Goal: Task Accomplishment & Management: Manage account settings

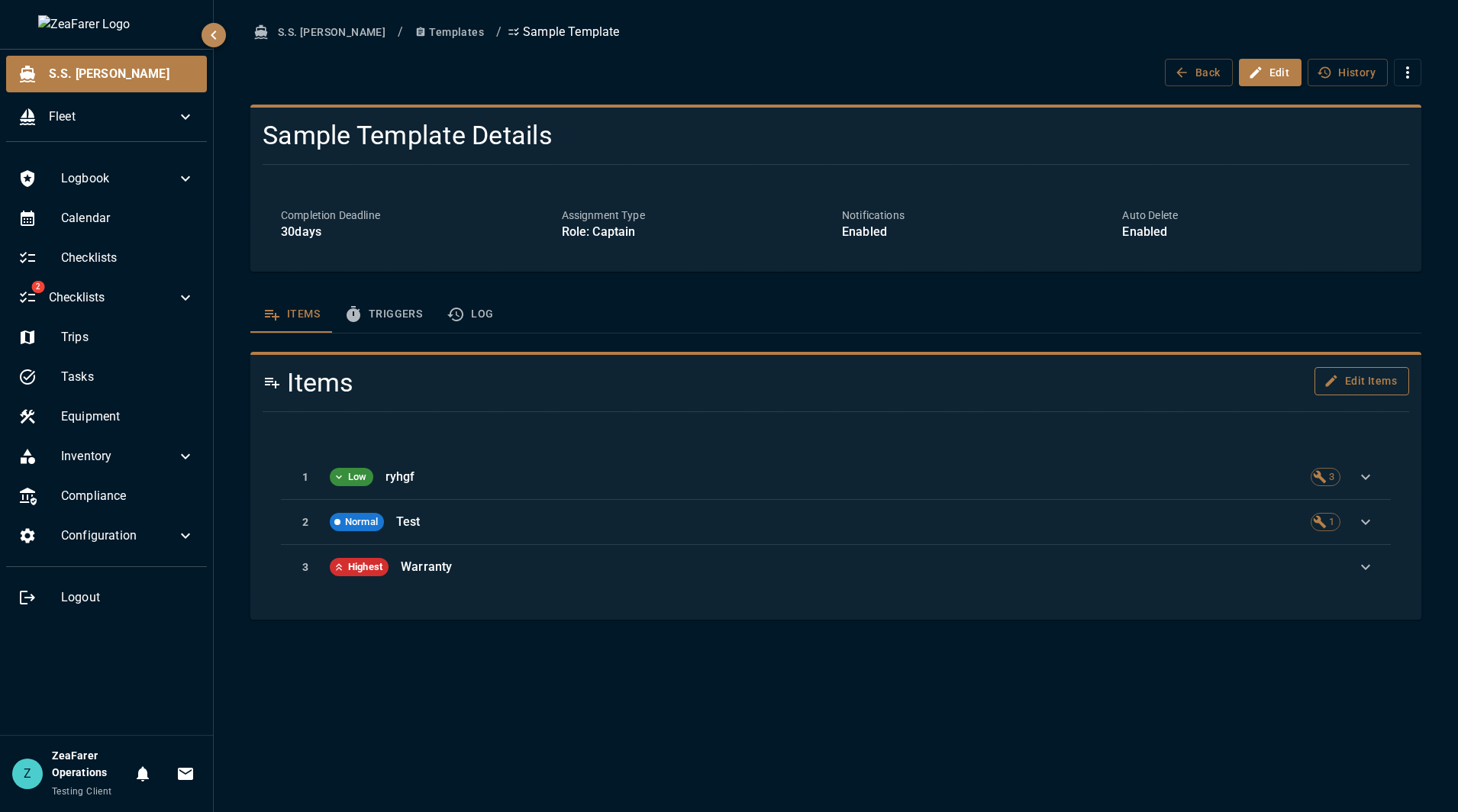
click at [1359, 378] on button "Edit Items" at bounding box center [1362, 381] width 95 height 28
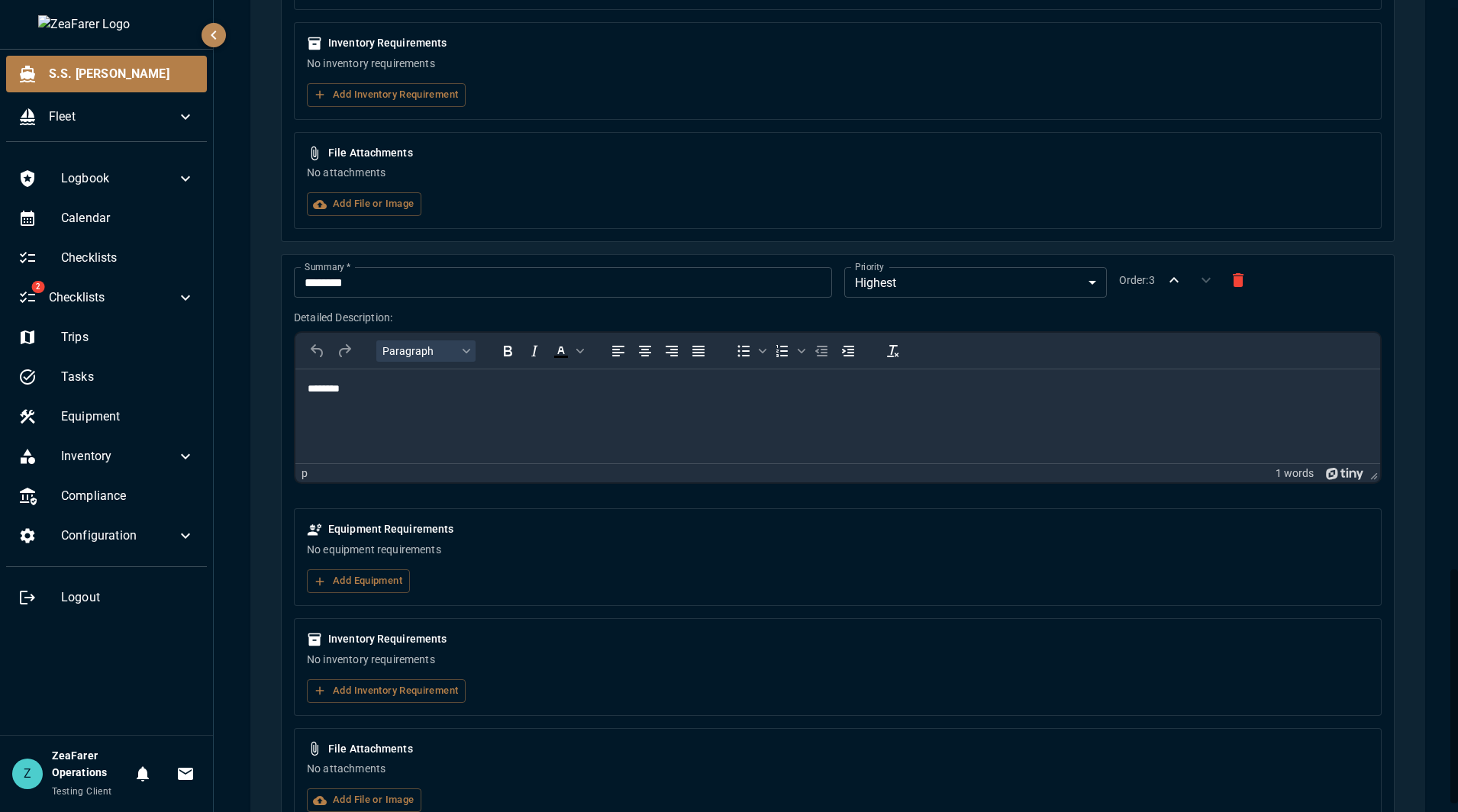
scroll to position [1954, 0]
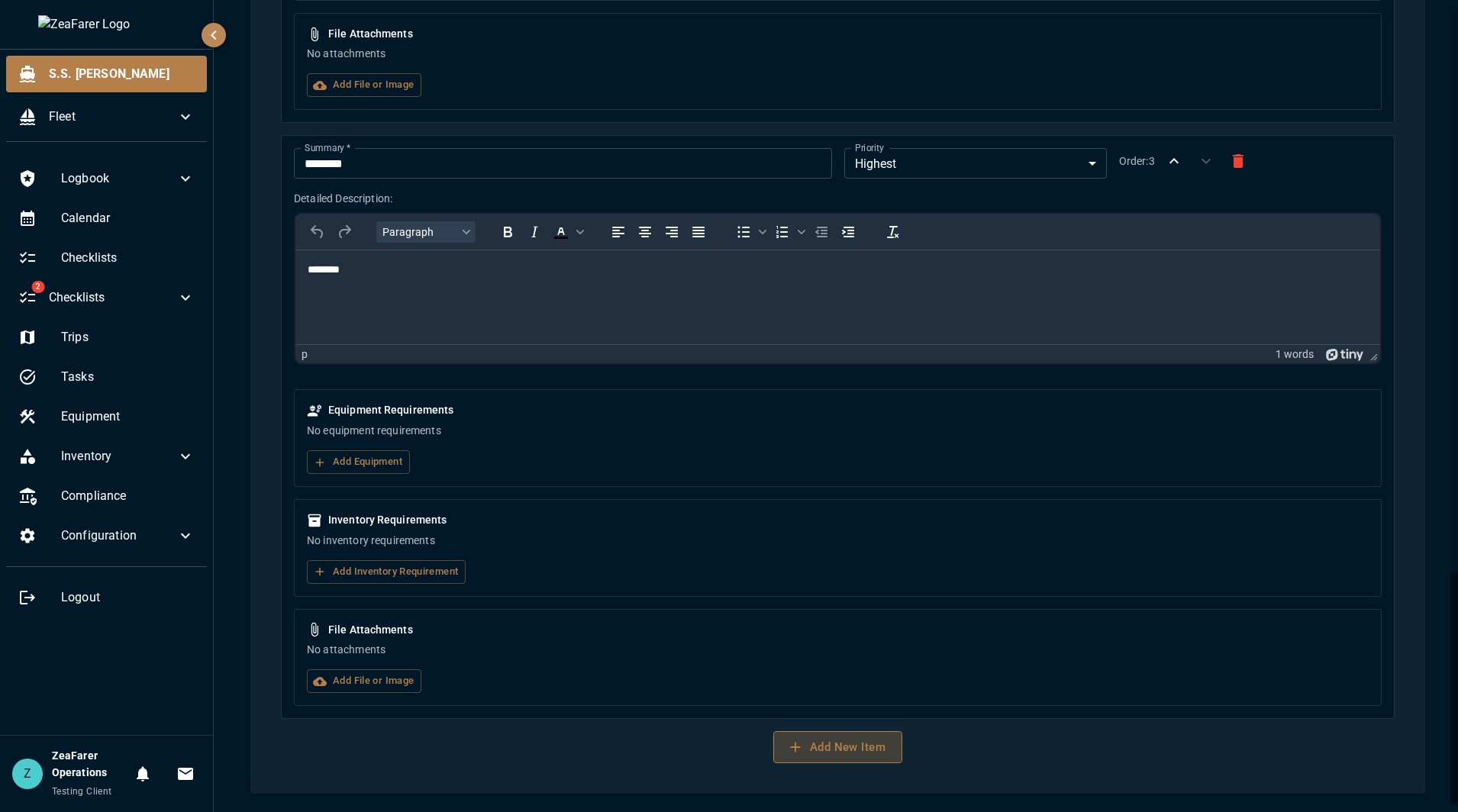
click at [851, 746] on button "Add New Item" at bounding box center [837, 746] width 129 height 32
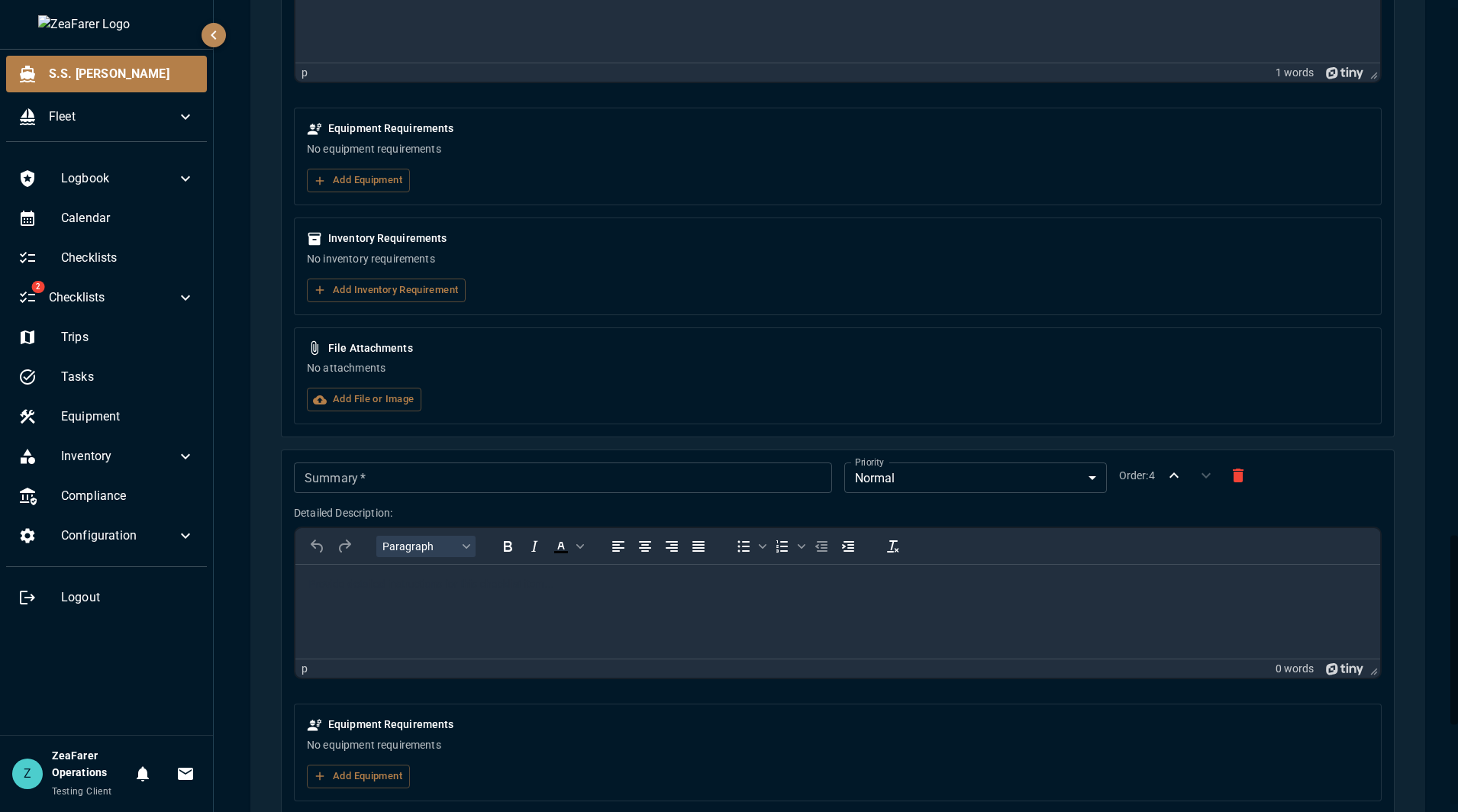
scroll to position [2260, 0]
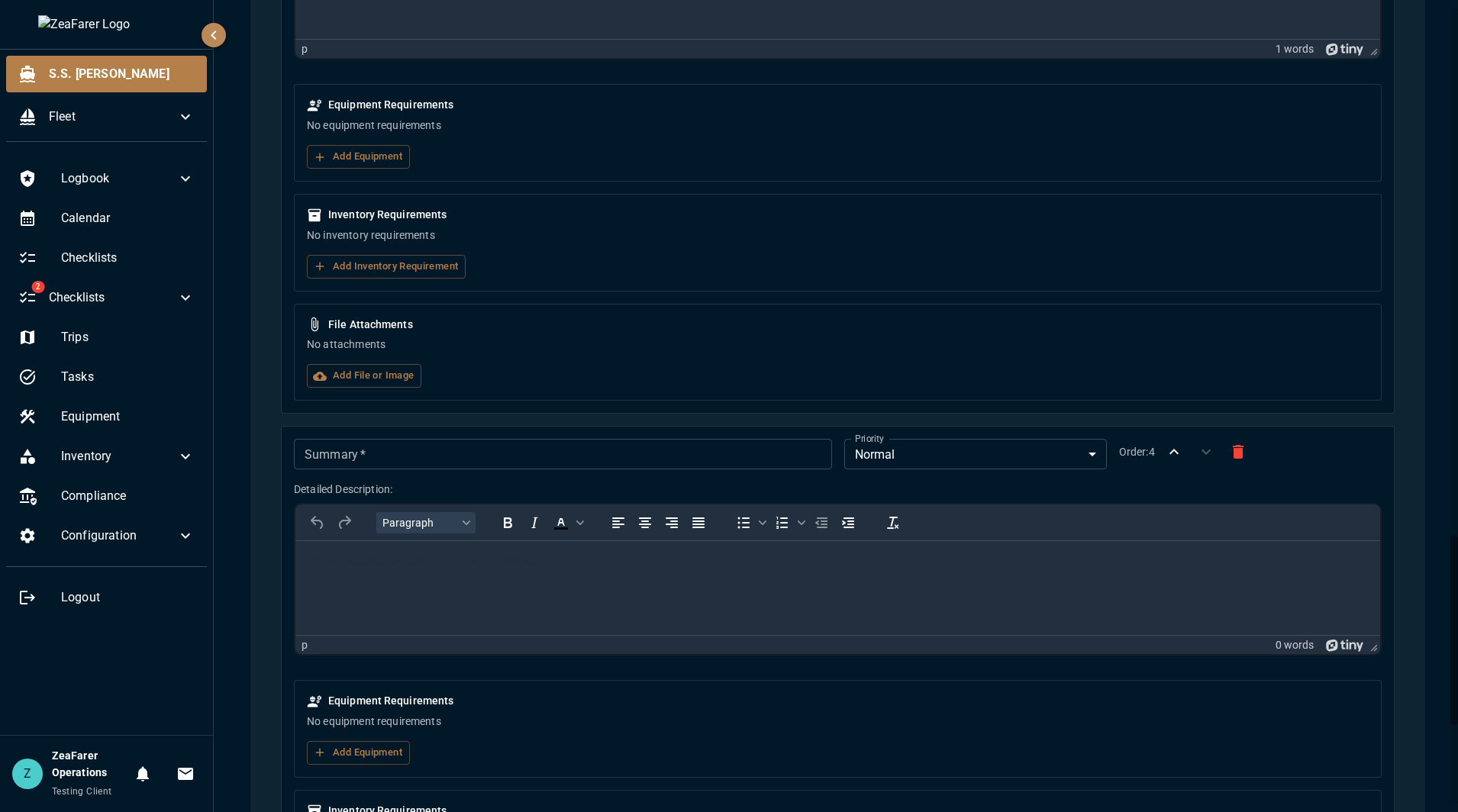
click at [400, 444] on input "Summary   *" at bounding box center [563, 454] width 537 height 30
type input "****"
click at [929, 448] on body "S.S. [PERSON_NAME] Fleet Logbook Calendar Checklists 2 Checklists Trips Tasks E…" at bounding box center [729, 406] width 1458 height 812
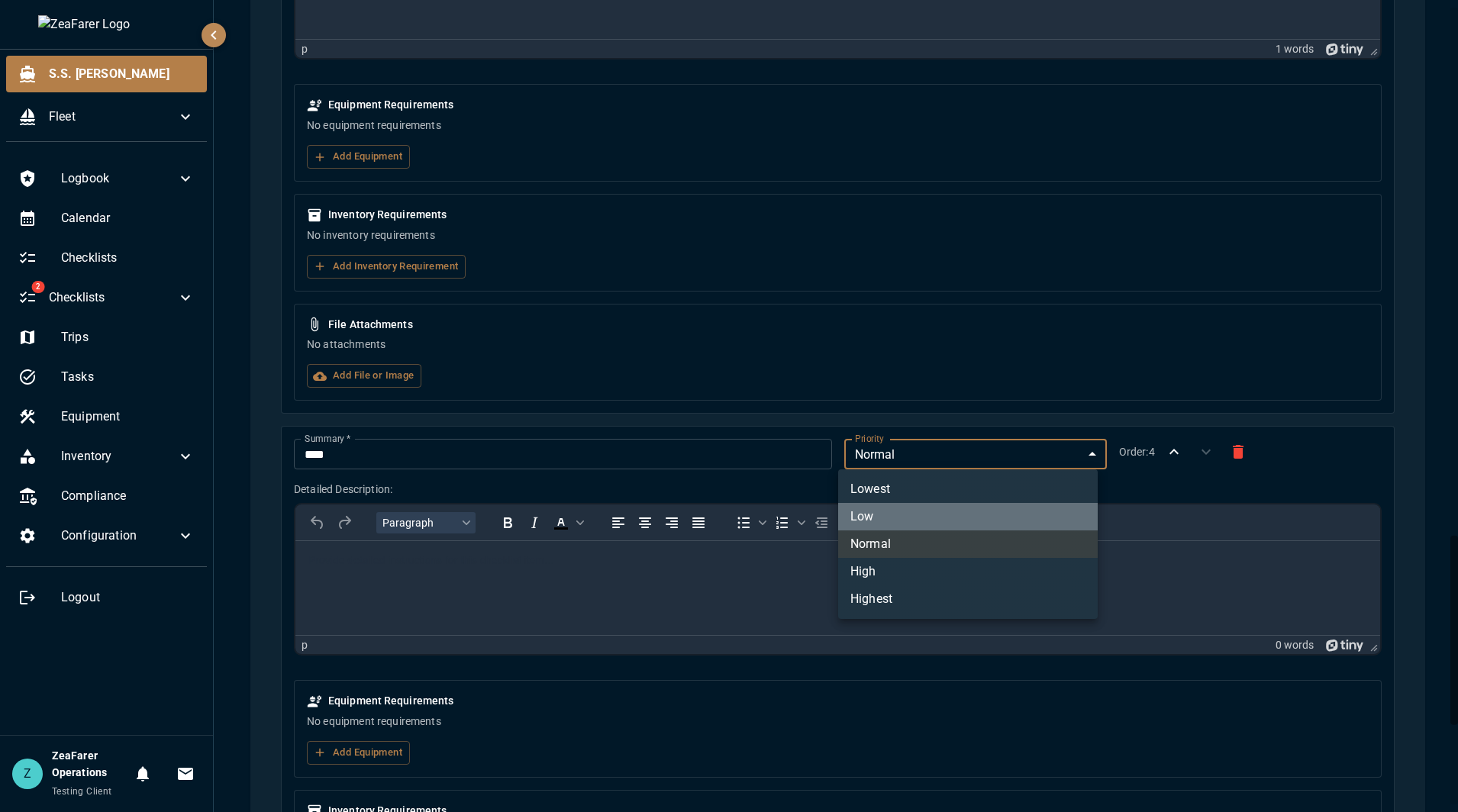
click at [910, 513] on li "Low" at bounding box center [968, 516] width 259 height 27
type input "*"
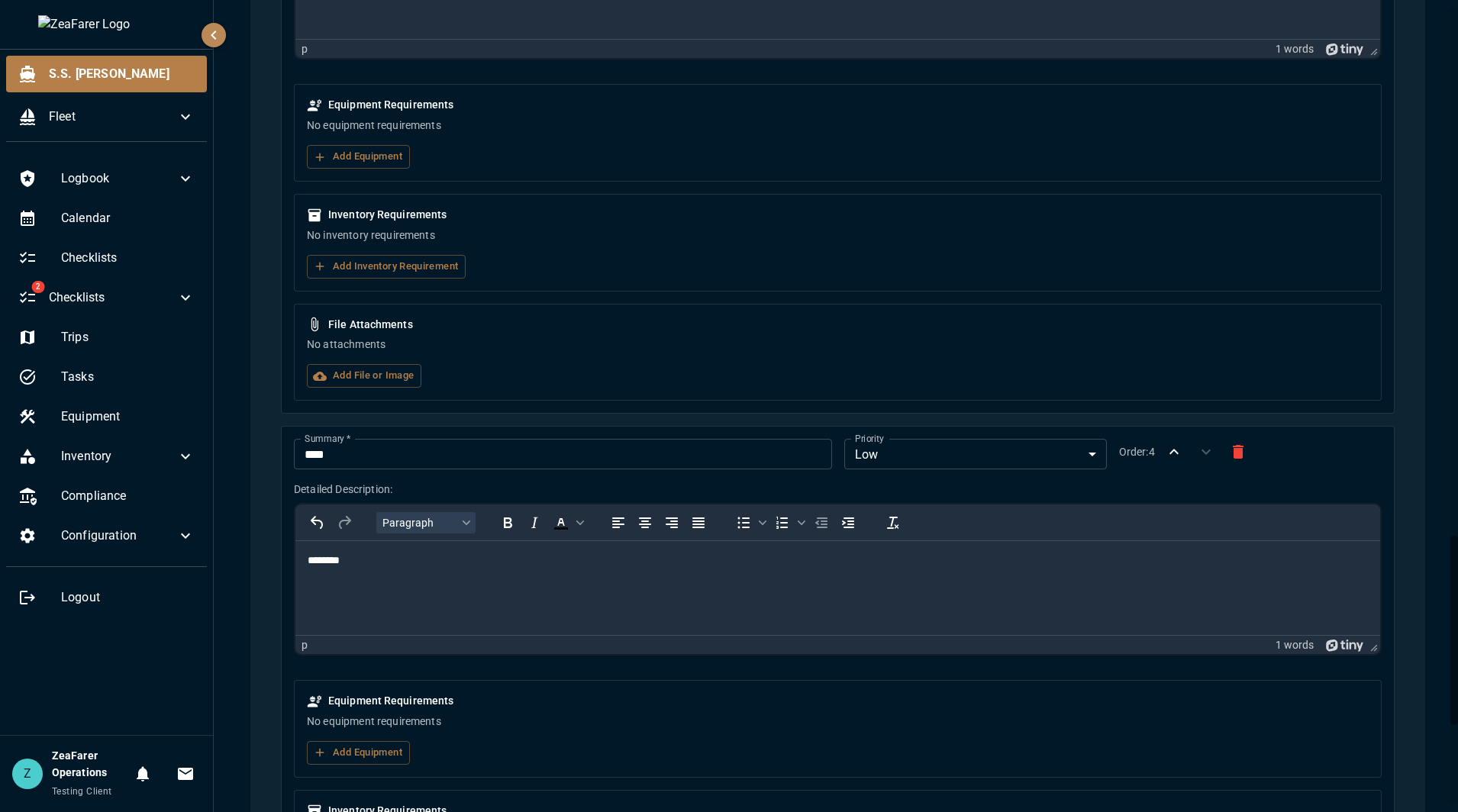
drag, startPoint x: 497, startPoint y: 591, endPoint x: 507, endPoint y: 597, distance: 11.7
click at [499, 581] on html "********" at bounding box center [838, 560] width 1085 height 40
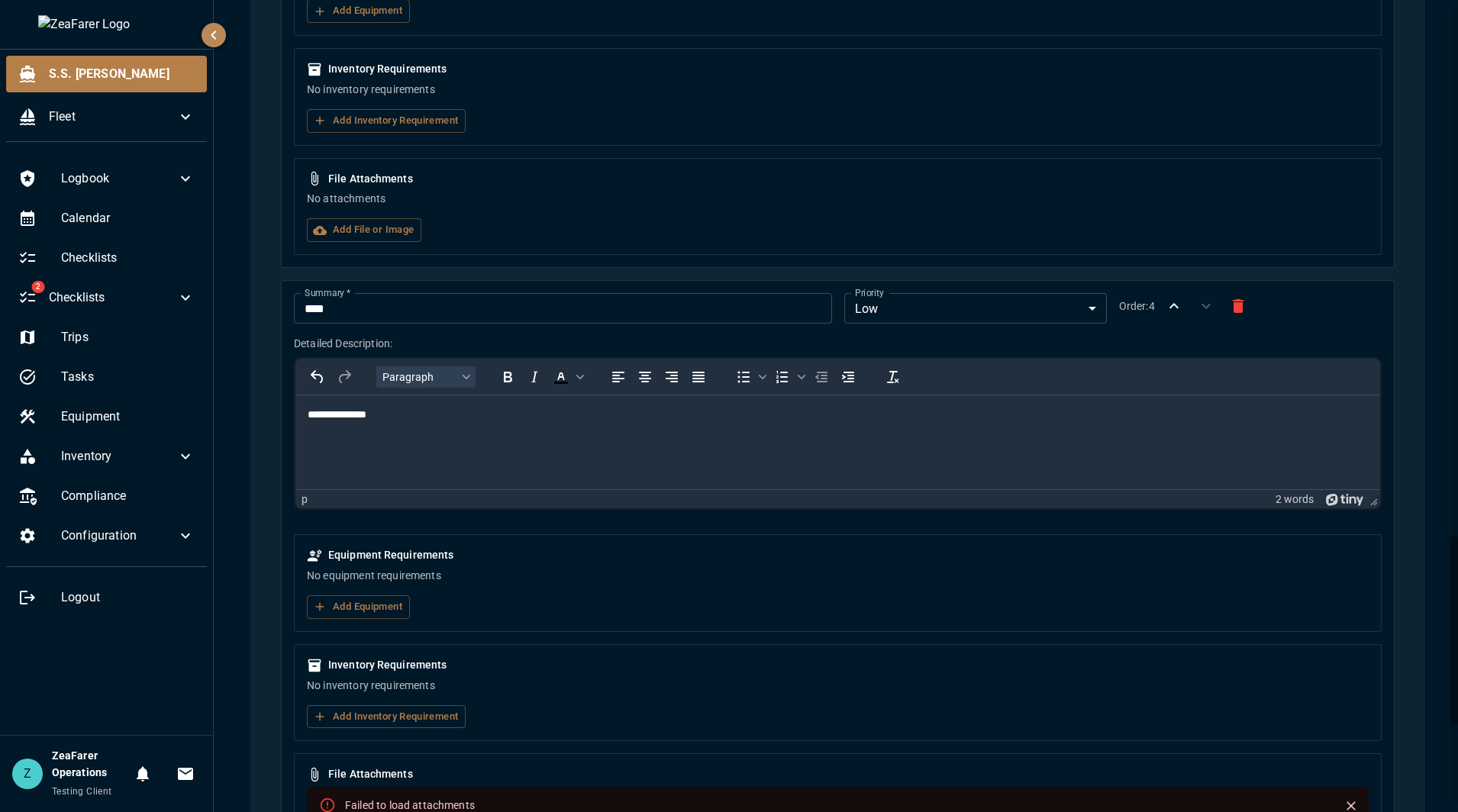
scroll to position [2565, 0]
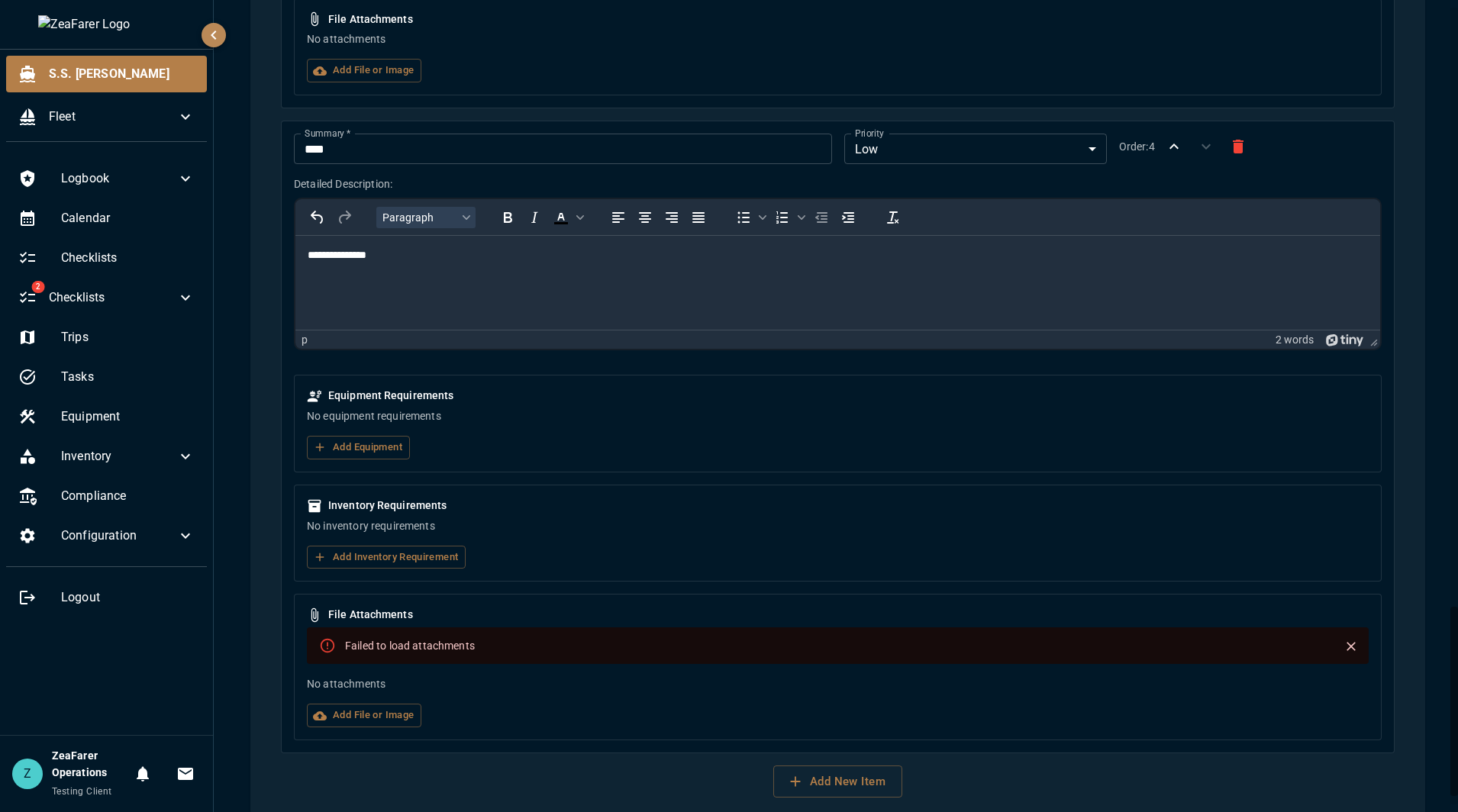
click at [1346, 644] on icon "Close" at bounding box center [1351, 646] width 9 height 9
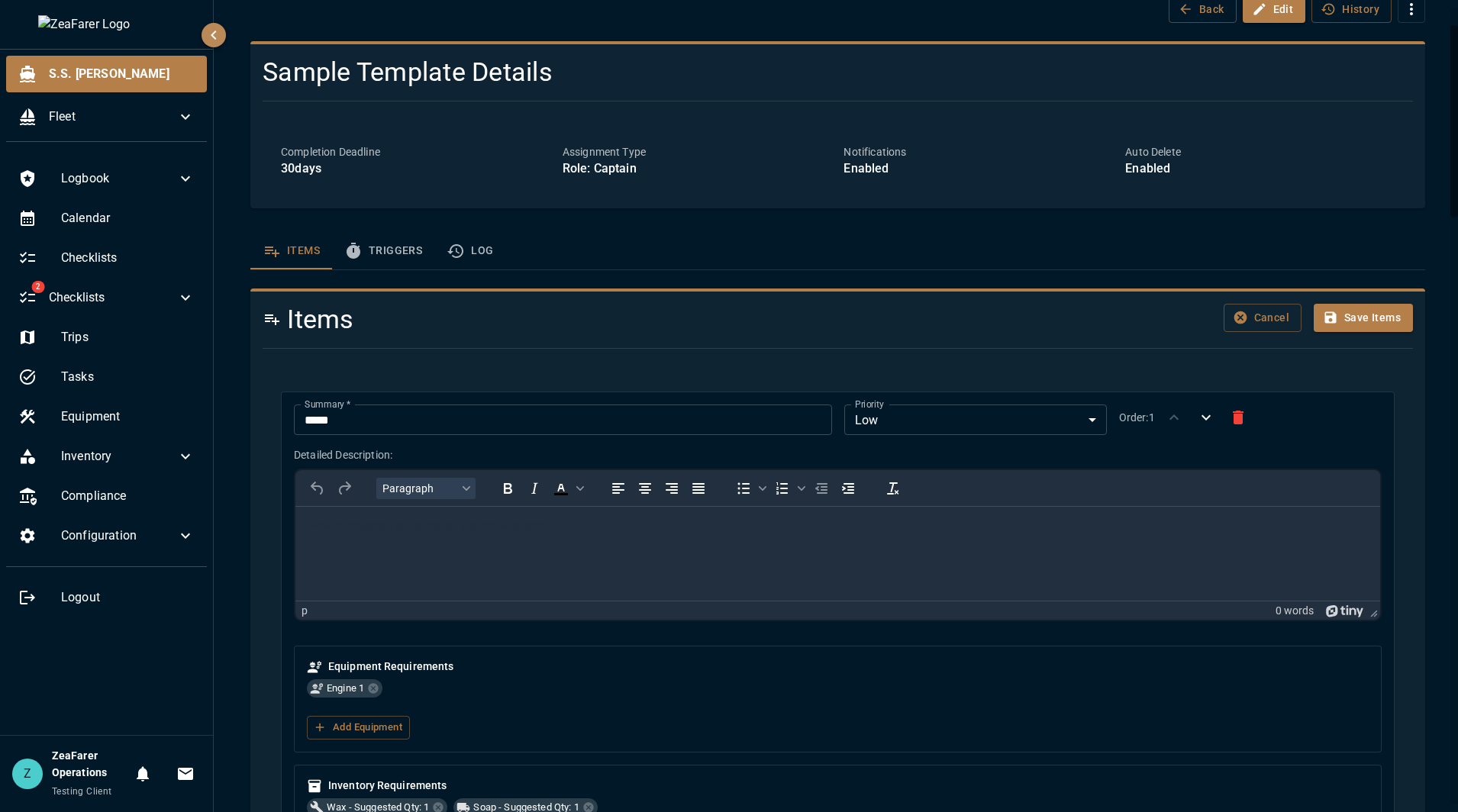
scroll to position [76, 0]
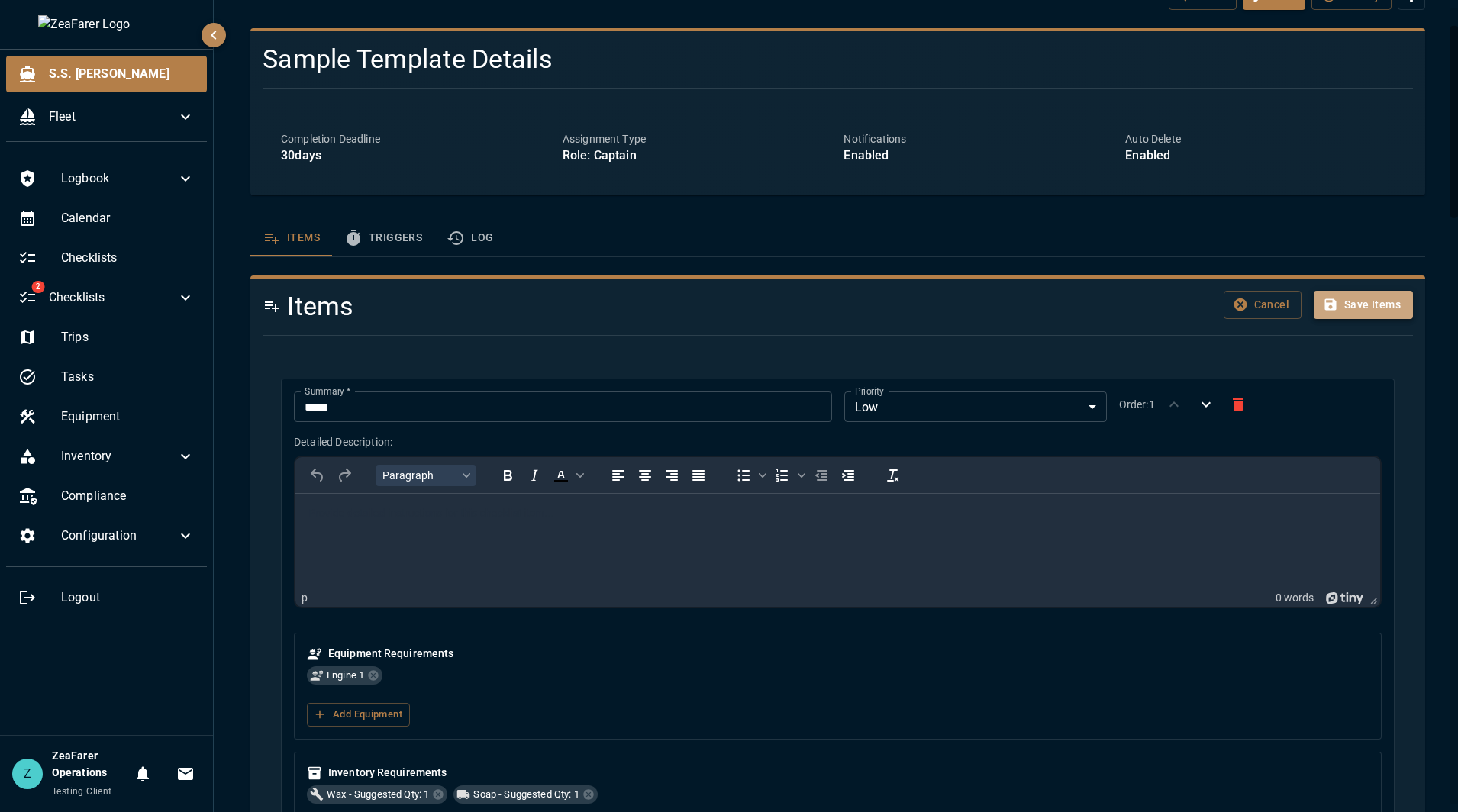
click at [1370, 306] on button "Save Items" at bounding box center [1363, 305] width 99 height 28
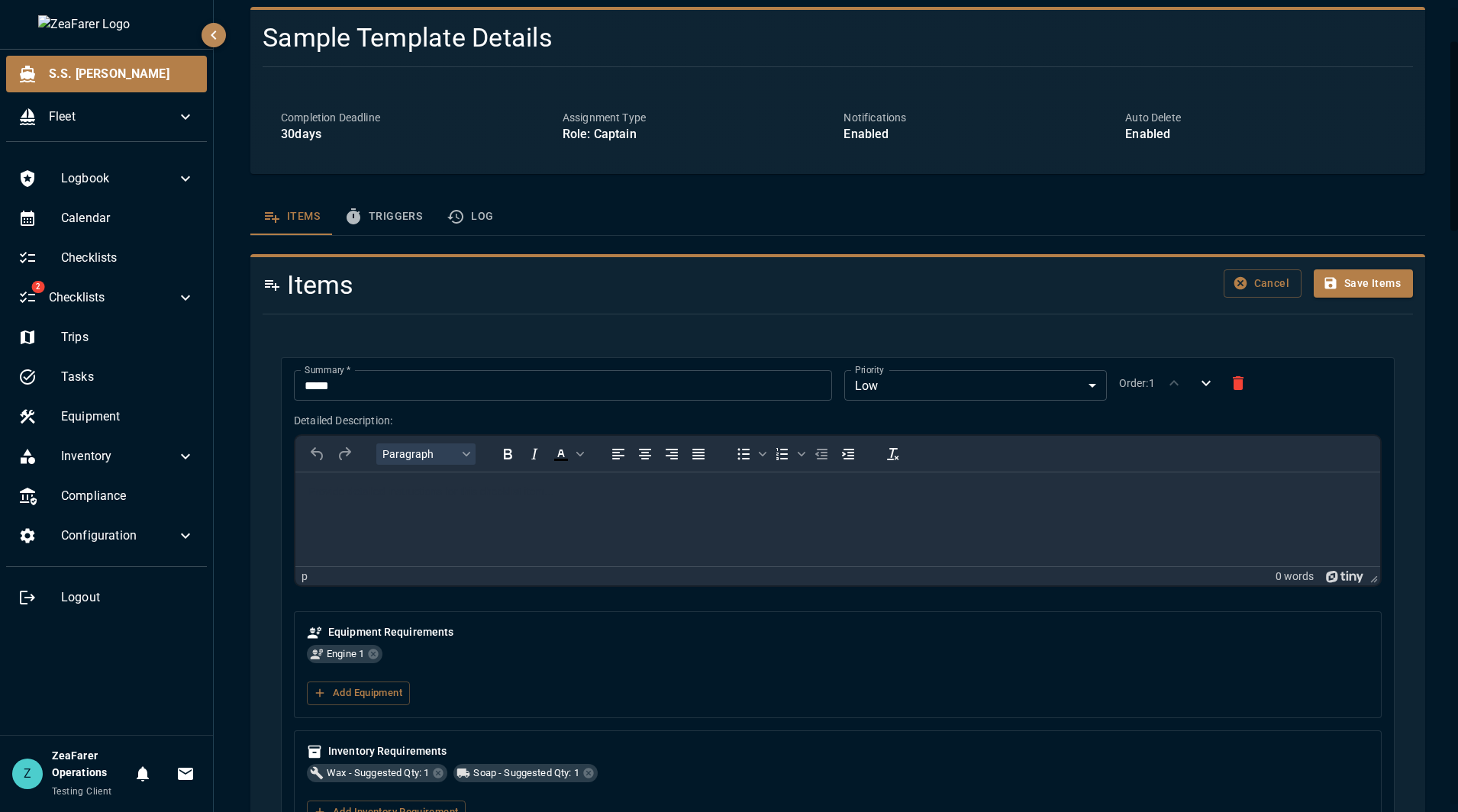
scroll to position [0, 0]
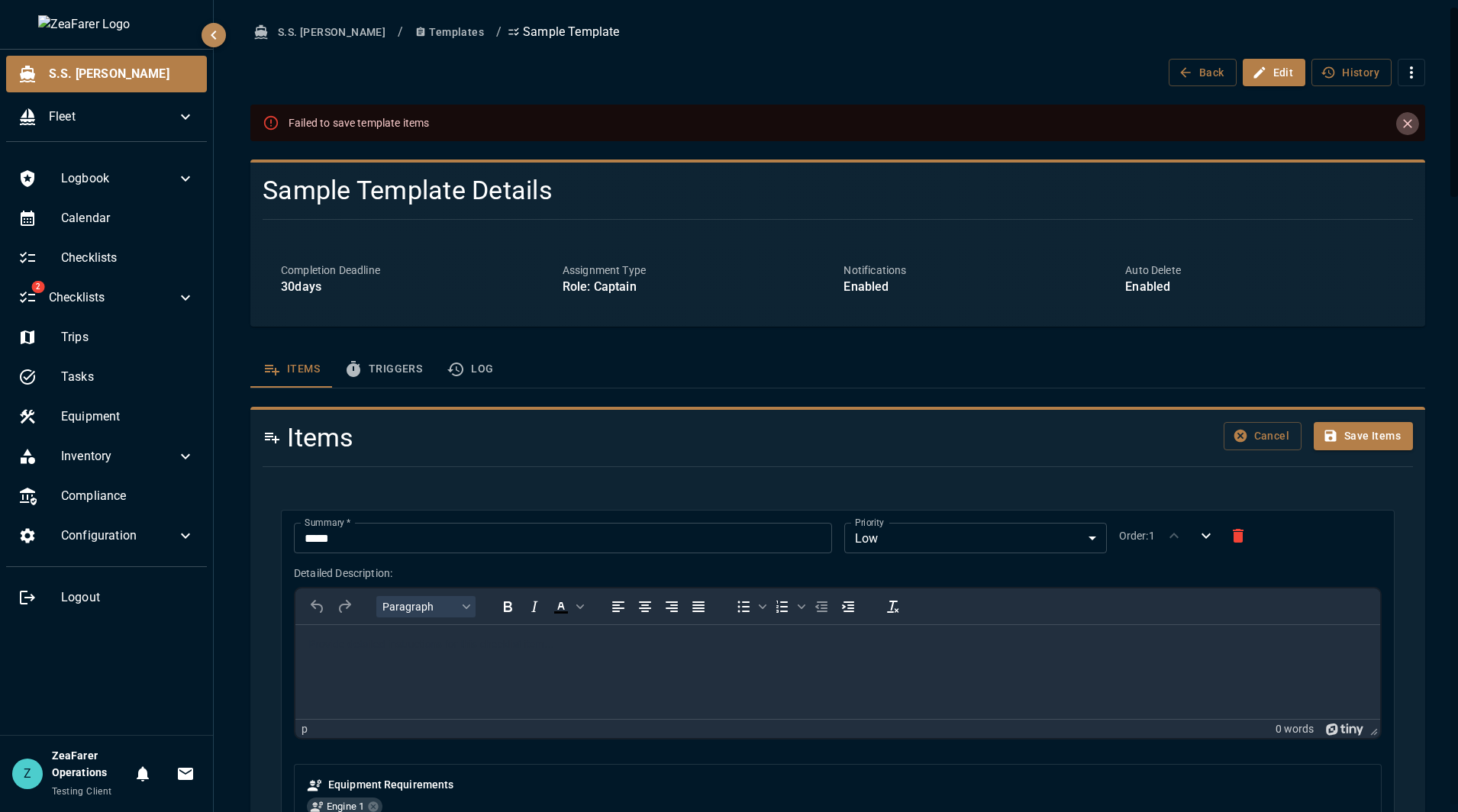
click at [1397, 113] on button "Close" at bounding box center [1408, 124] width 23 height 23
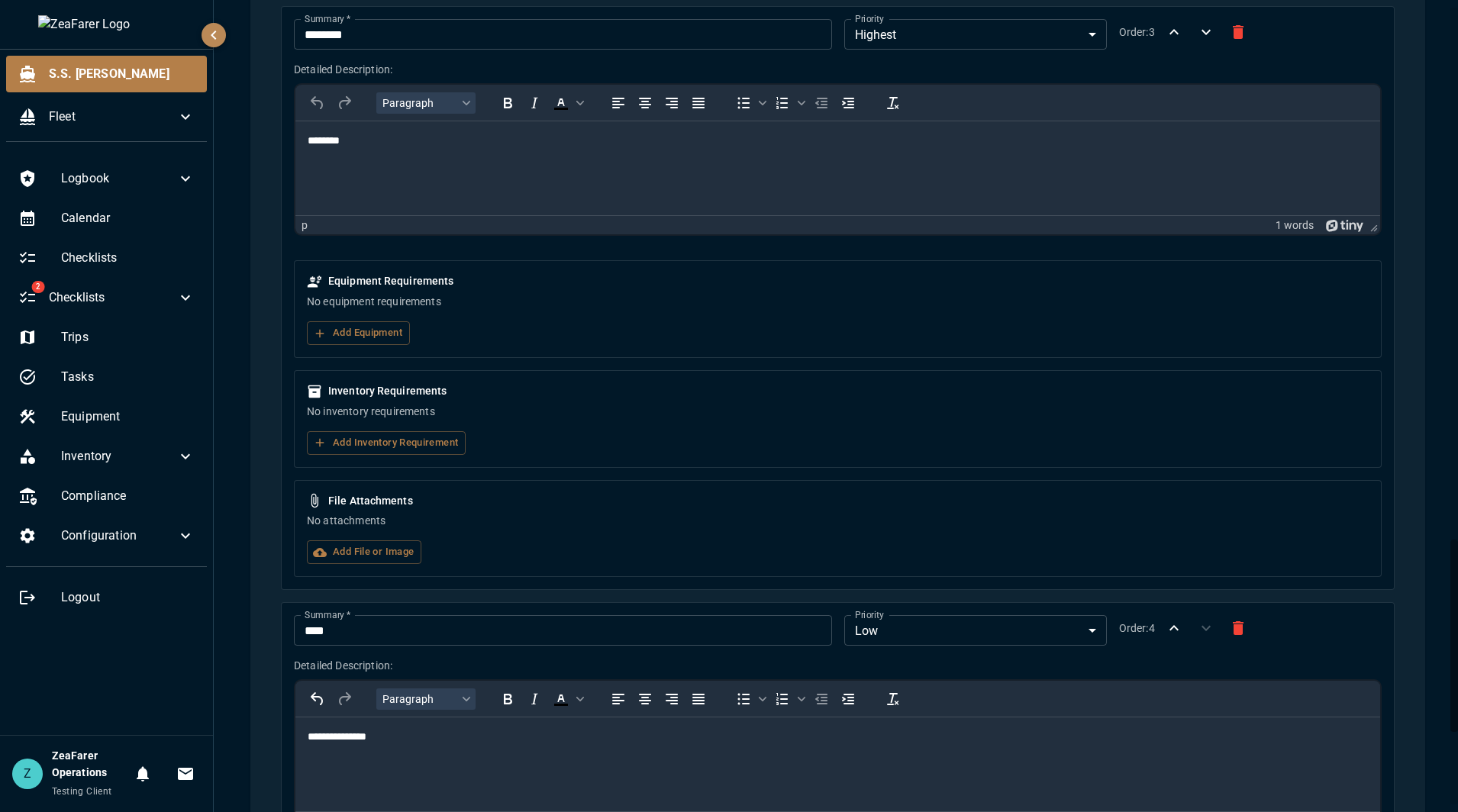
scroll to position [2550, 0]
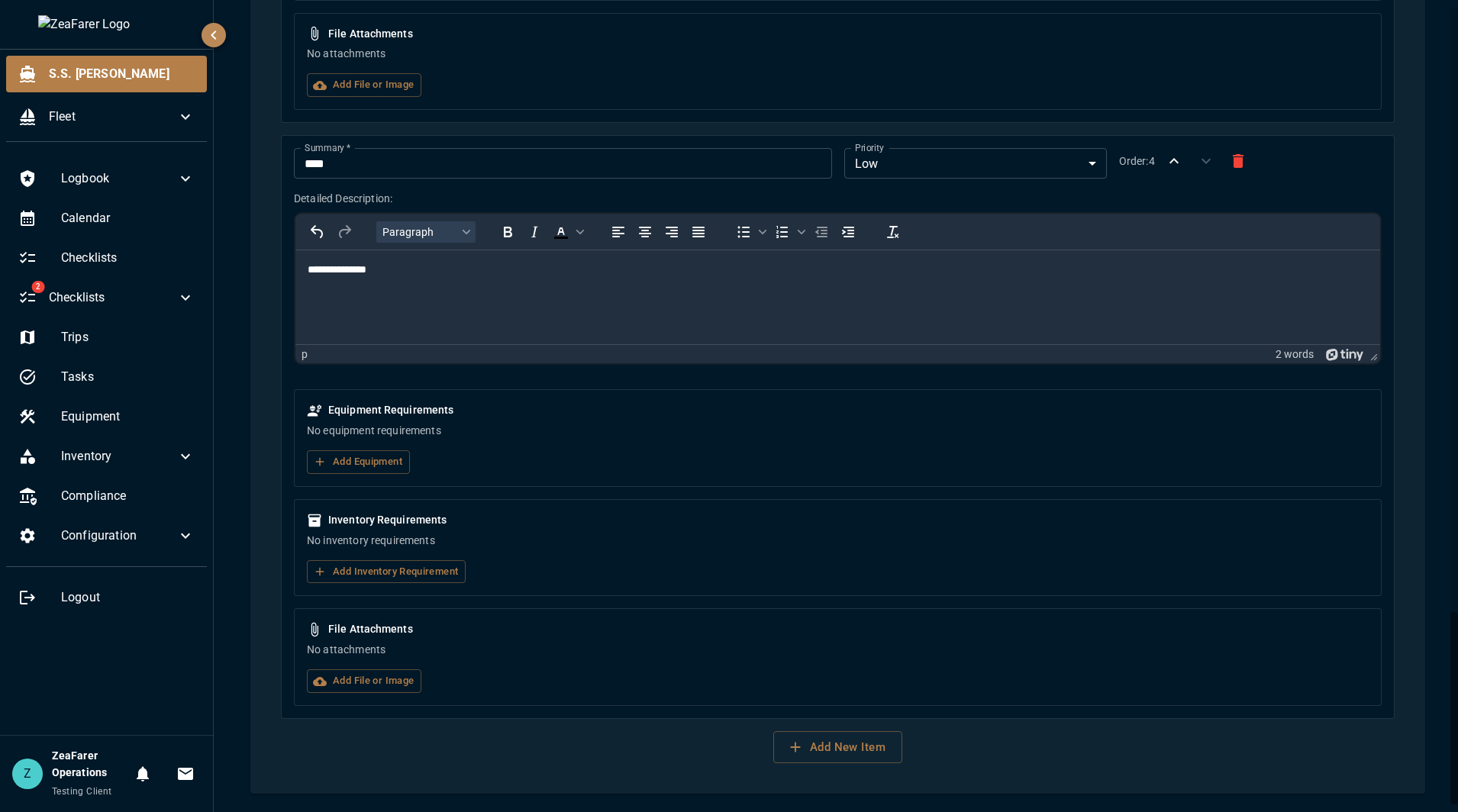
click at [580, 290] on html "**********" at bounding box center [838, 270] width 1085 height 40
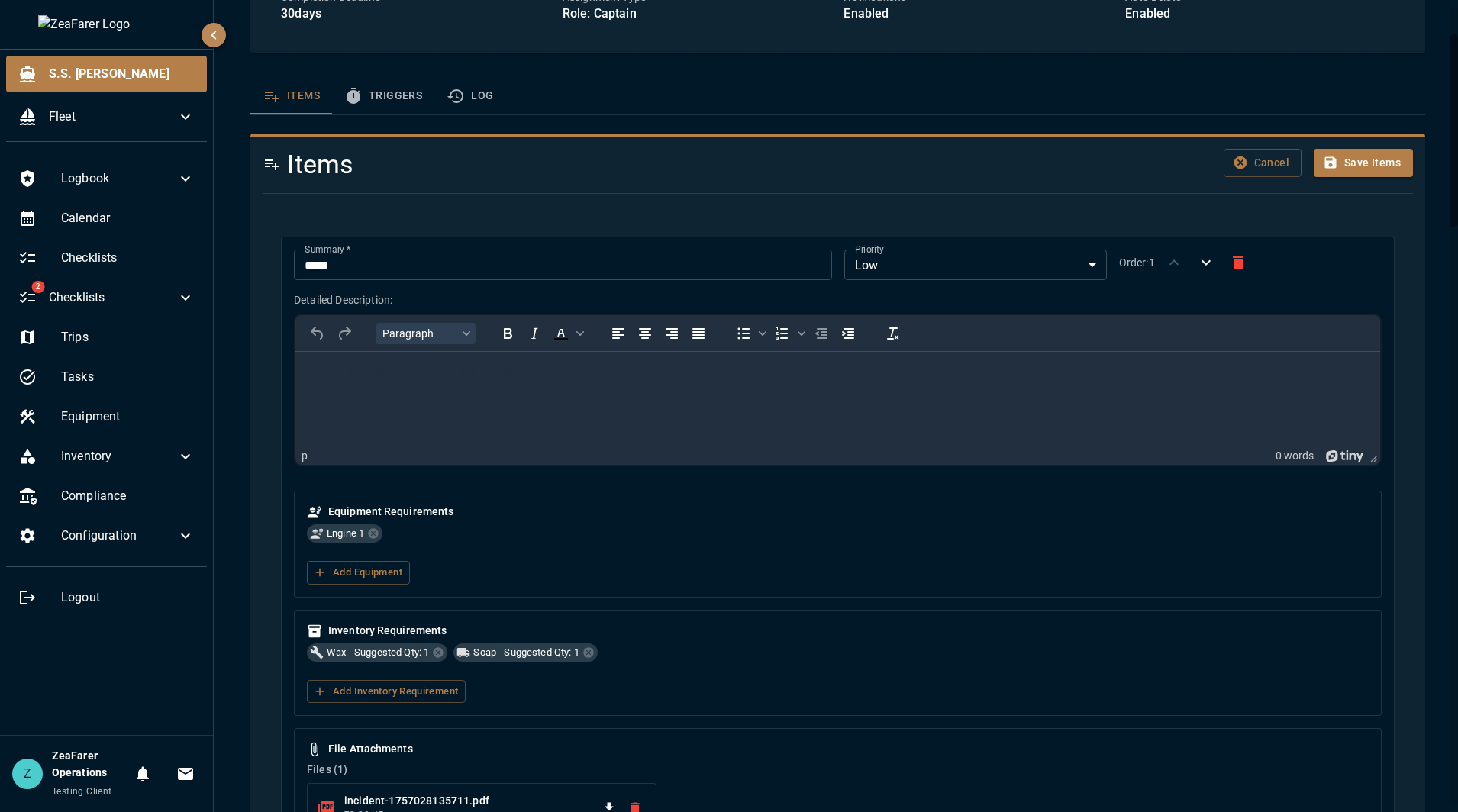
scroll to position [153, 0]
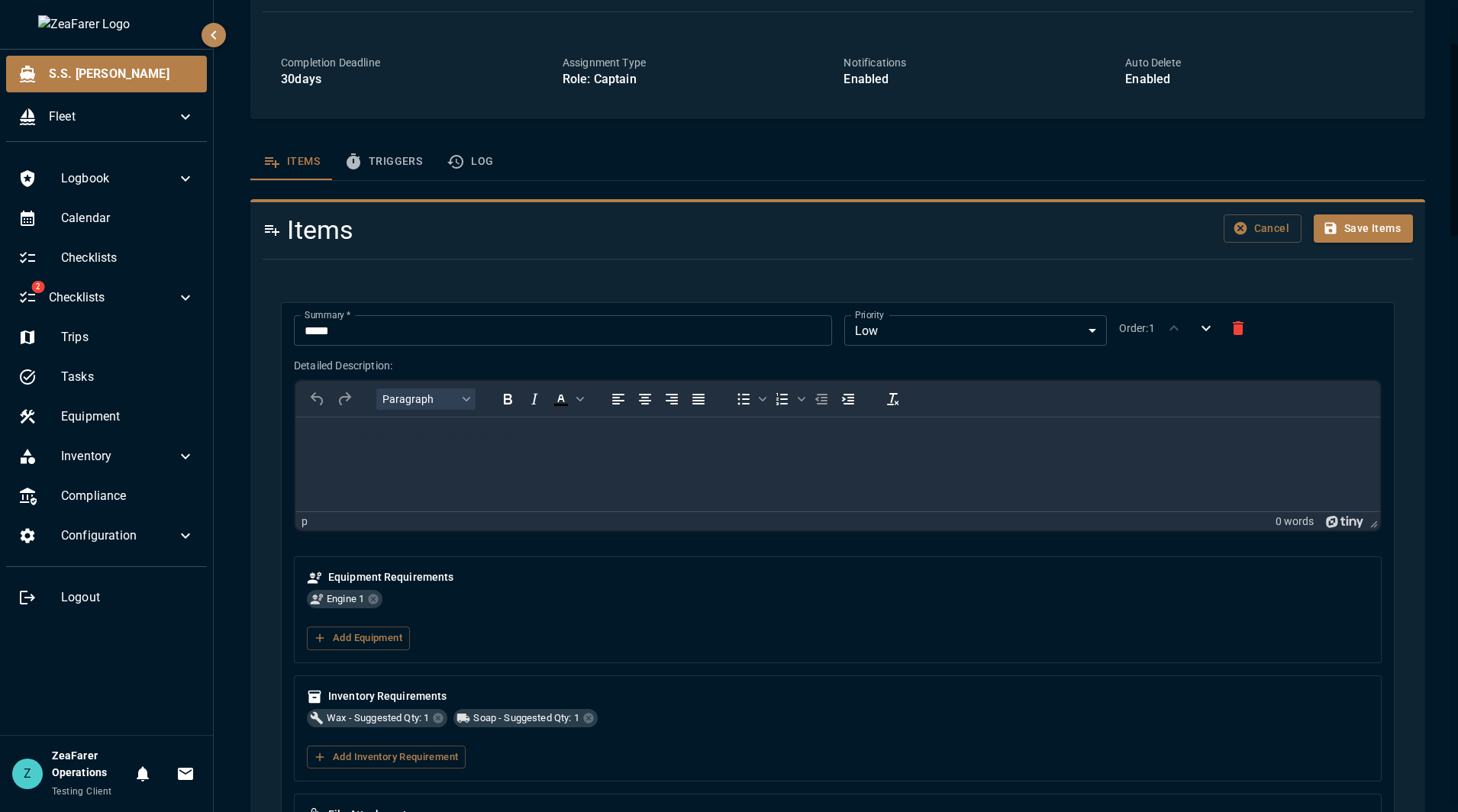
click at [1343, 226] on button "Save Items" at bounding box center [1363, 228] width 99 height 28
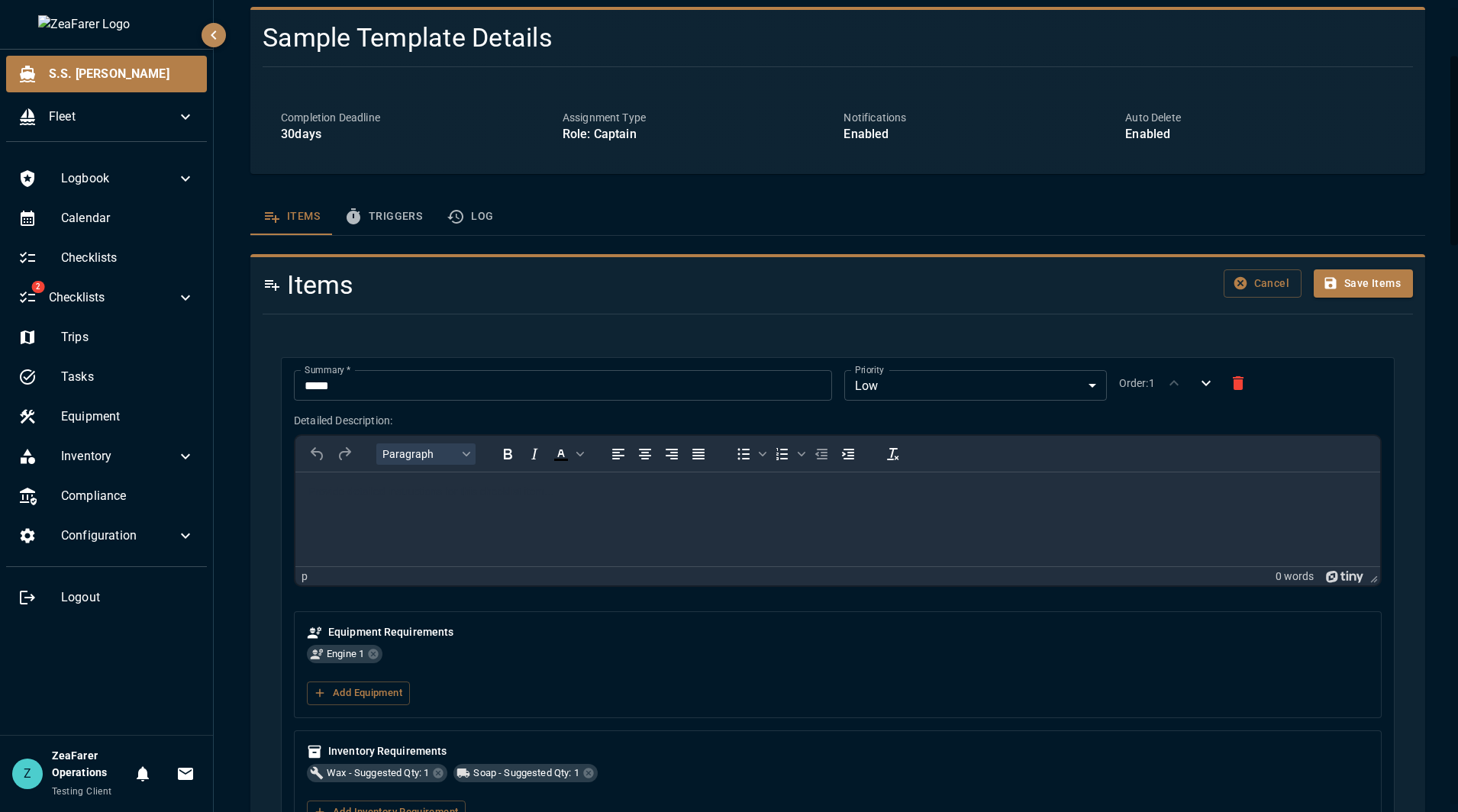
scroll to position [208, 0]
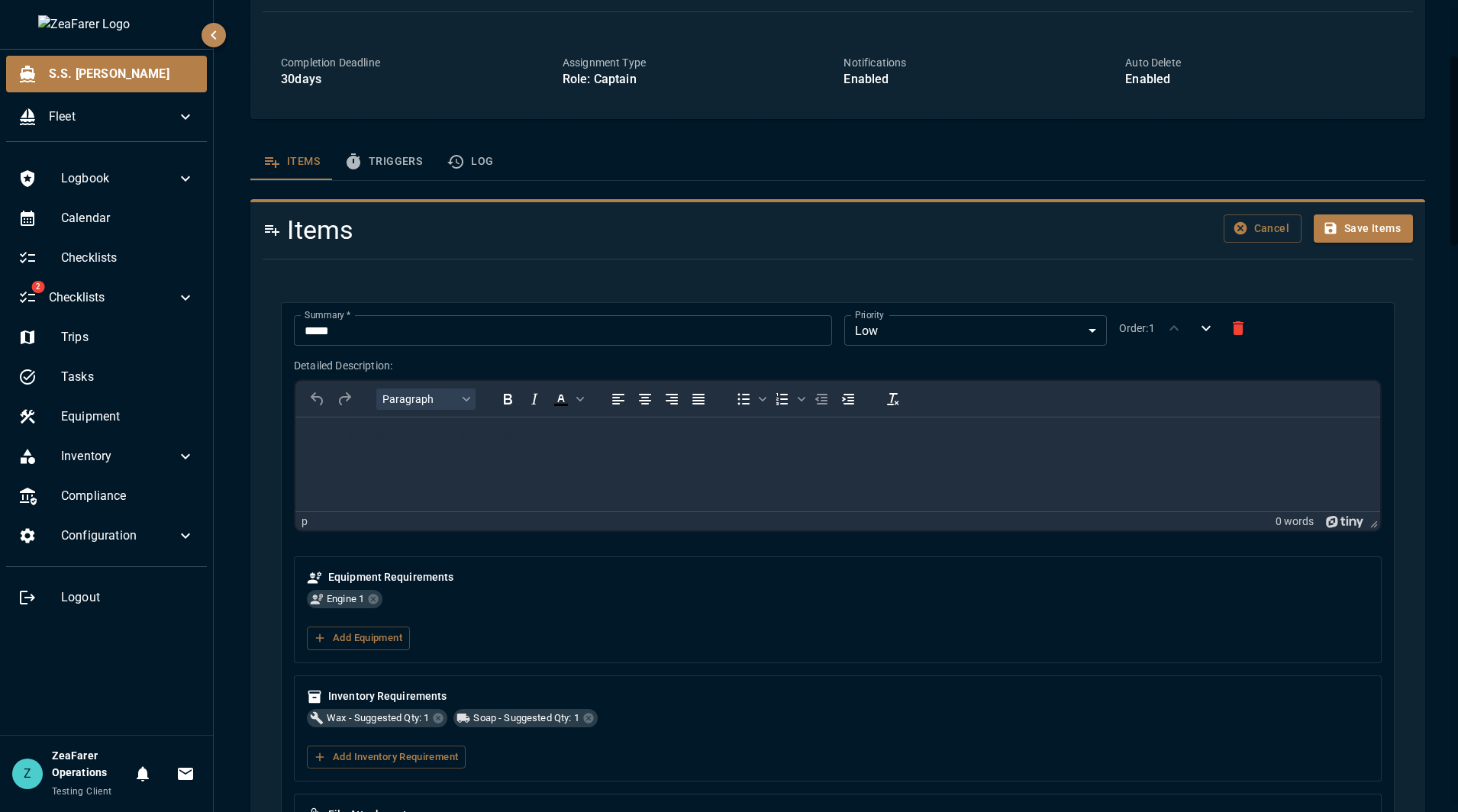
click at [364, 257] on div at bounding box center [832, 259] width 1162 height 25
click at [471, 244] on h4 "Items" at bounding box center [643, 230] width 763 height 32
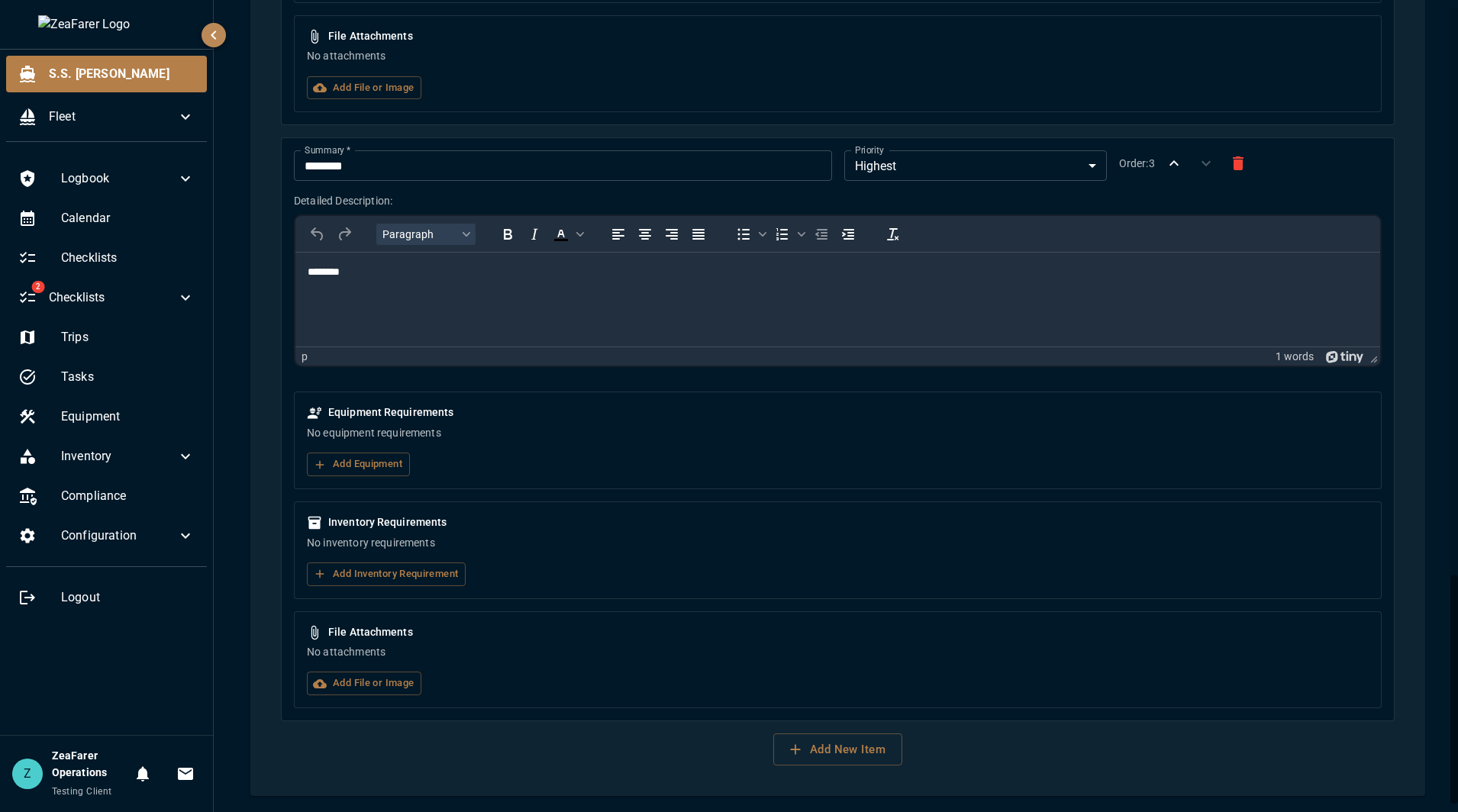
scroll to position [2009, 0]
click at [858, 755] on button "Add New Item" at bounding box center [837, 746] width 129 height 32
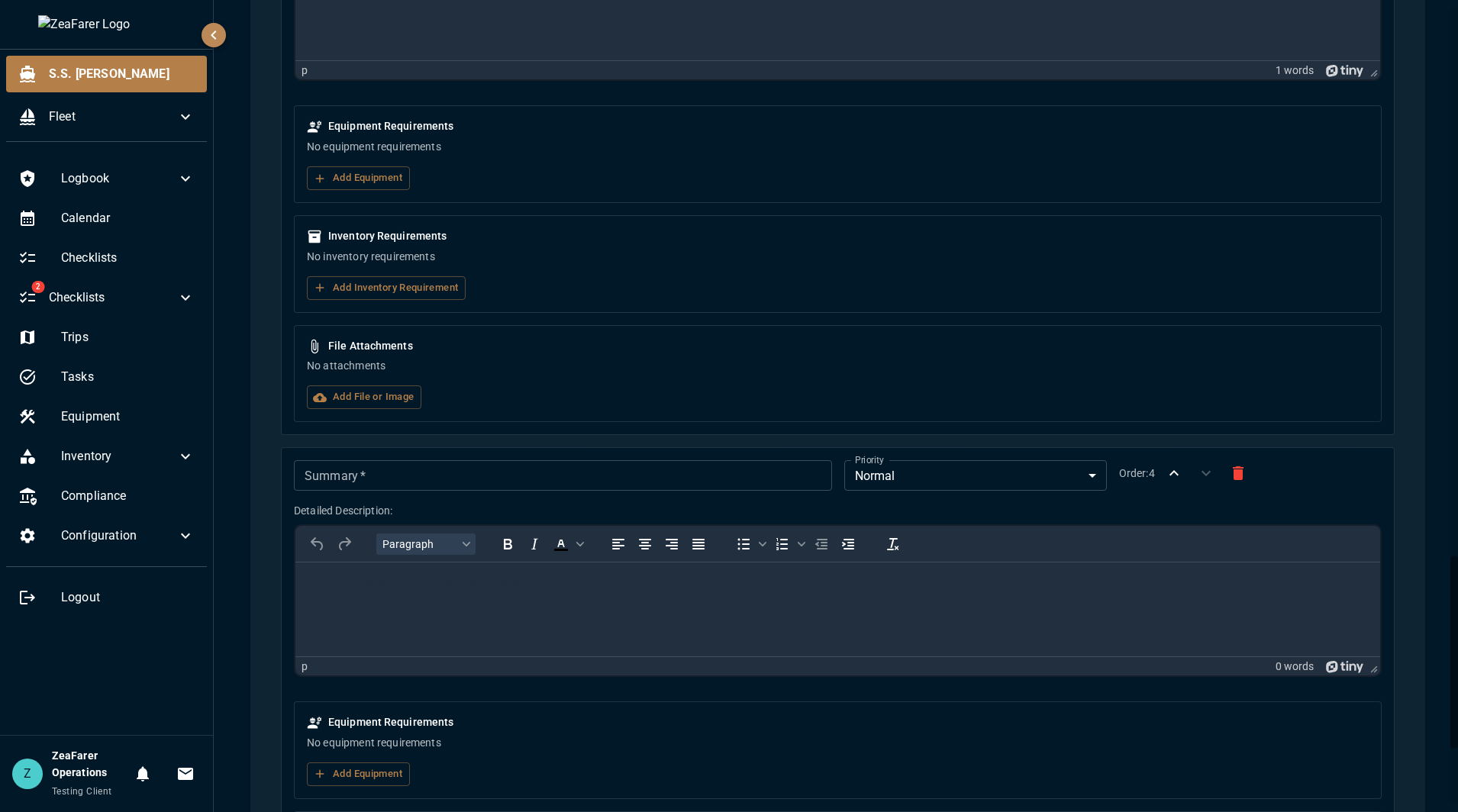
scroll to position [2314, 0]
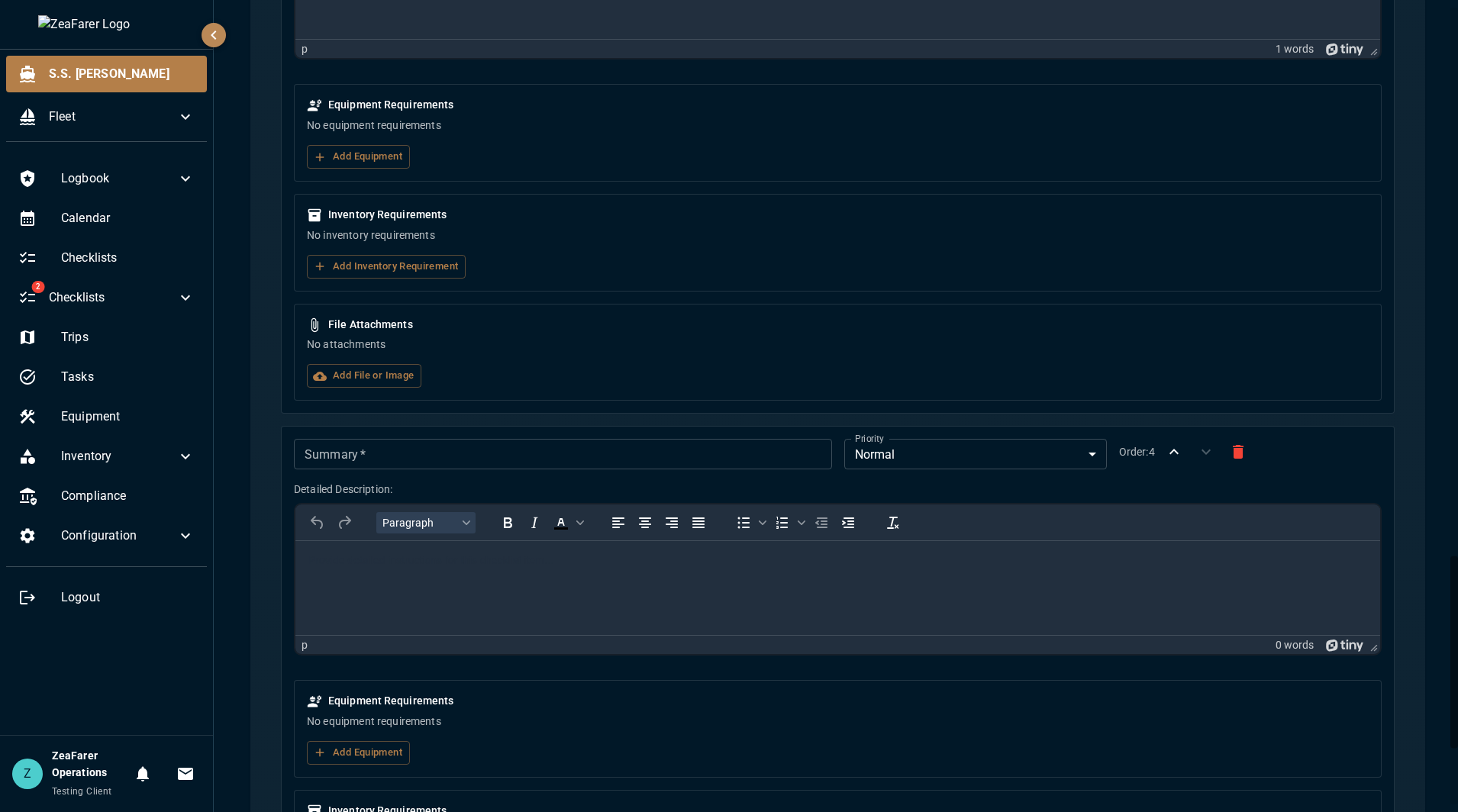
click at [448, 454] on input "Summary   *" at bounding box center [563, 454] width 537 height 30
type input "******"
click at [539, 581] on html at bounding box center [838, 560] width 1085 height 40
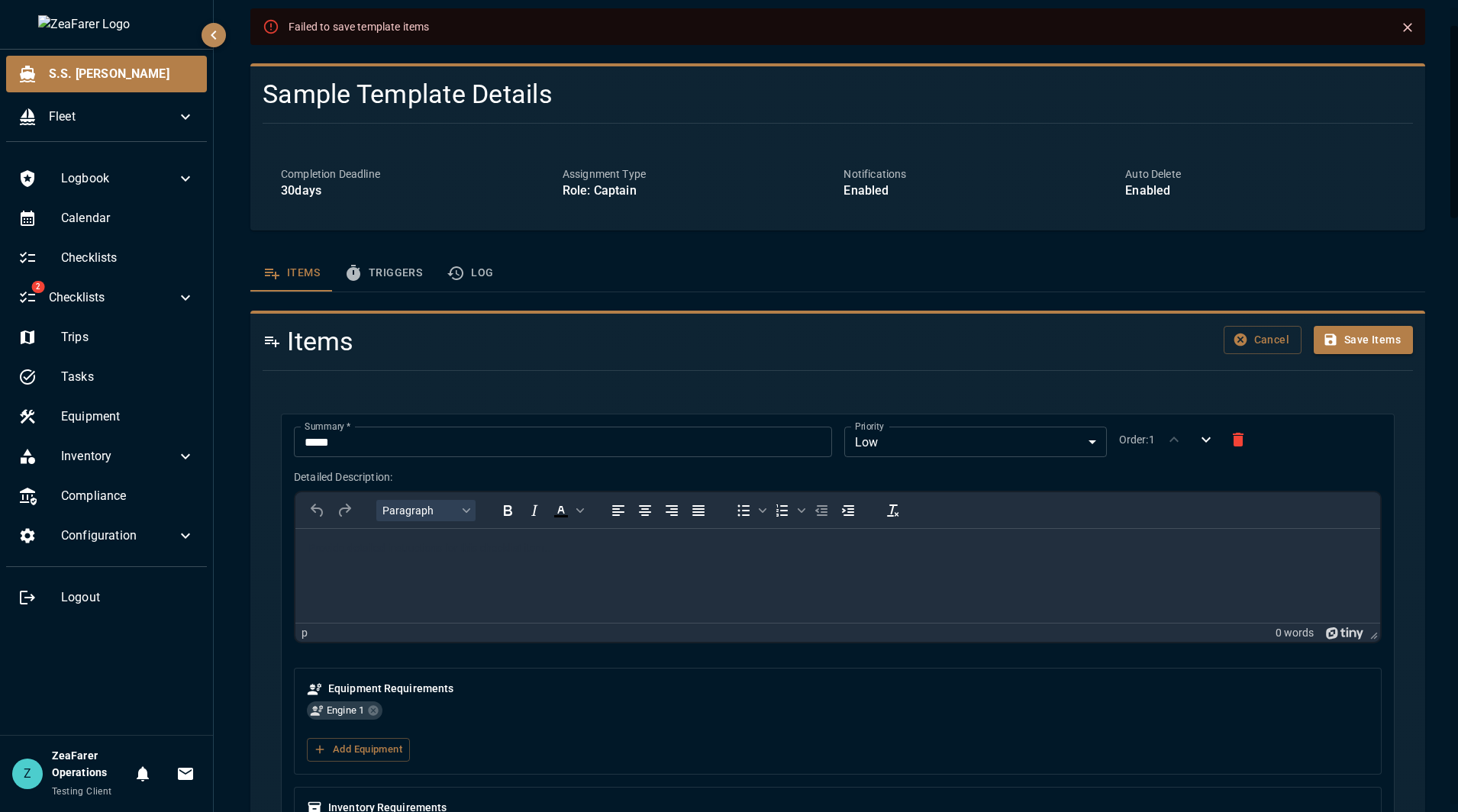
scroll to position [76, 0]
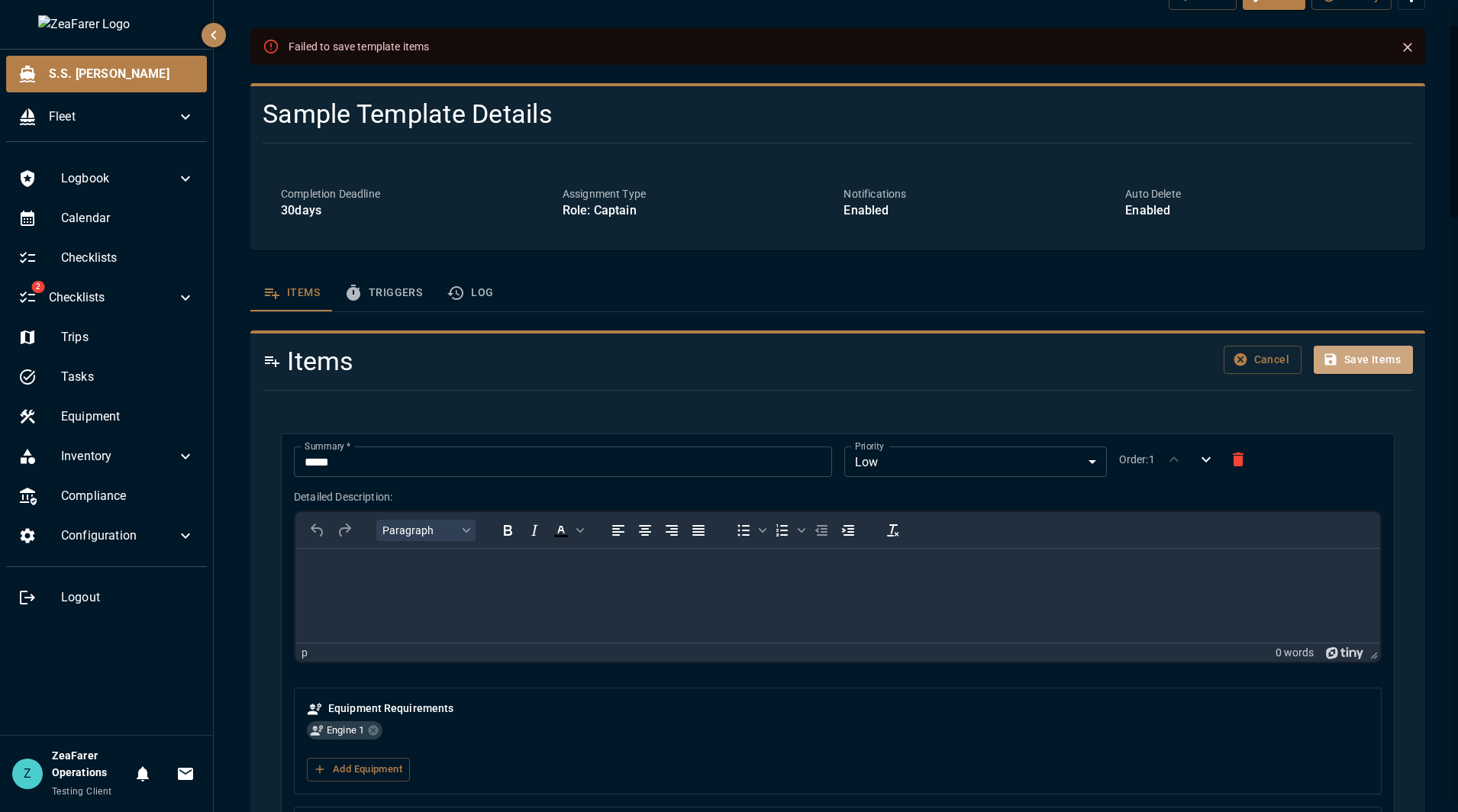
click at [1360, 361] on button "Save Items" at bounding box center [1363, 360] width 99 height 28
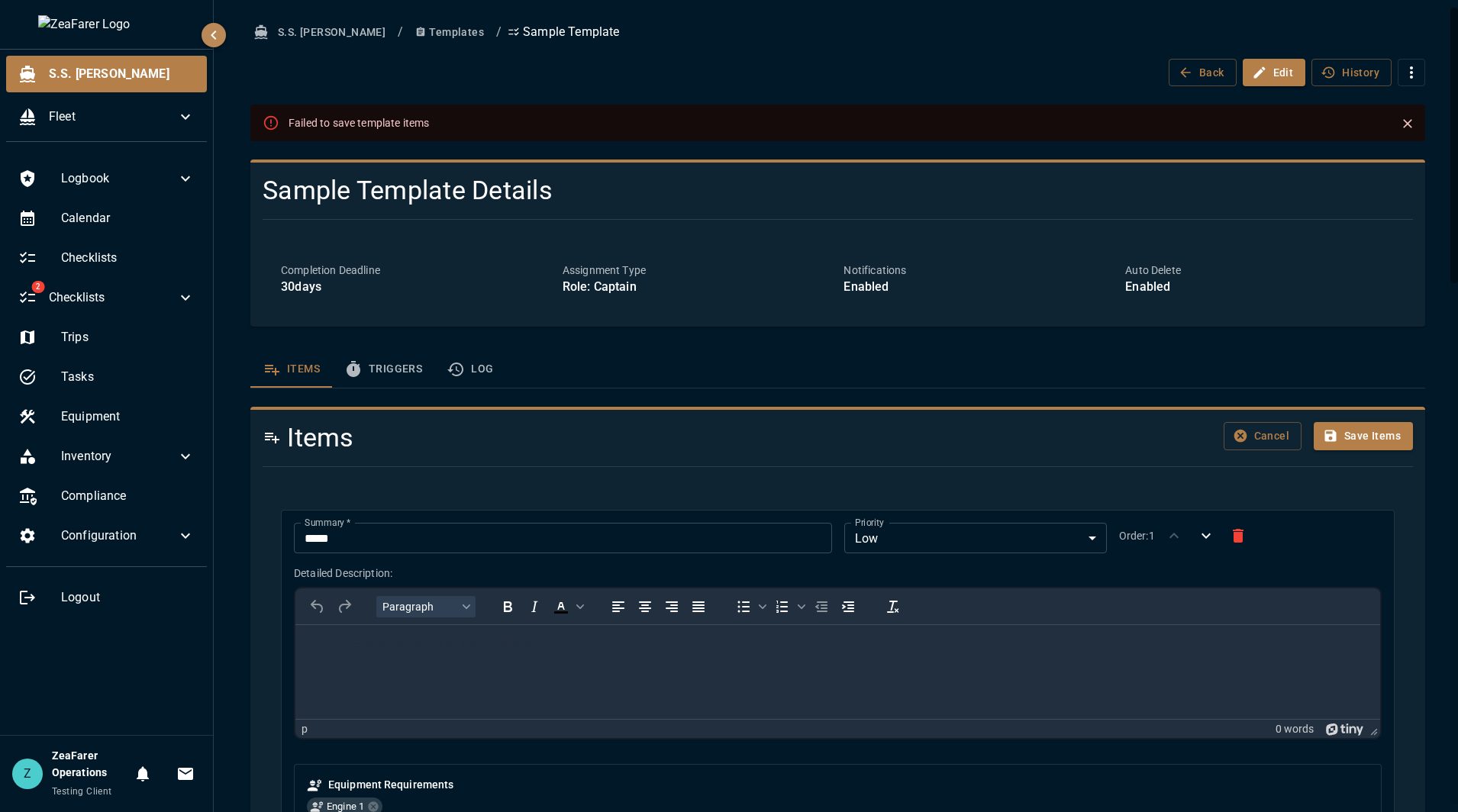
scroll to position [0, 0]
click at [478, 479] on div at bounding box center [832, 466] width 1162 height 25
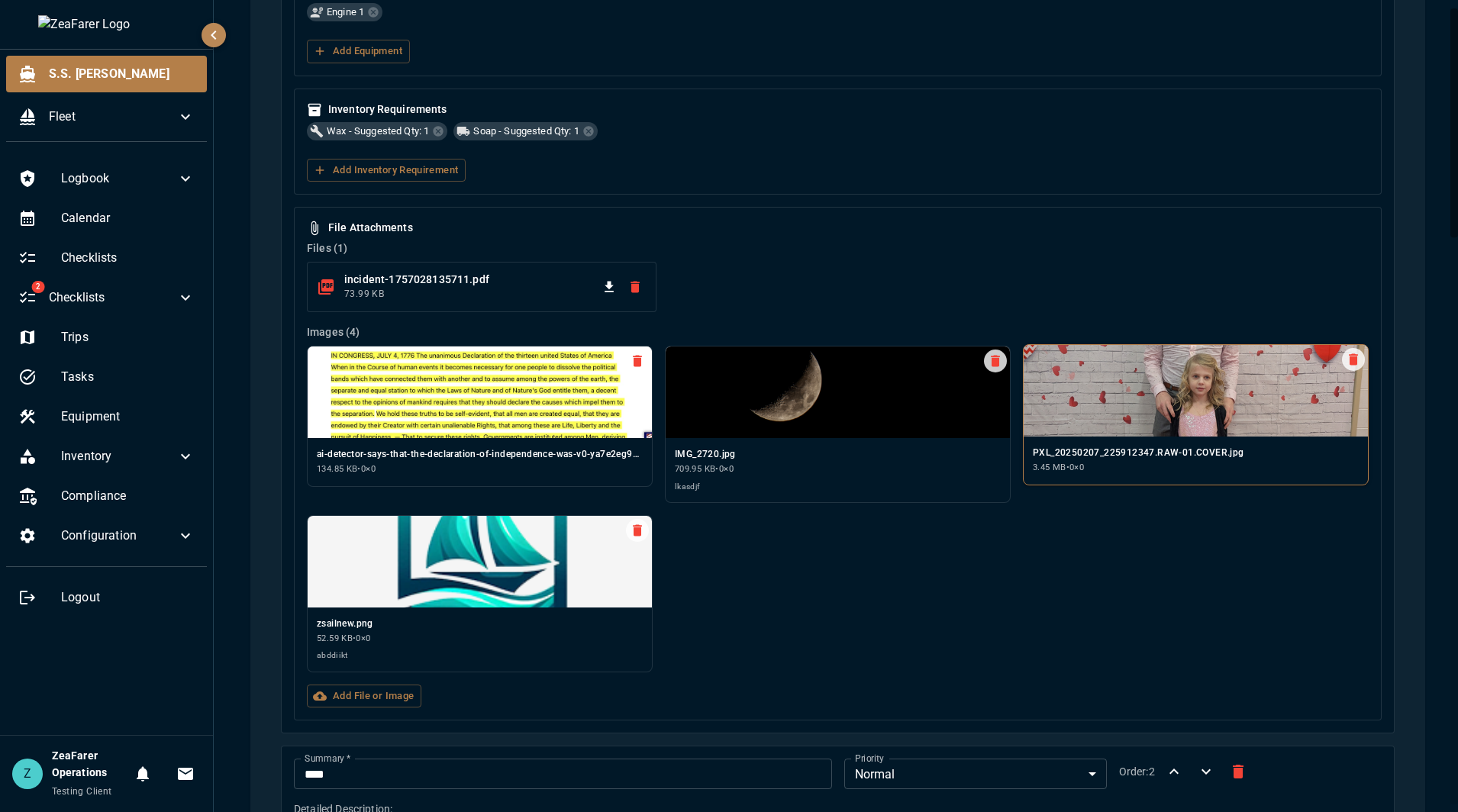
scroll to position [2009, 0]
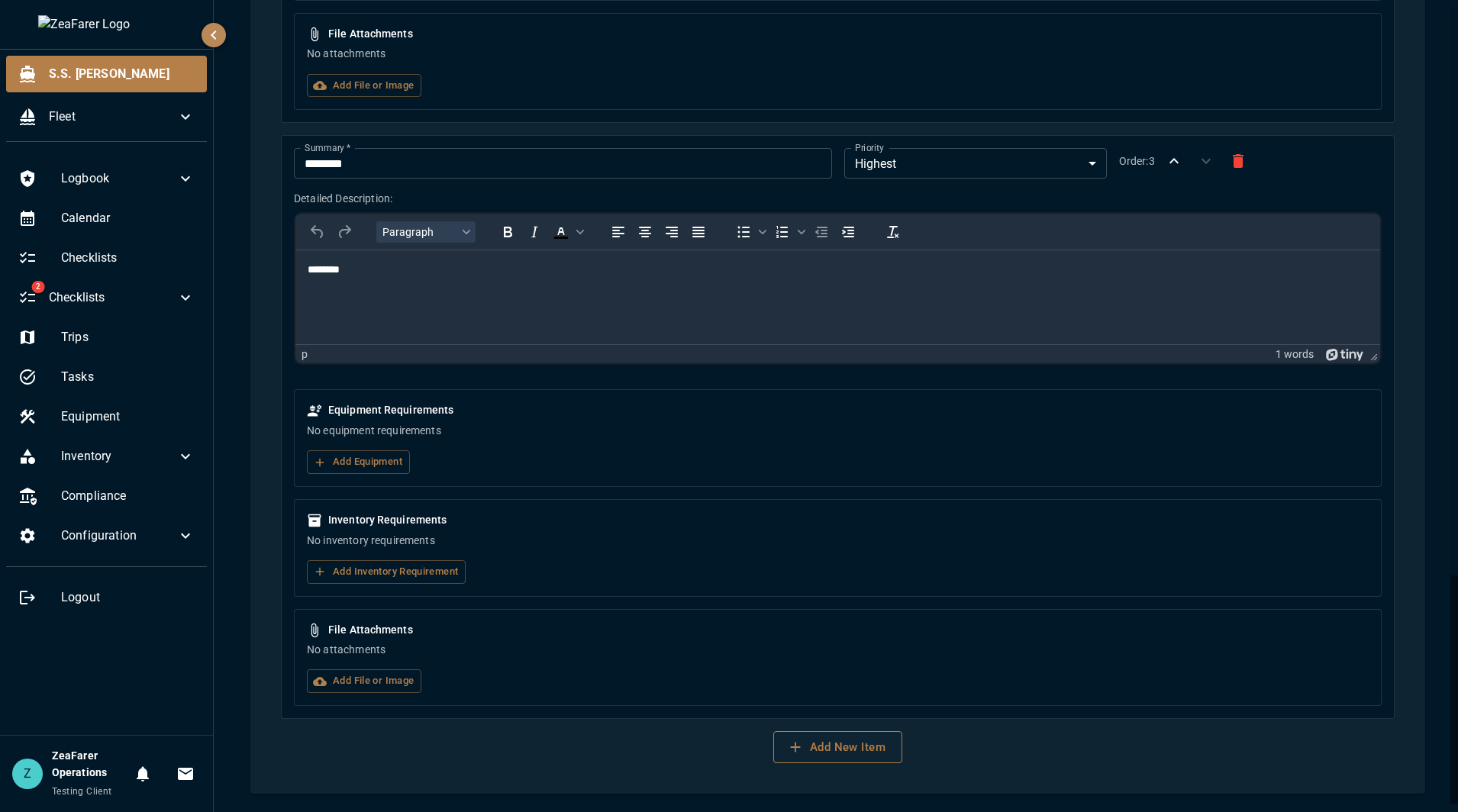
click at [839, 762] on button "Add New Item" at bounding box center [837, 746] width 129 height 32
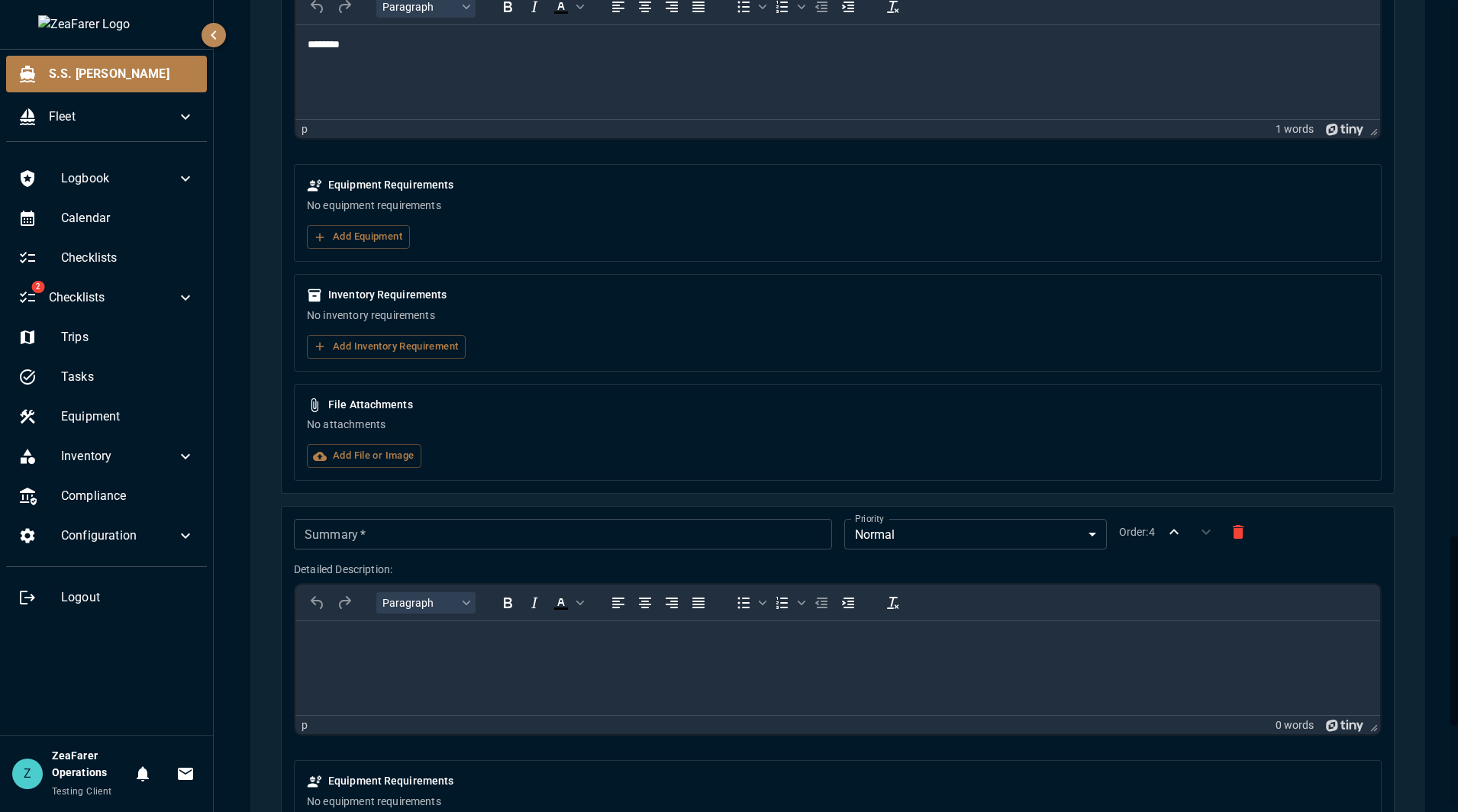
scroll to position [2314, 0]
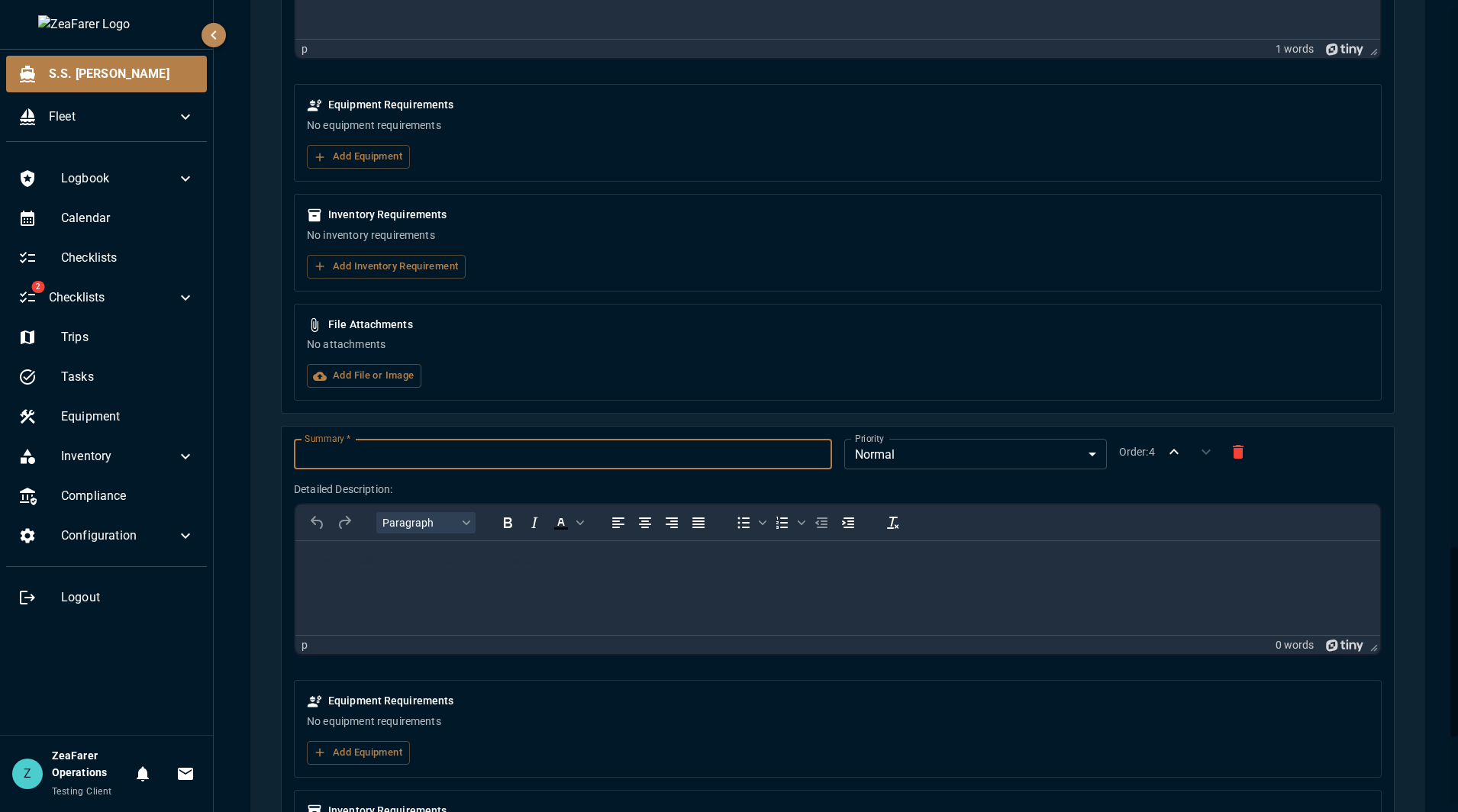
click at [496, 439] on input "Summary   *" at bounding box center [563, 454] width 537 height 30
type input "********"
click at [564, 581] on html at bounding box center [838, 560] width 1085 height 40
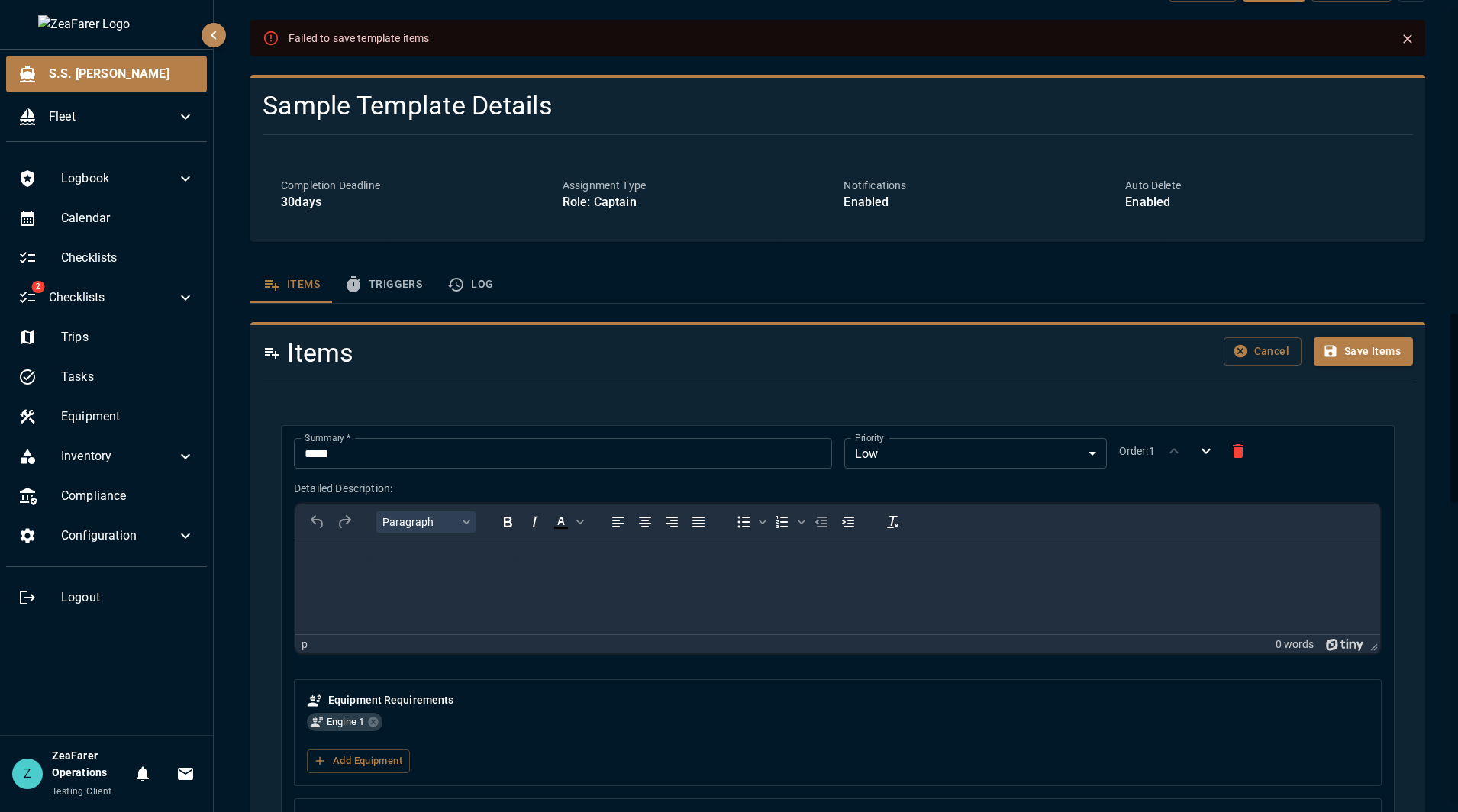
scroll to position [0, 0]
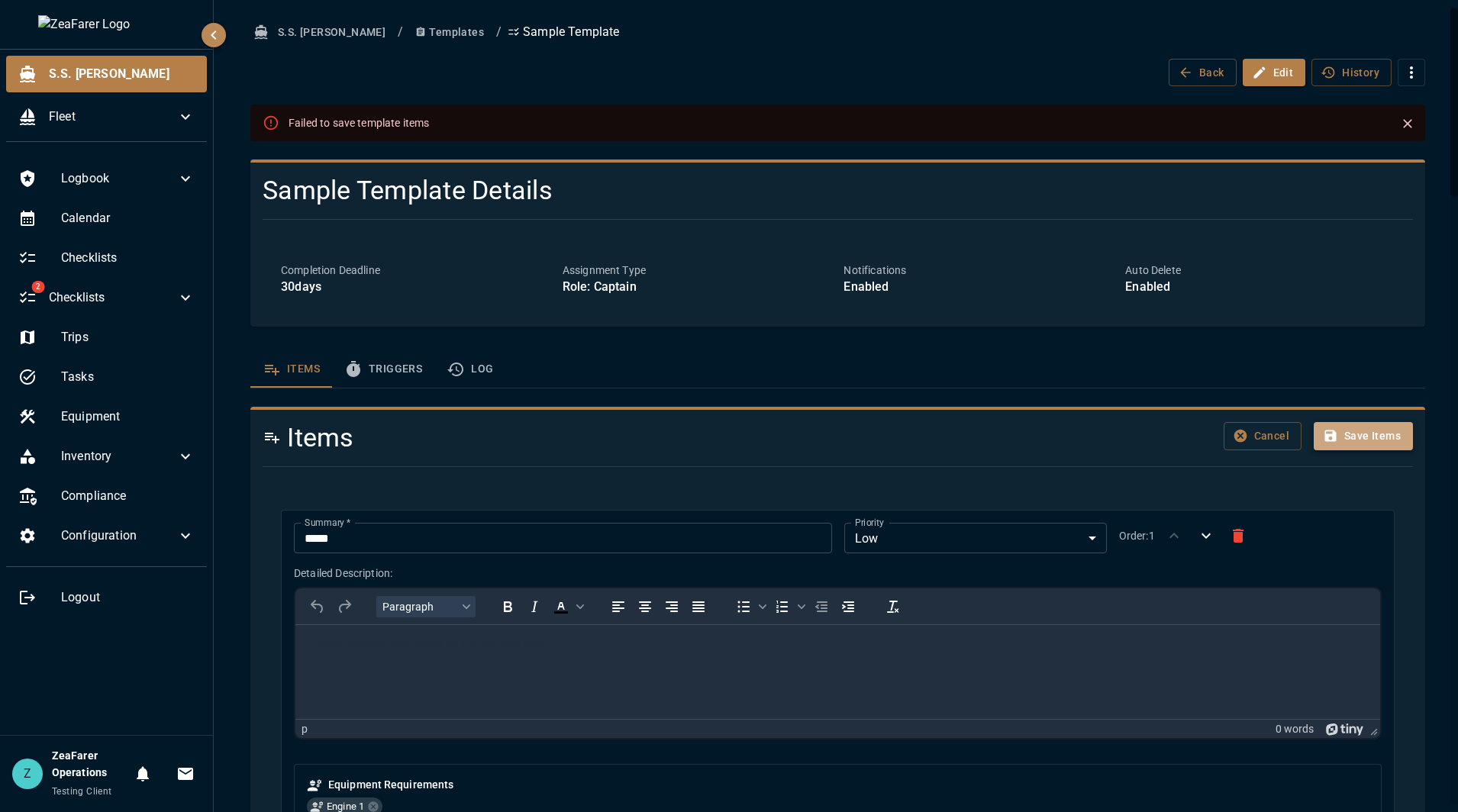
click at [1364, 427] on button "Save Items" at bounding box center [1363, 436] width 99 height 28
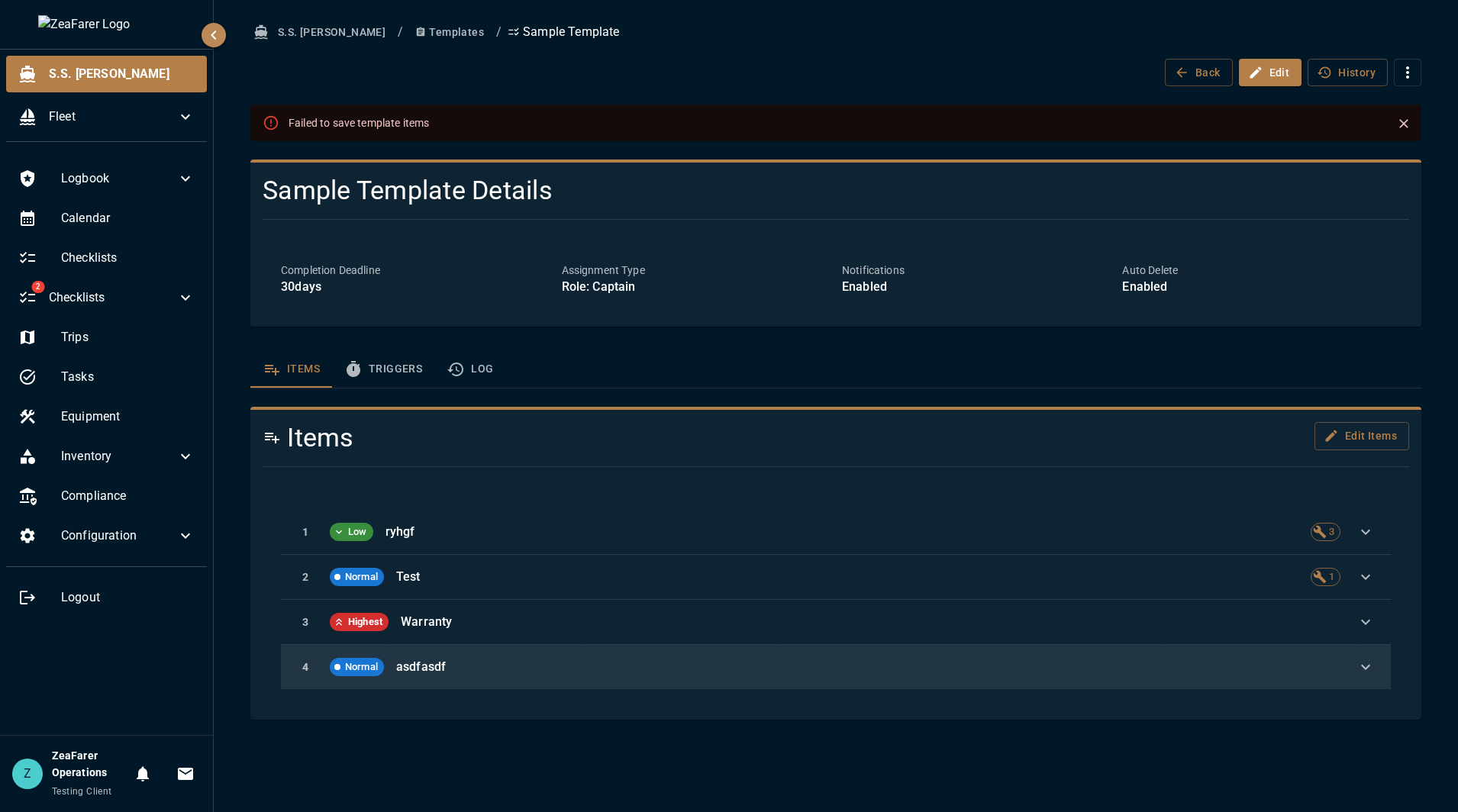
click at [1342, 667] on div "4 Normal asdfasdf" at bounding box center [836, 666] width 1110 height 44
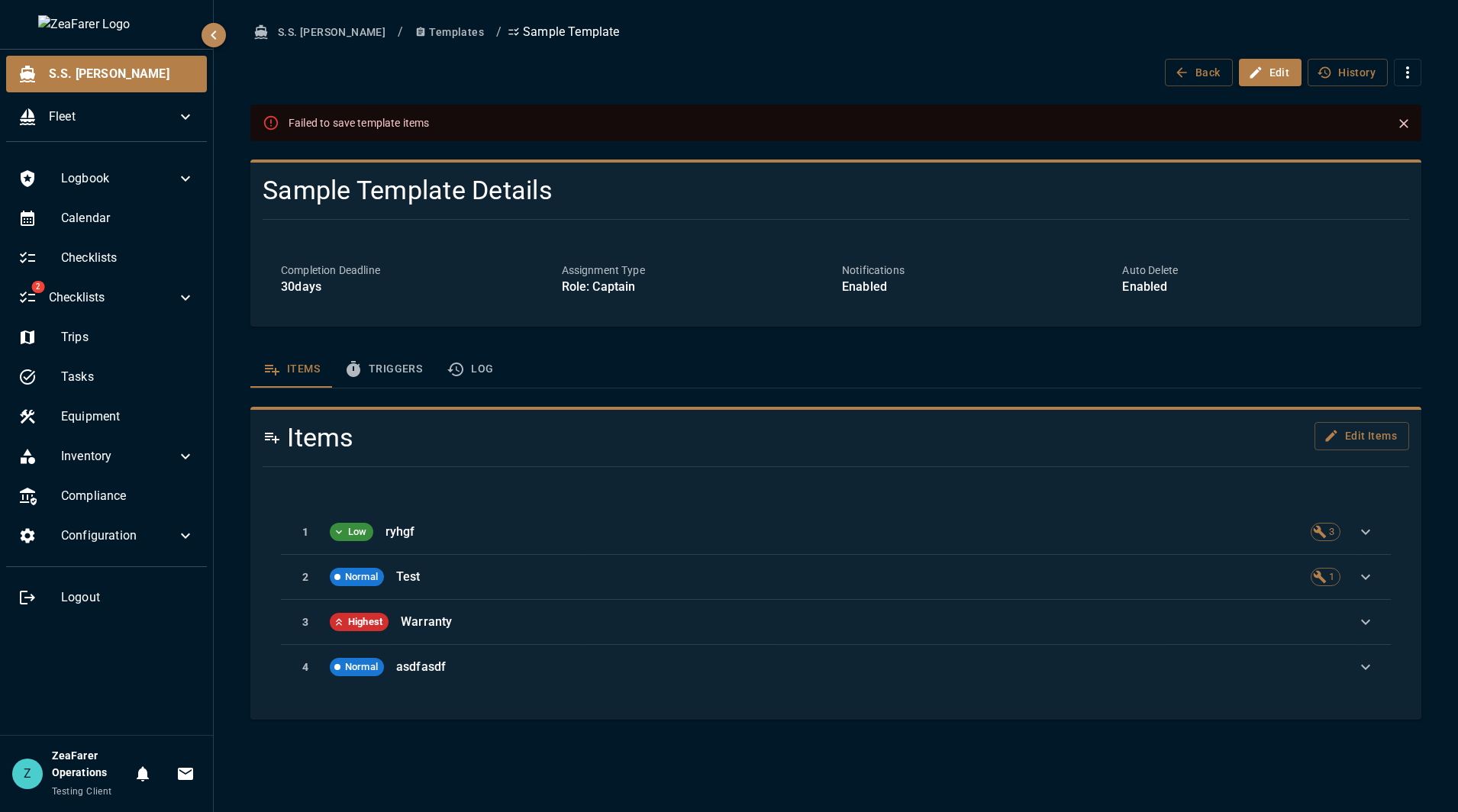
click at [573, 776] on div "S.S. [PERSON_NAME] / Templates / Sample Template Back Edit History Failed to sa…" at bounding box center [835, 406] width 1244 height 812
click at [1363, 438] on button "Edit Items" at bounding box center [1362, 436] width 95 height 28
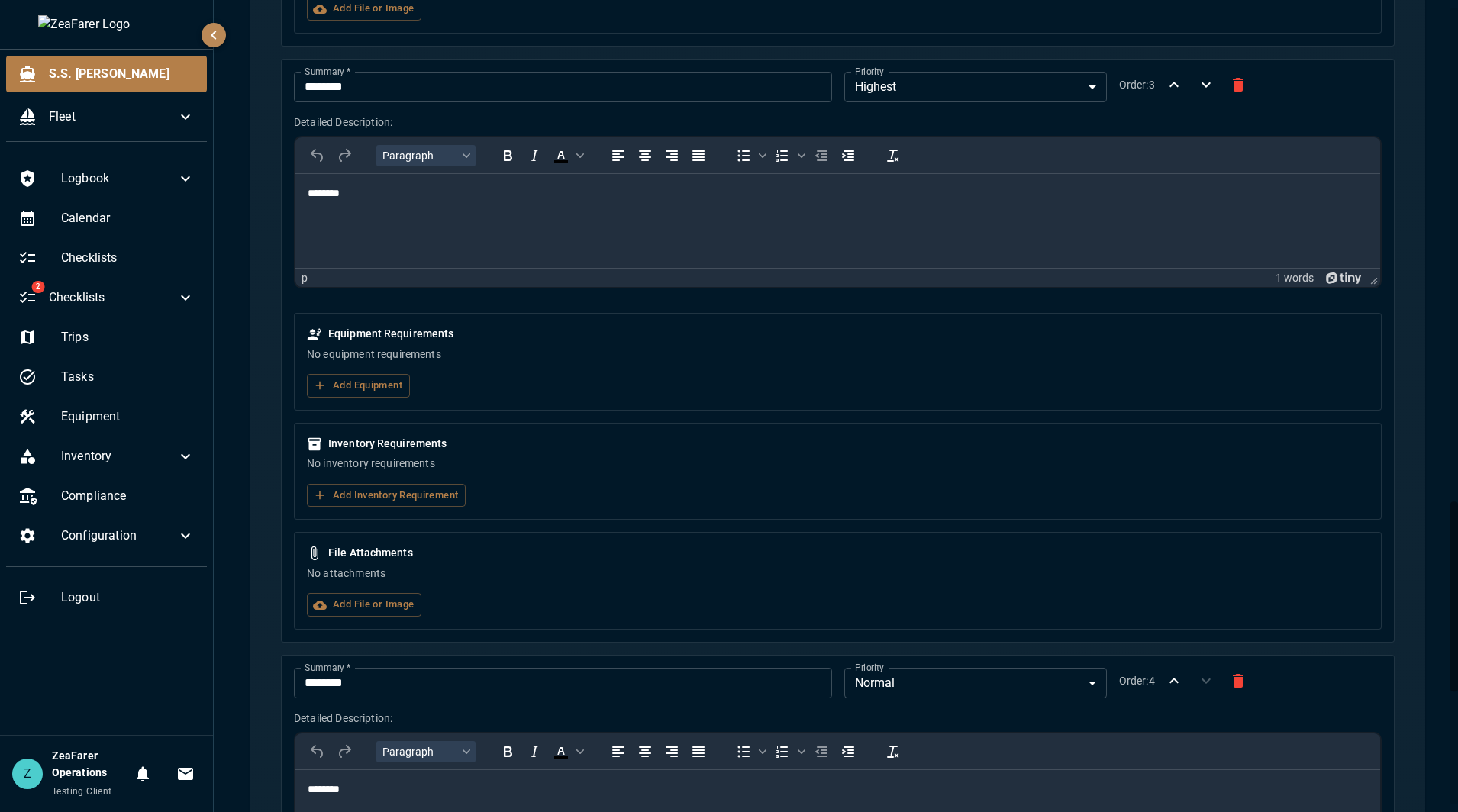
scroll to position [2590, 0]
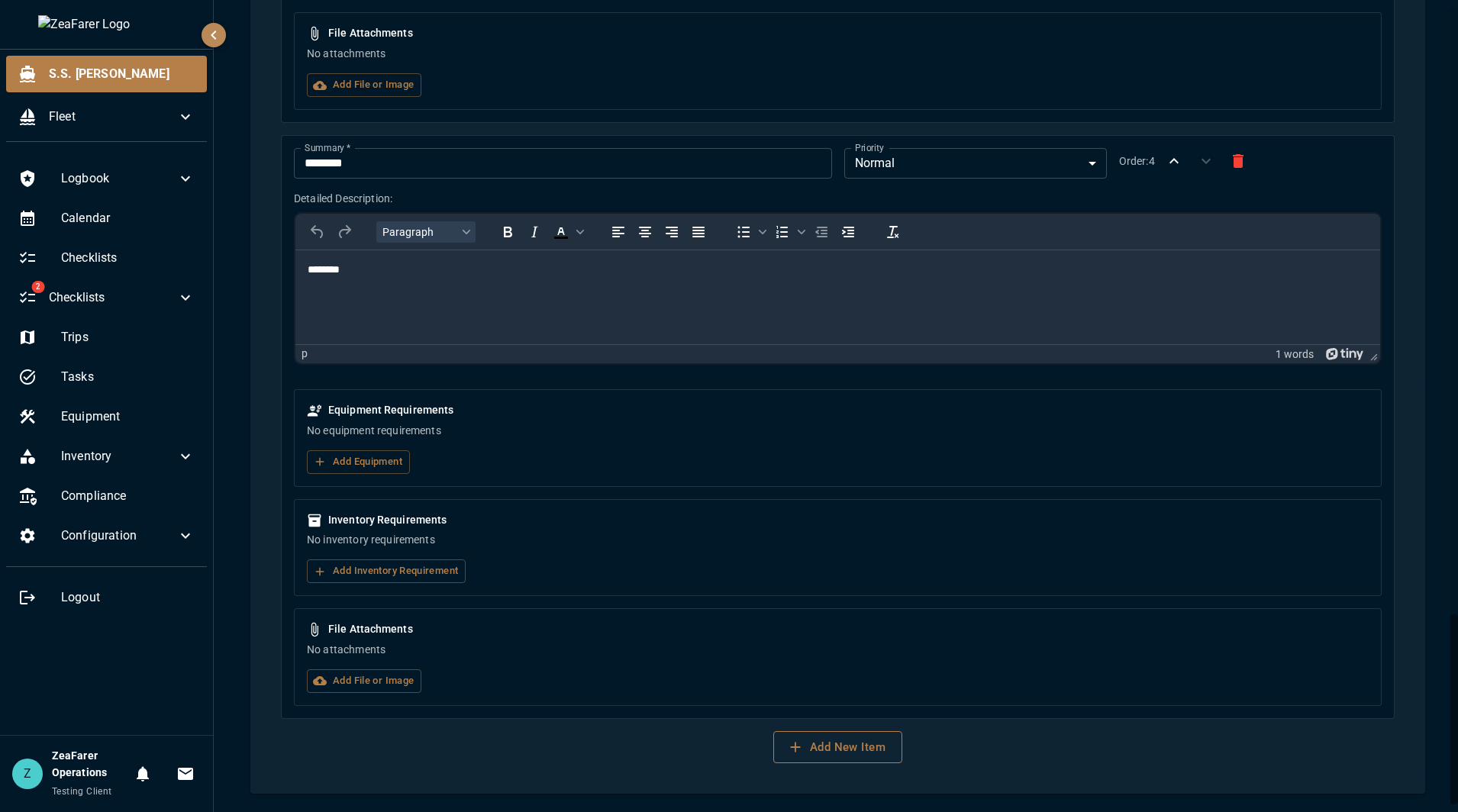
click at [852, 753] on button "Add New Item" at bounding box center [837, 746] width 129 height 32
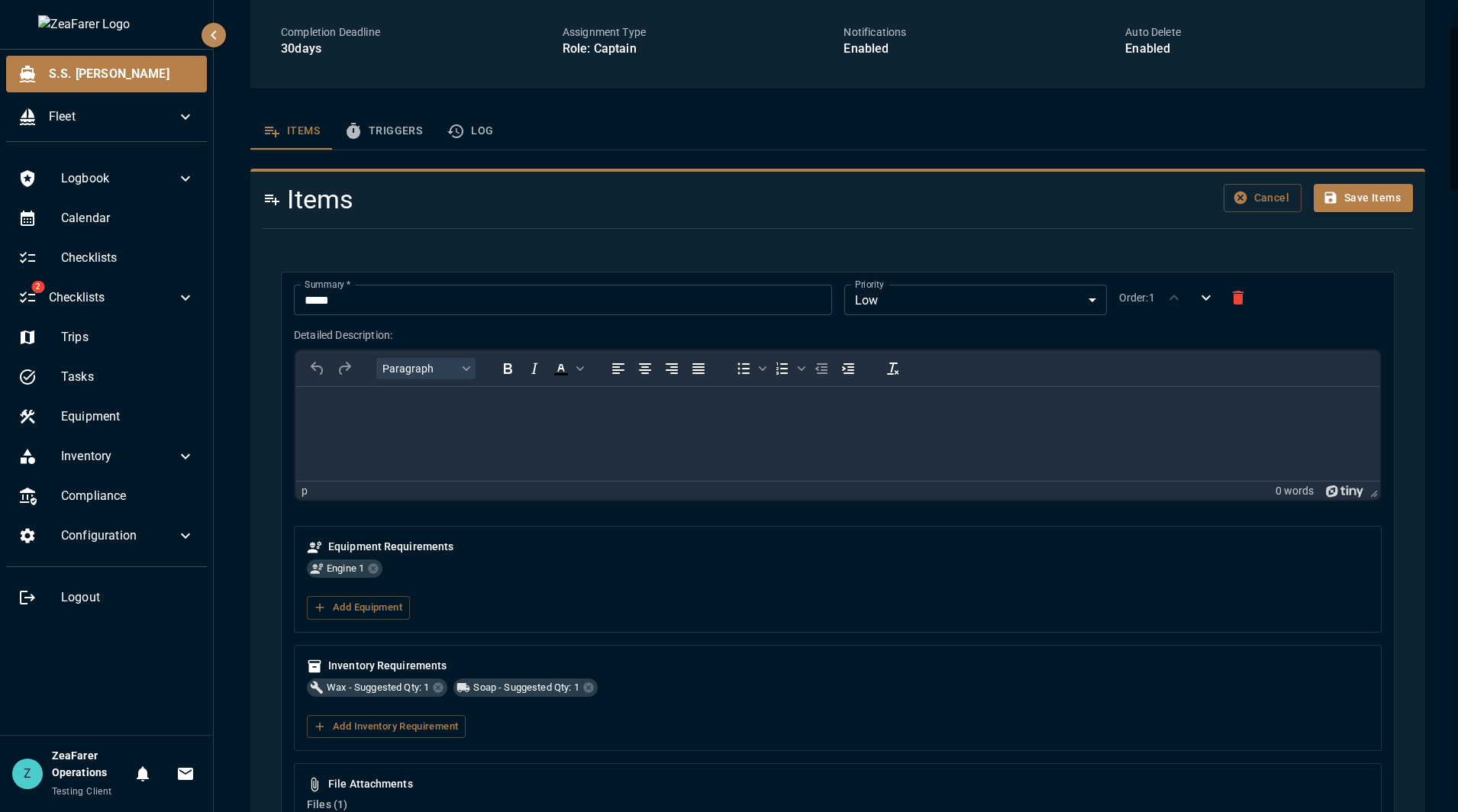
scroll to position [0, 0]
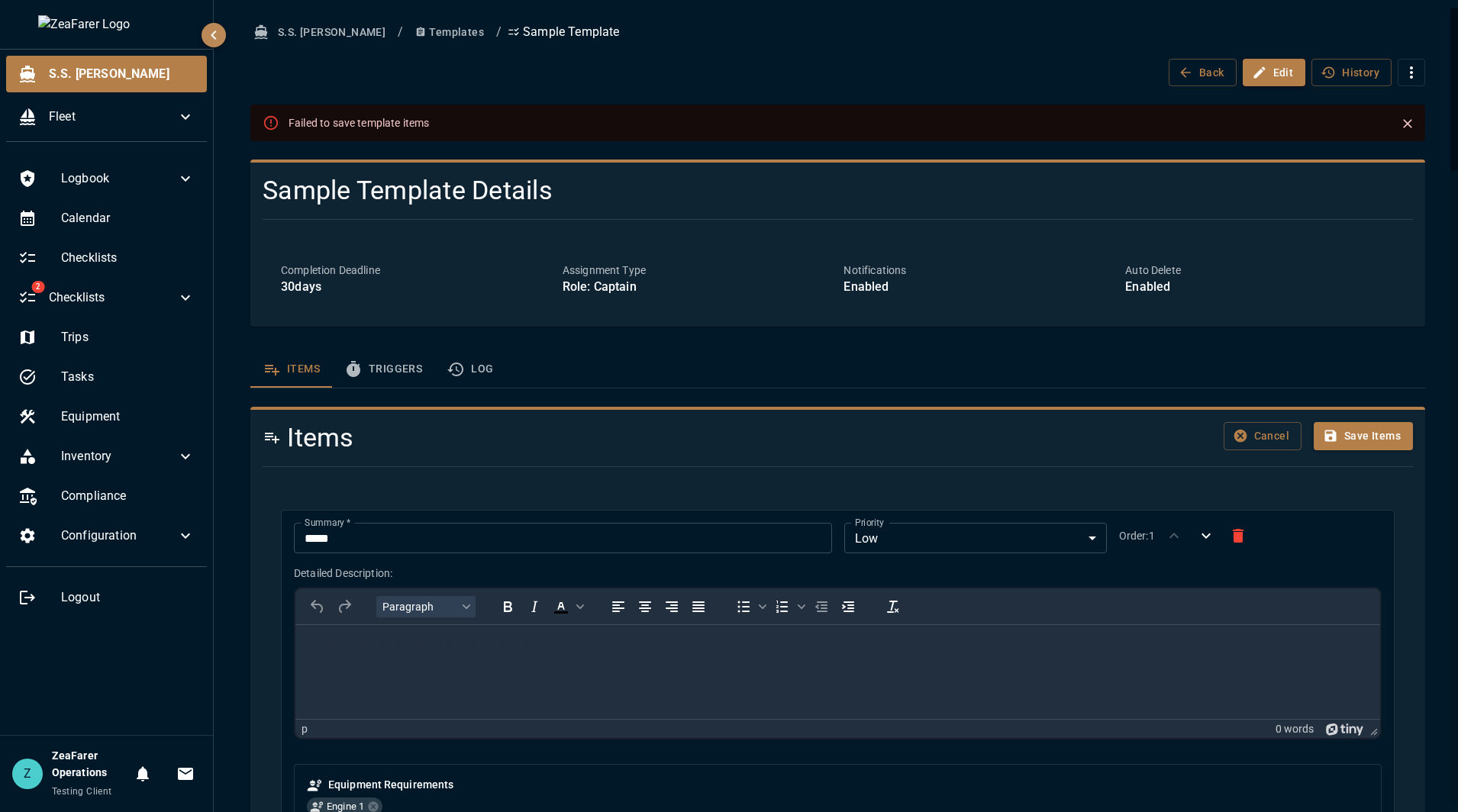
click at [1267, 437] on button "Cancel" at bounding box center [1262, 436] width 78 height 28
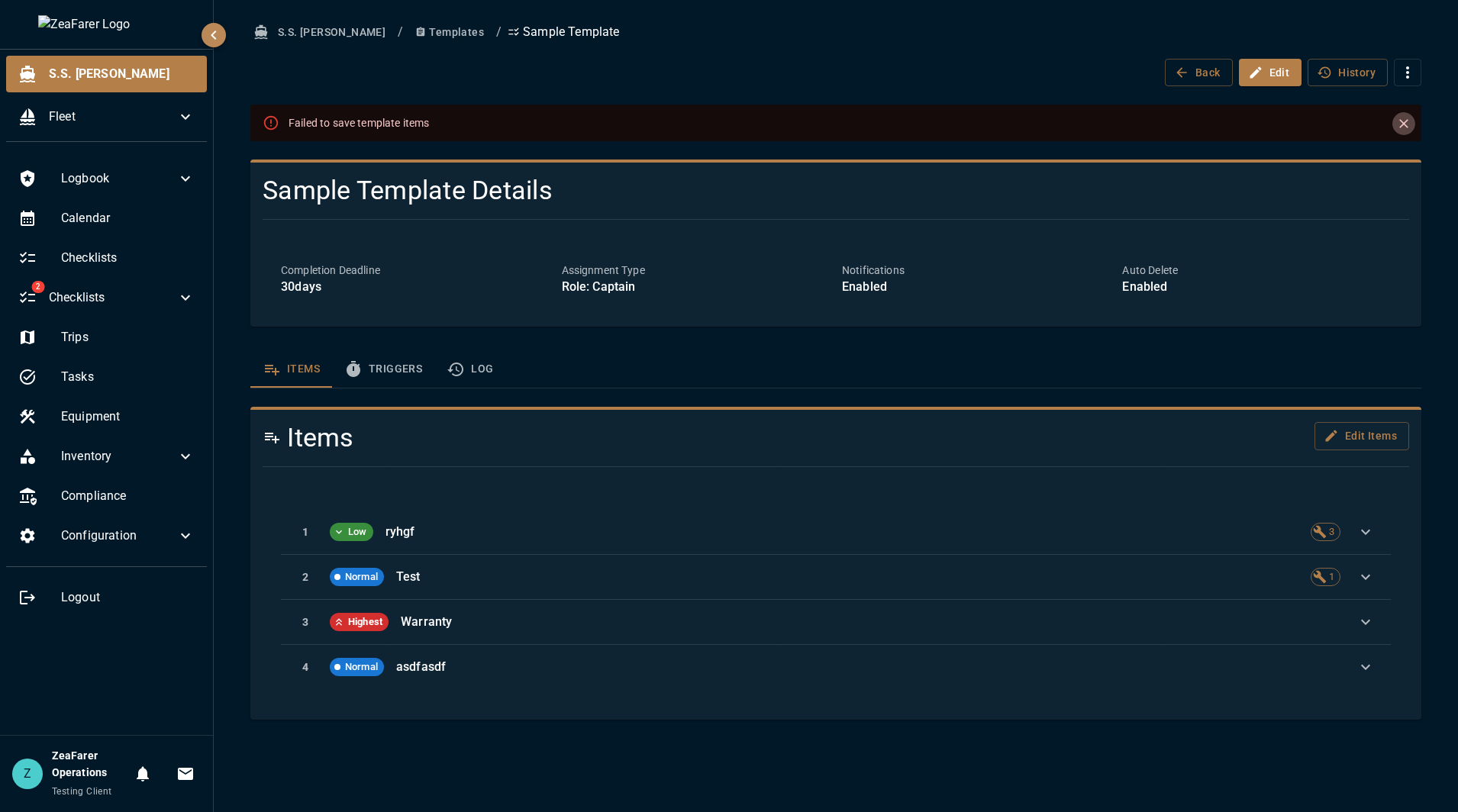
click at [1398, 129] on icon "Close" at bounding box center [1404, 124] width 16 height 16
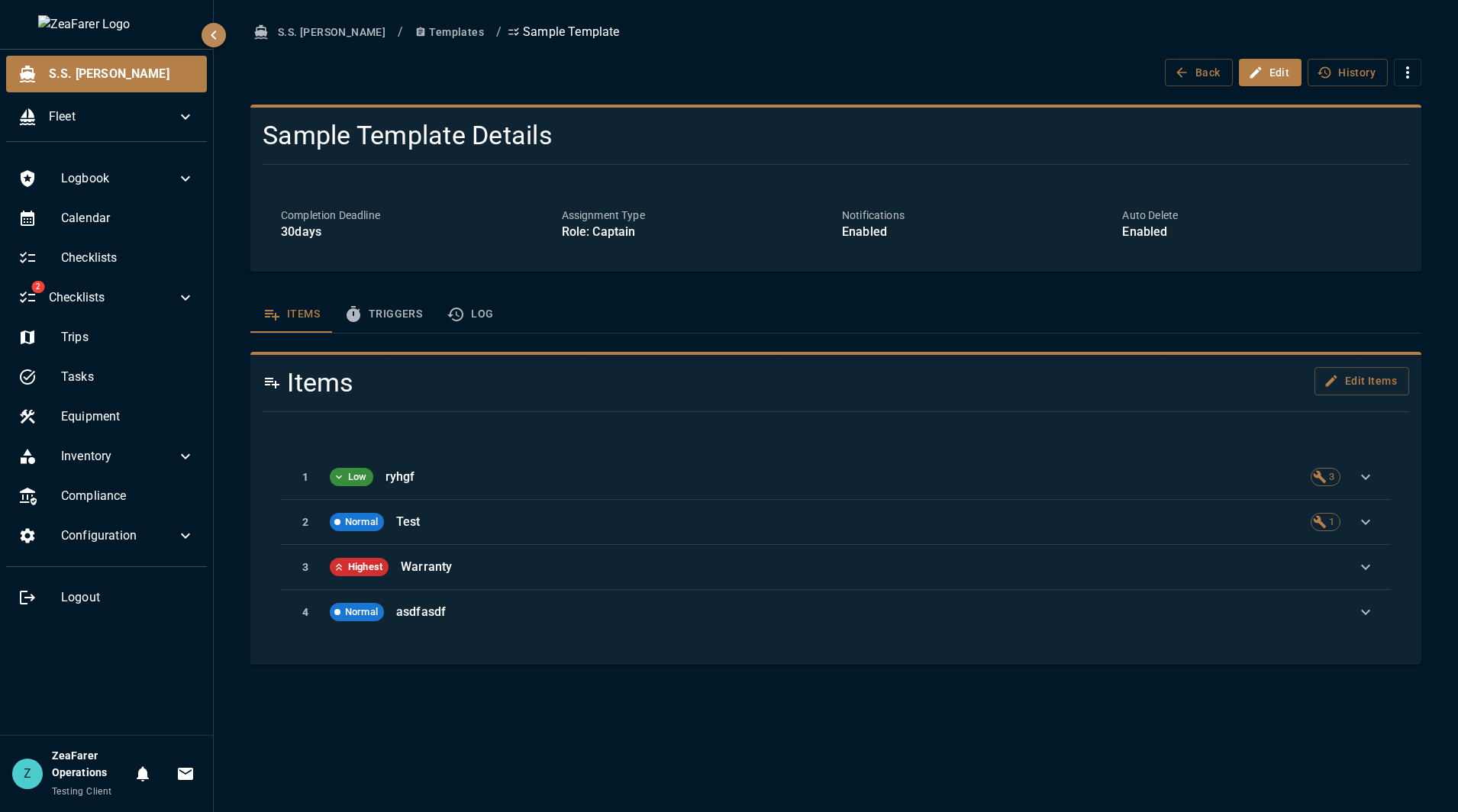
click at [409, 318] on button "Triggers" at bounding box center [383, 314] width 102 height 36
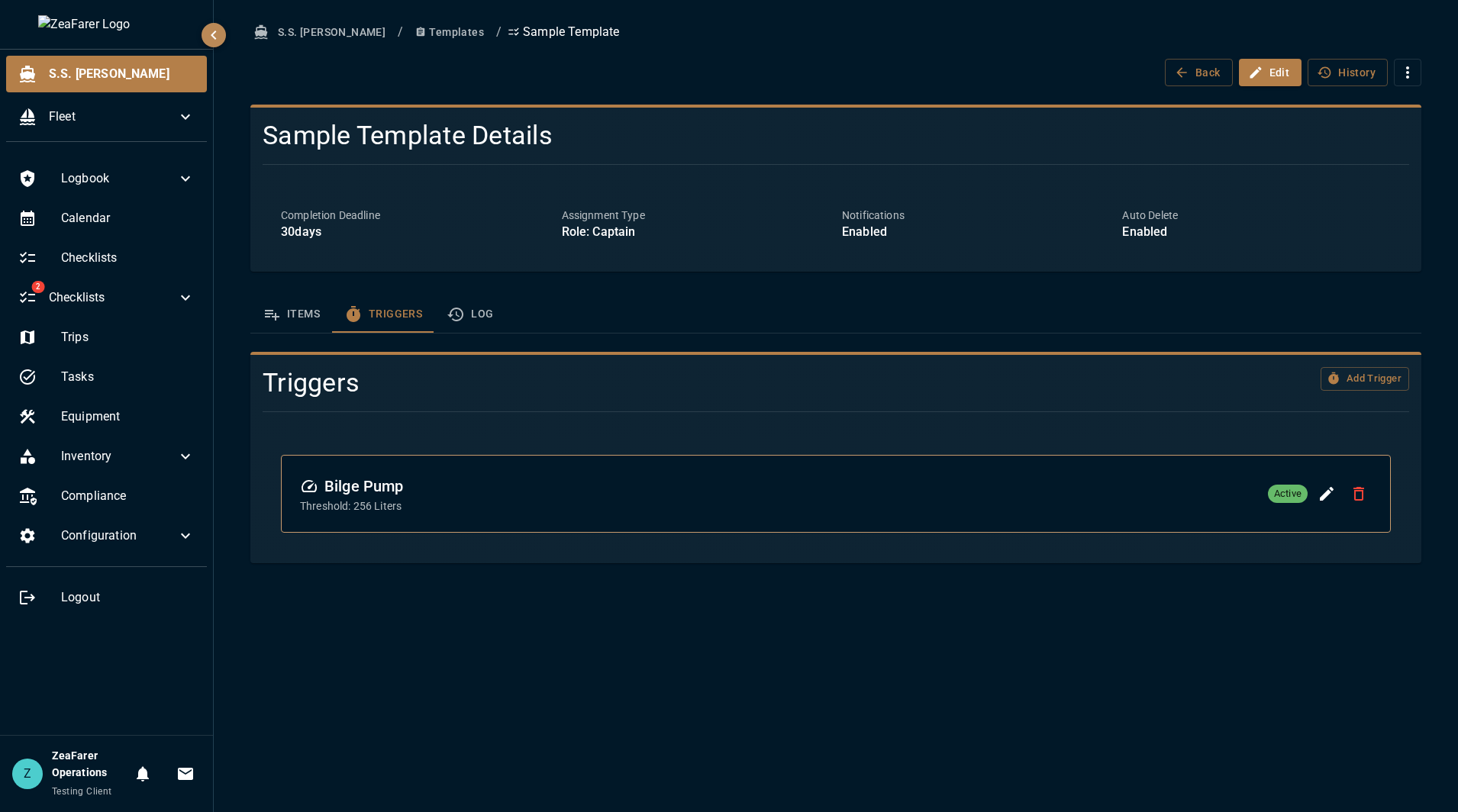
click at [285, 301] on button "Items" at bounding box center [291, 314] width 81 height 36
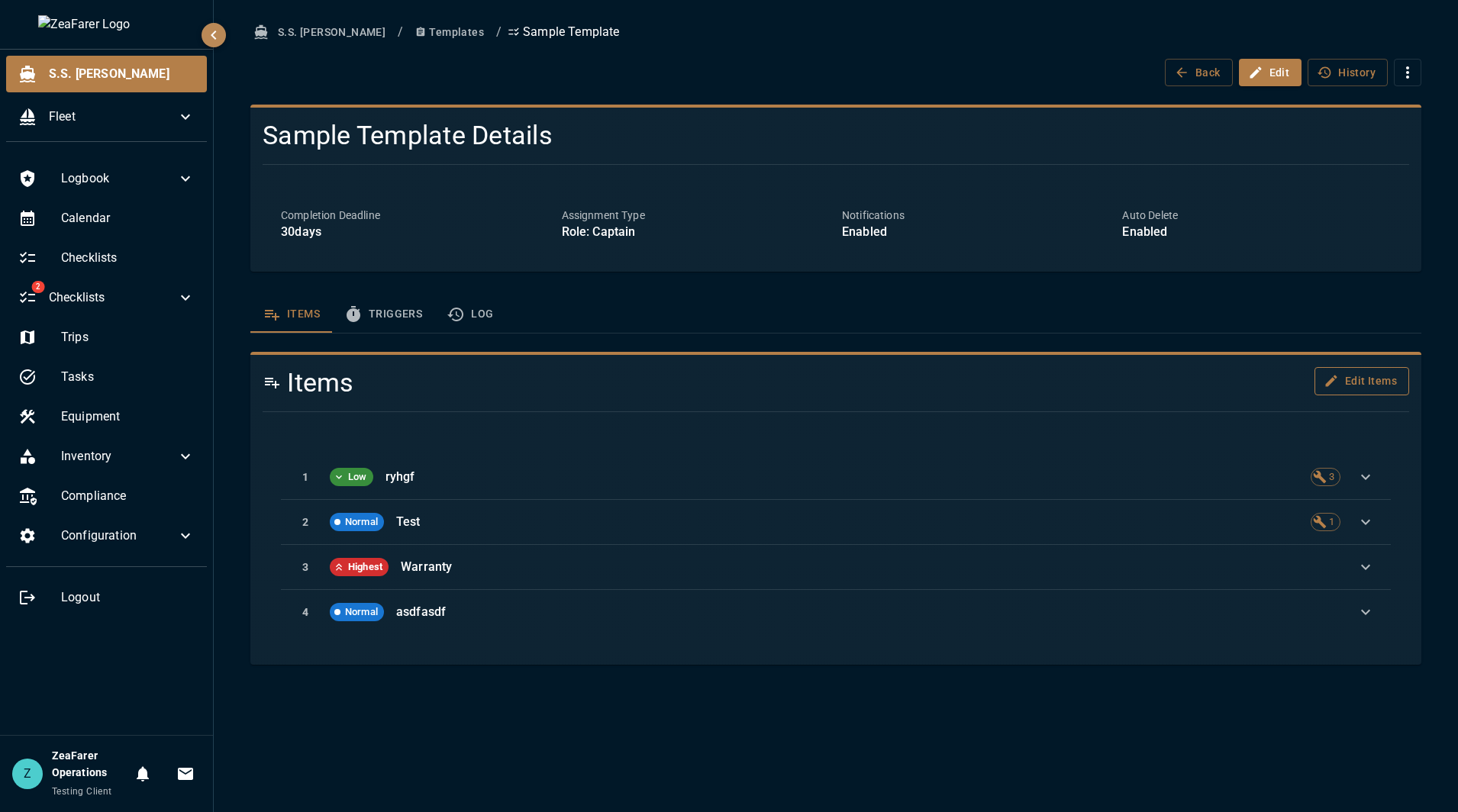
click at [1397, 375] on button "Edit Items" at bounding box center [1362, 381] width 95 height 28
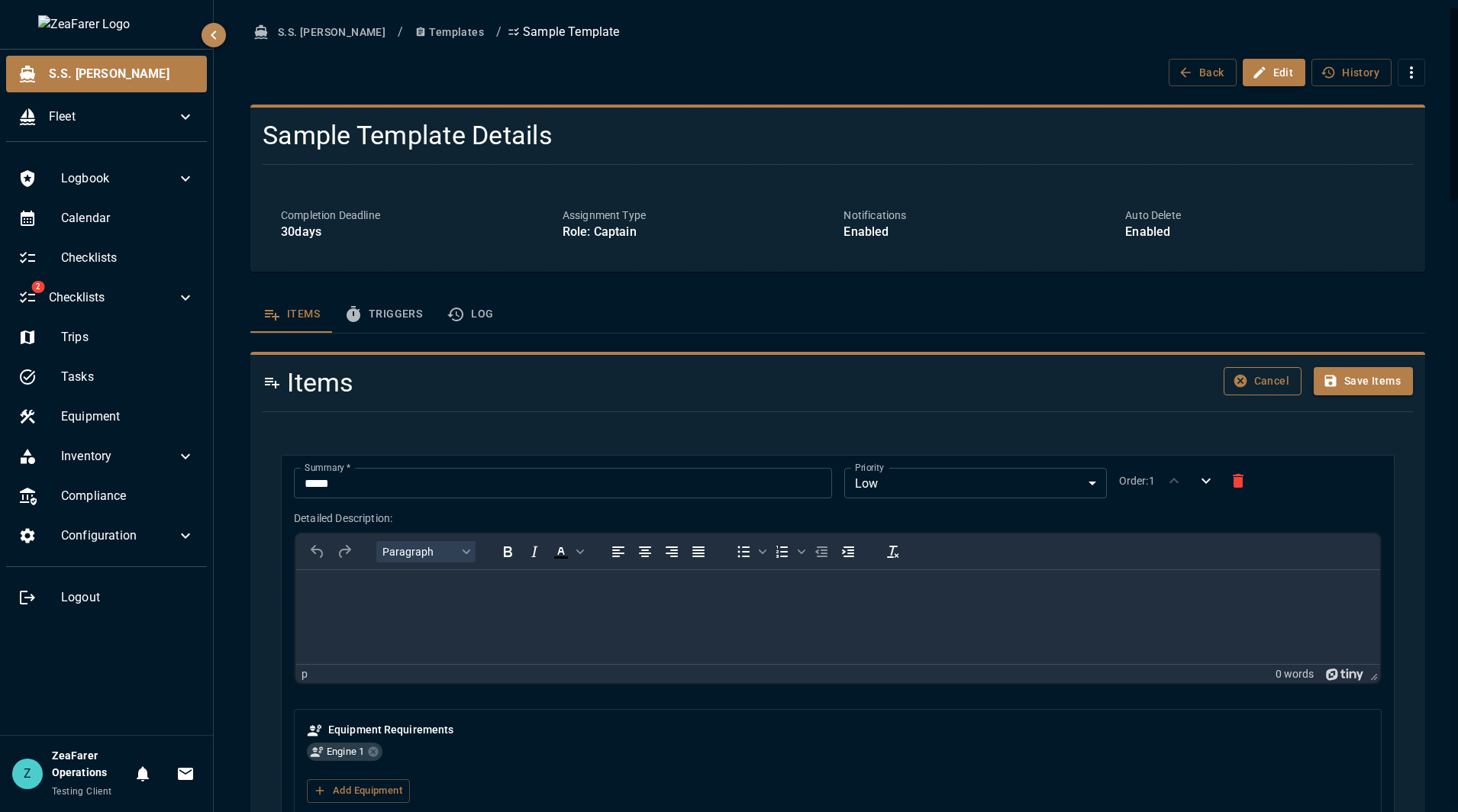
click at [1242, 388] on button "Cancel" at bounding box center [1262, 381] width 78 height 28
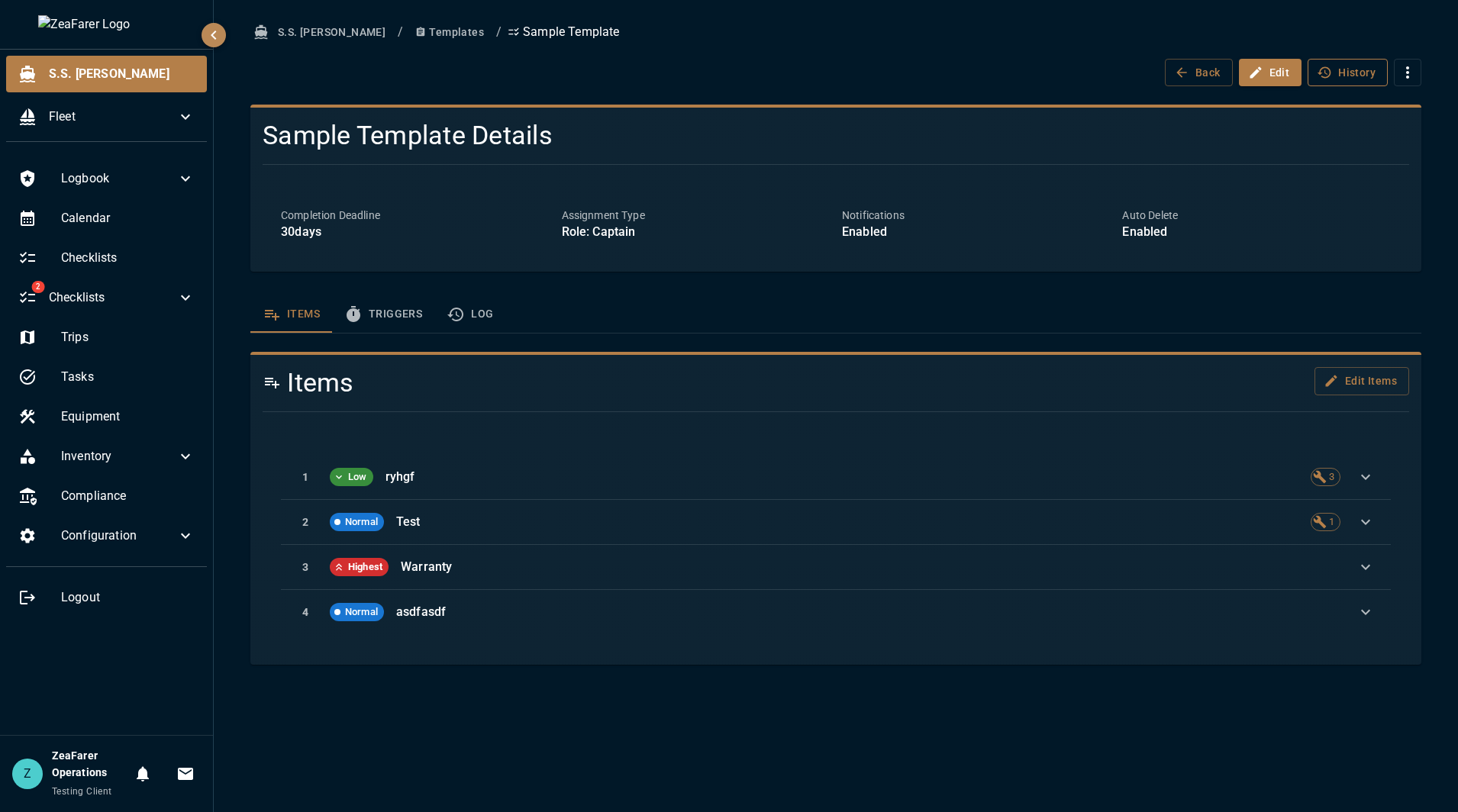
click at [1343, 81] on button "History" at bounding box center [1347, 73] width 80 height 28
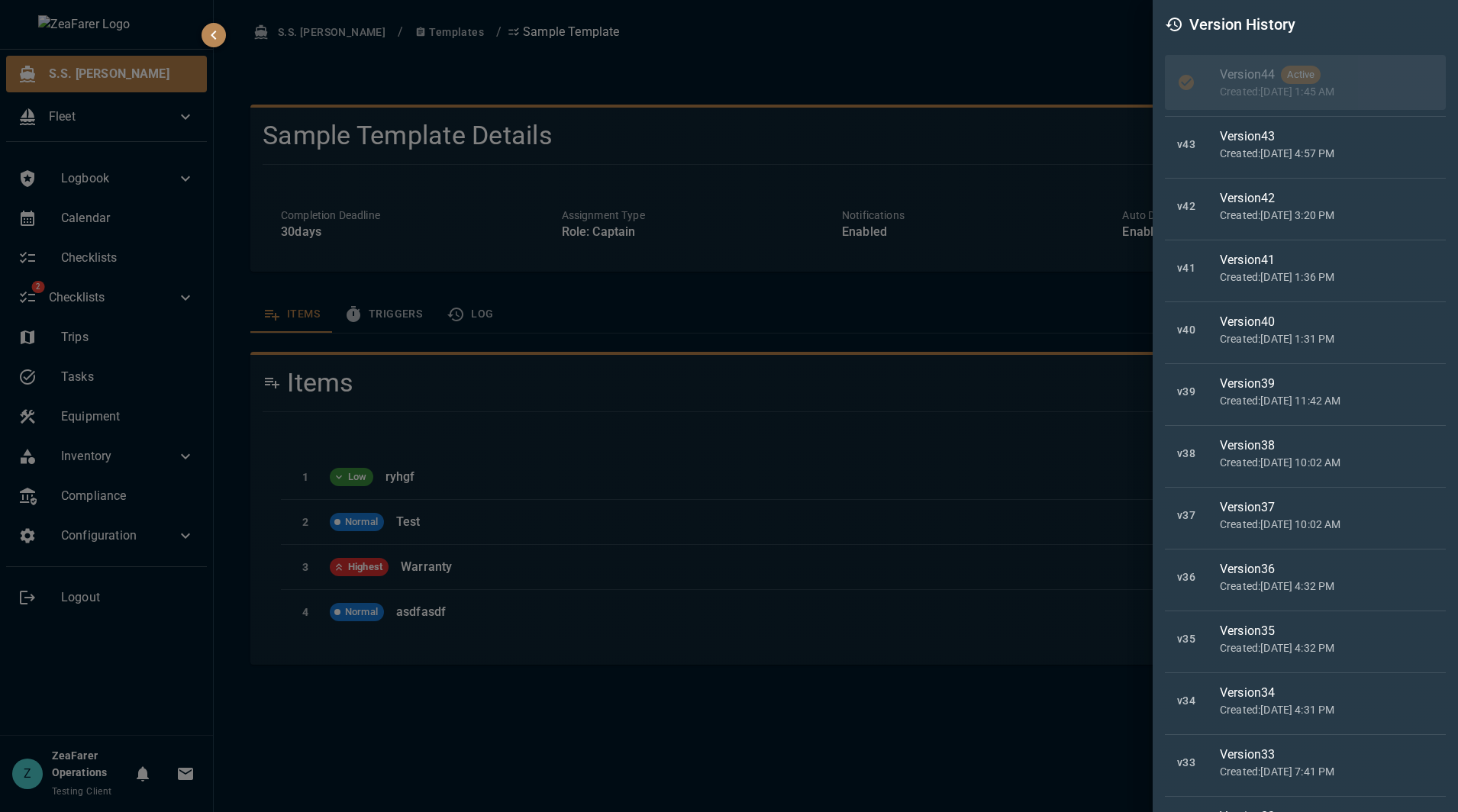
click at [819, 238] on div at bounding box center [729, 406] width 1458 height 812
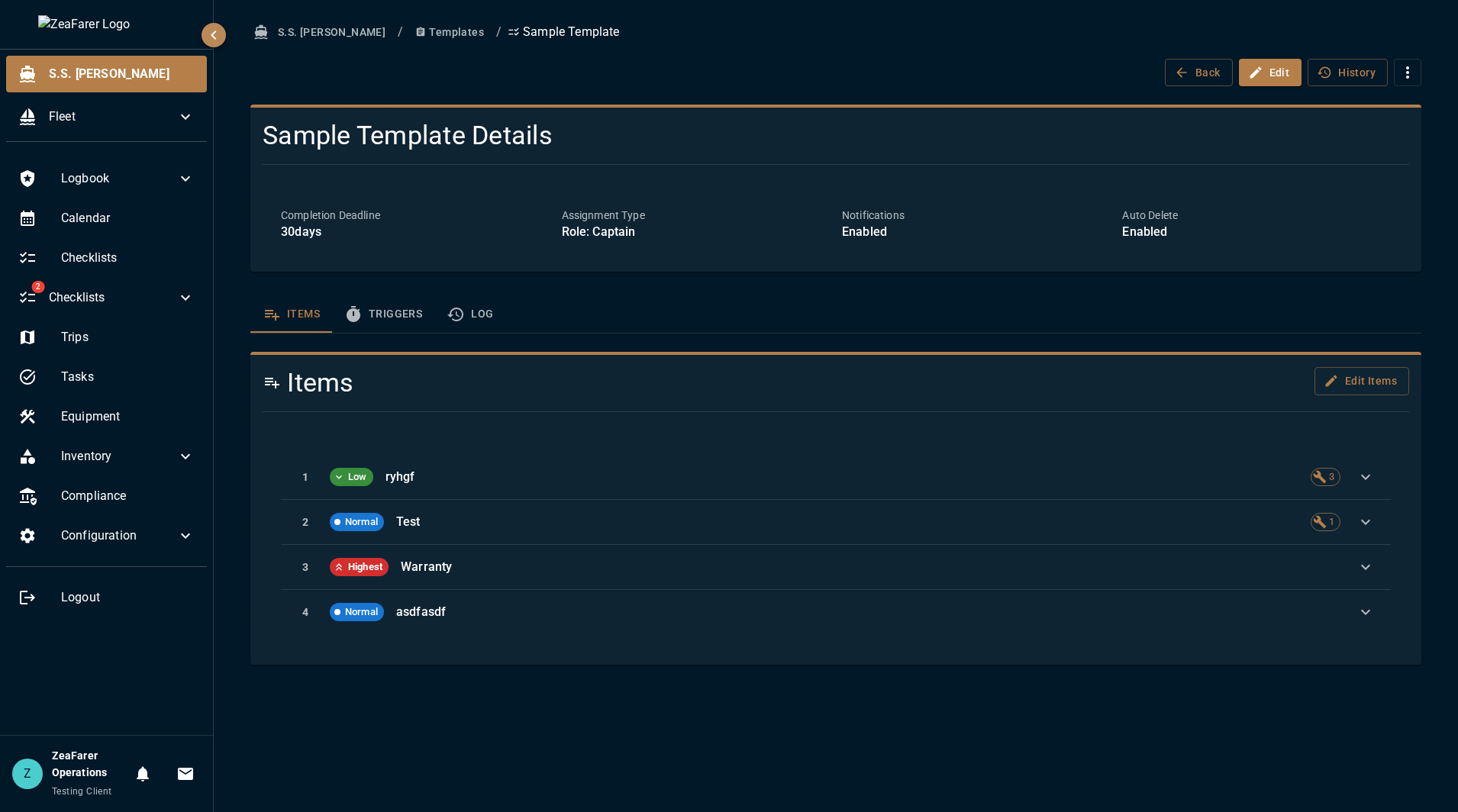
click at [400, 324] on button "Triggers" at bounding box center [383, 314] width 102 height 36
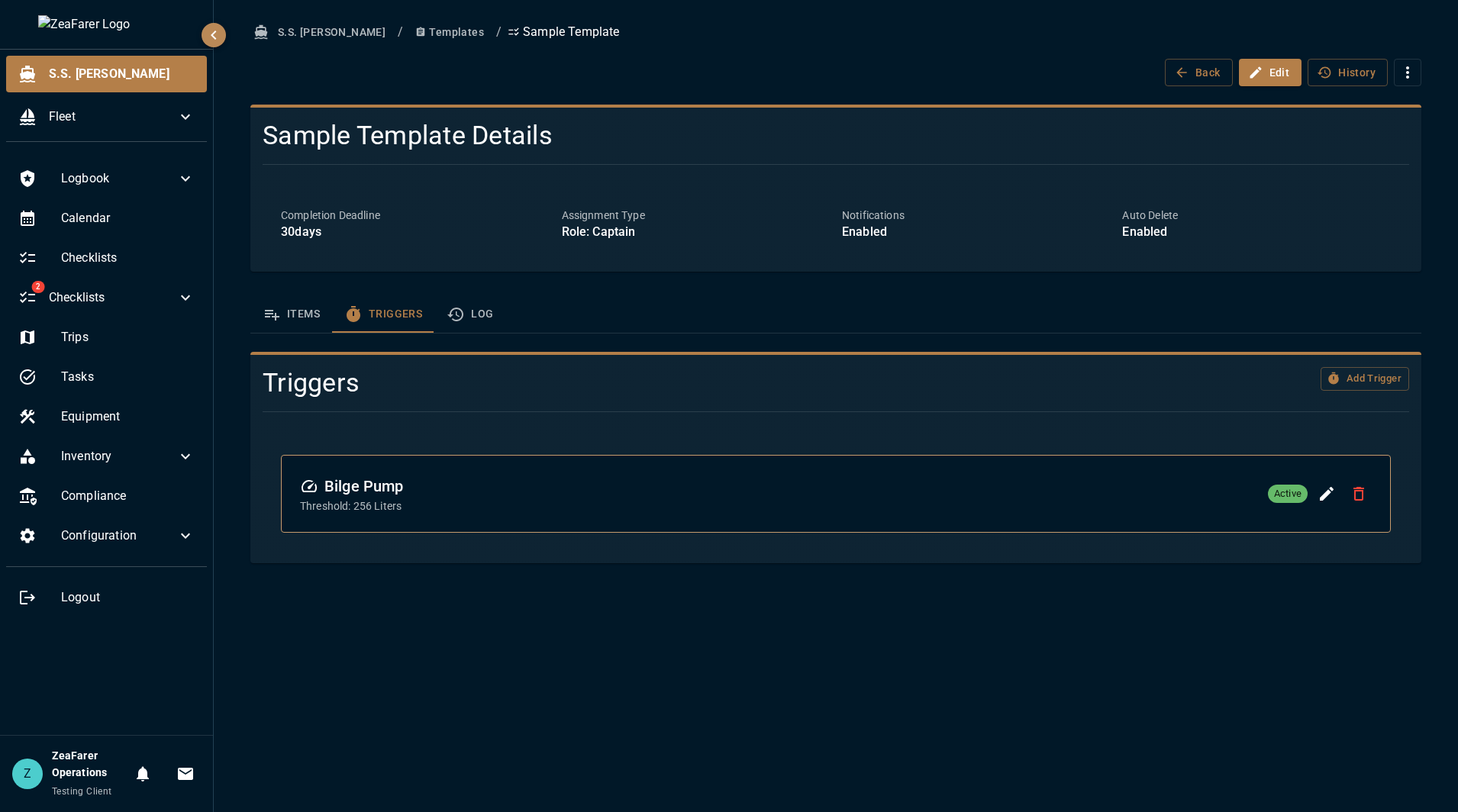
click at [462, 316] on icon "template sections" at bounding box center [455, 314] width 16 height 14
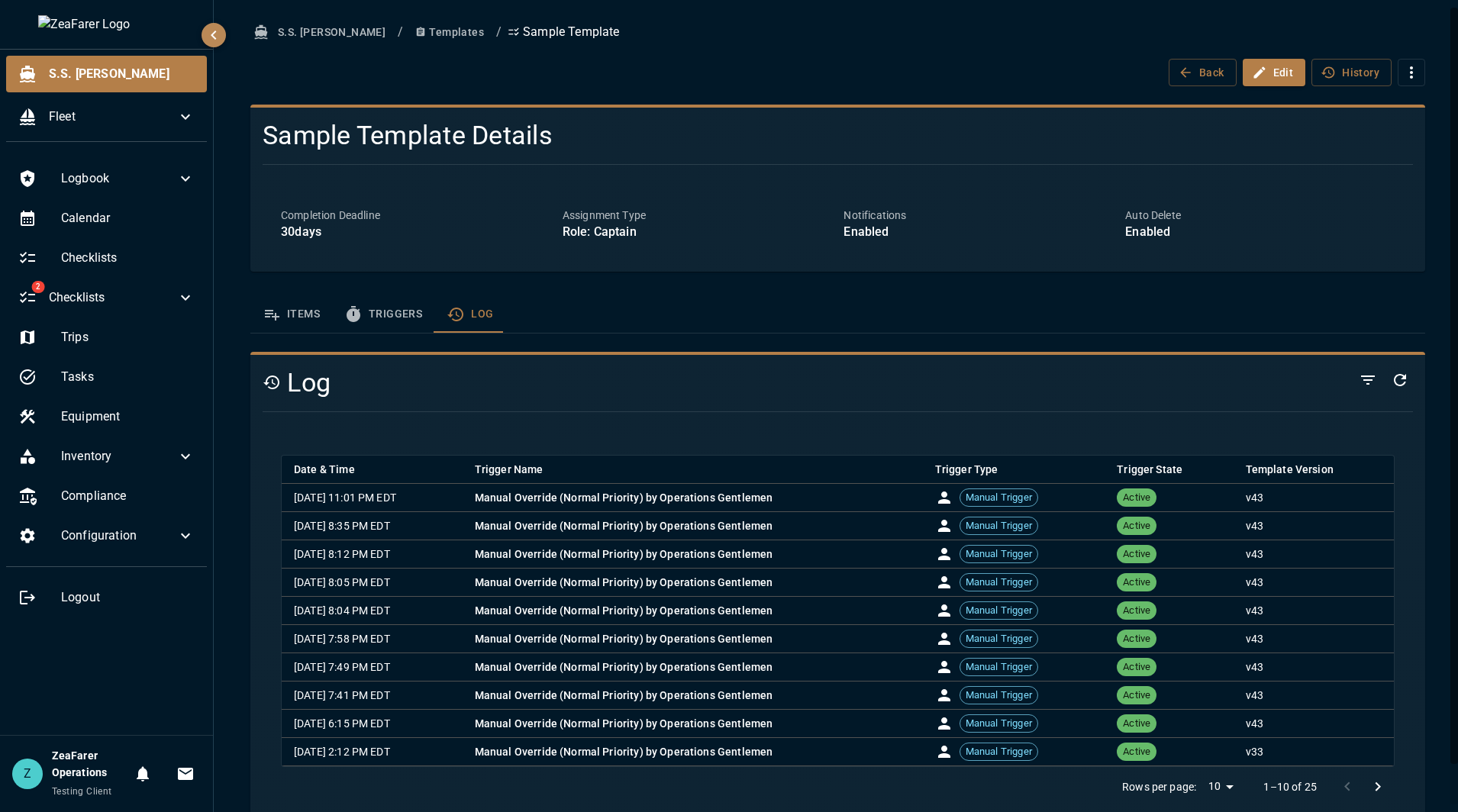
click at [1372, 784] on icon "Go to next page" at bounding box center [1378, 786] width 19 height 19
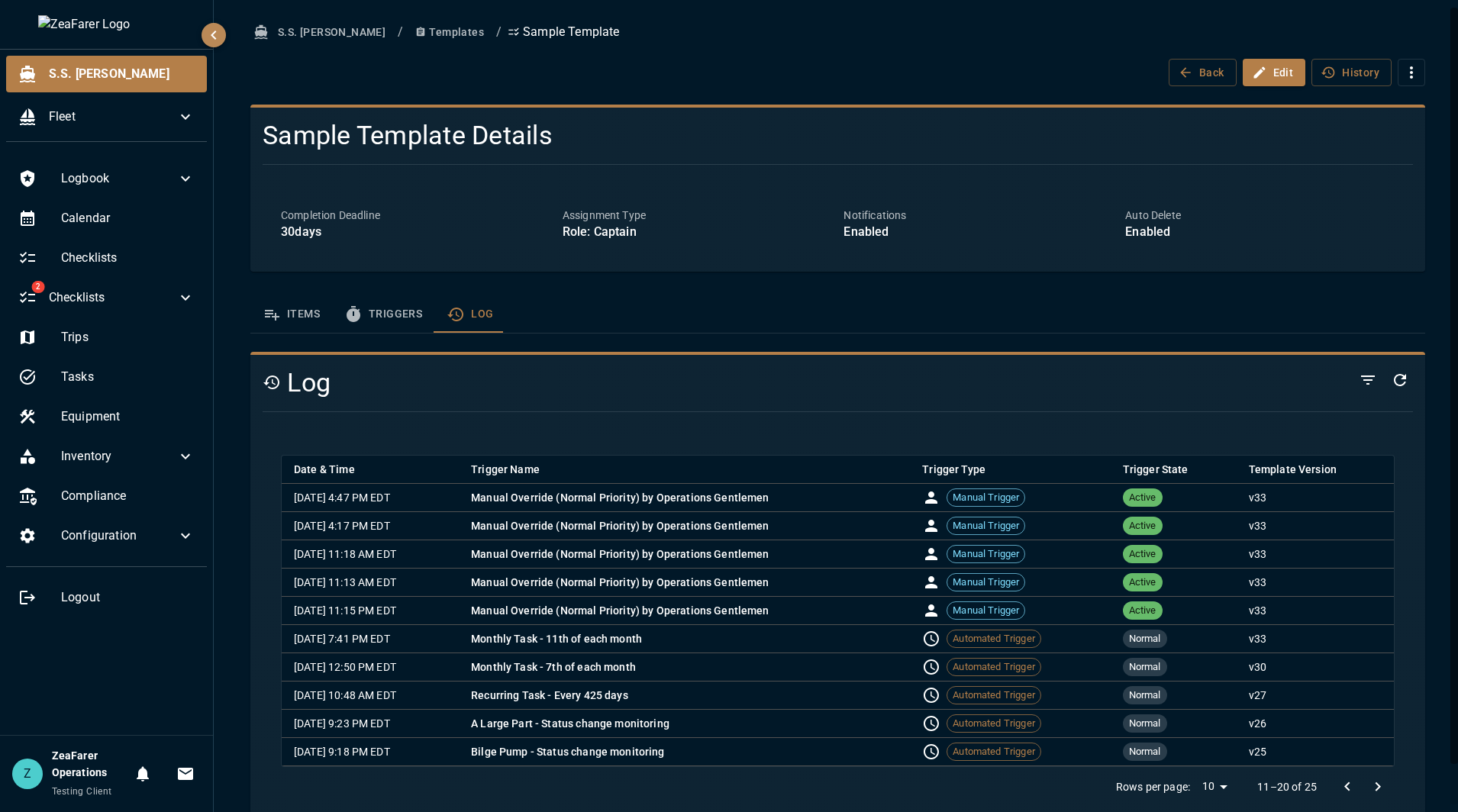
click at [1372, 784] on icon "Go to next page" at bounding box center [1378, 786] width 19 height 19
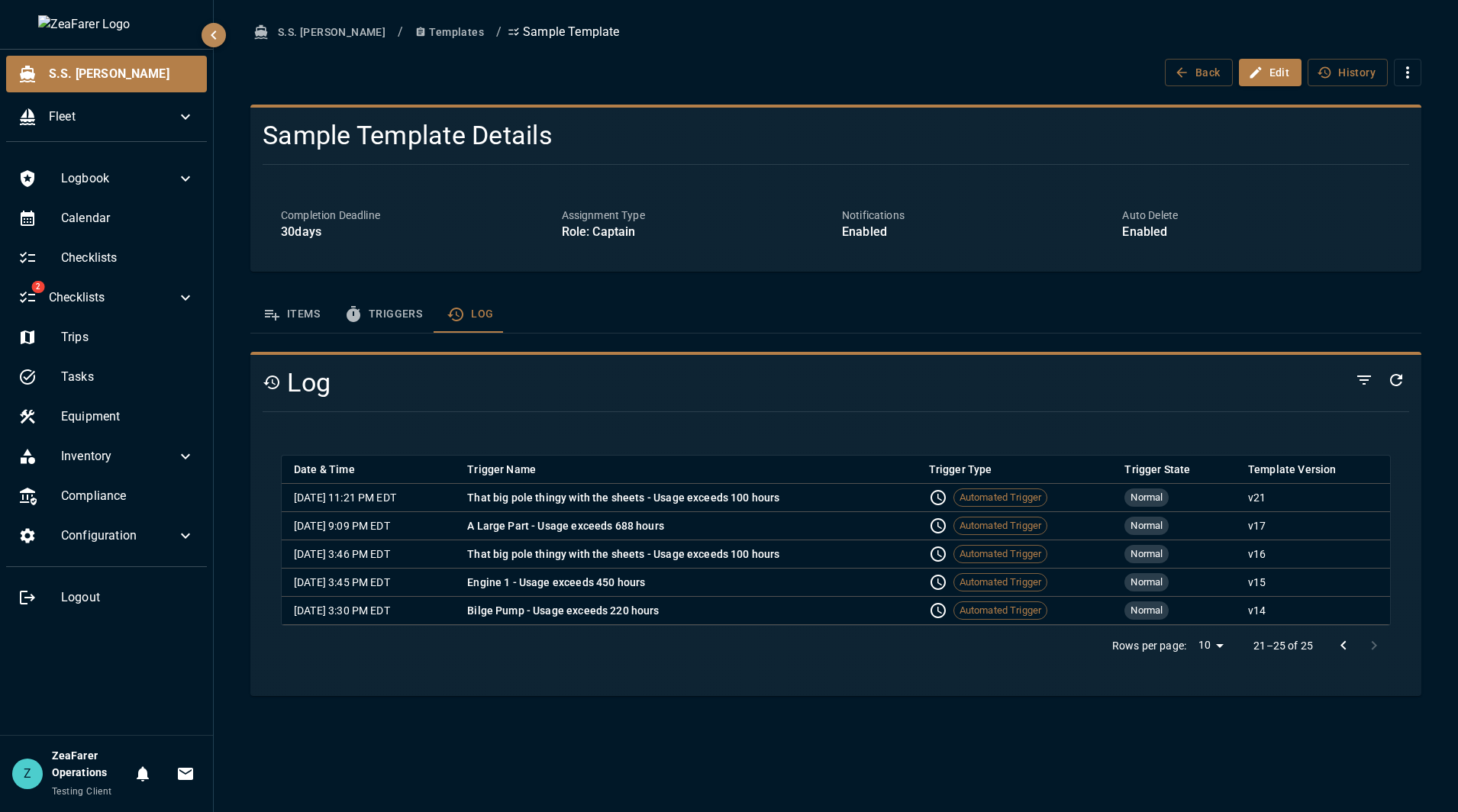
click at [1344, 645] on icon "Go to previous page" at bounding box center [1343, 645] width 19 height 19
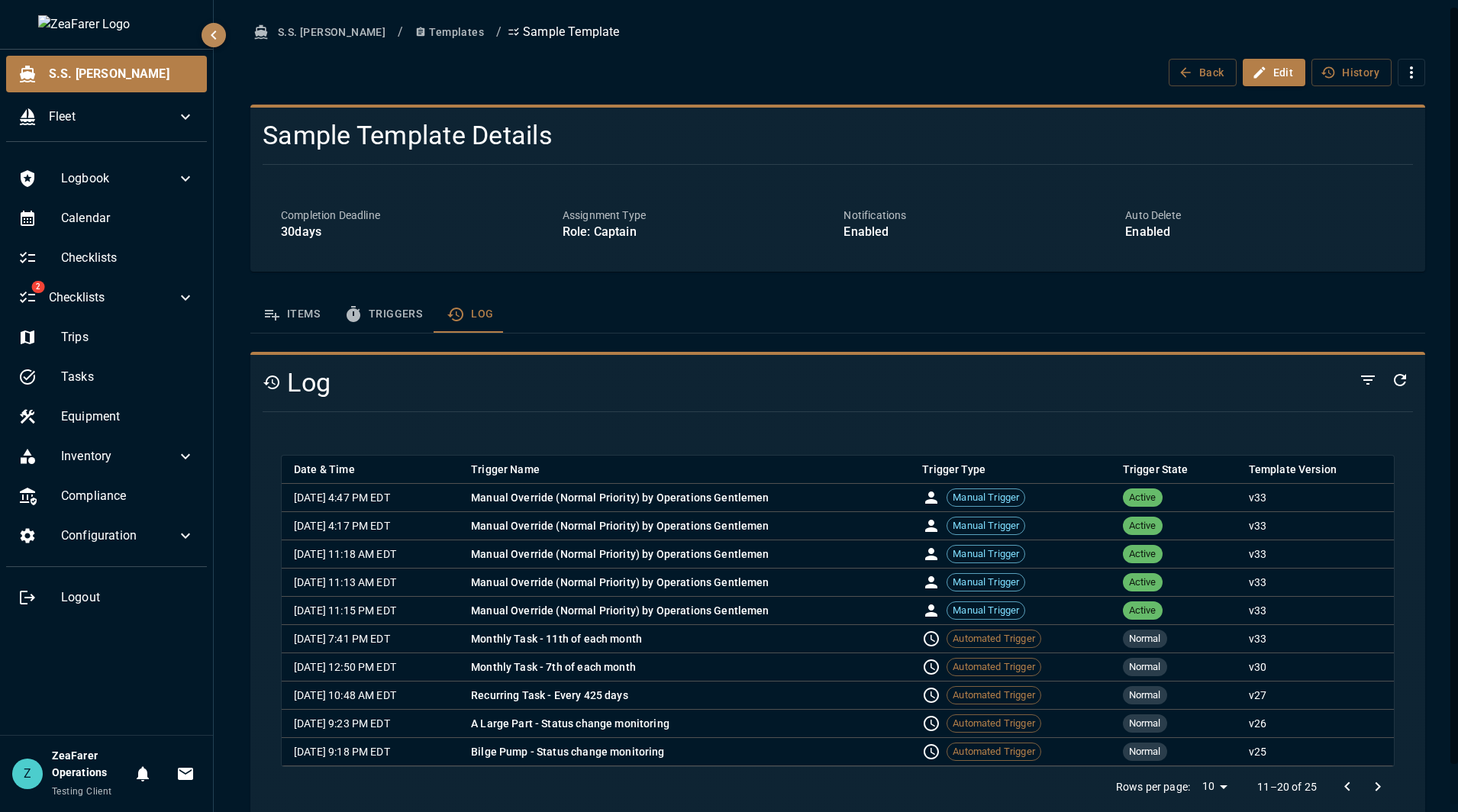
click at [1344, 645] on p "v 33" at bounding box center [1314, 638] width 133 height 16
click at [1338, 783] on icon "Go to previous page" at bounding box center [1347, 786] width 19 height 19
click at [1335, 783] on div at bounding box center [1362, 786] width 61 height 30
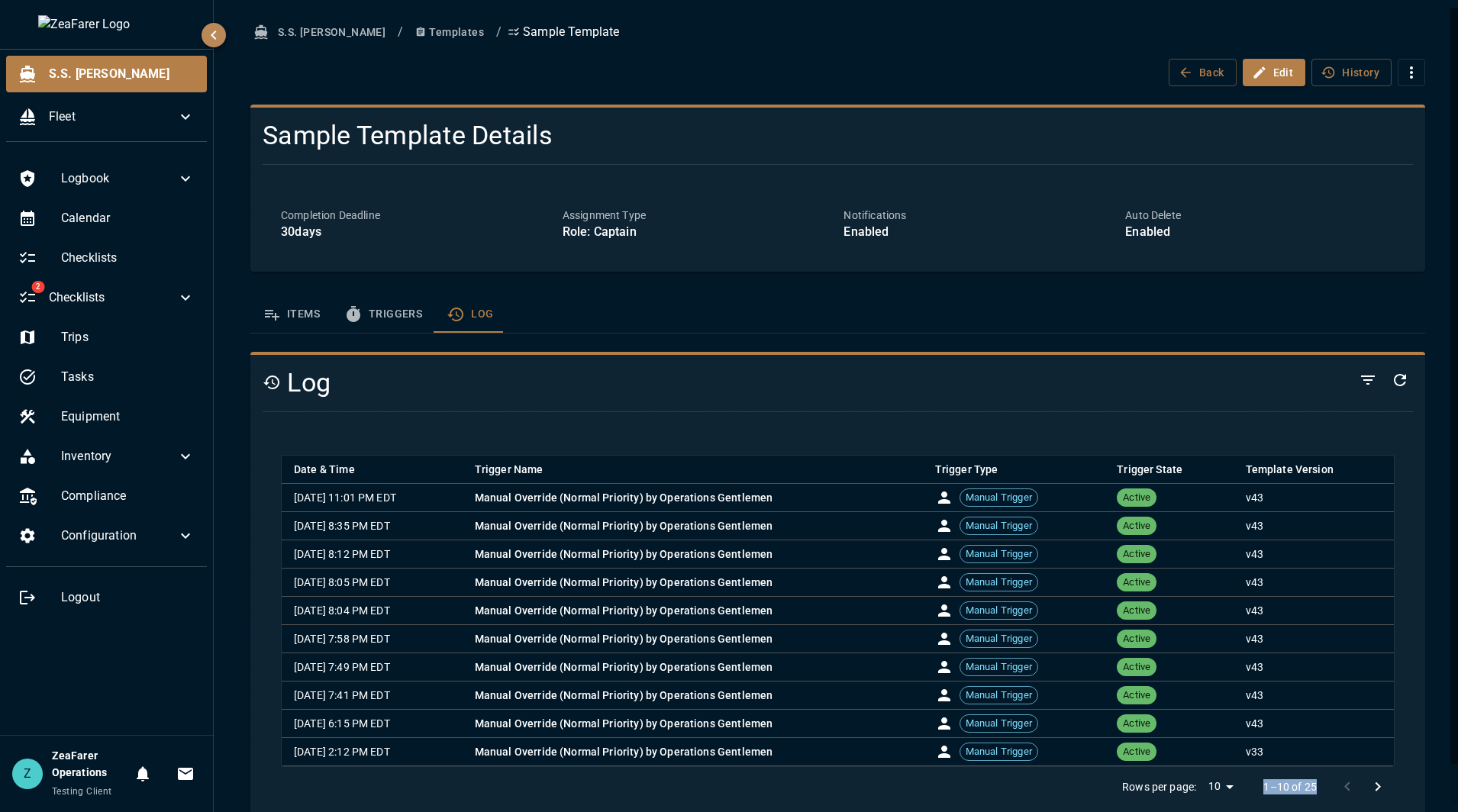
click at [1335, 783] on div at bounding box center [1362, 786] width 61 height 30
click at [281, 316] on button "Items" at bounding box center [291, 314] width 81 height 36
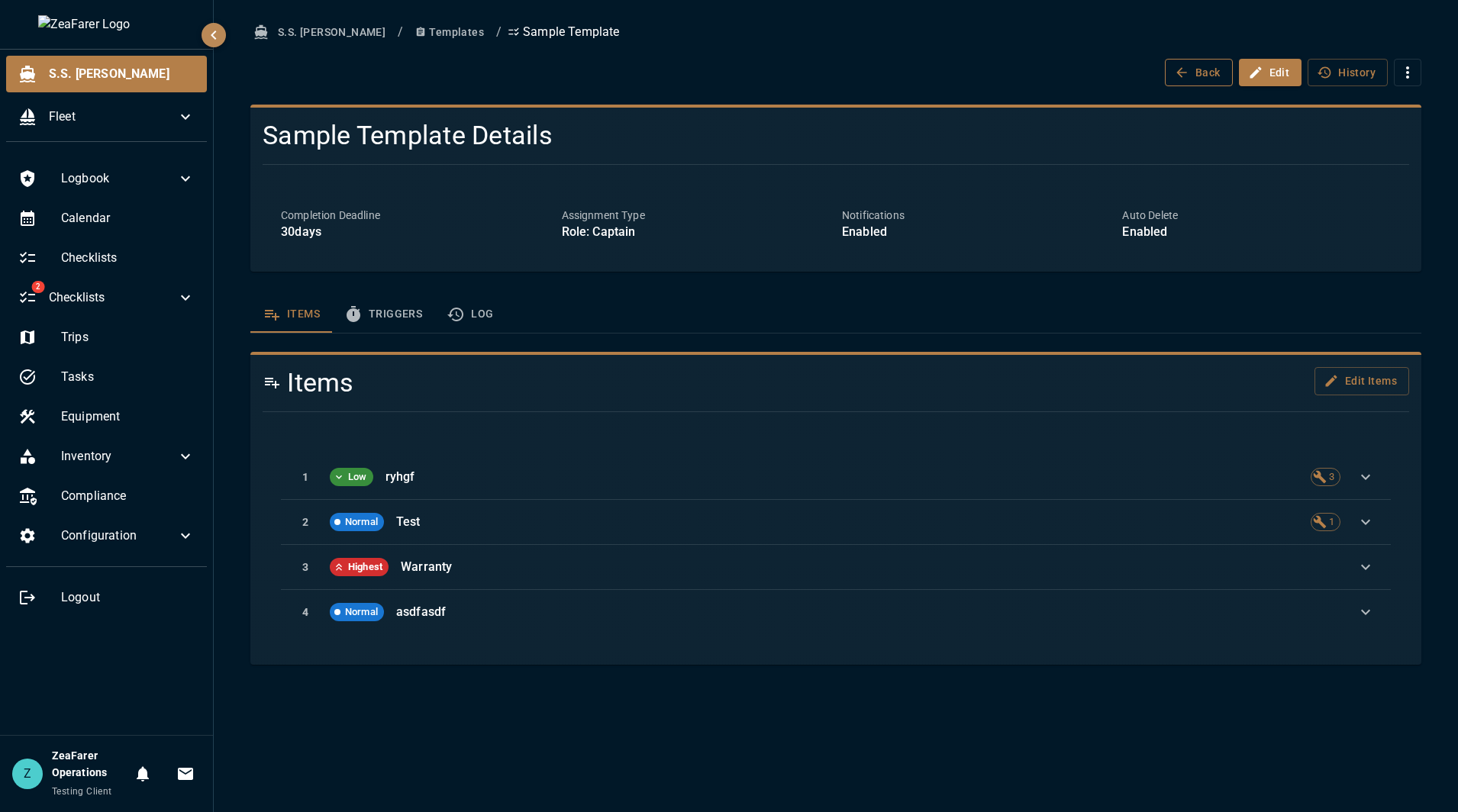
click at [1196, 78] on button "Back" at bounding box center [1199, 73] width 68 height 28
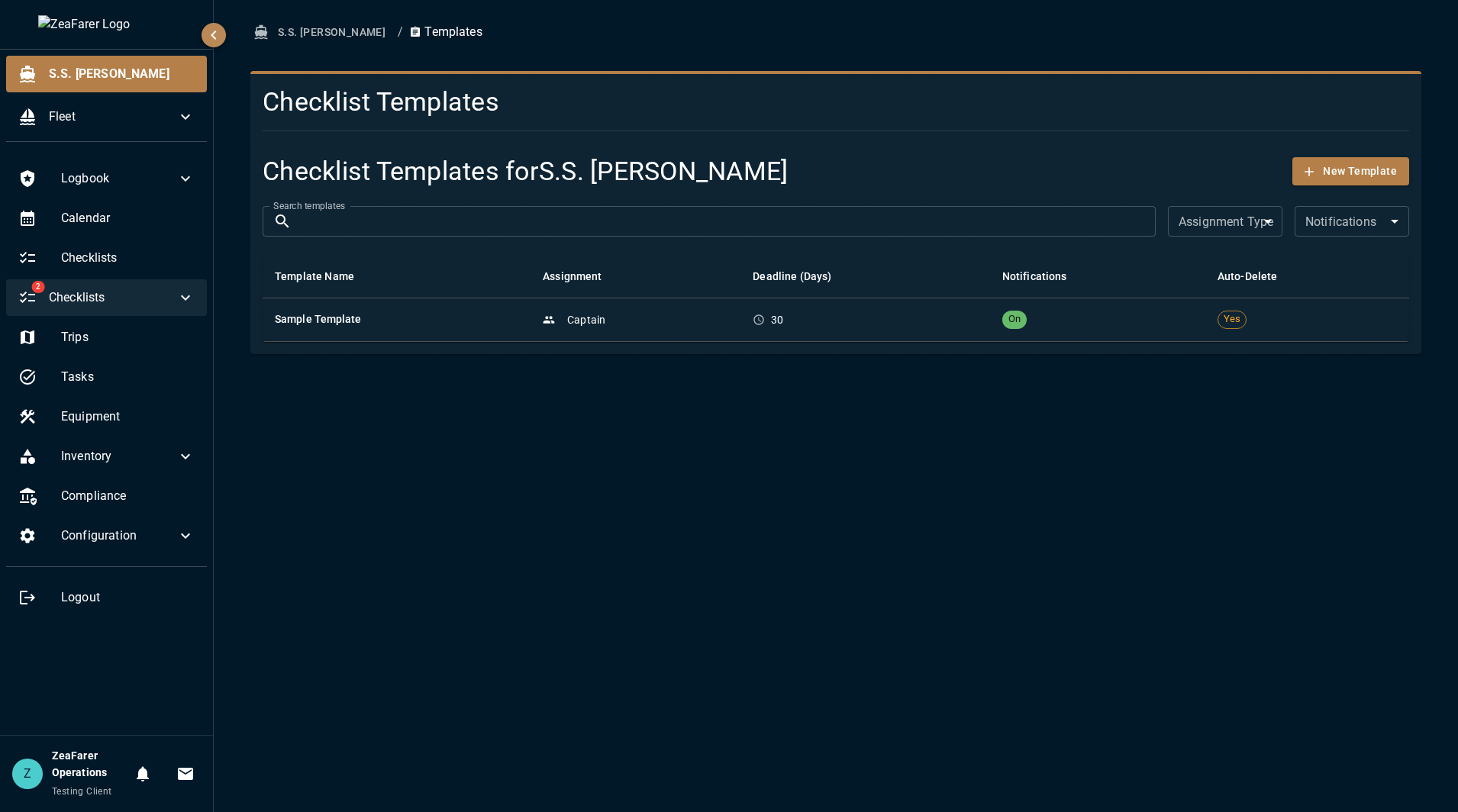
click at [146, 297] on span "Checklists" at bounding box center [113, 298] width 127 height 19
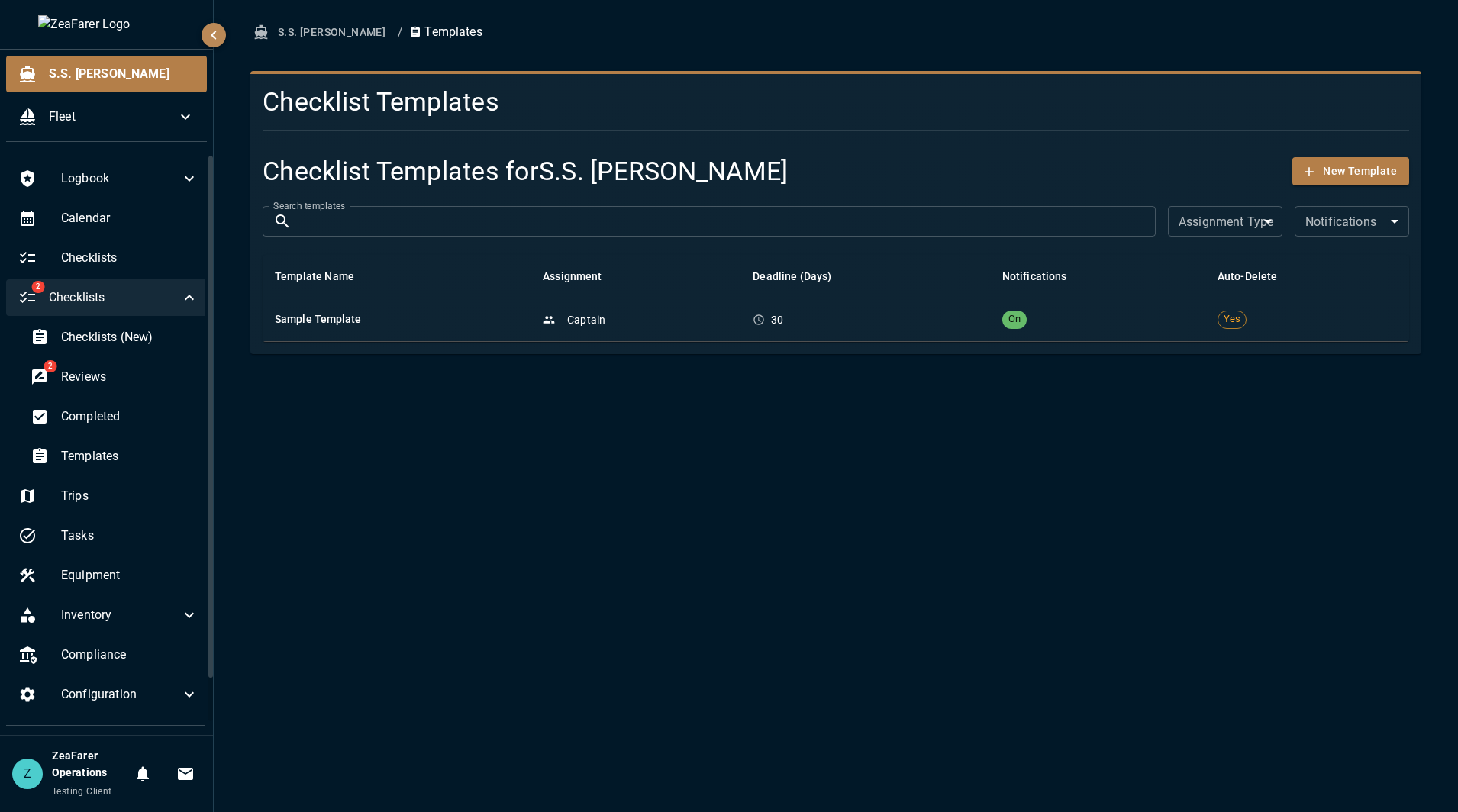
click at [146, 297] on span "Checklists" at bounding box center [114, 298] width 131 height 19
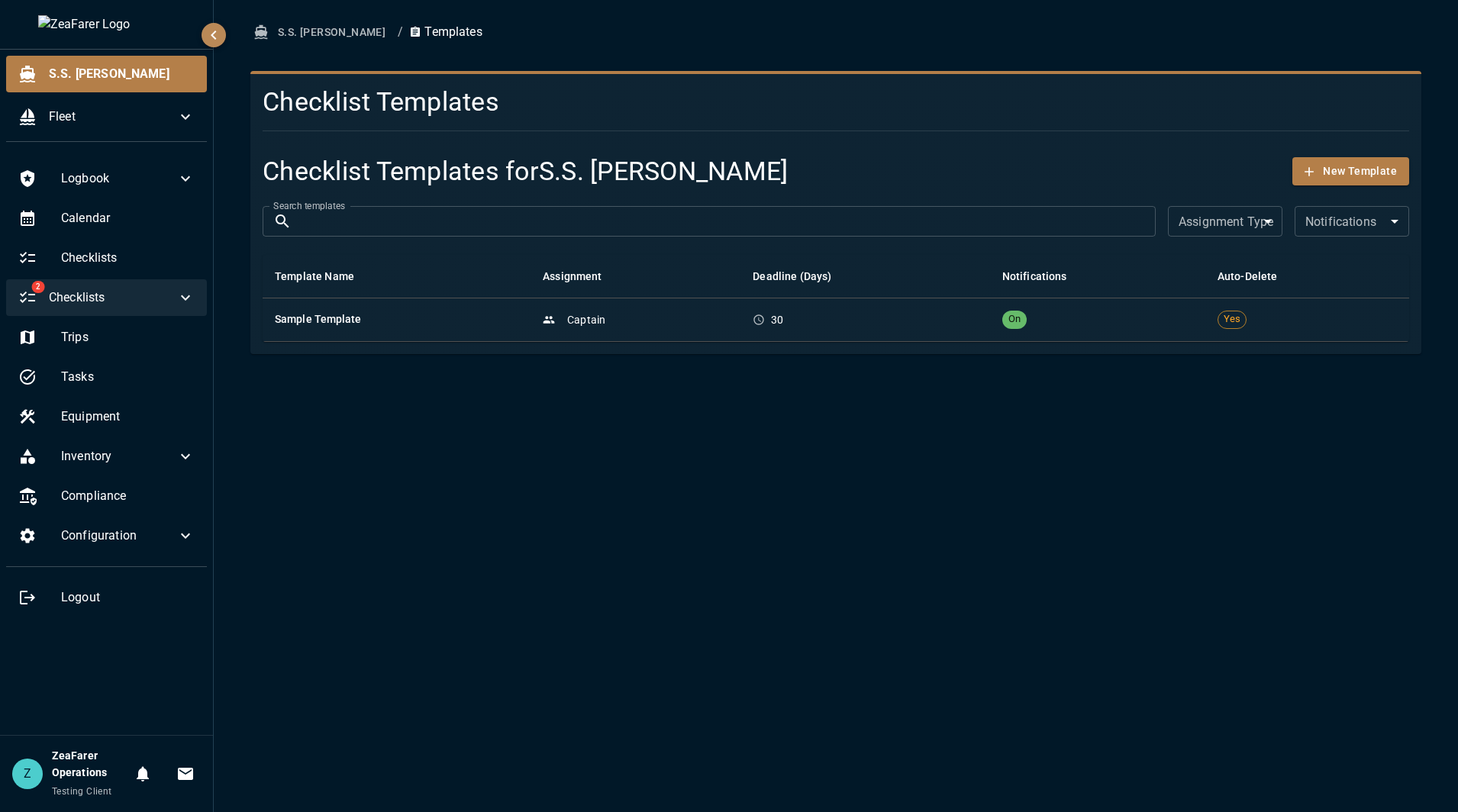
click at [131, 296] on span "Checklists" at bounding box center [113, 298] width 127 height 19
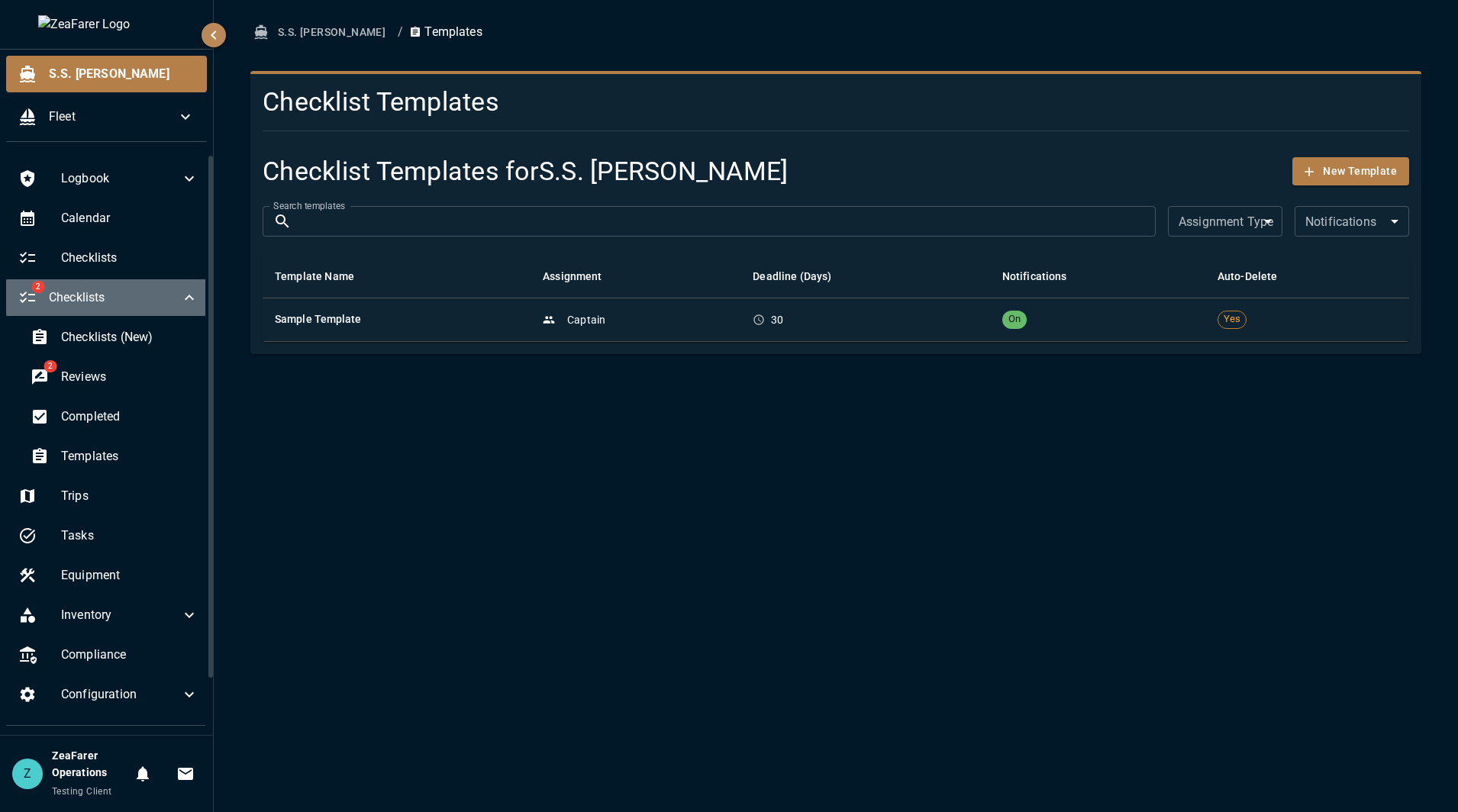
click at [132, 299] on span "Checklists" at bounding box center [114, 298] width 131 height 19
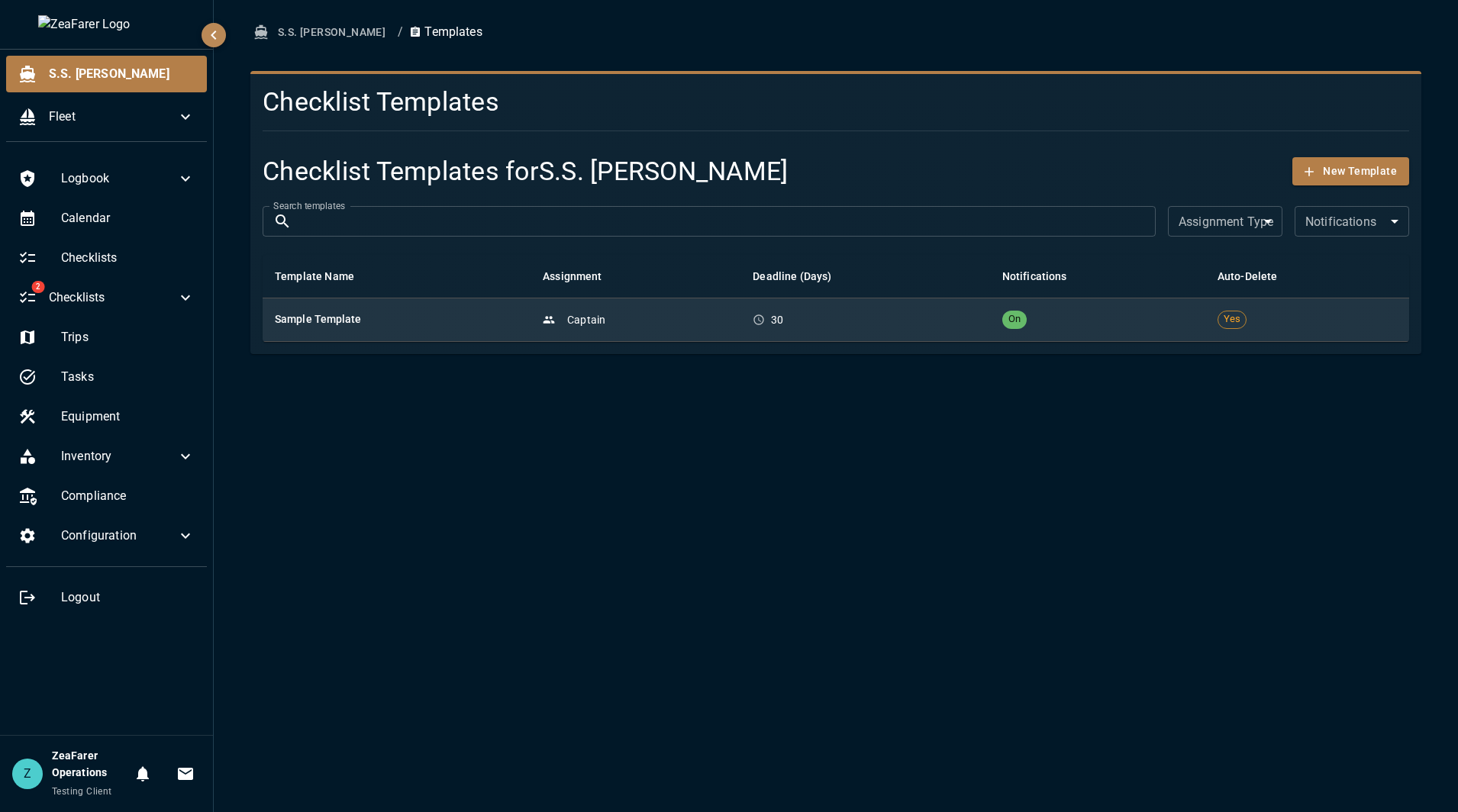
click at [818, 316] on div "30" at bounding box center [864, 320] width 224 height 16
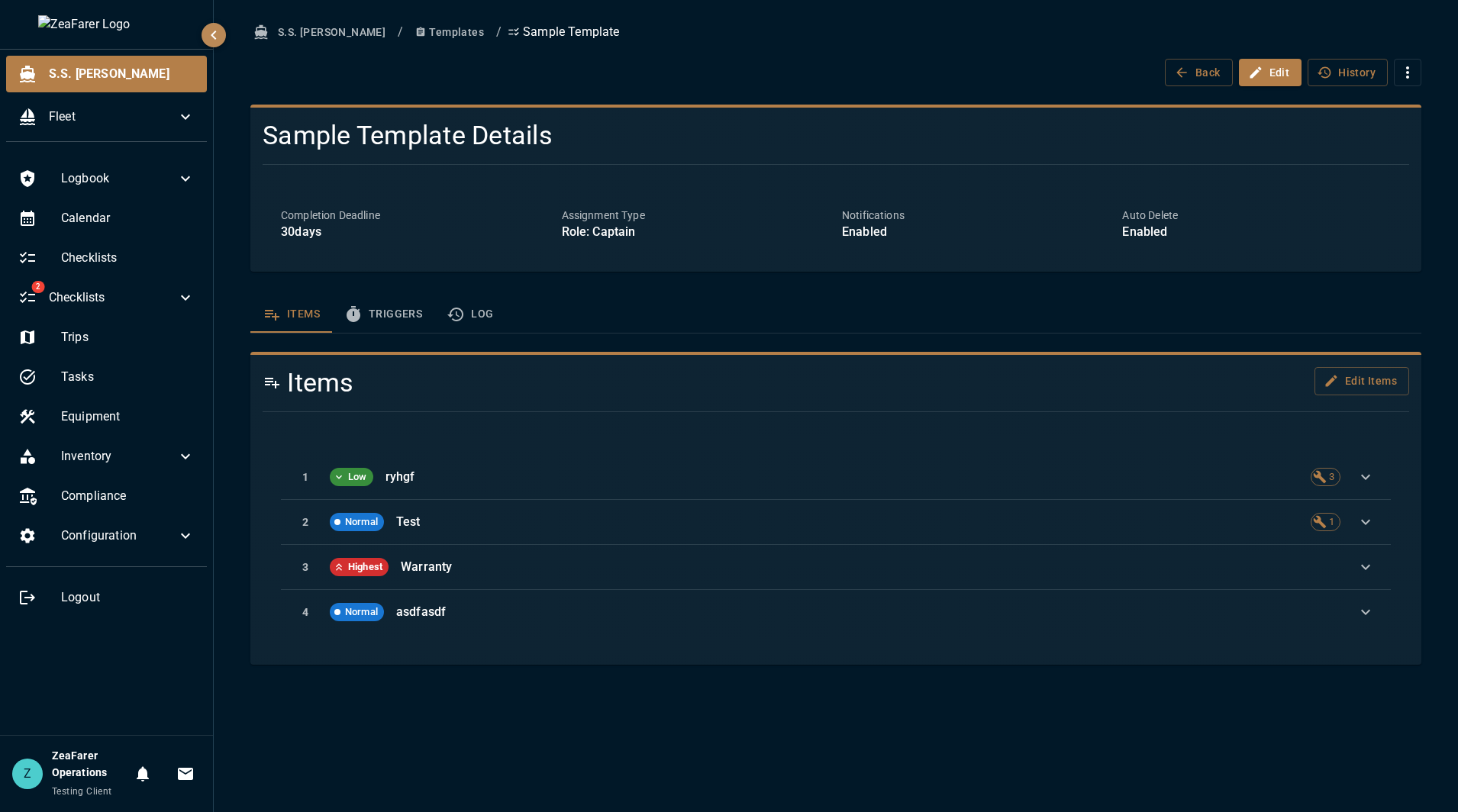
click at [1407, 64] on icon "button" at bounding box center [1408, 73] width 19 height 19
click at [1415, 60] on div at bounding box center [729, 406] width 1458 height 812
click at [905, 86] on div "Back Edit History" at bounding box center [836, 73] width 1171 height 28
click at [409, 19] on button "Templates" at bounding box center [449, 33] width 81 height 28
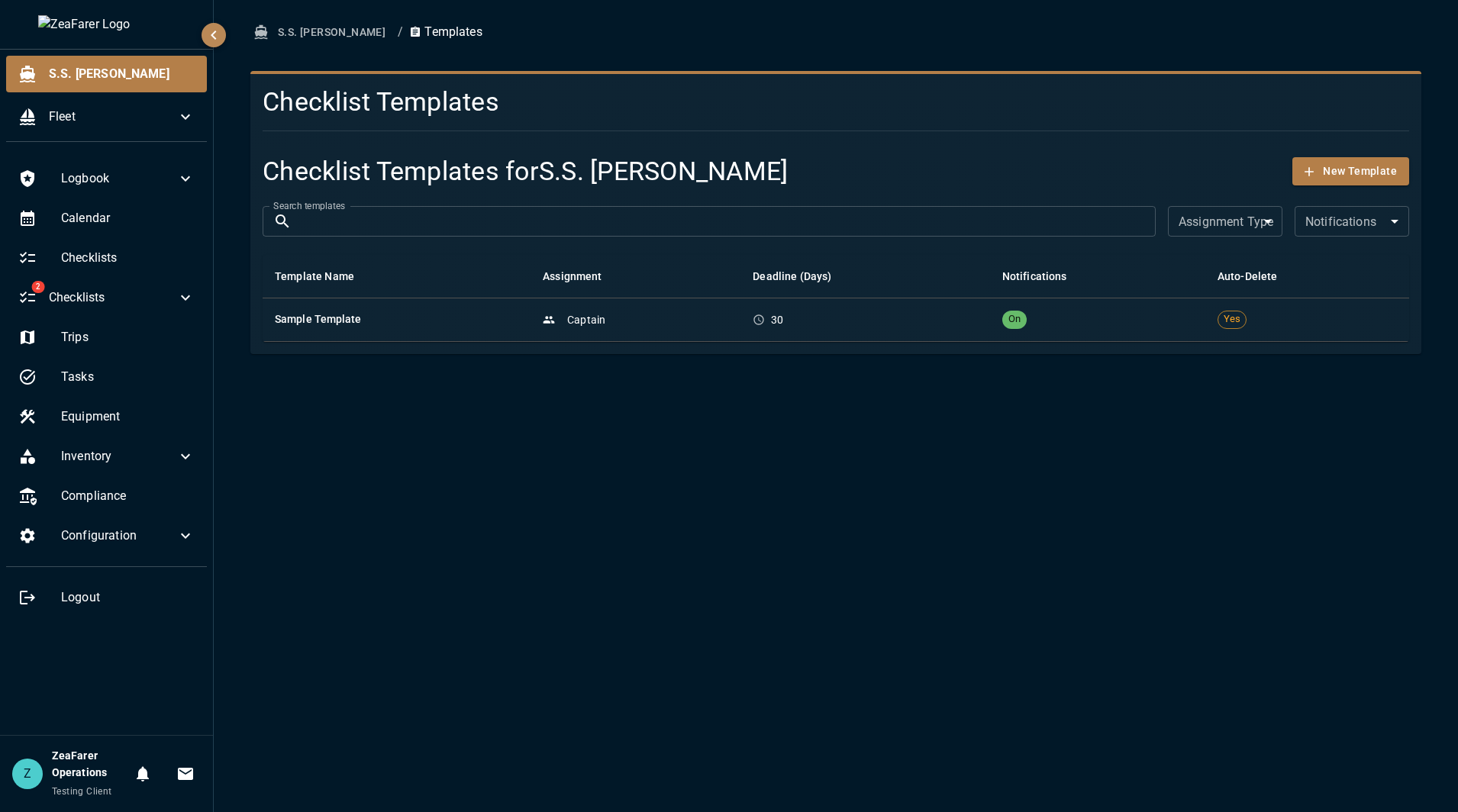
click at [296, 26] on button "S.S. [PERSON_NAME]" at bounding box center [321, 33] width 141 height 28
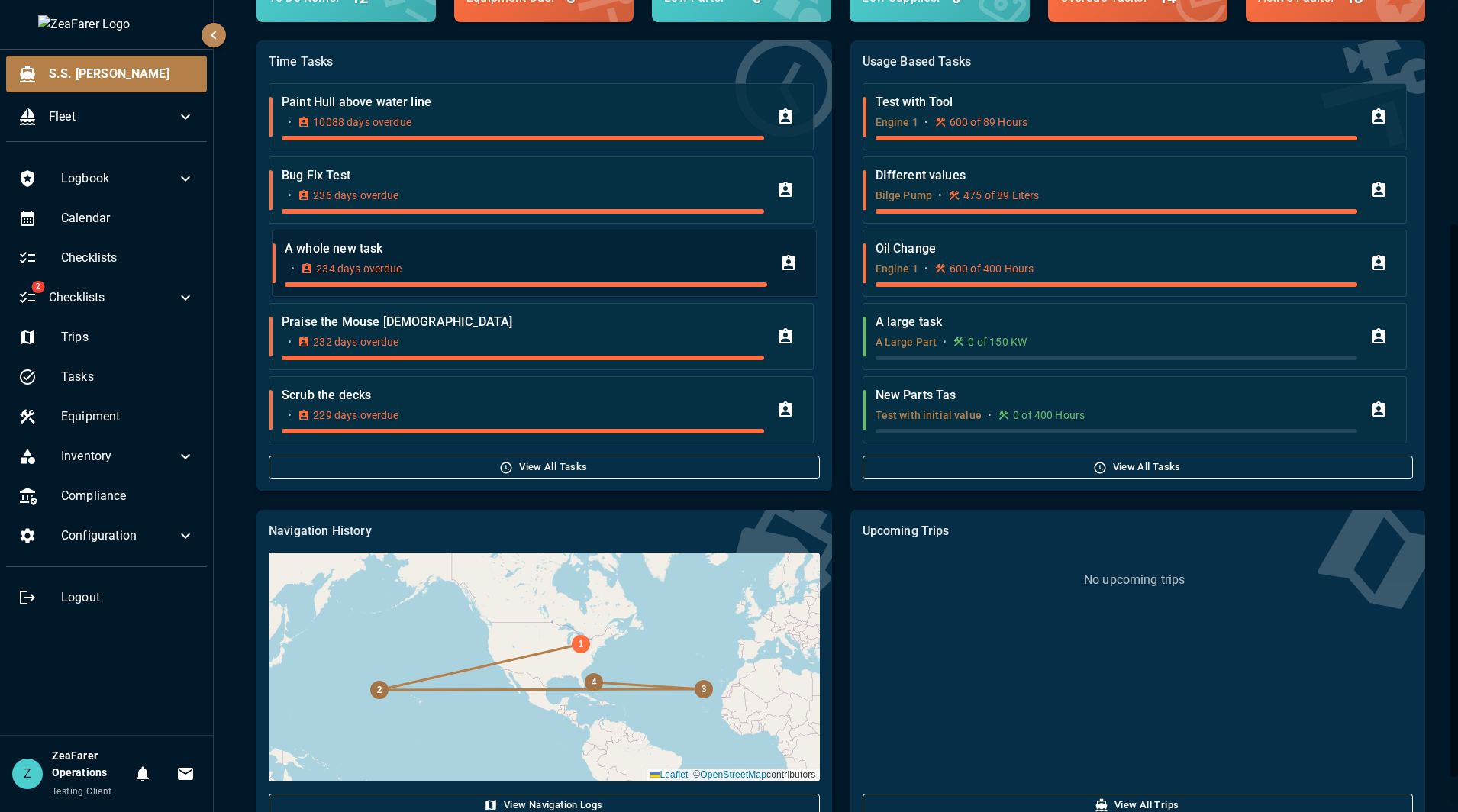
scroll to position [359, 0]
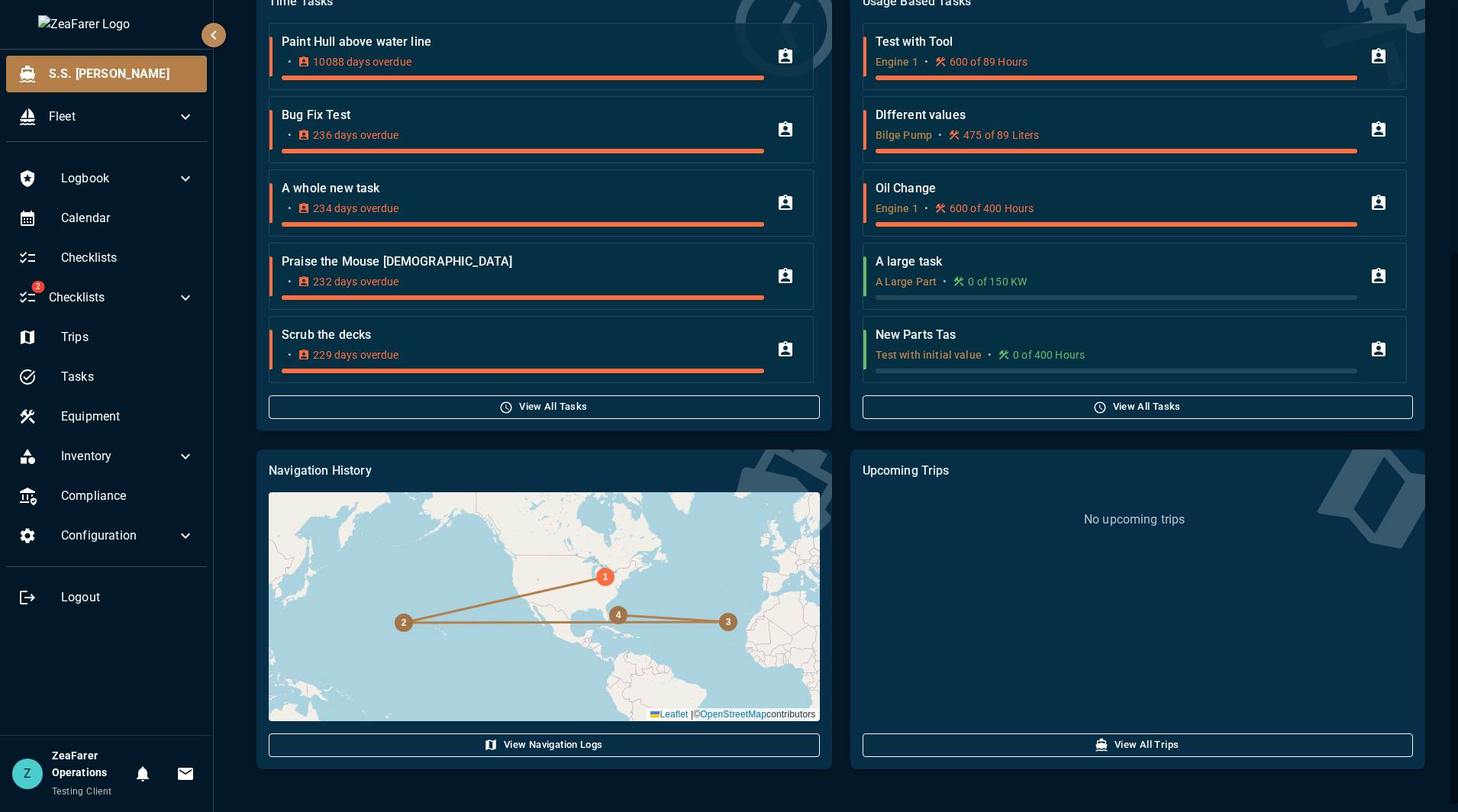
drag, startPoint x: 611, startPoint y: 587, endPoint x: 634, endPoint y: 579, distance: 24.4
click at [634, 579] on div "4 3 2 1 Leaflet | © OpenStreetMap contributors" at bounding box center [543, 606] width 550 height 229
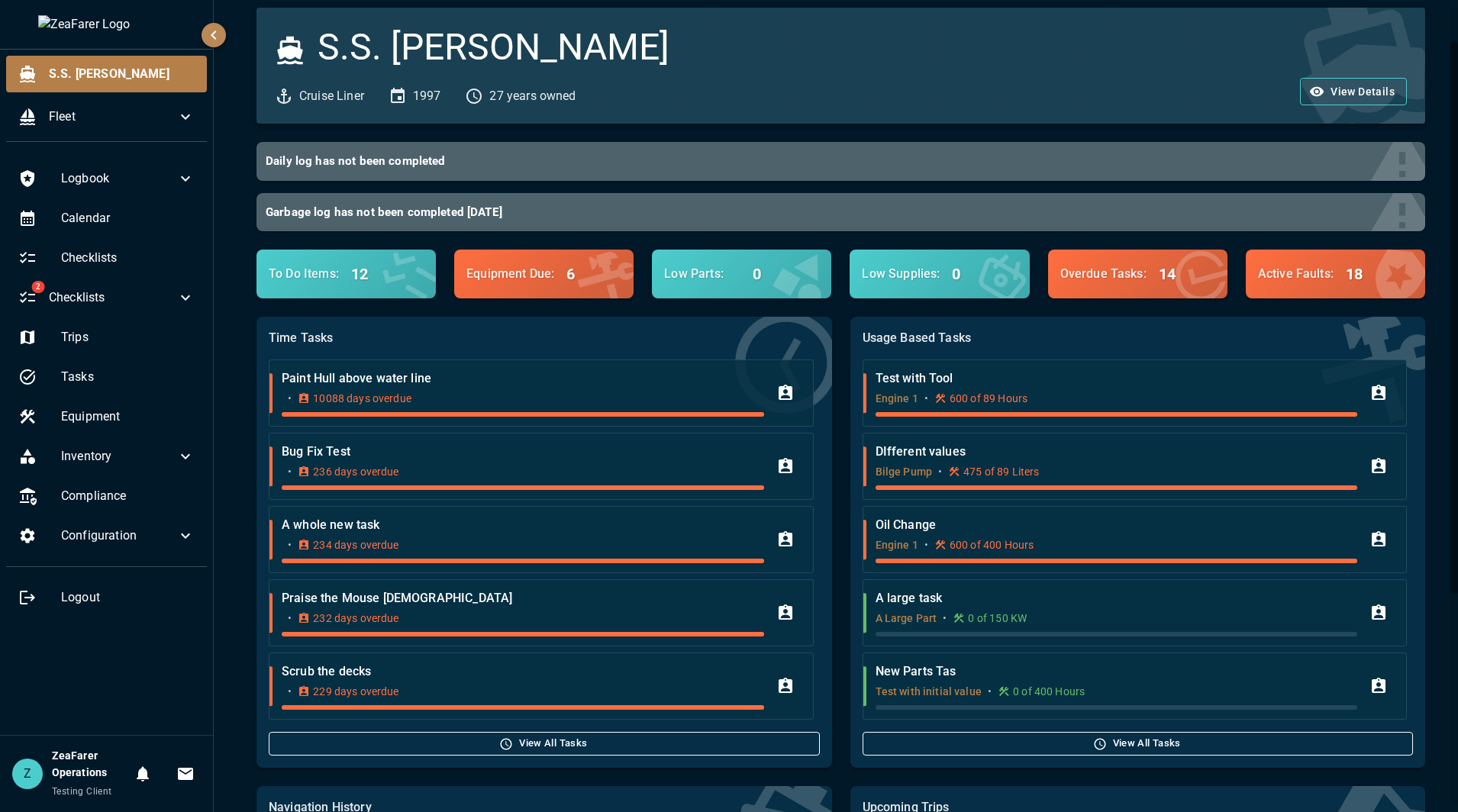
scroll to position [76, 0]
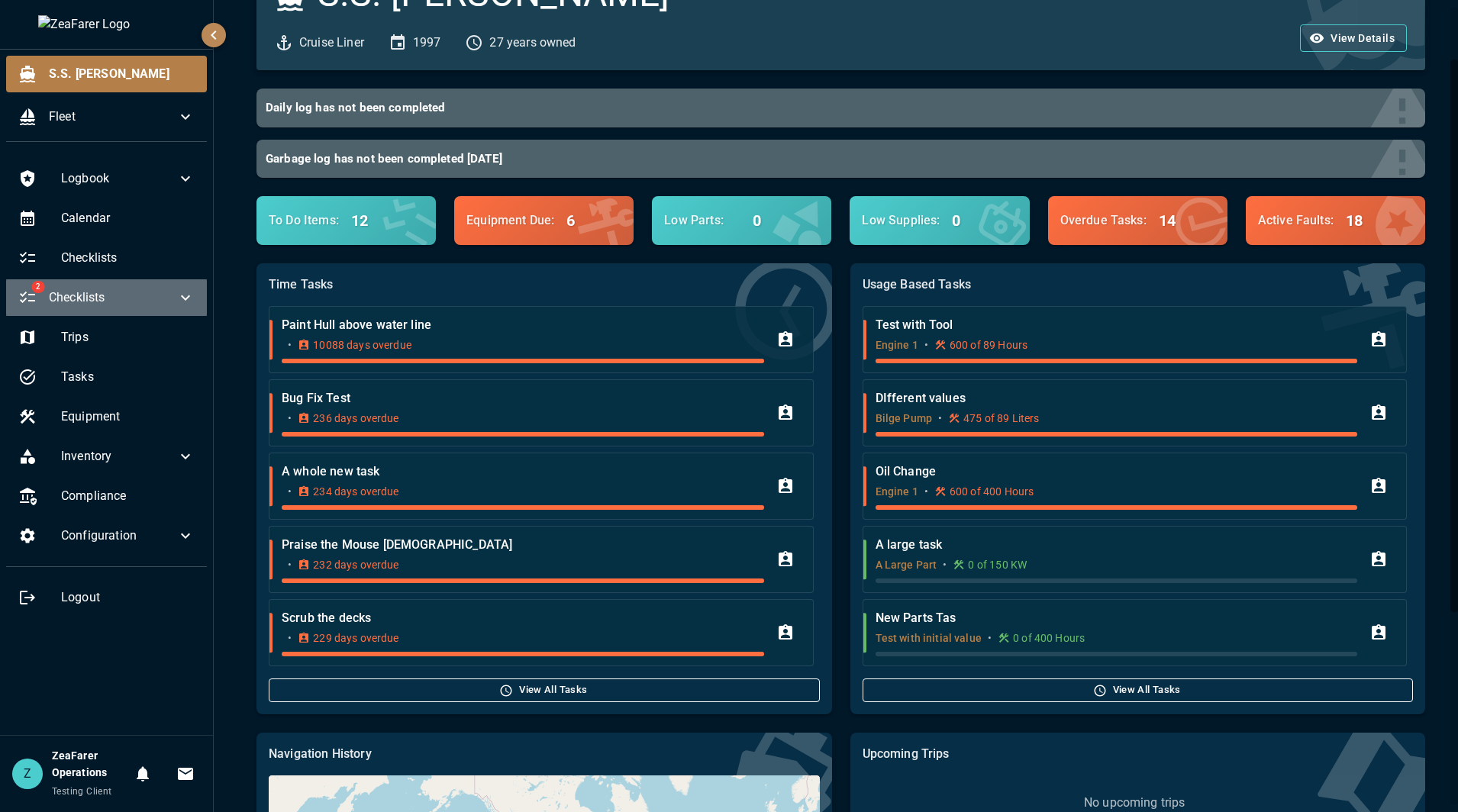
click at [163, 289] on span "Checklists" at bounding box center [113, 298] width 127 height 19
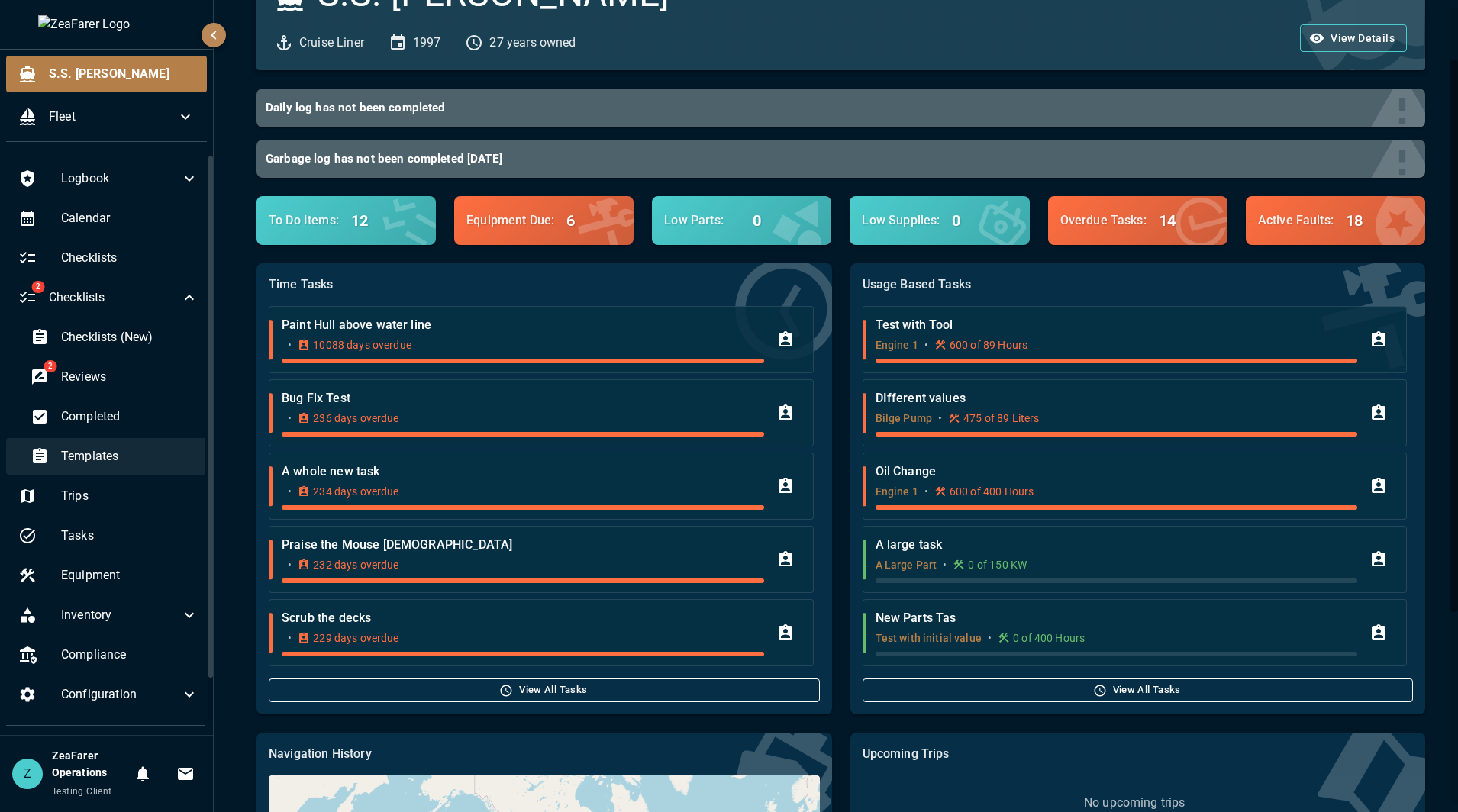
click at [124, 457] on span "Templates" at bounding box center [130, 456] width 137 height 19
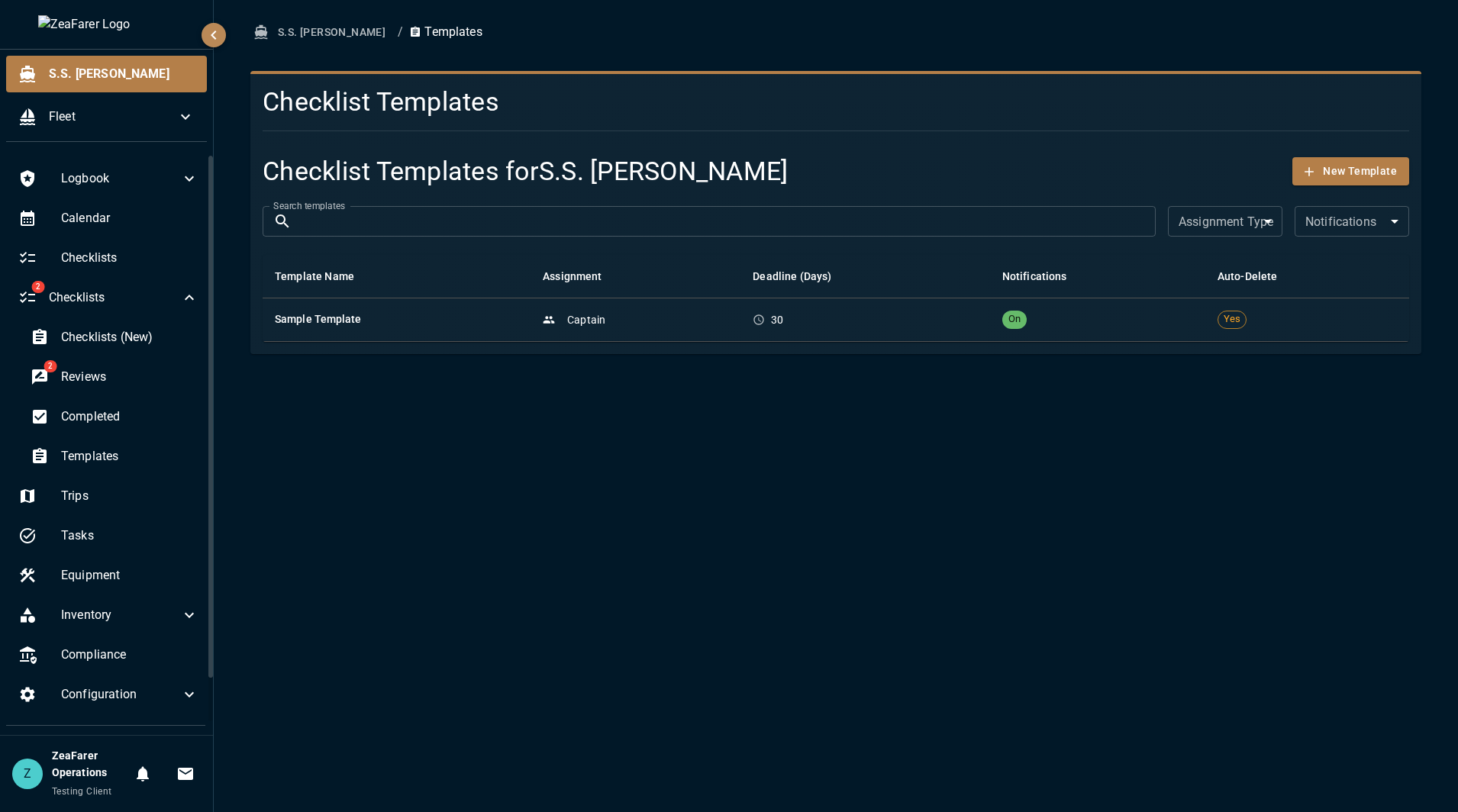
click at [971, 352] on div "S.S. [PERSON_NAME] / Templates Checklist Templates Checklist Templates for S.S.…" at bounding box center [835, 406] width 1244 height 812
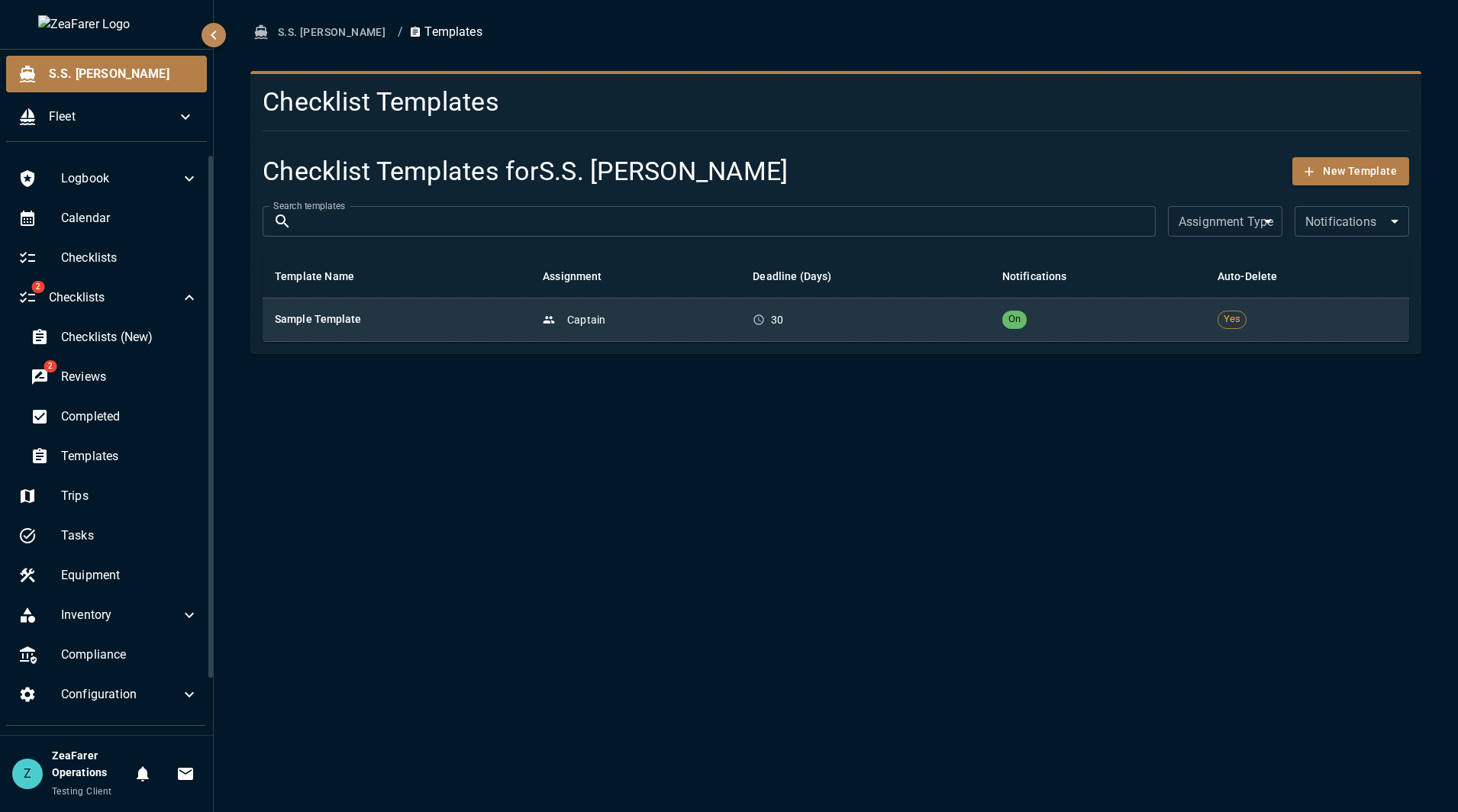
click at [978, 330] on td "30" at bounding box center [864, 320] width 249 height 43
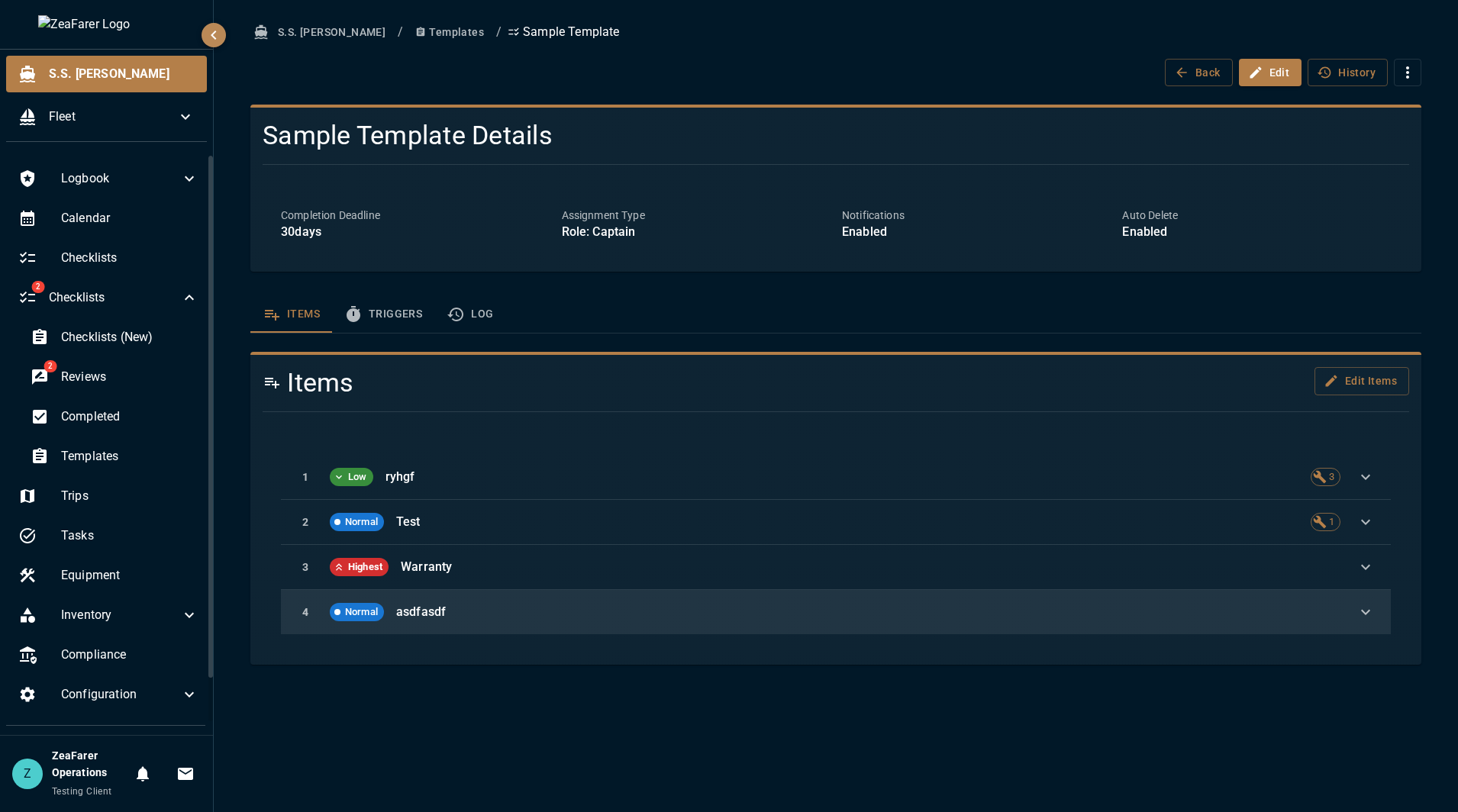
click at [1188, 607] on p "asdfasdf" at bounding box center [865, 612] width 938 height 19
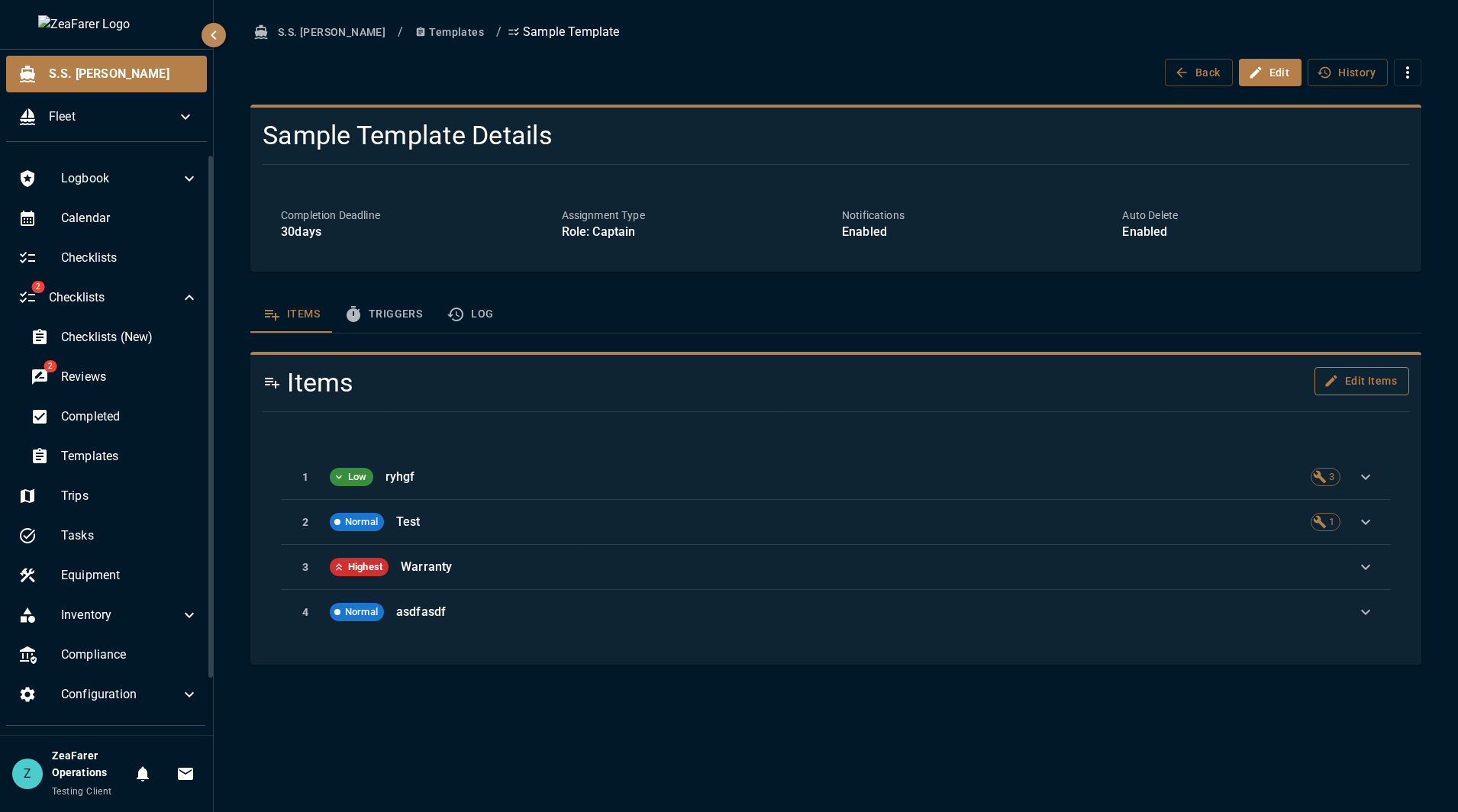
click at [1365, 385] on button "Edit Items" at bounding box center [1362, 381] width 95 height 28
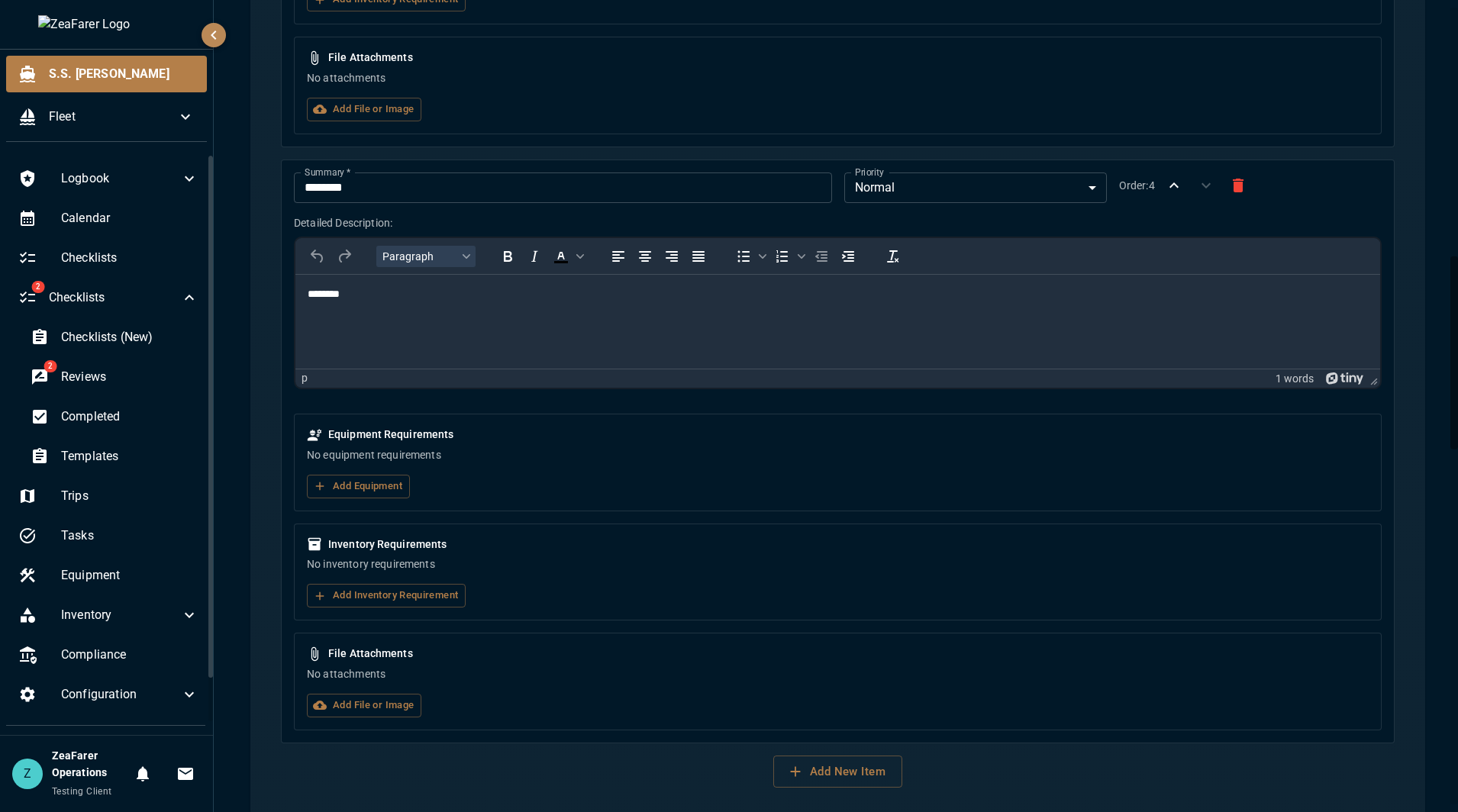
scroll to position [2534, 0]
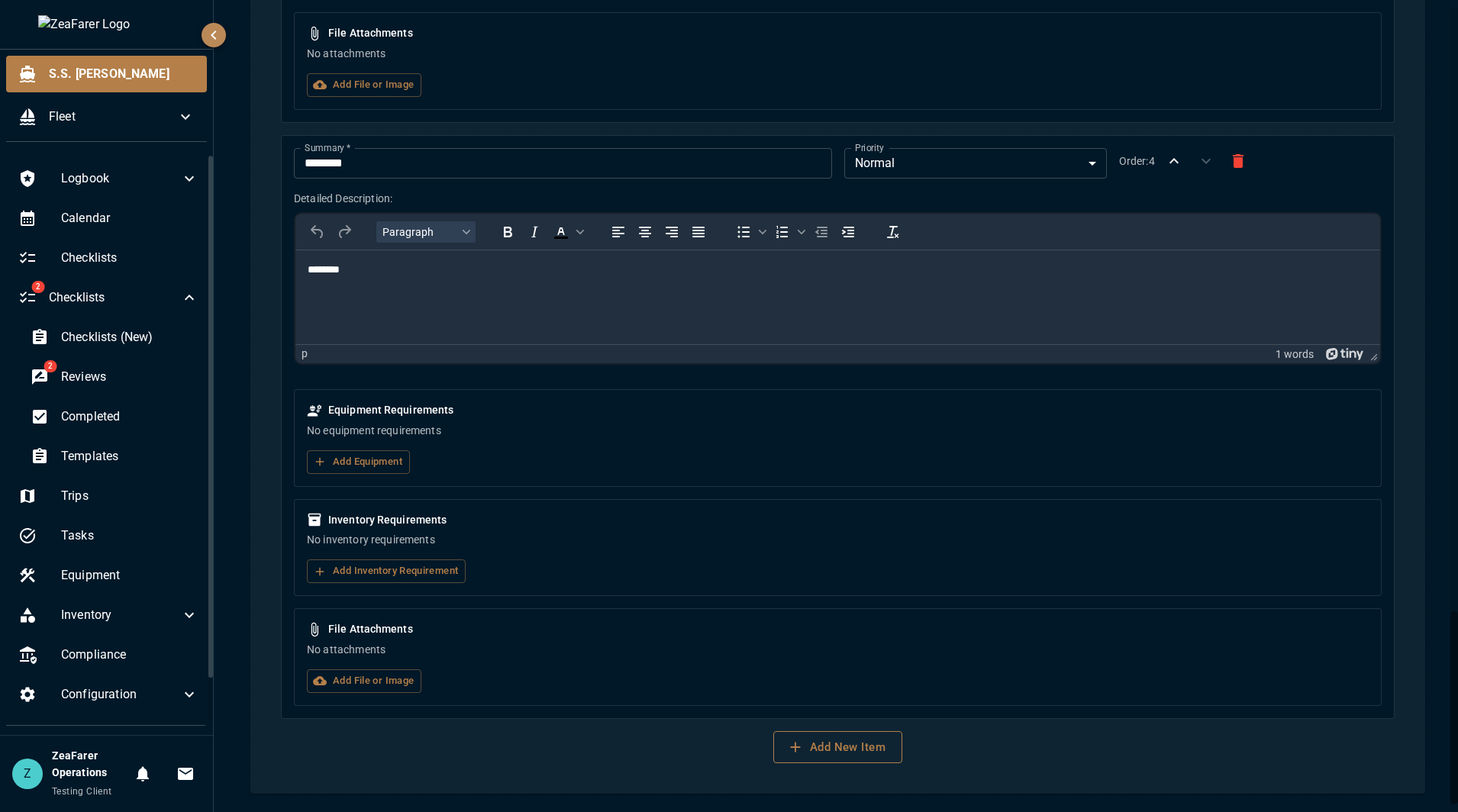
click at [834, 745] on button "Add New Item" at bounding box center [837, 746] width 129 height 32
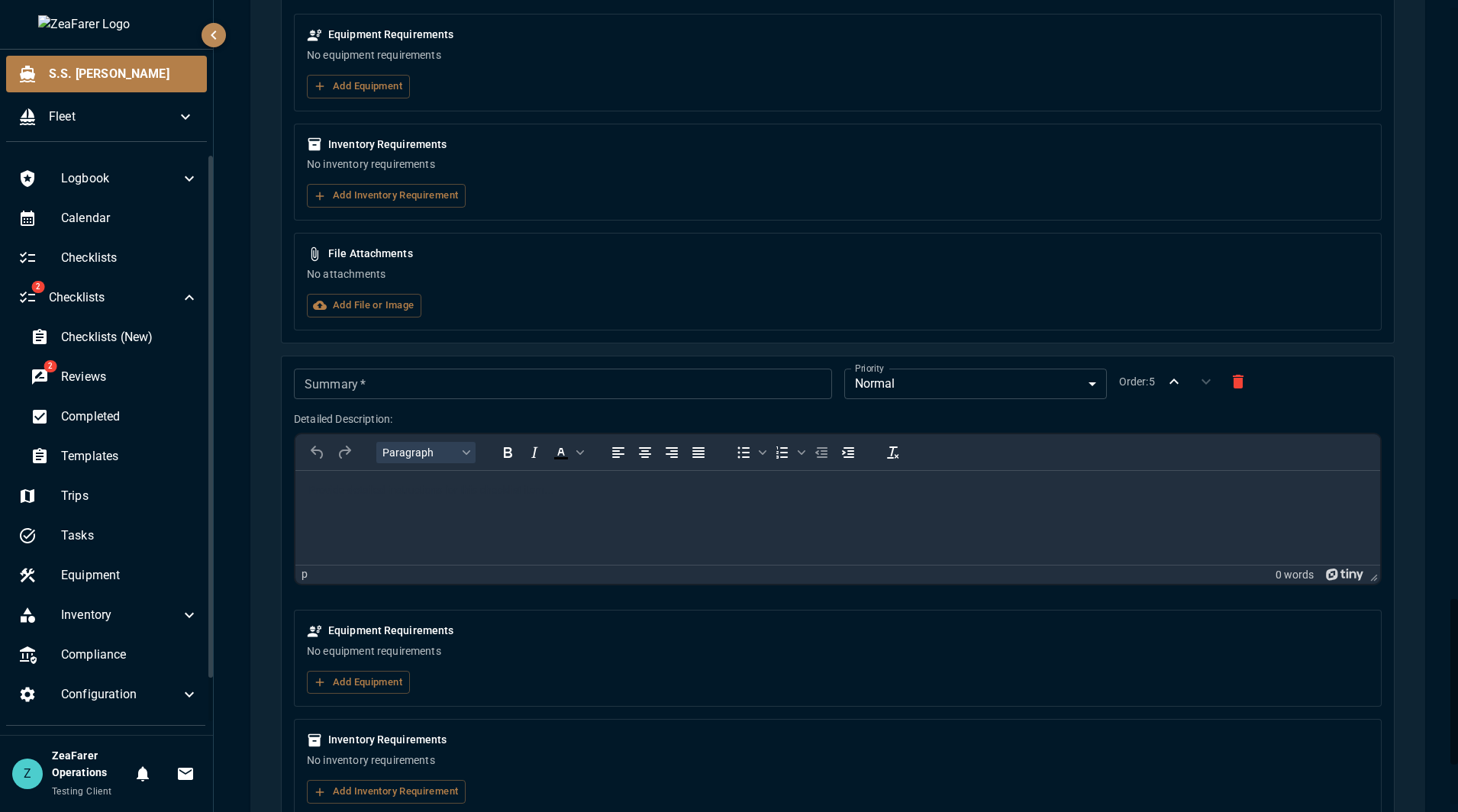
scroll to position [2916, 0]
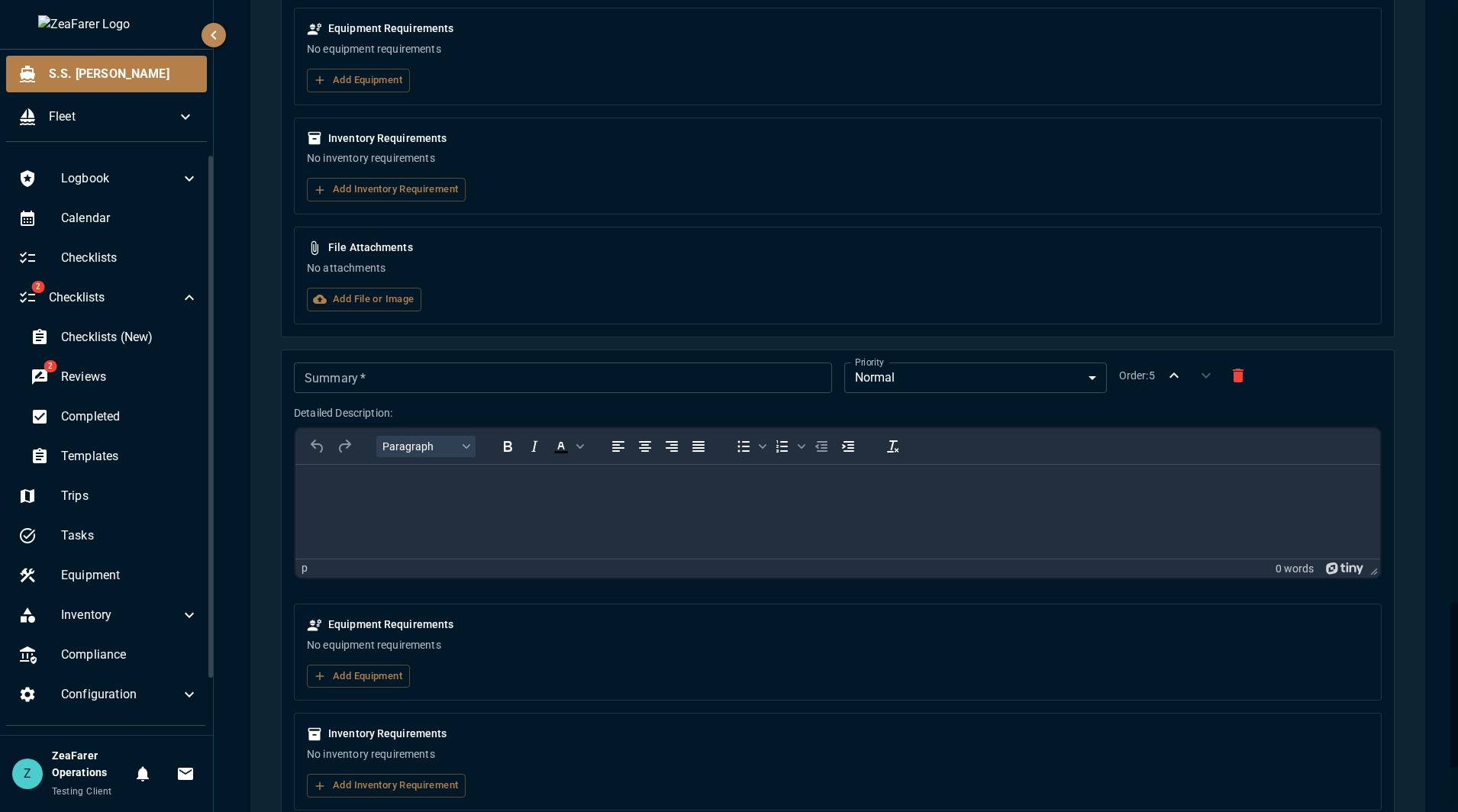
click at [402, 371] on input "Summary   *" at bounding box center [563, 377] width 537 height 30
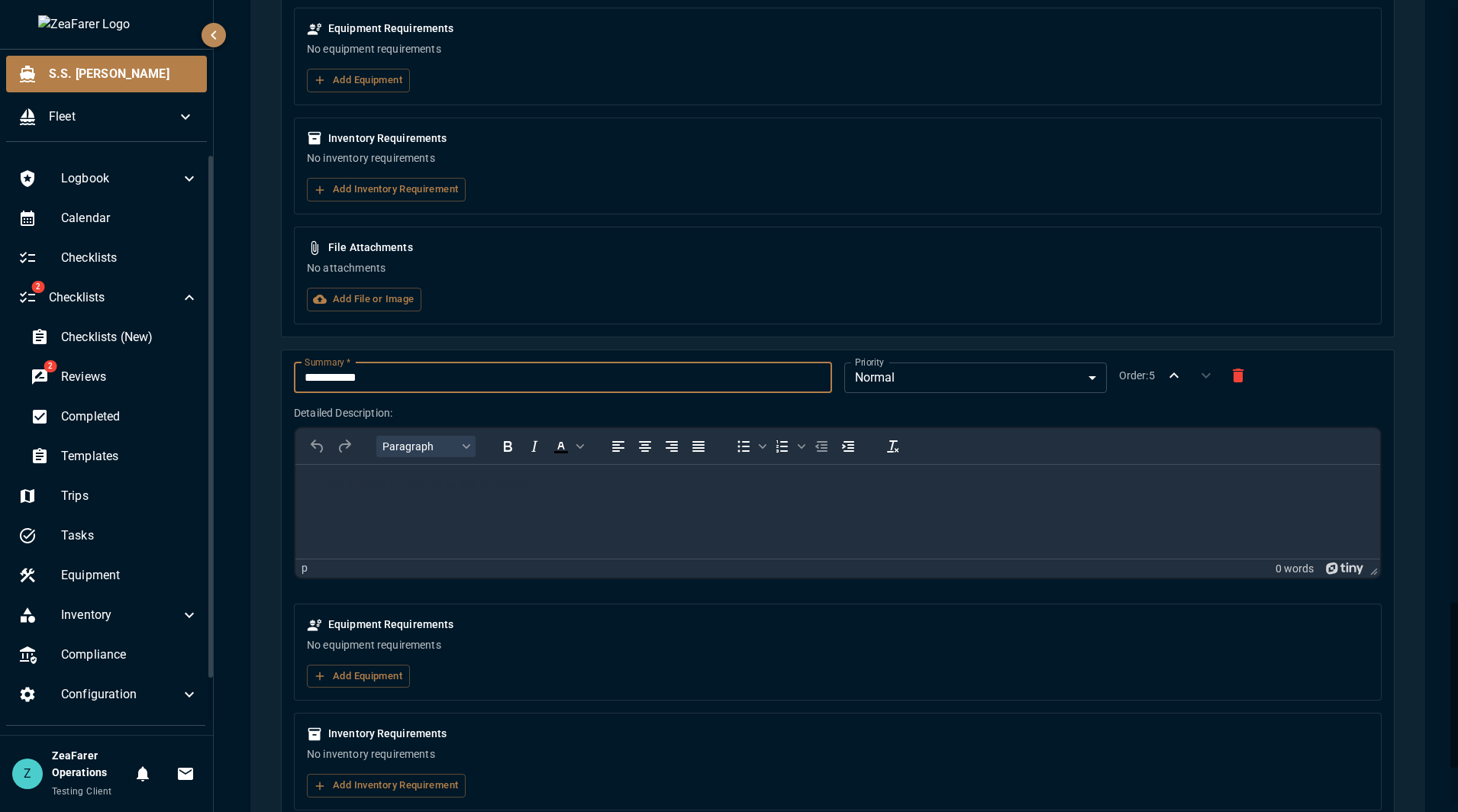
type input "**********"
click at [464, 503] on html at bounding box center [838, 483] width 1085 height 40
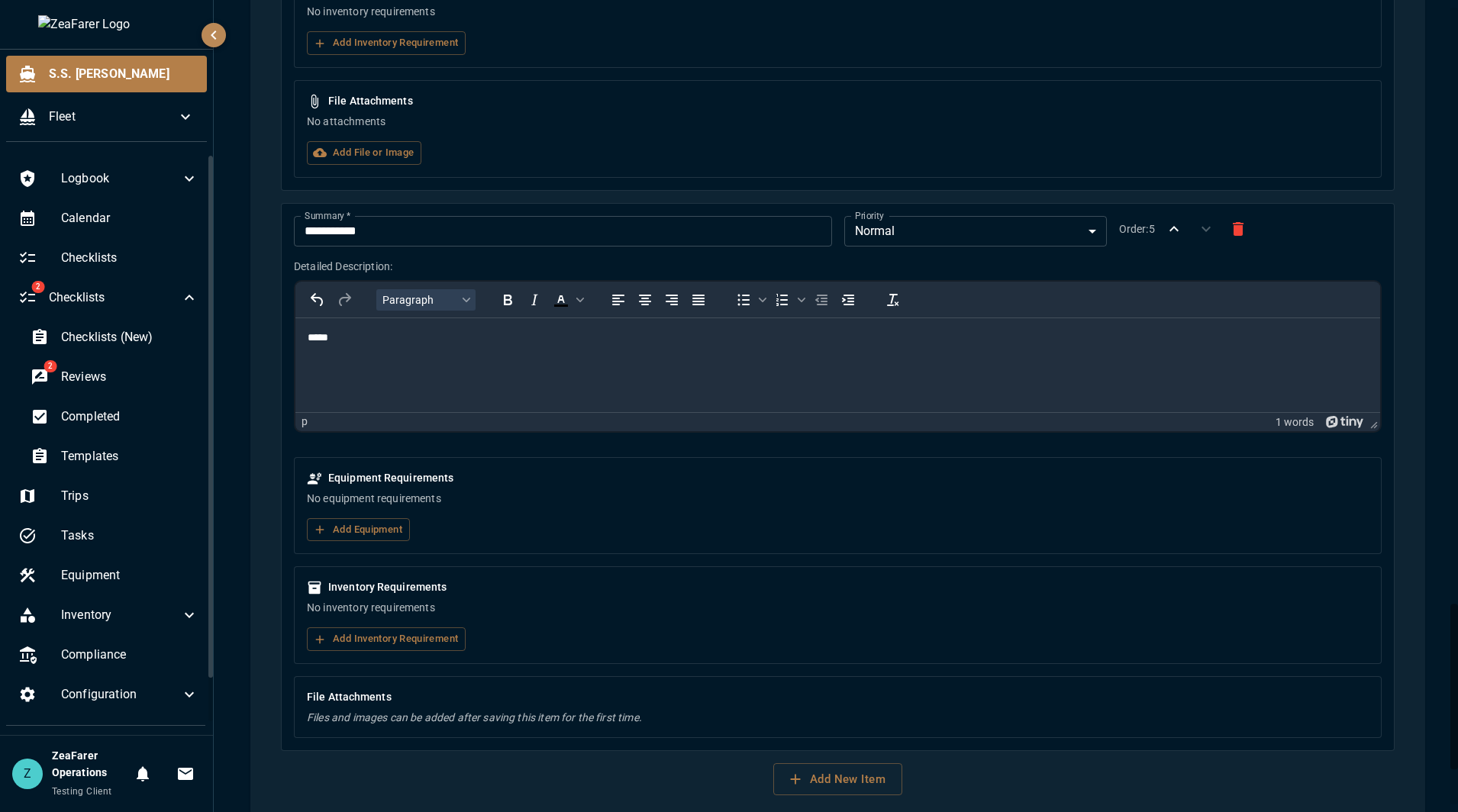
scroll to position [3094, 0]
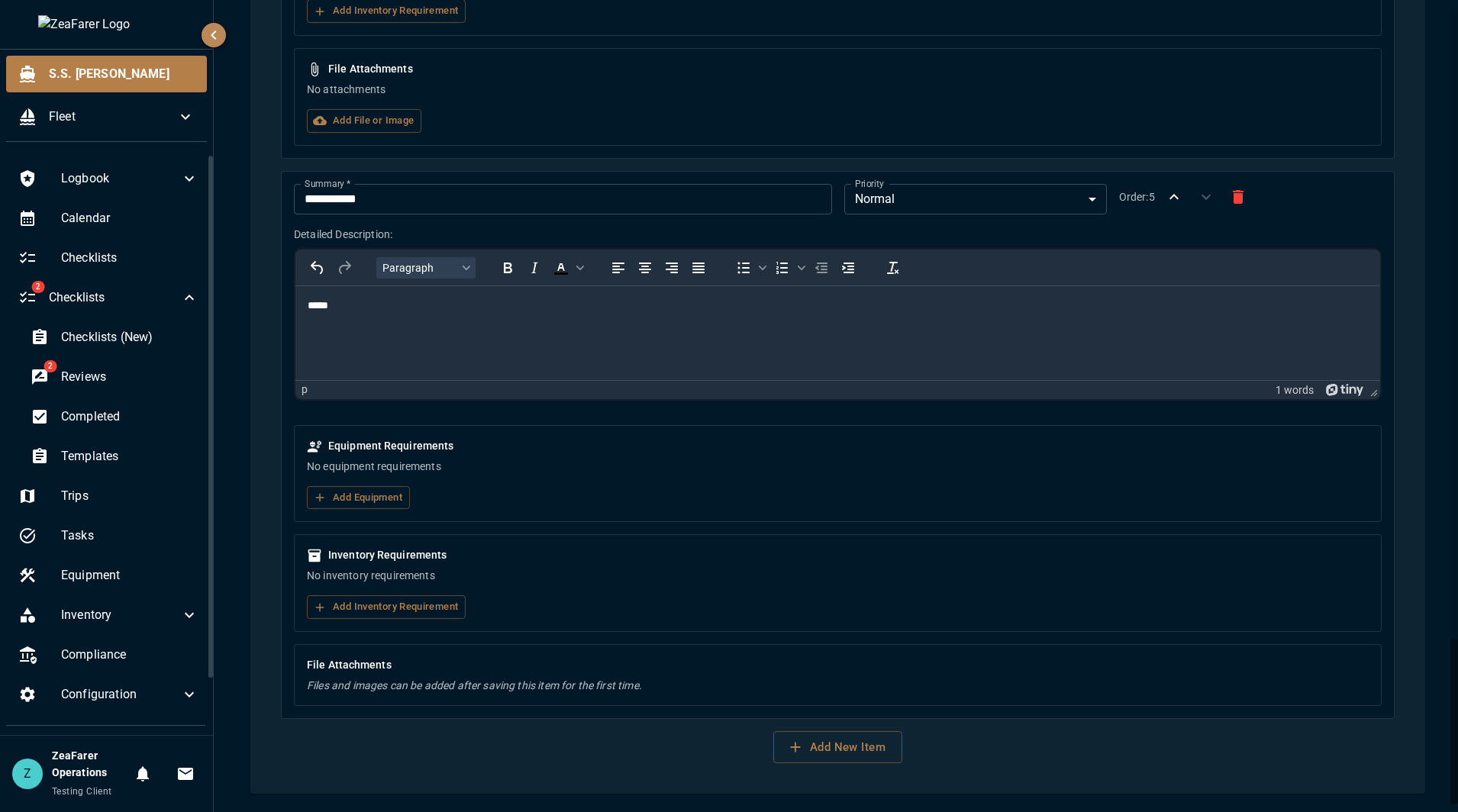
click at [382, 471] on p "No equipment requirements" at bounding box center [837, 466] width 1061 height 16
click at [377, 499] on button "Add Equipment" at bounding box center [358, 498] width 103 height 23
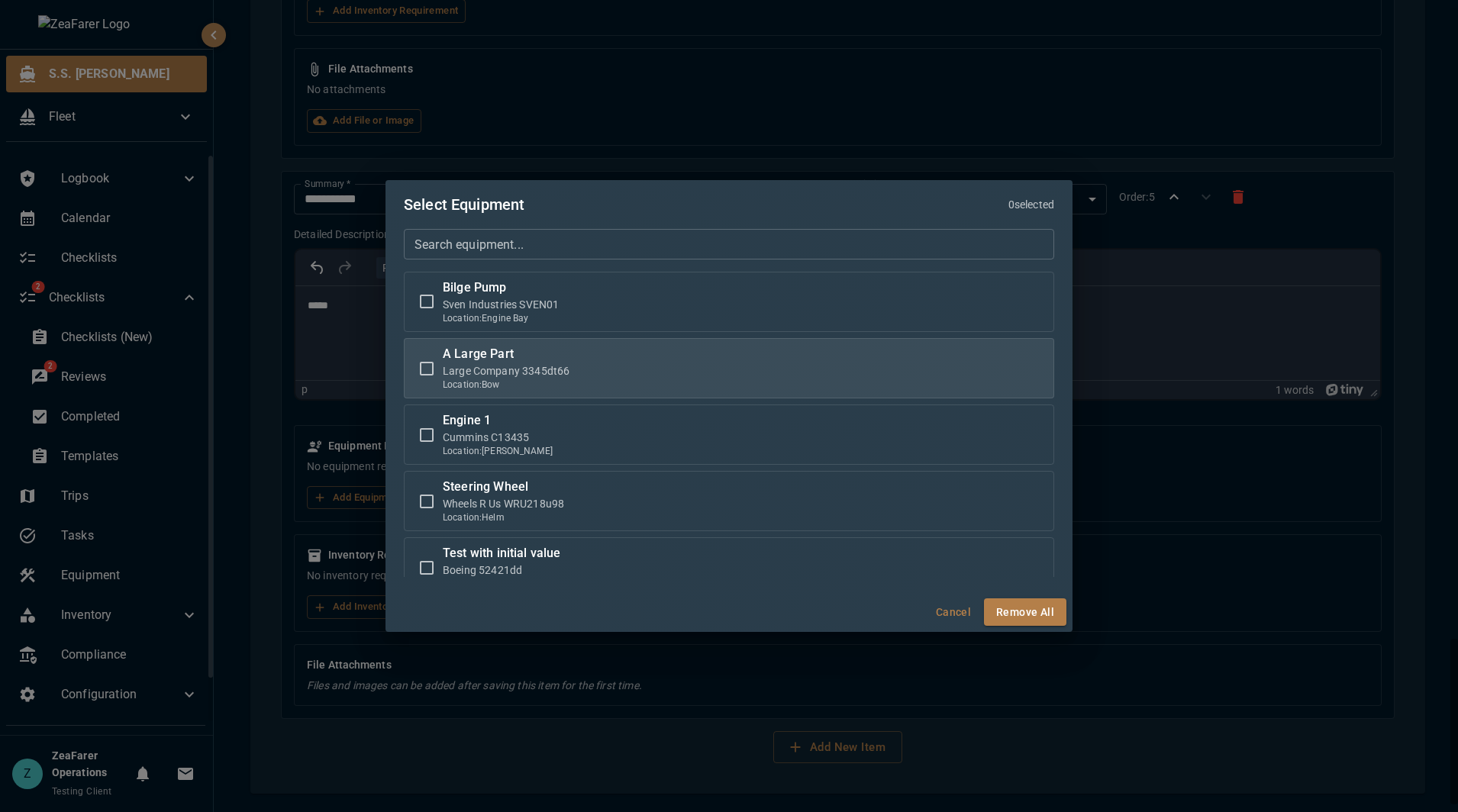
click at [497, 385] on p "Location: [GEOGRAPHIC_DATA]" at bounding box center [506, 385] width 126 height 13
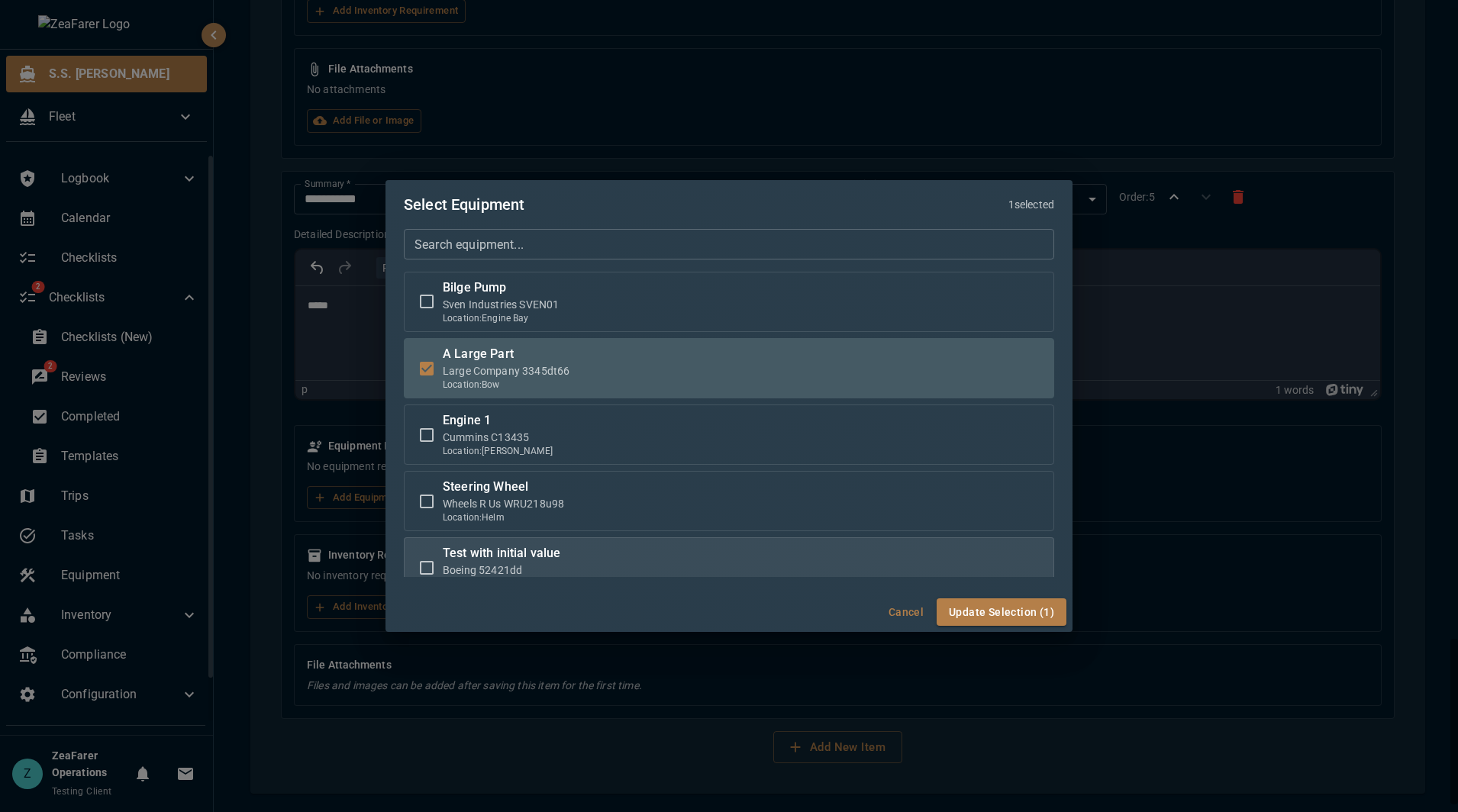
click at [492, 576] on p "Boeing 52421dd" at bounding box center [501, 570] width 117 height 16
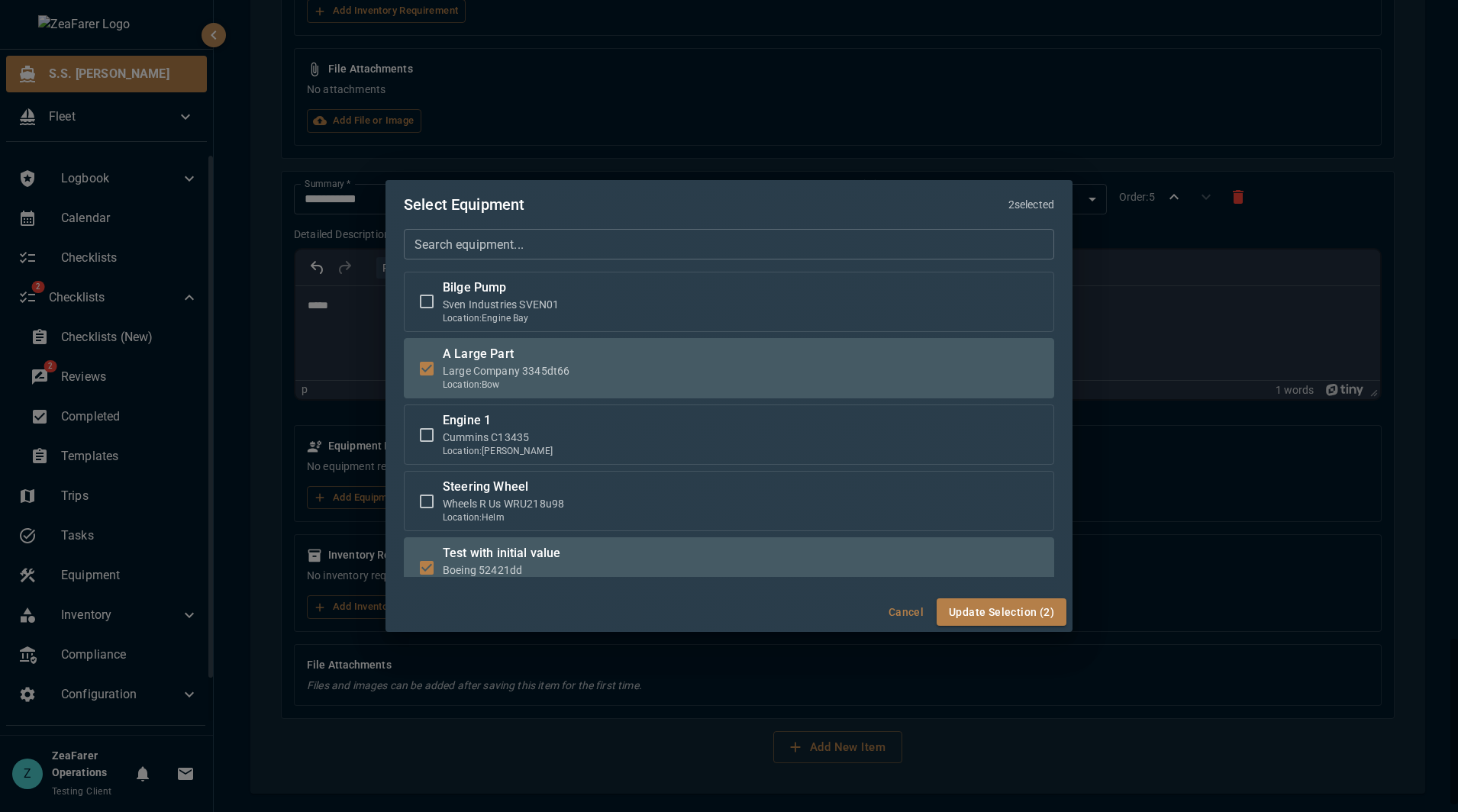
scroll to position [7, 0]
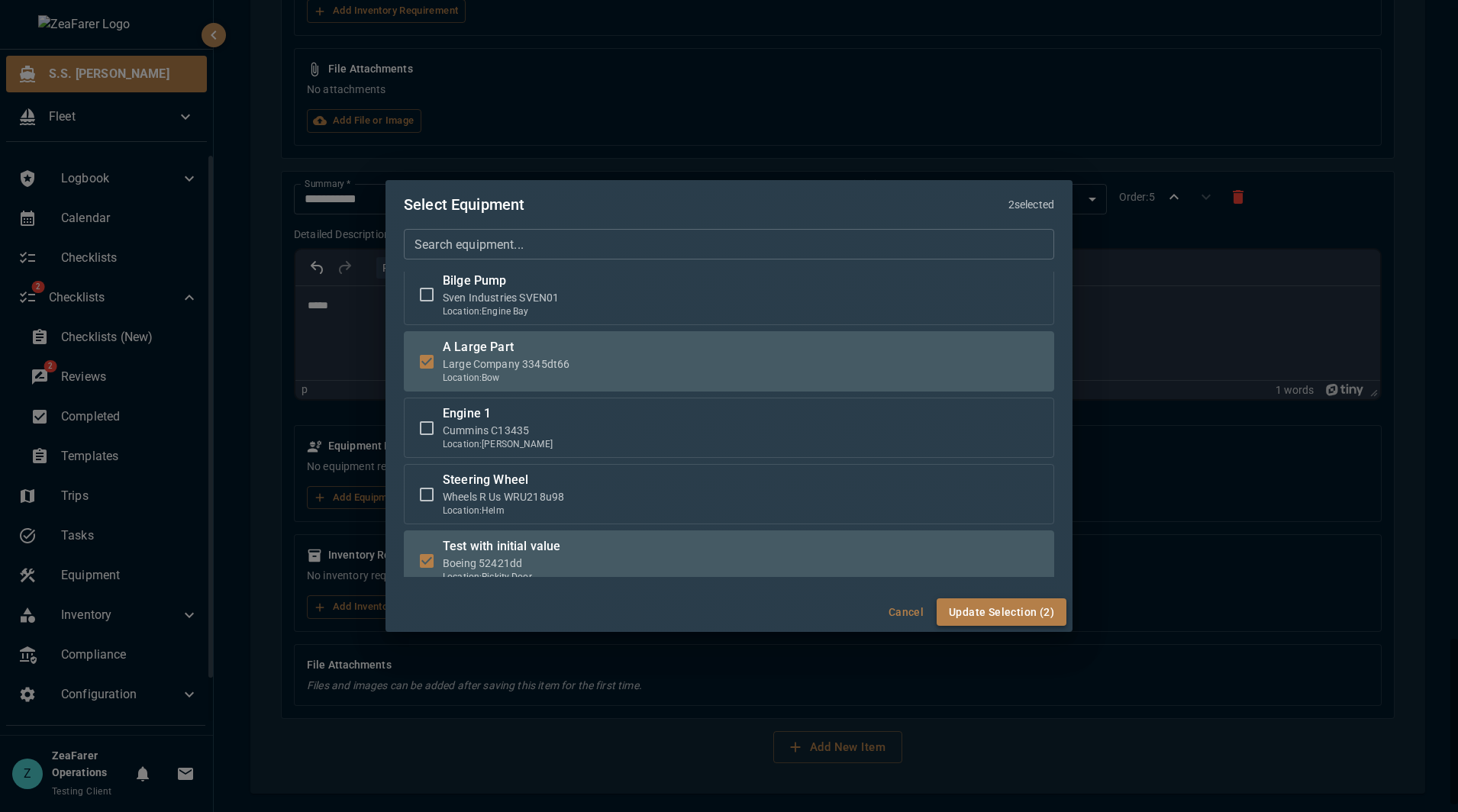
drag, startPoint x: 1036, startPoint y: 638, endPoint x: 1031, endPoint y: 622, distance: 16.8
click at [1036, 638] on div "Select Equipment 2 selected Search equipment... Search equipment... Bilge Pump …" at bounding box center [729, 406] width 1458 height 812
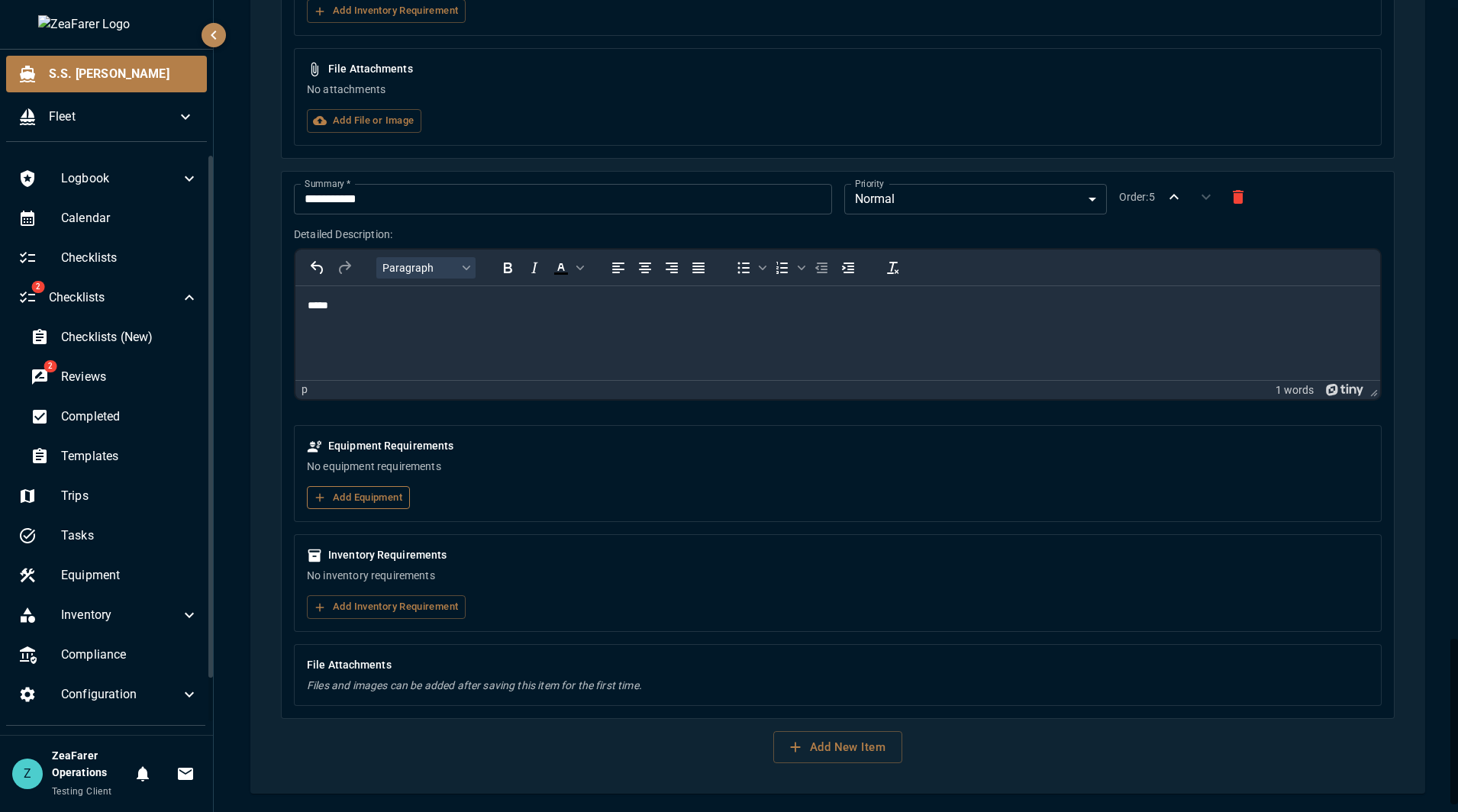
click at [377, 492] on button "Add Equipment" at bounding box center [358, 498] width 103 height 23
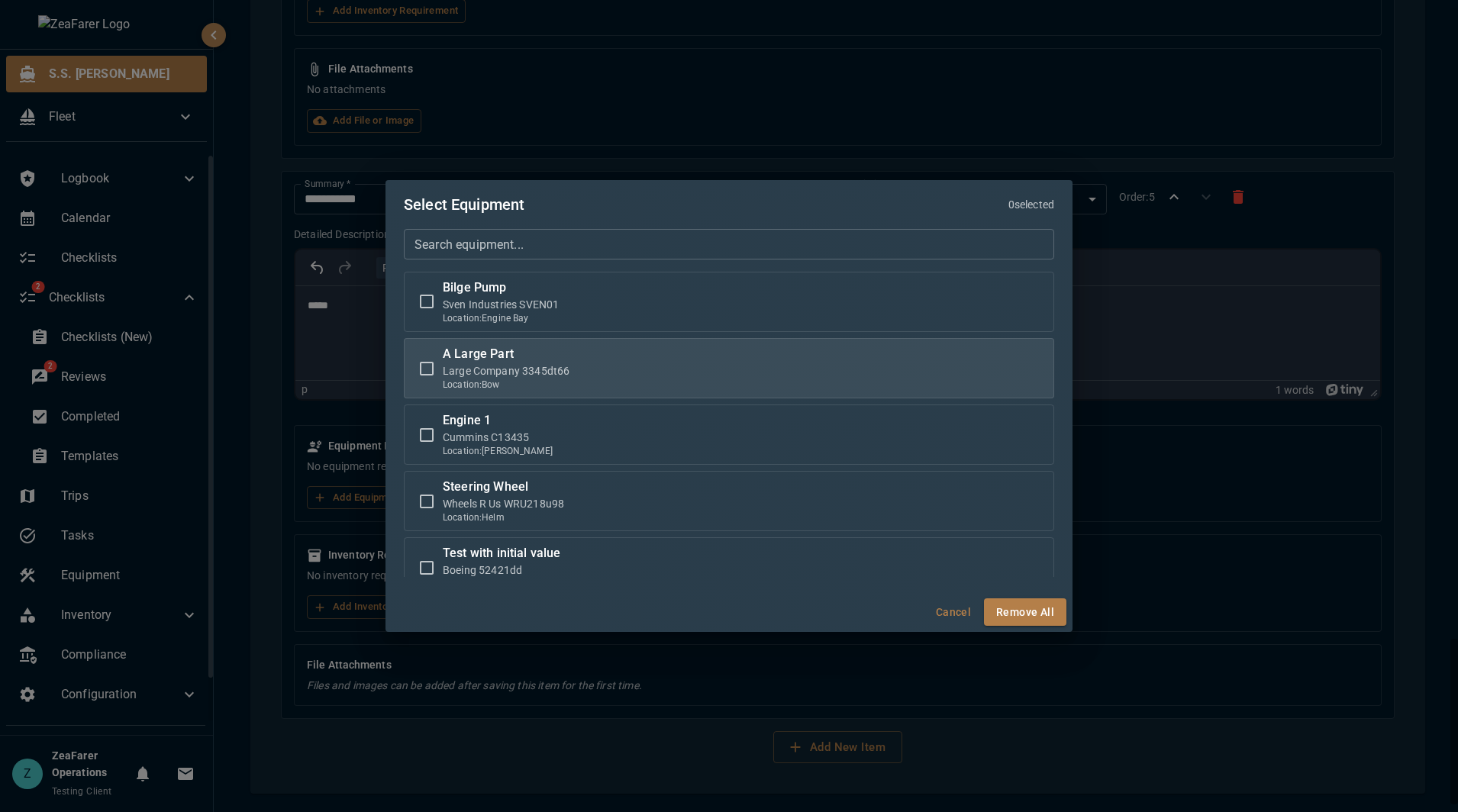
click at [570, 394] on div "A Large Part Large Company 3345dt66 Location: [GEOGRAPHIC_DATA]" at bounding box center [729, 368] width 650 height 60
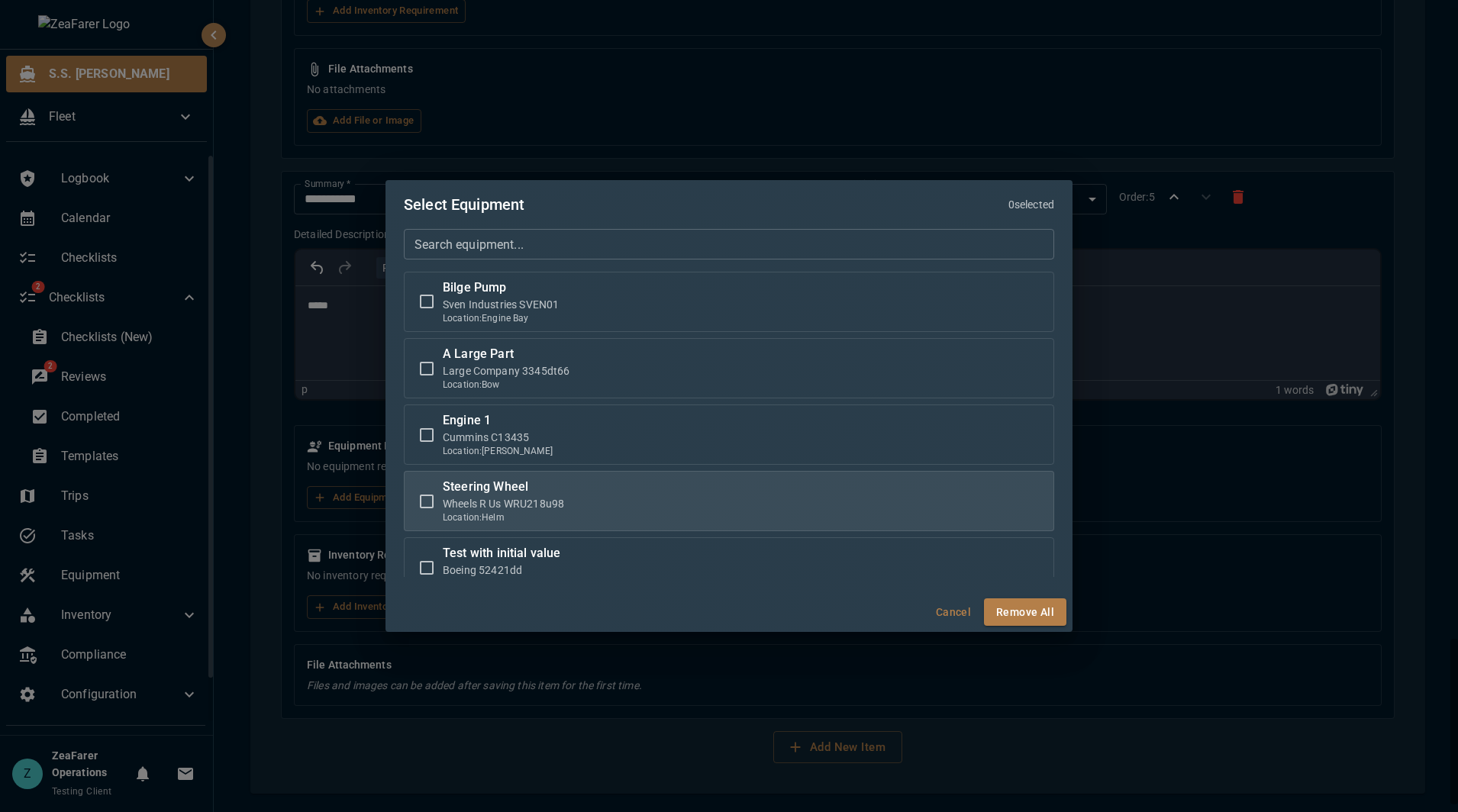
click at [574, 499] on label "Steering Wheel Wheels R Us WRU218u98 Location: Helm" at bounding box center [729, 501] width 636 height 47
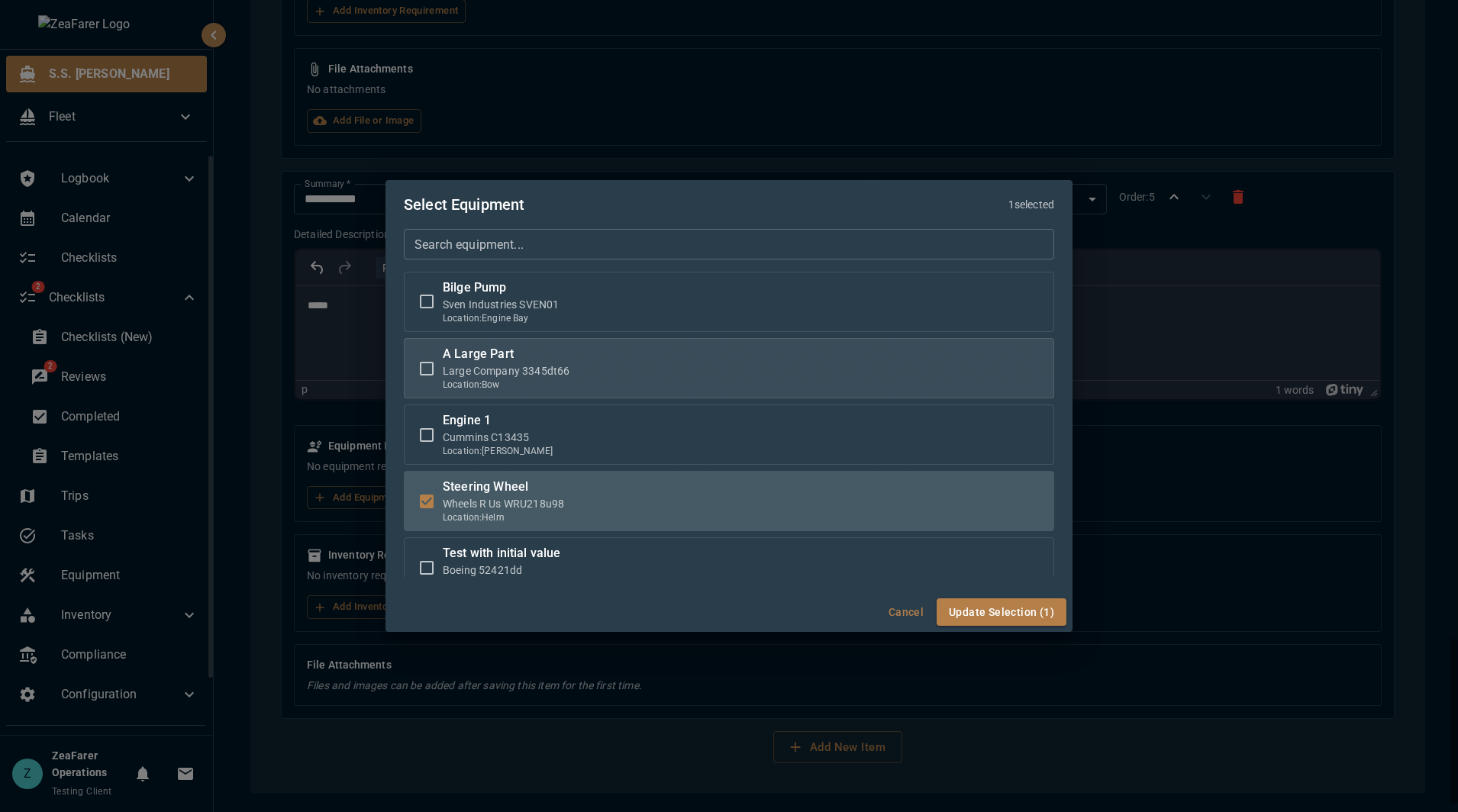
drag, startPoint x: 511, startPoint y: 371, endPoint x: 529, endPoint y: 381, distance: 20.6
click at [513, 371] on p "Large Company 3345dt66" at bounding box center [506, 371] width 126 height 16
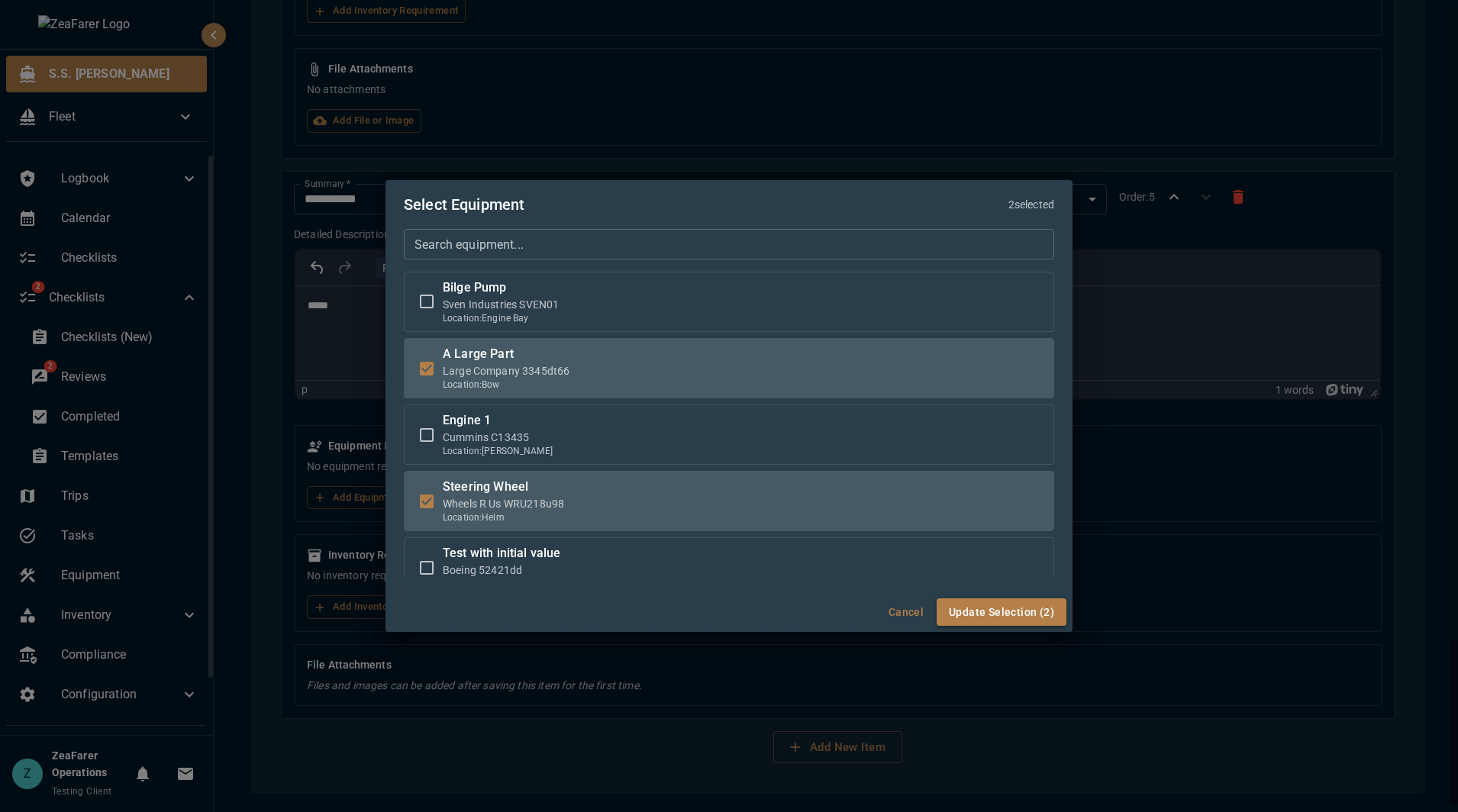
click at [1013, 609] on button "Update Selection (2)" at bounding box center [1001, 612] width 130 height 28
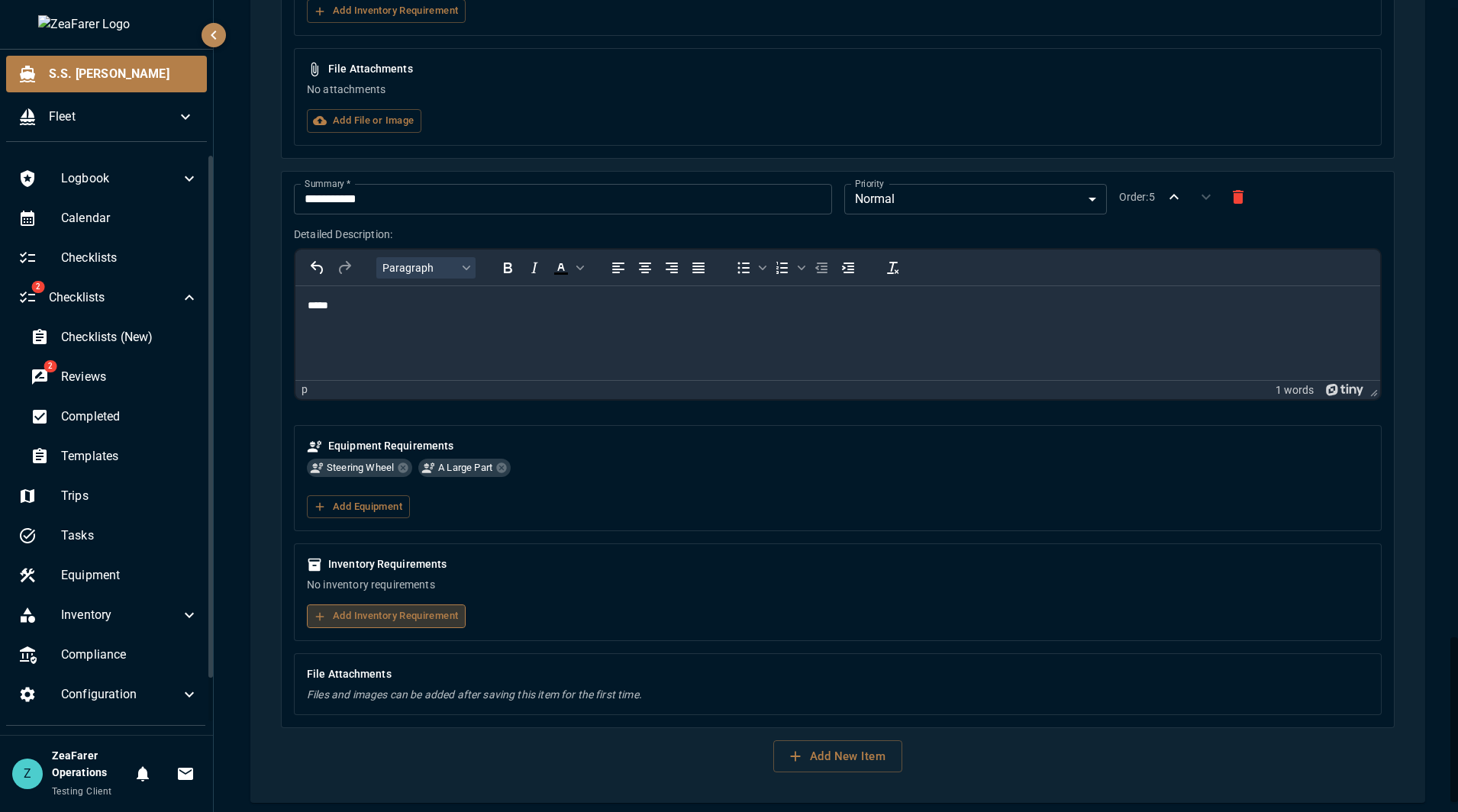
click at [390, 627] on button "Add Inventory Requirement" at bounding box center [386, 616] width 159 height 23
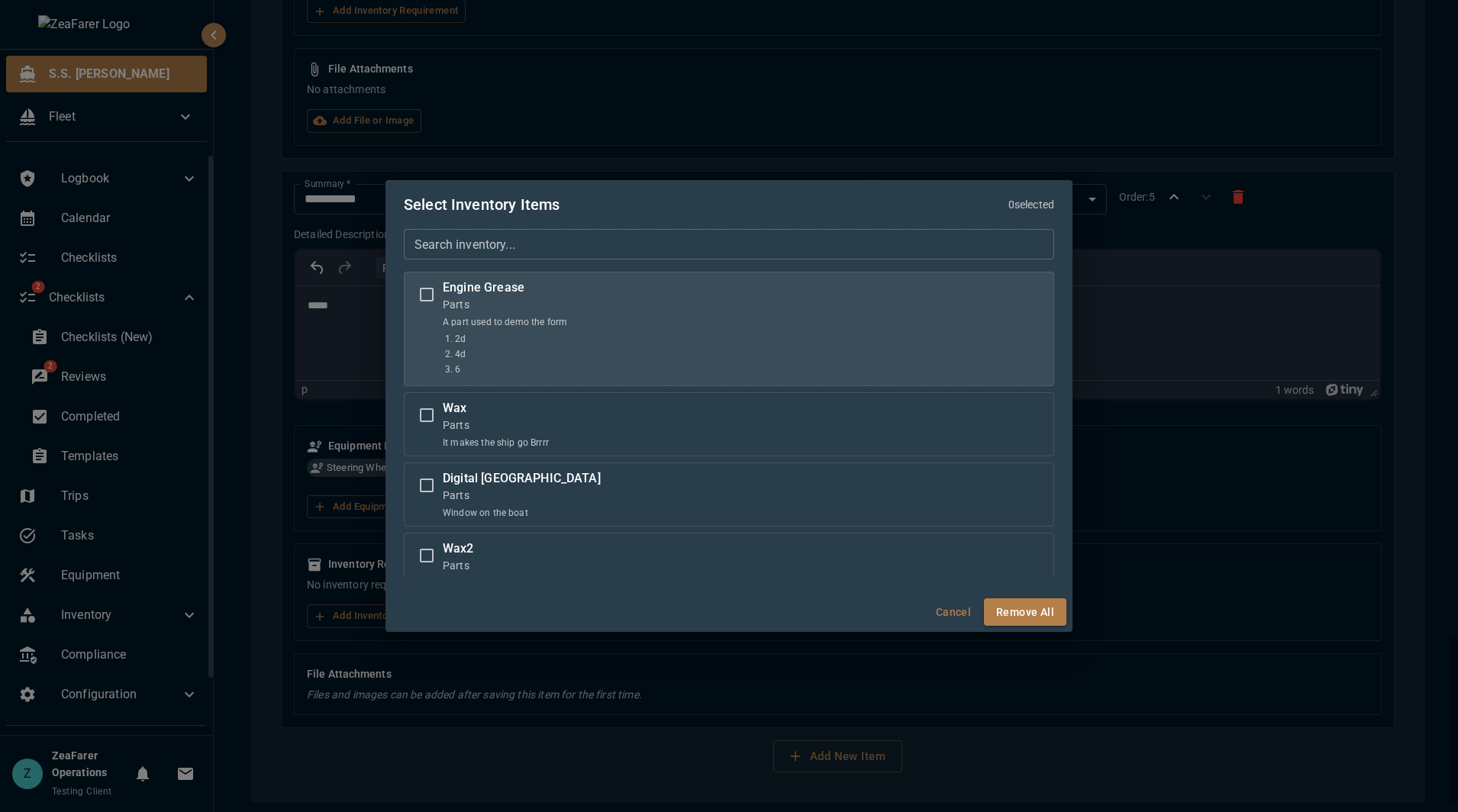
click at [520, 337] on li "2d" at bounding box center [511, 339] width 113 height 14
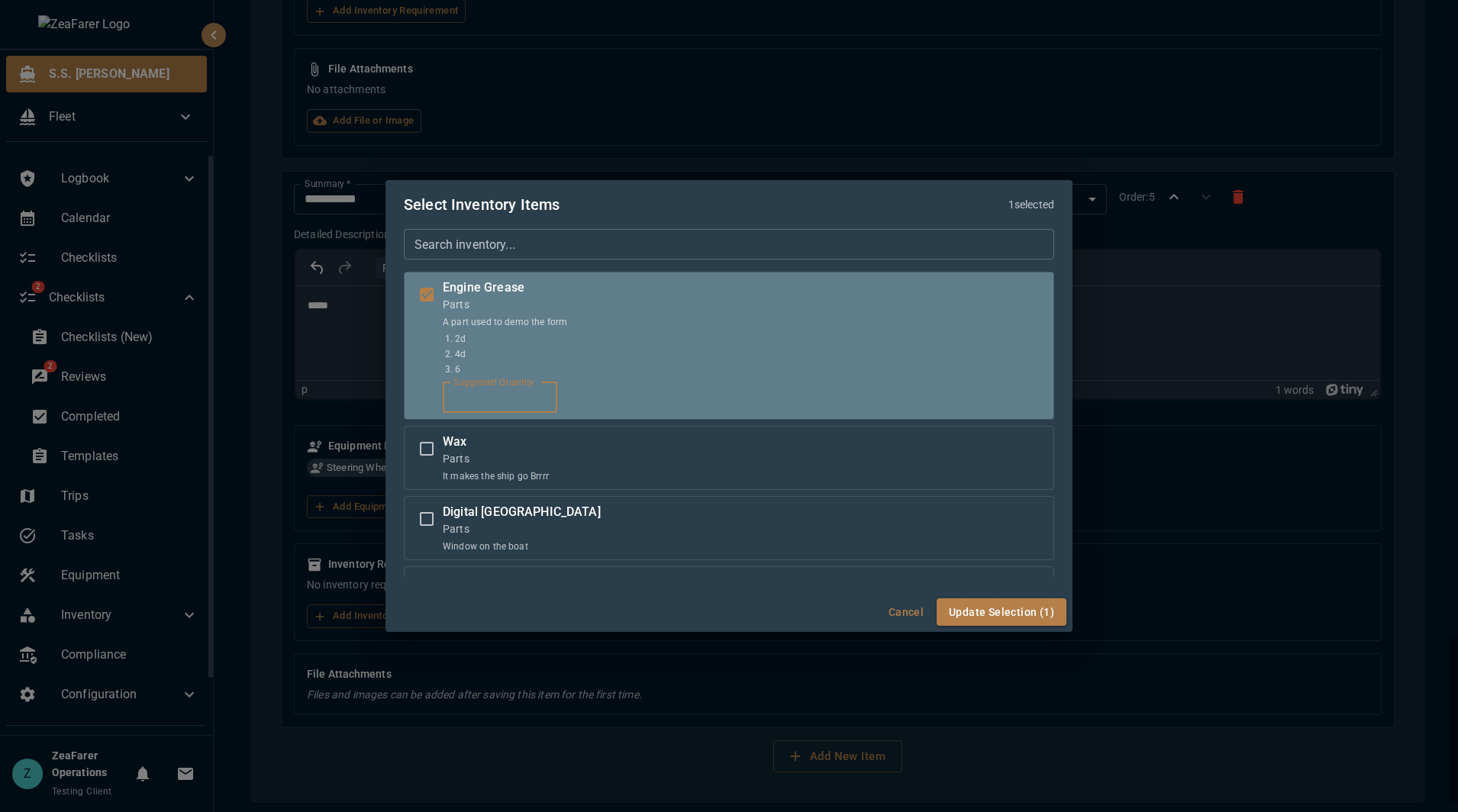
click at [493, 396] on input "*" at bounding box center [500, 397] width 115 height 30
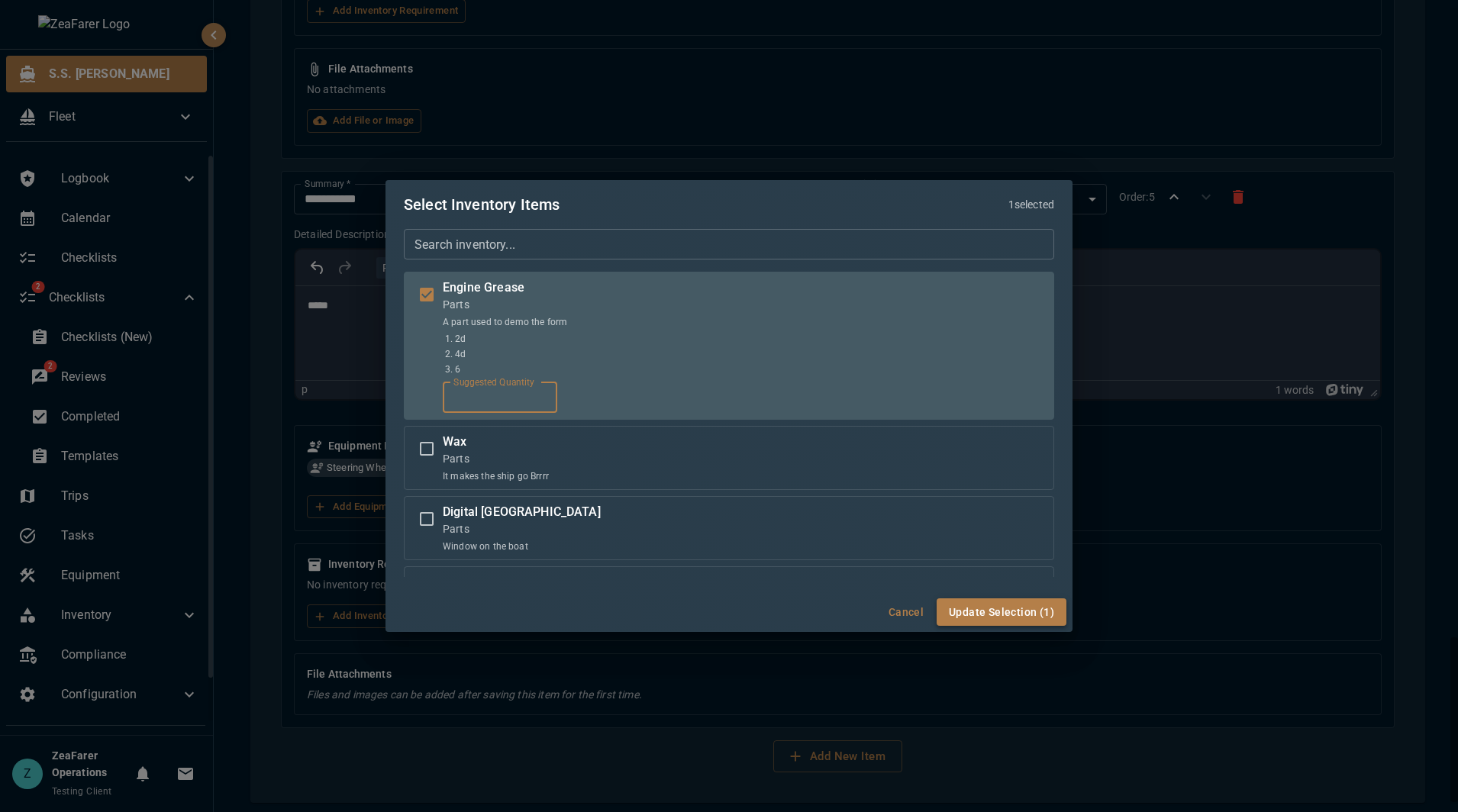
type input "**"
click at [975, 604] on button "Update Selection (1)" at bounding box center [1001, 612] width 130 height 28
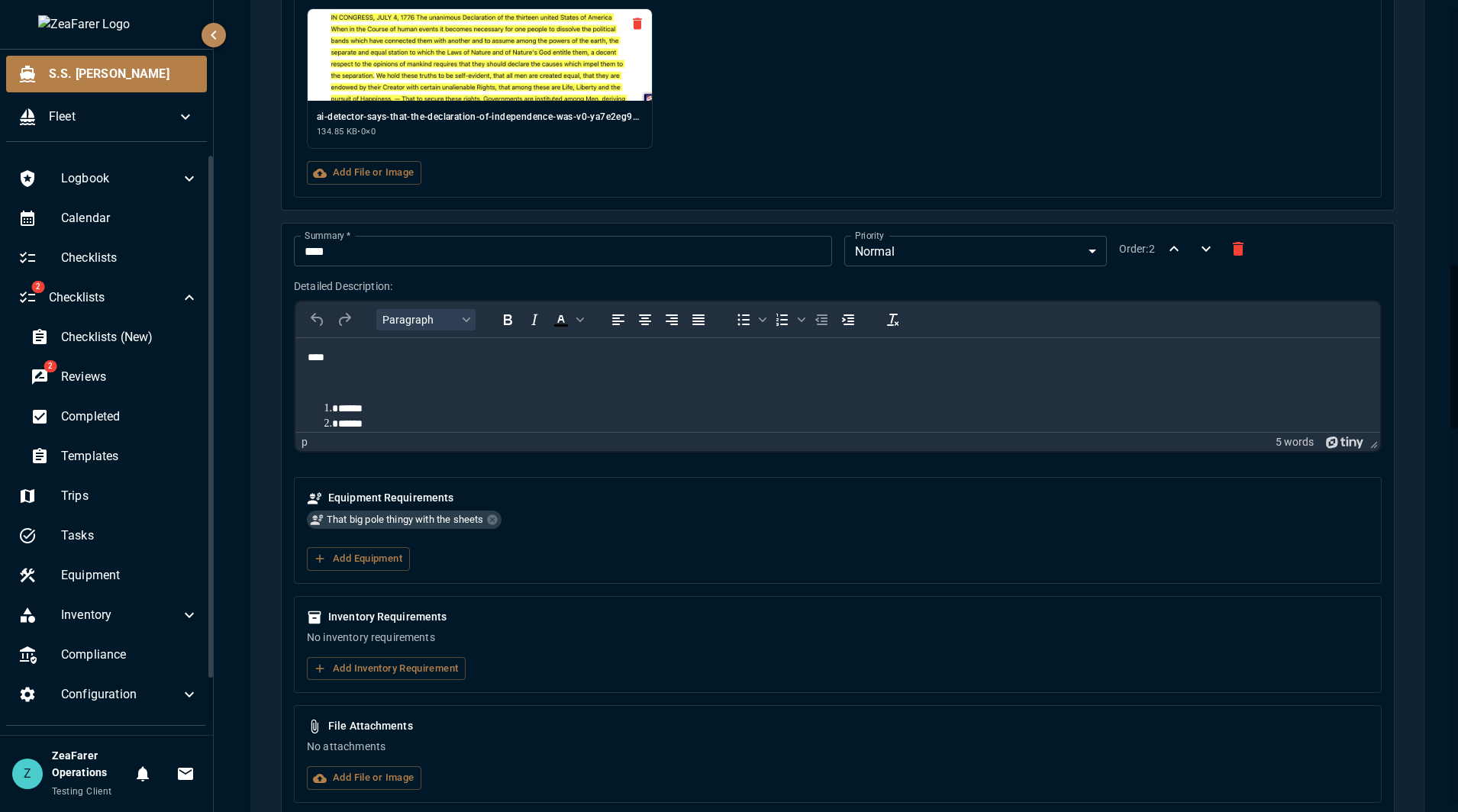
scroll to position [672, 0]
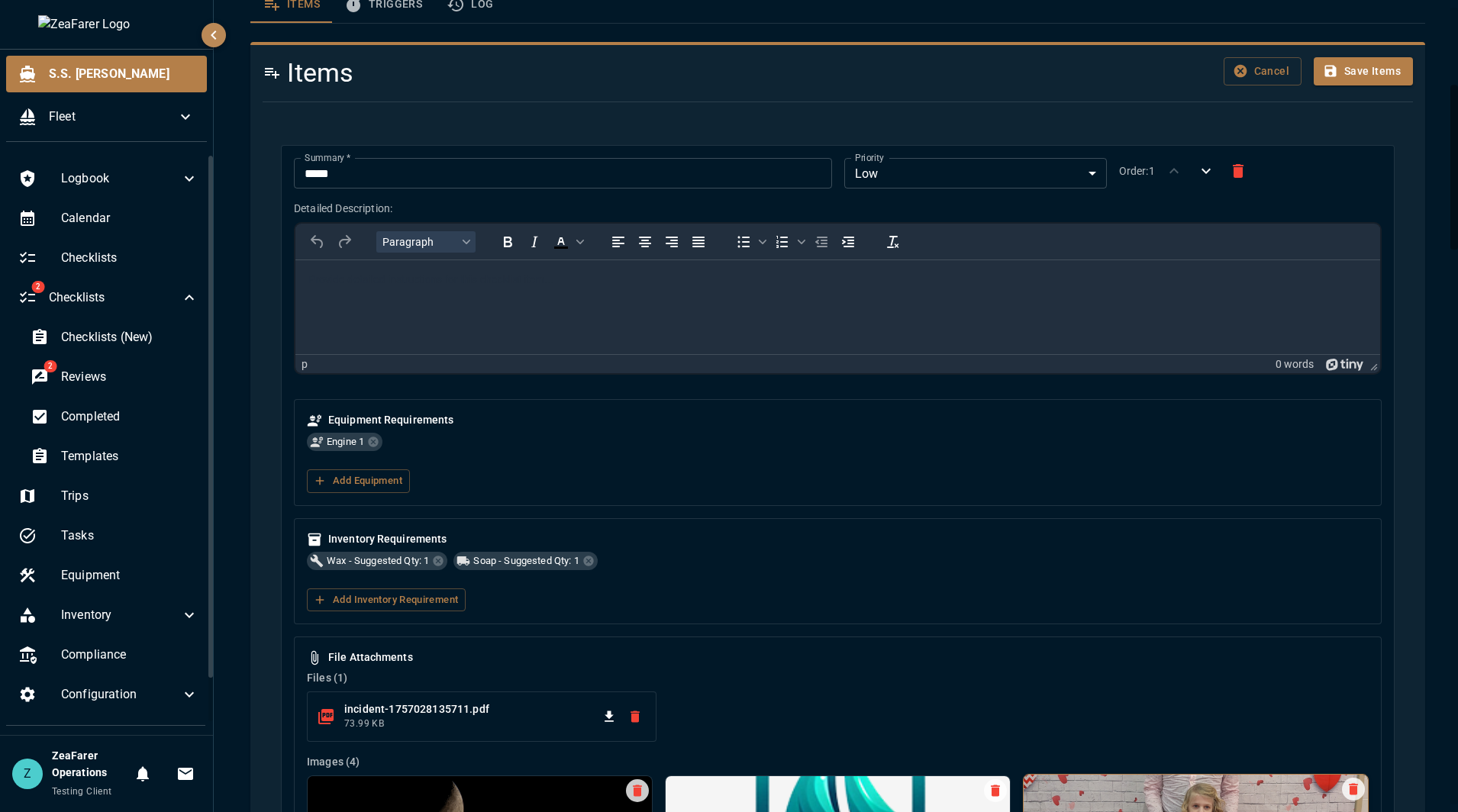
scroll to position [0, 0]
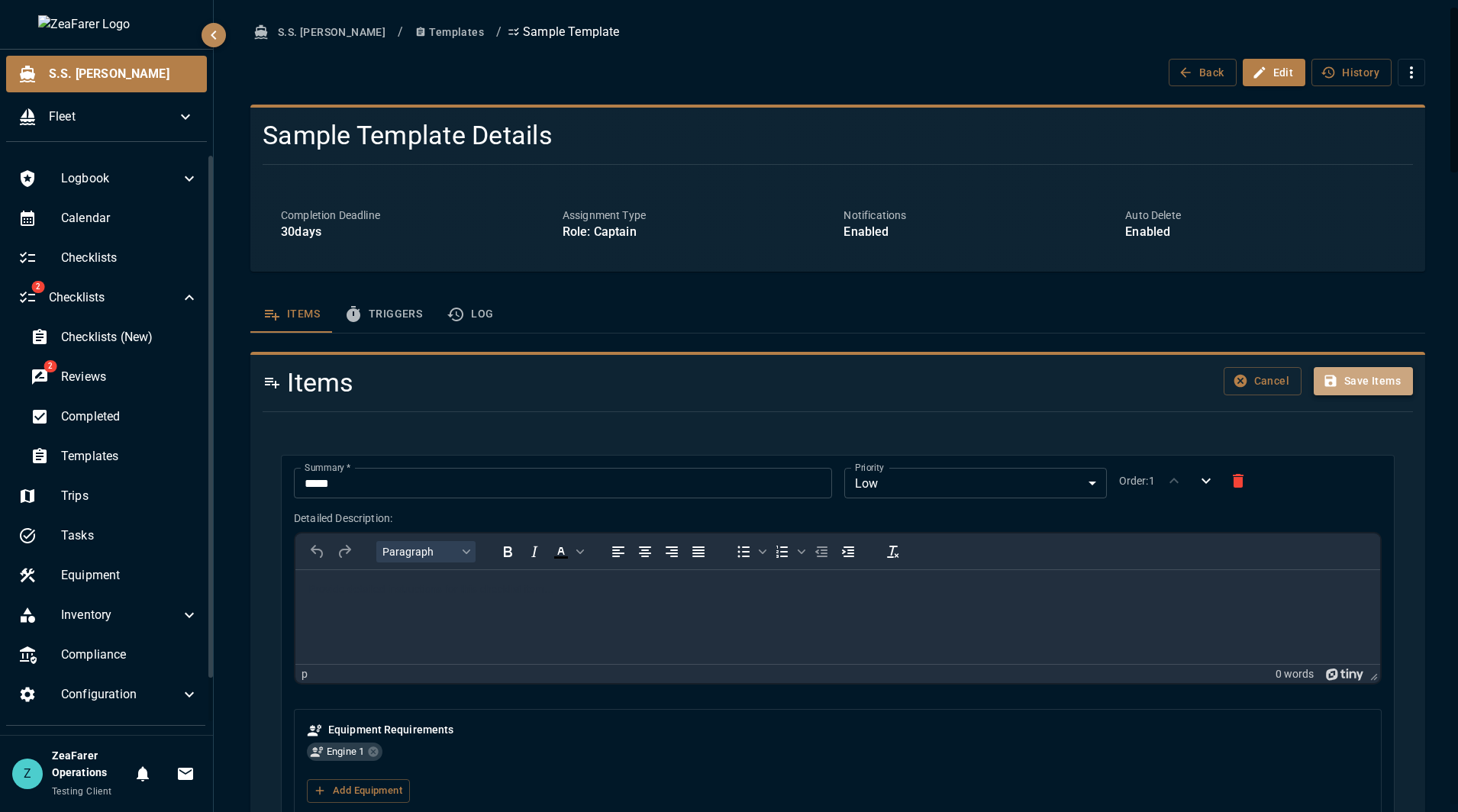
click at [1368, 371] on button "Save Items" at bounding box center [1363, 381] width 99 height 28
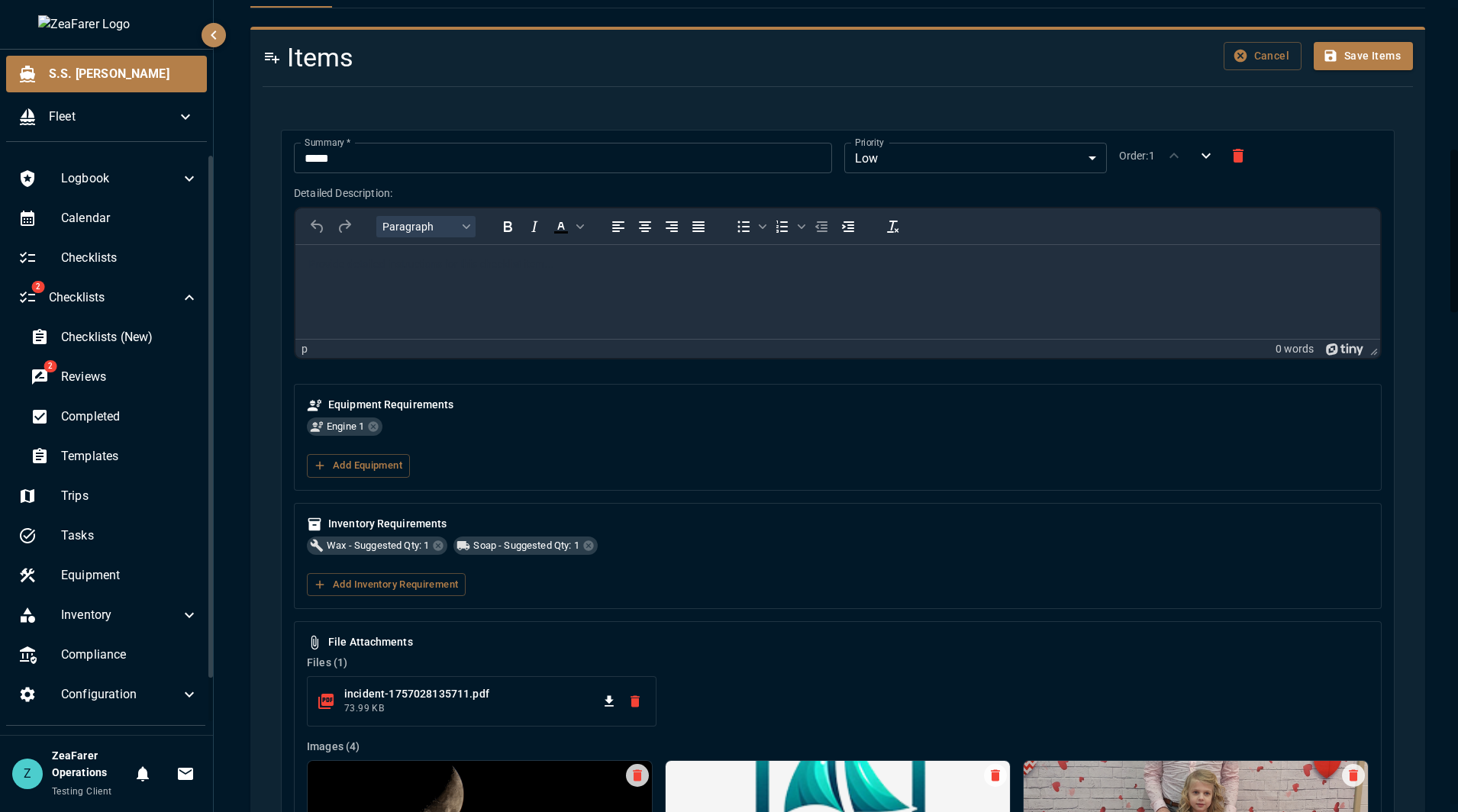
scroll to position [192, 0]
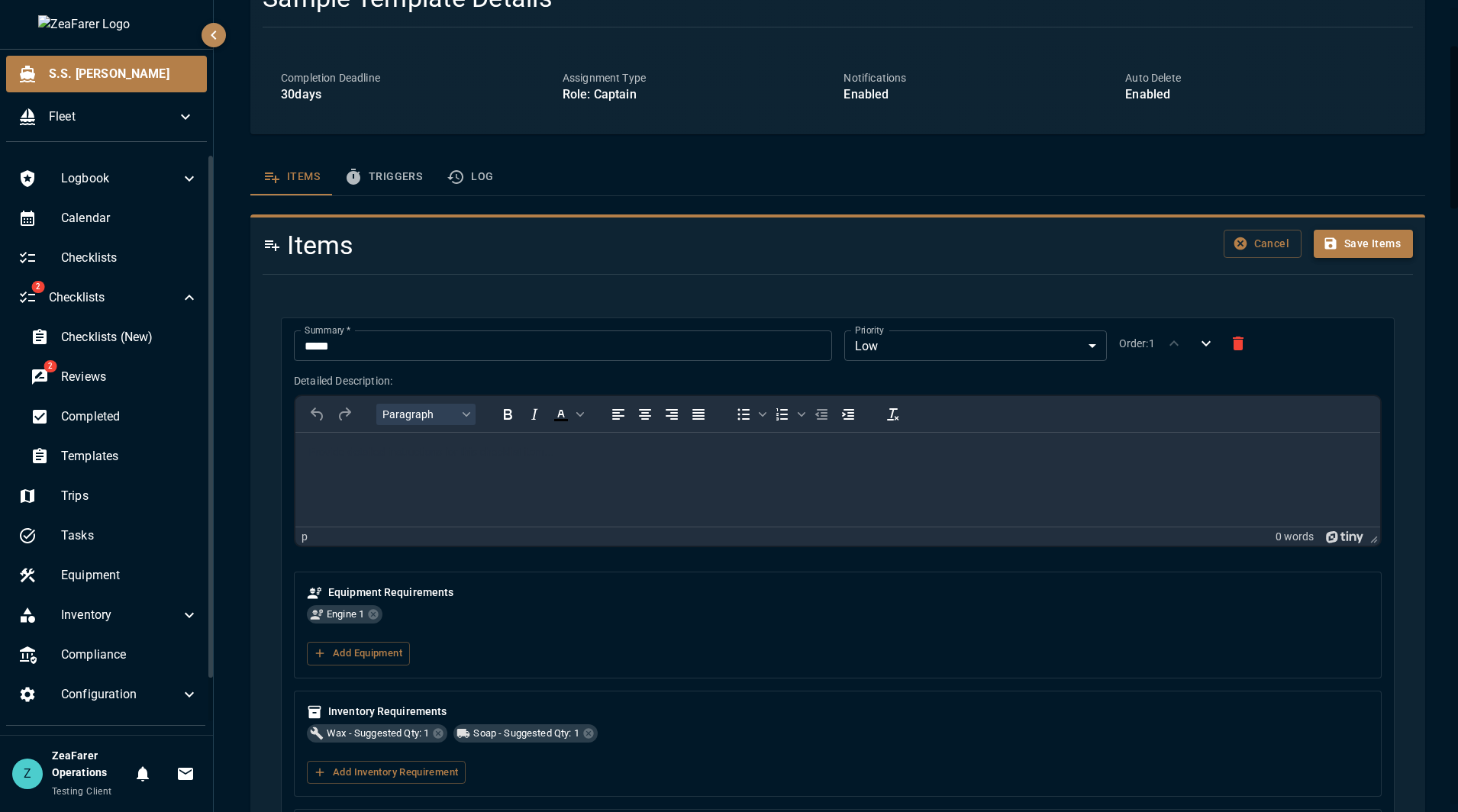
click at [1375, 251] on button "Save Items" at bounding box center [1363, 244] width 99 height 28
click at [1268, 245] on button "Cancel" at bounding box center [1262, 244] width 78 height 28
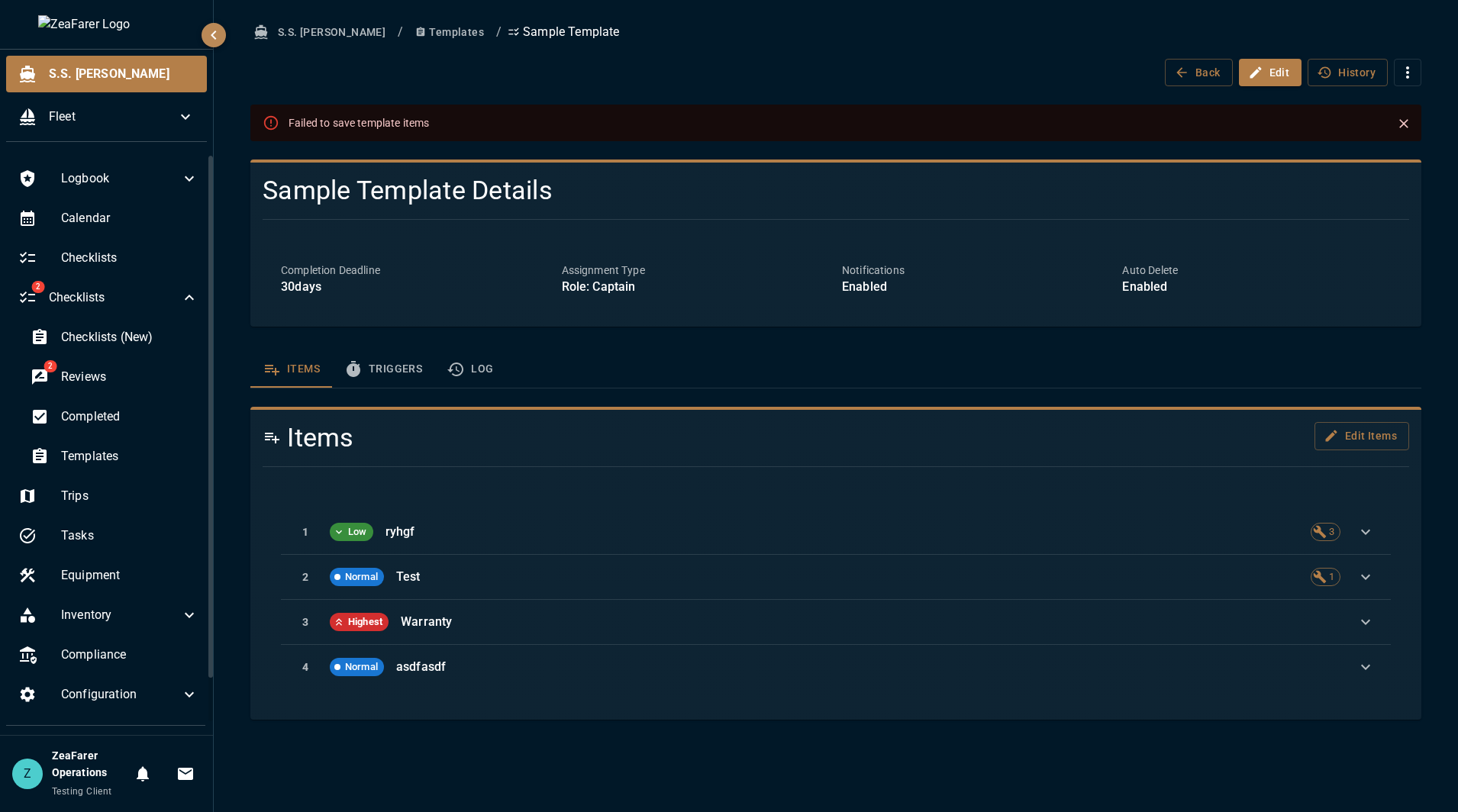
click at [1348, 435] on button "Edit Items" at bounding box center [1362, 436] width 95 height 28
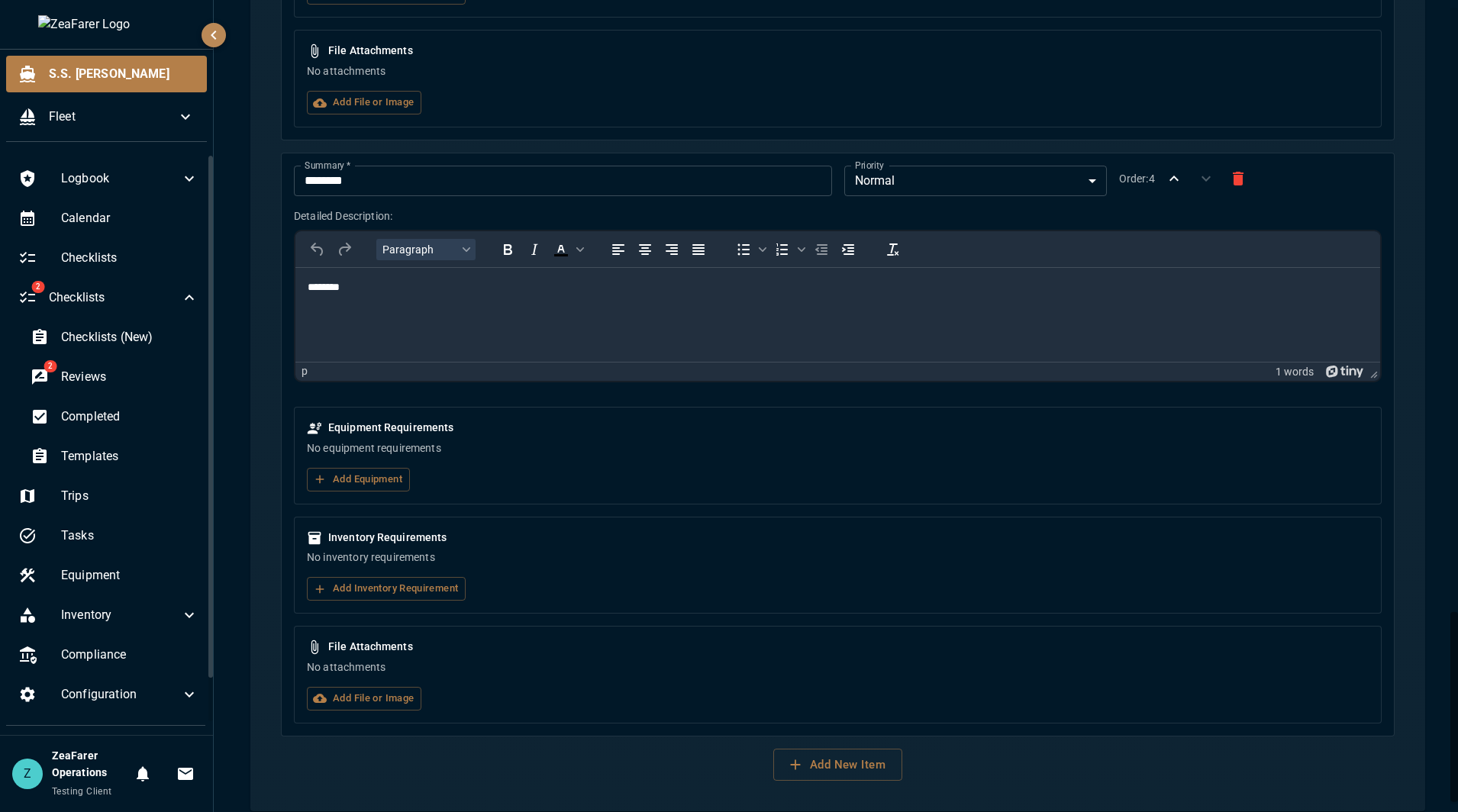
scroll to position [2590, 0]
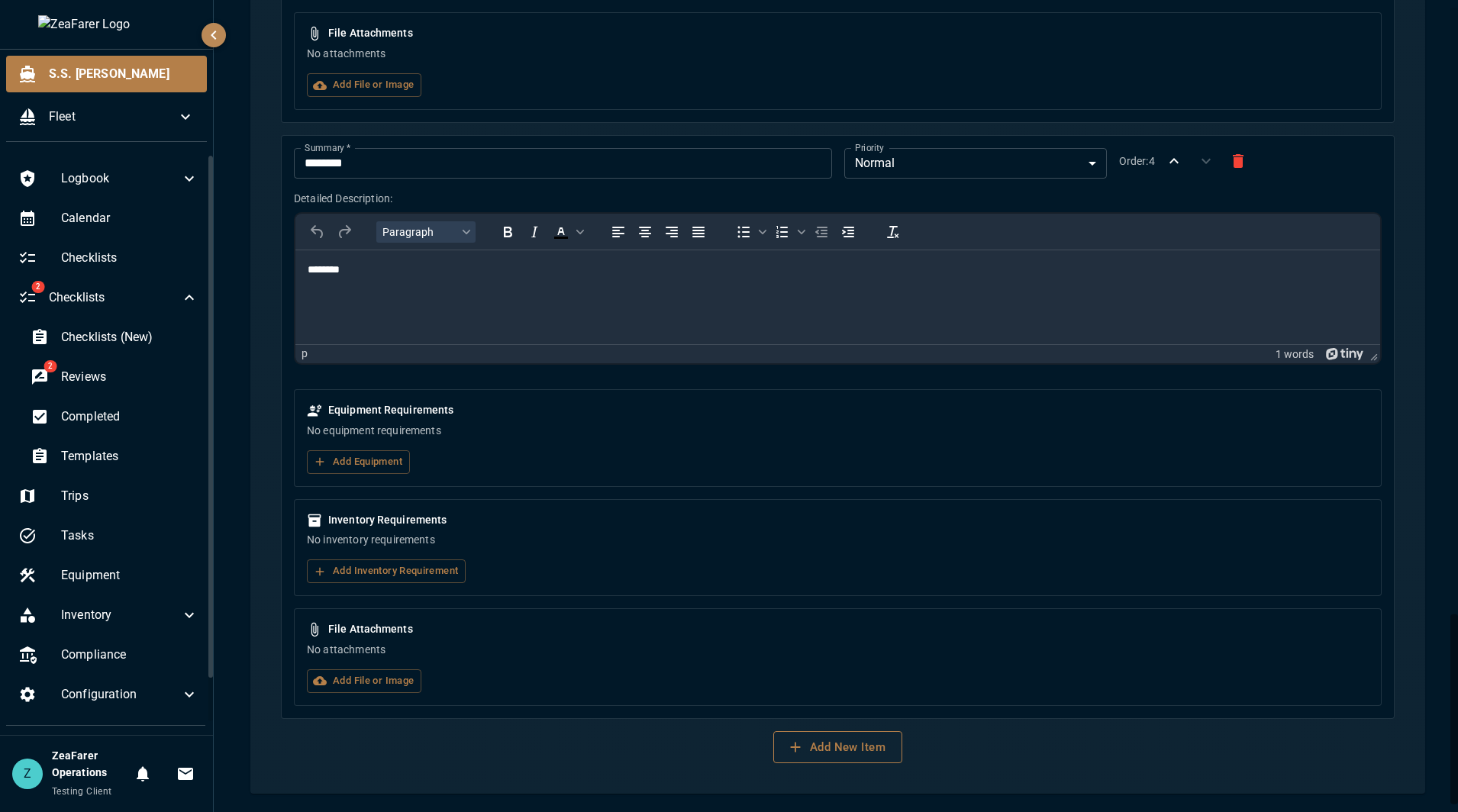
click at [827, 741] on button "Add New Item" at bounding box center [837, 746] width 129 height 32
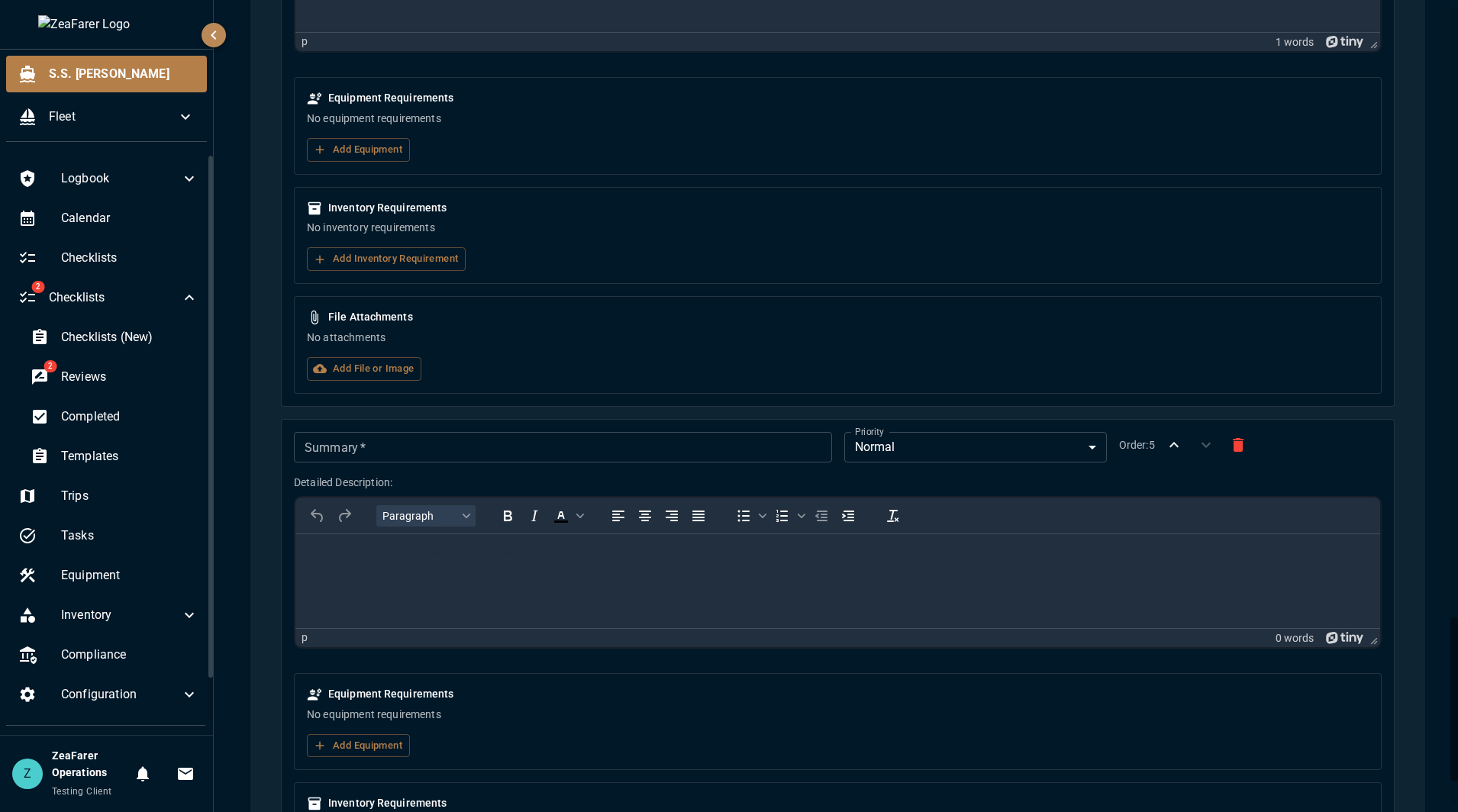
scroll to position [3047, 0]
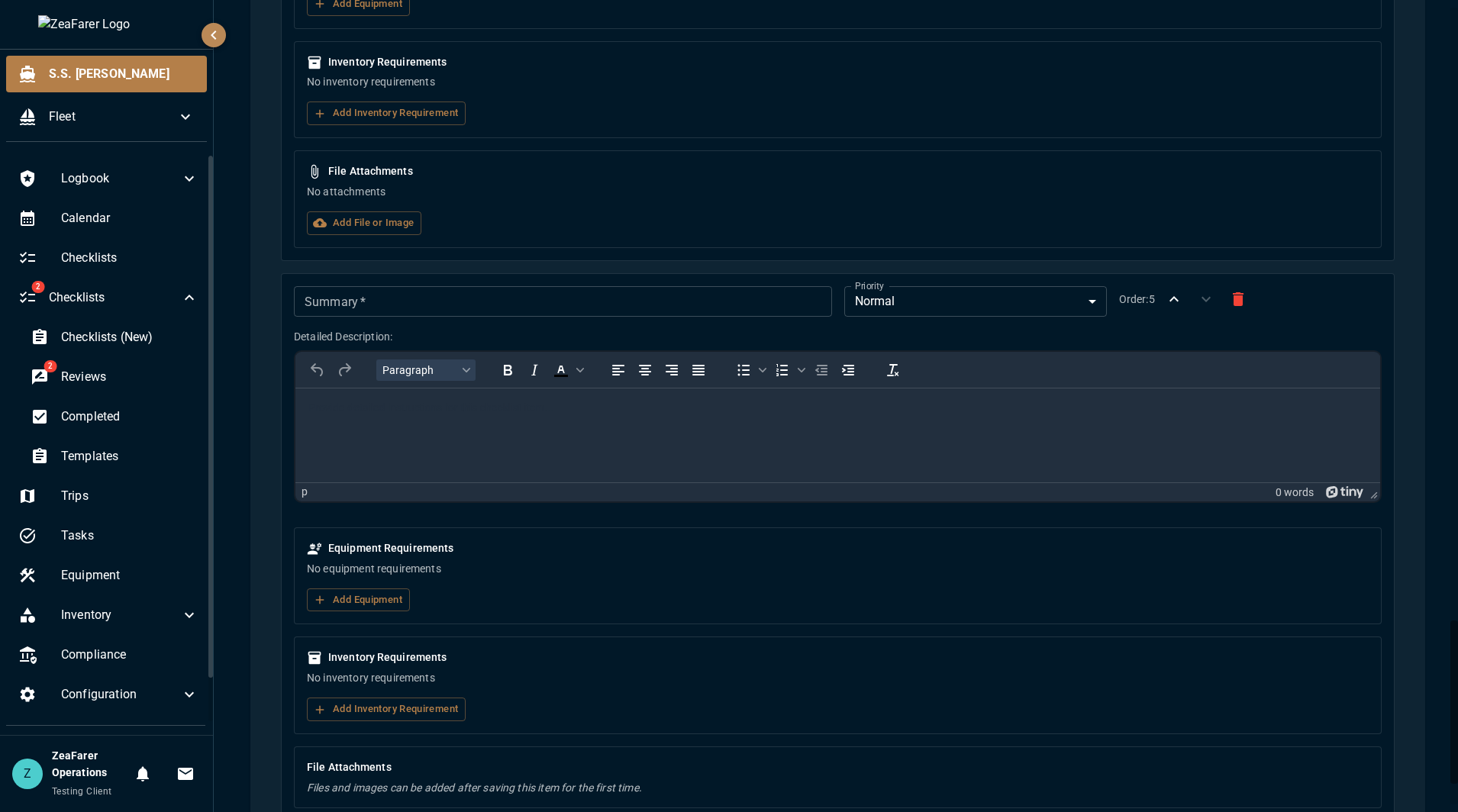
click at [394, 301] on input "Summary   *" at bounding box center [563, 301] width 537 height 30
type input "******"
click at [430, 427] on html at bounding box center [838, 407] width 1085 height 40
click at [387, 600] on button "Add Equipment" at bounding box center [358, 599] width 103 height 23
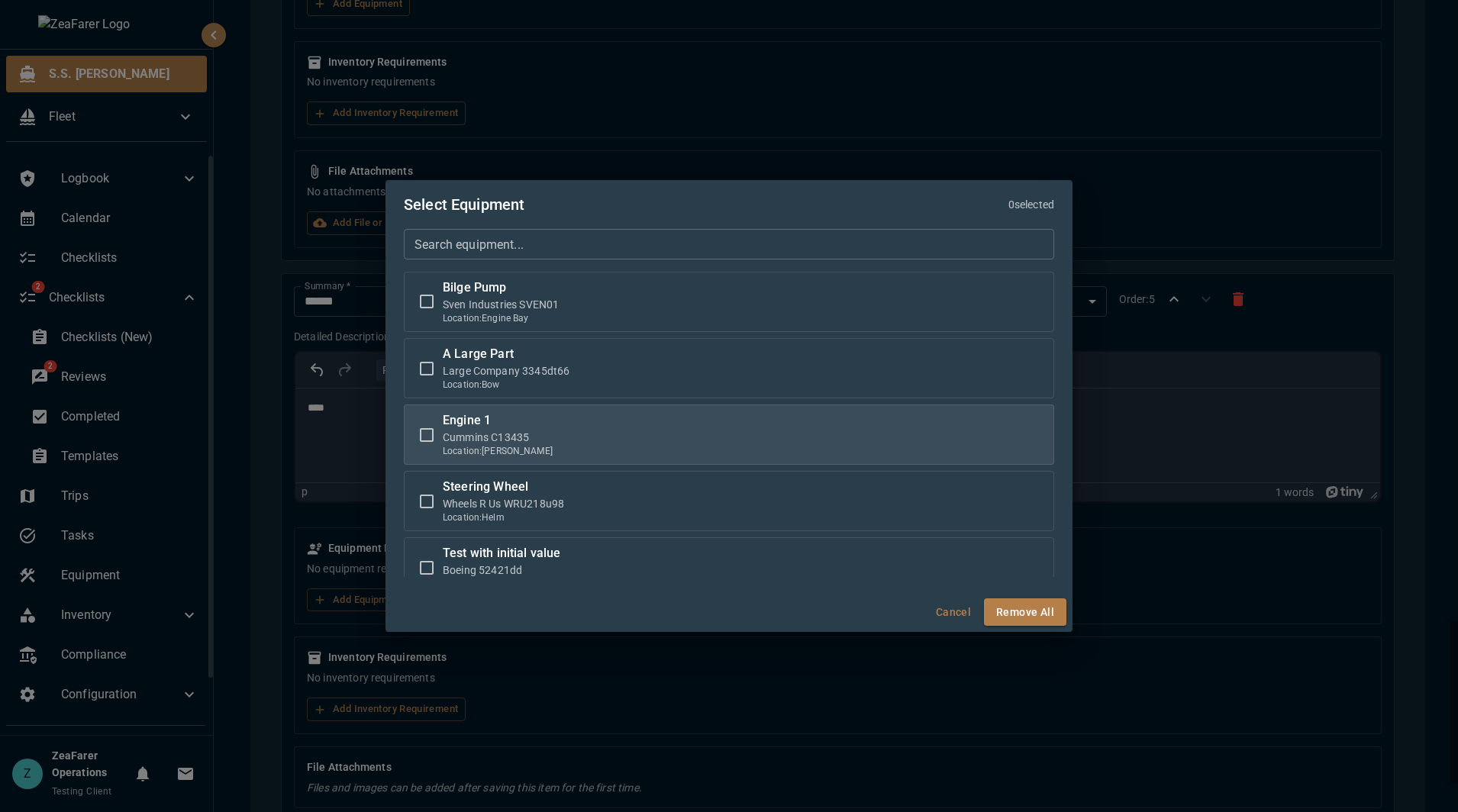
click at [535, 433] on label "Engine 1 Cummins C13435 Location: [PERSON_NAME]" at bounding box center [729, 434] width 636 height 47
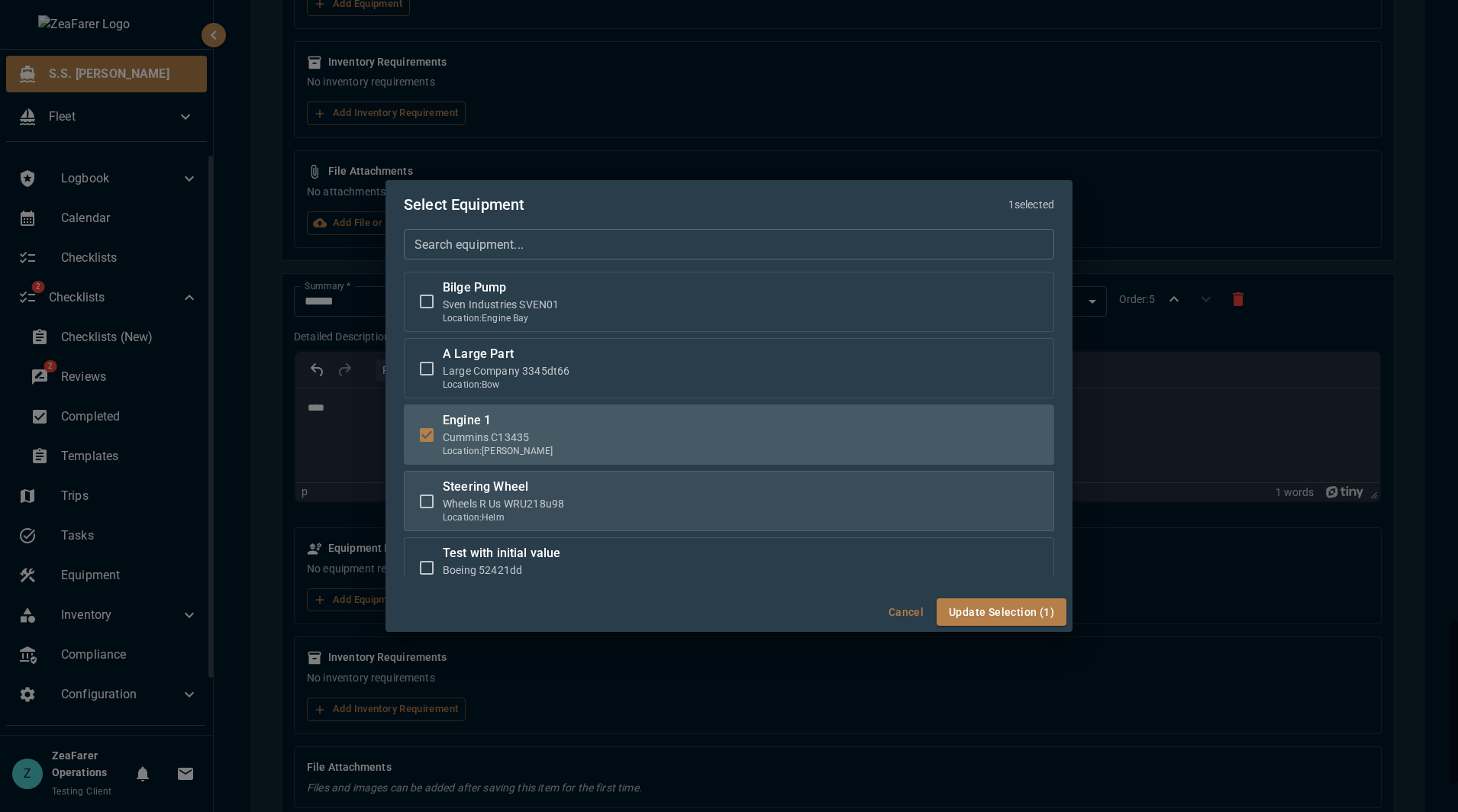
click at [537, 524] on p "Location: Helm" at bounding box center [504, 517] width 121 height 13
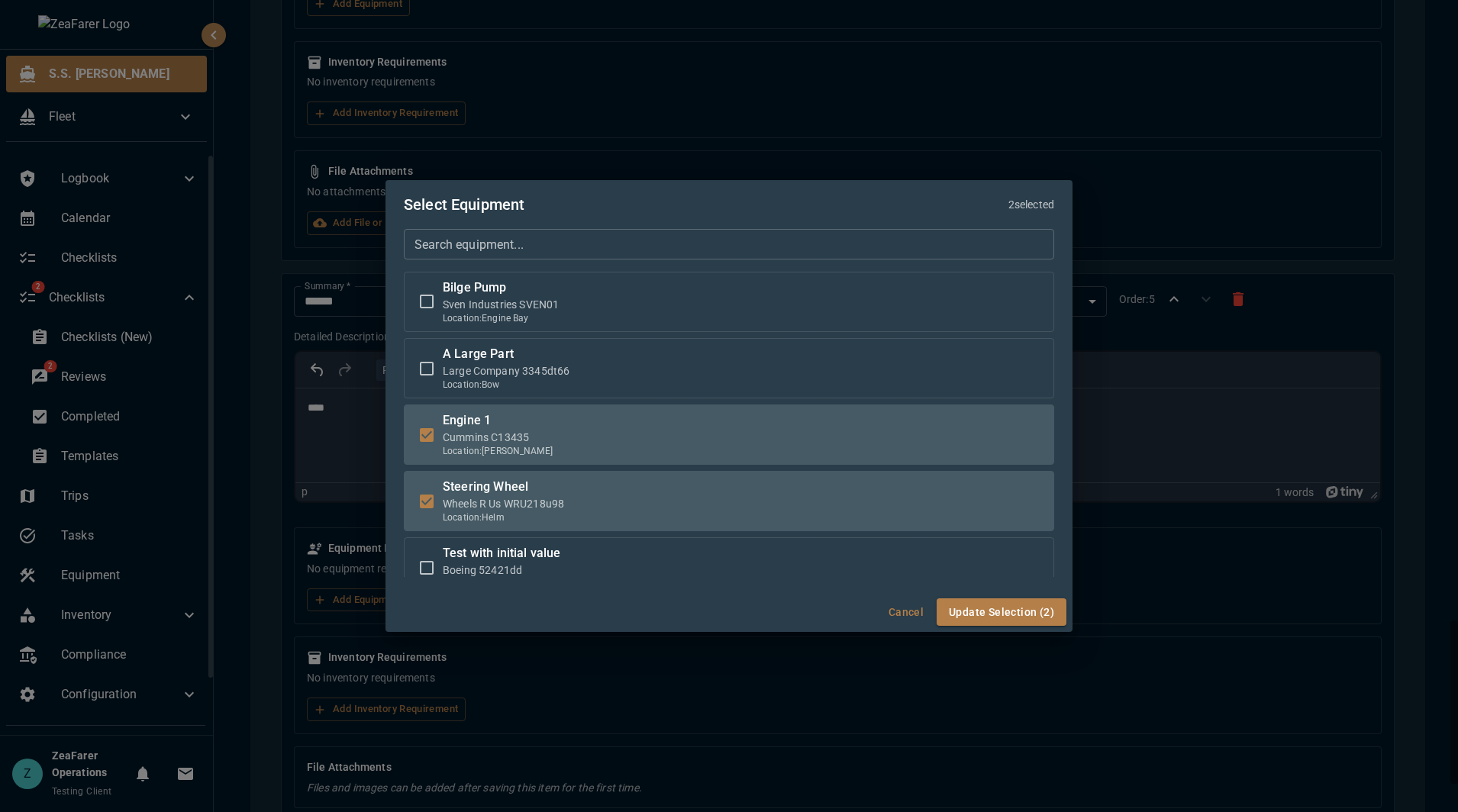
click at [947, 609] on button "Update Selection (2)" at bounding box center [1001, 612] width 130 height 28
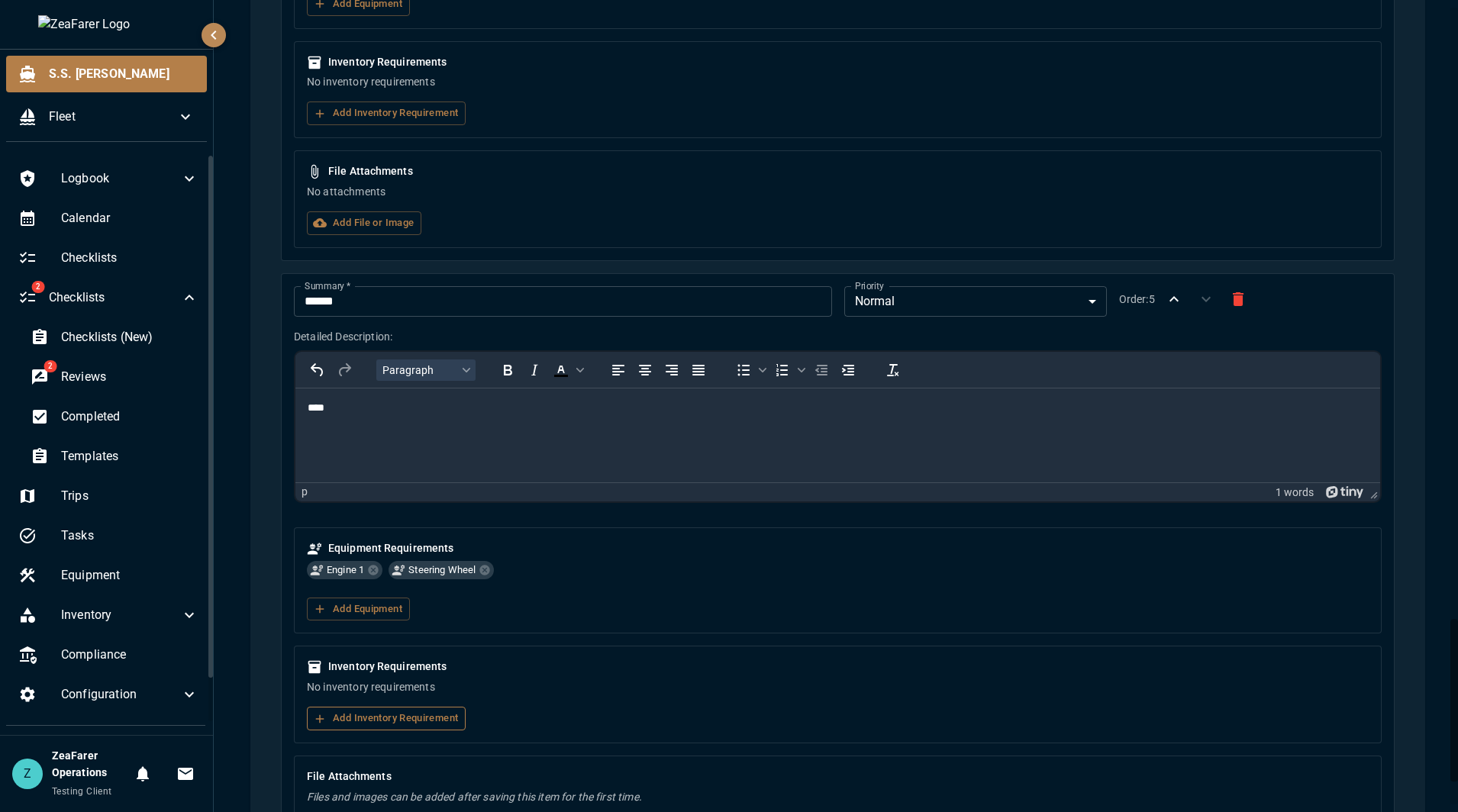
click at [386, 714] on button "Add Inventory Requirement" at bounding box center [386, 718] width 159 height 23
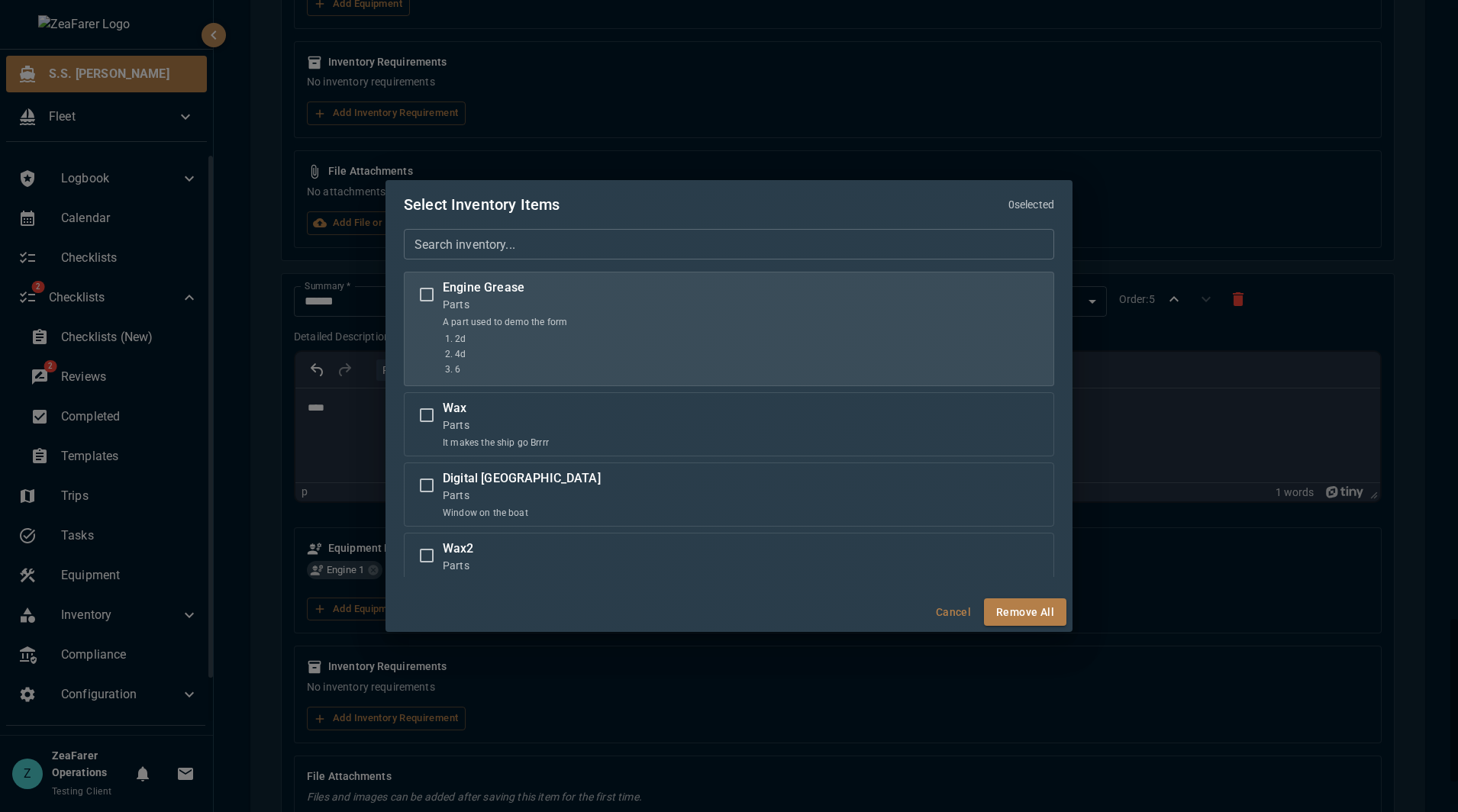
click at [464, 340] on li "2d" at bounding box center [511, 339] width 113 height 14
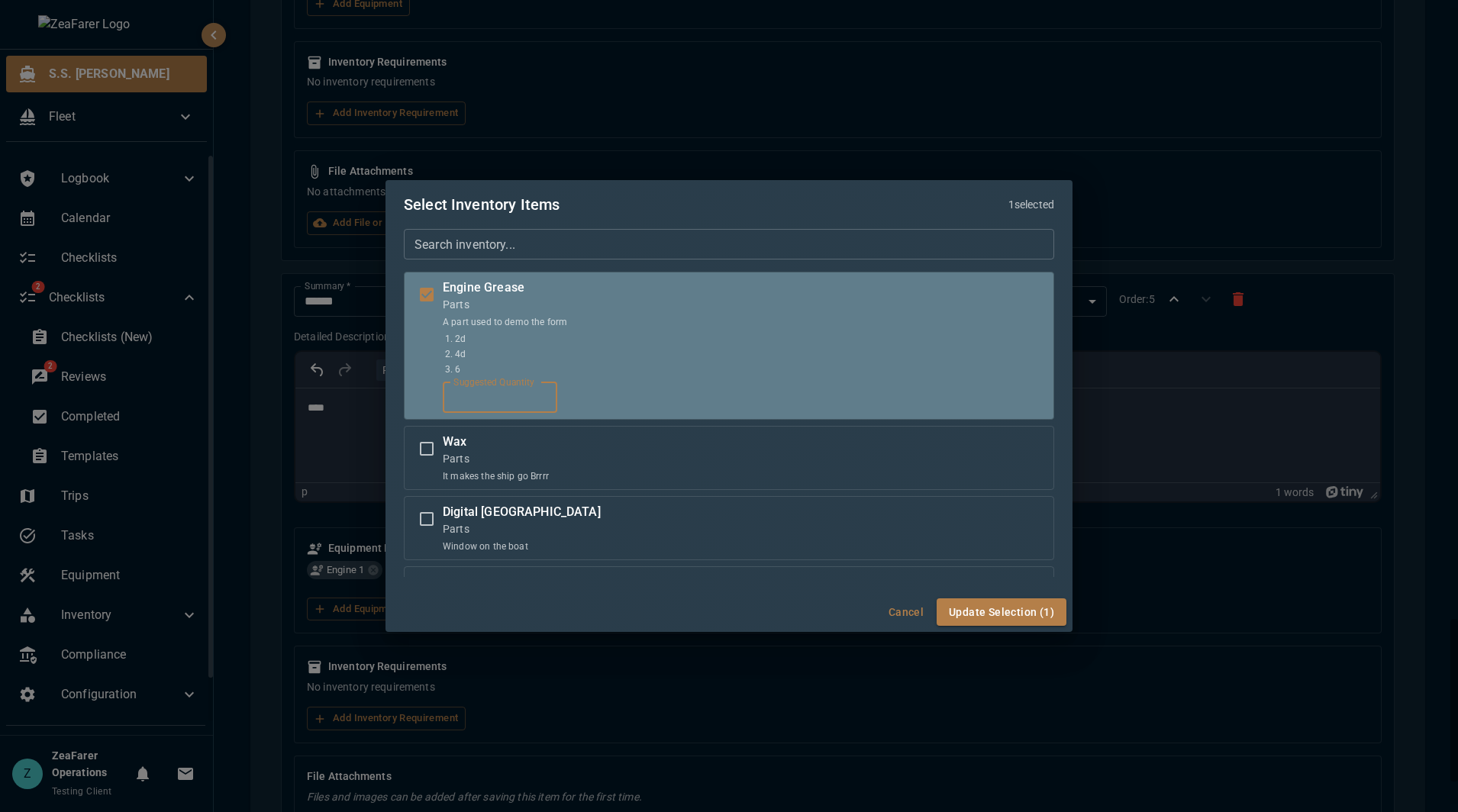
click at [490, 399] on input "*" at bounding box center [500, 397] width 115 height 30
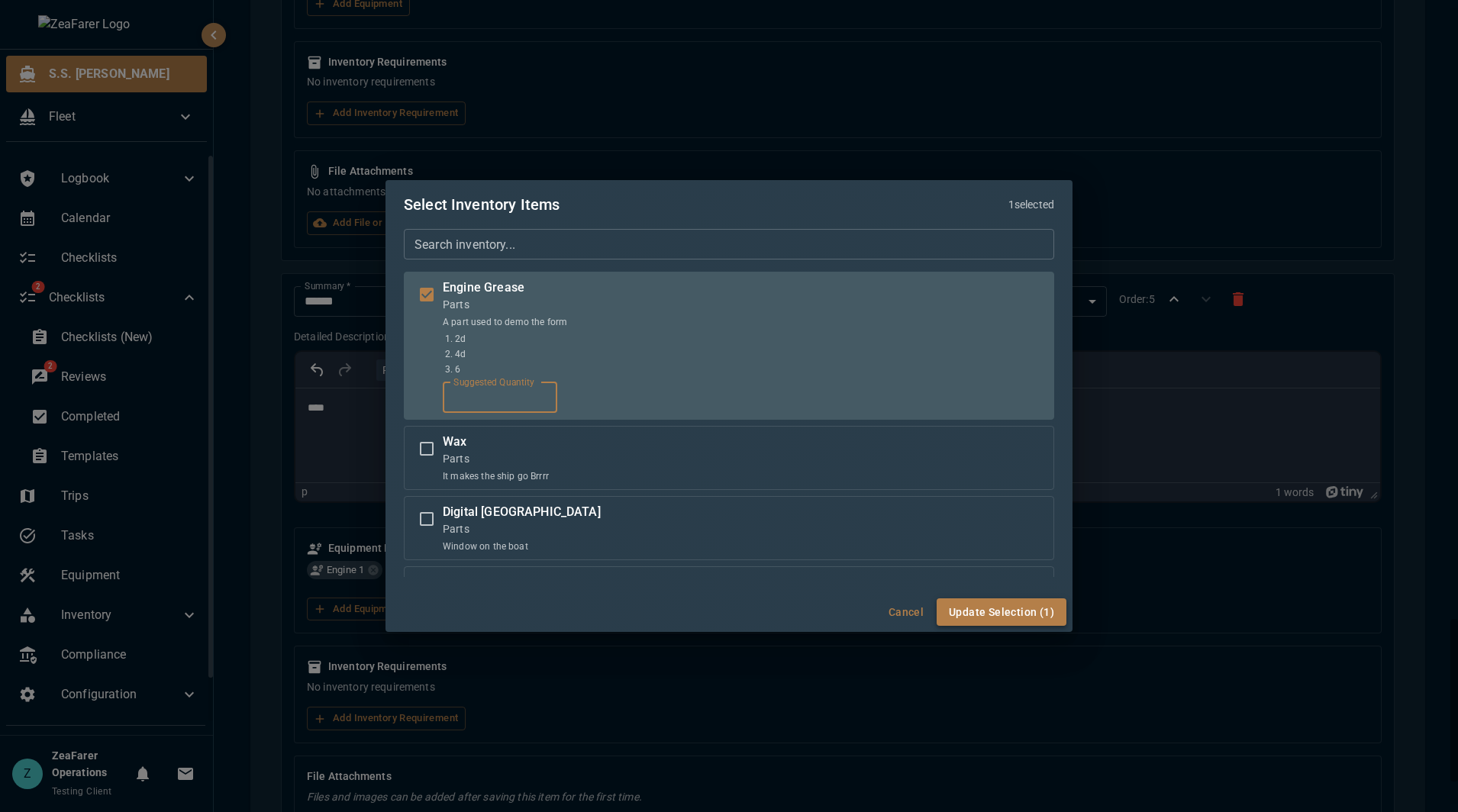
type input "**"
click at [1002, 613] on button "Update Selection (1)" at bounding box center [1001, 612] width 130 height 28
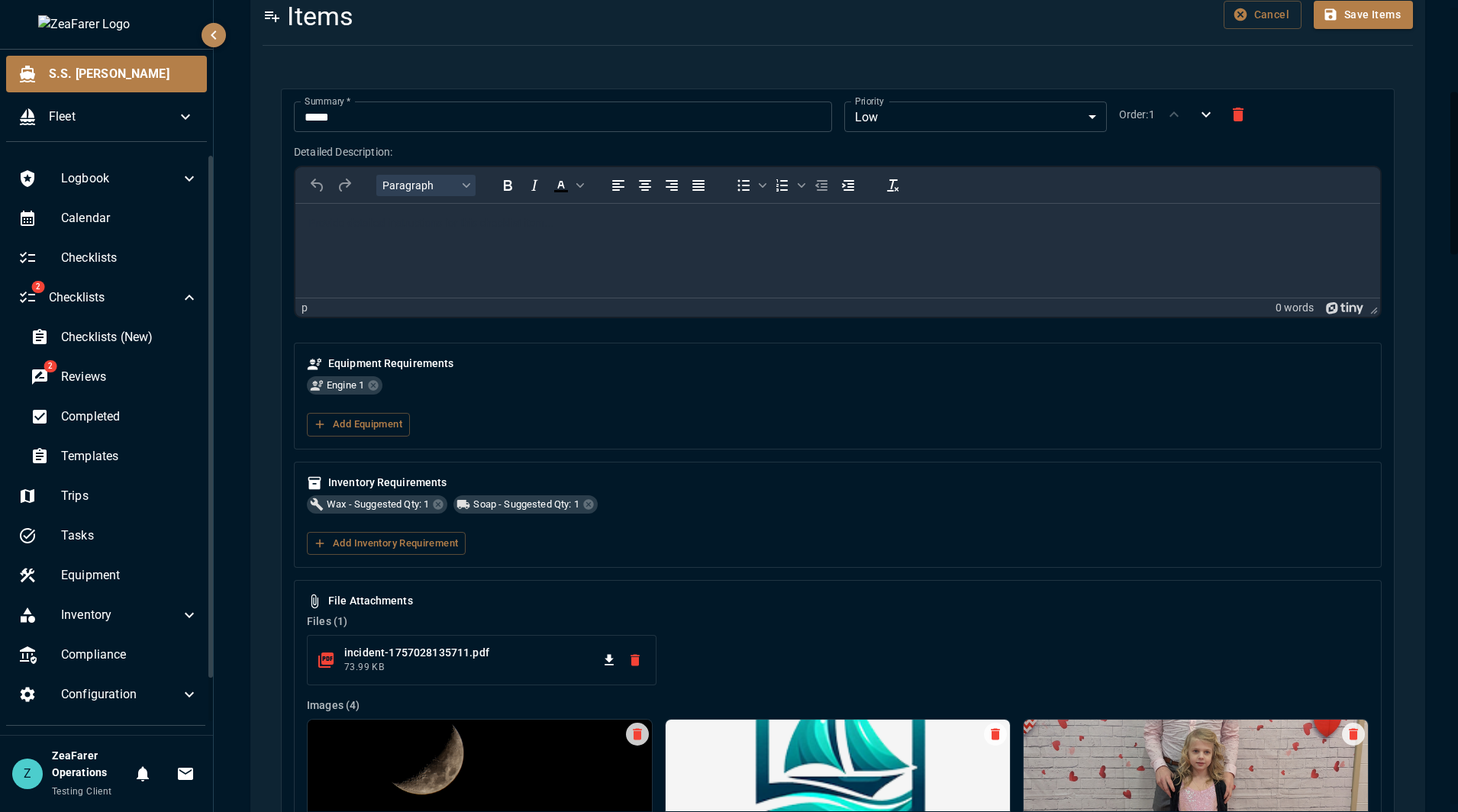
scroll to position [192, 0]
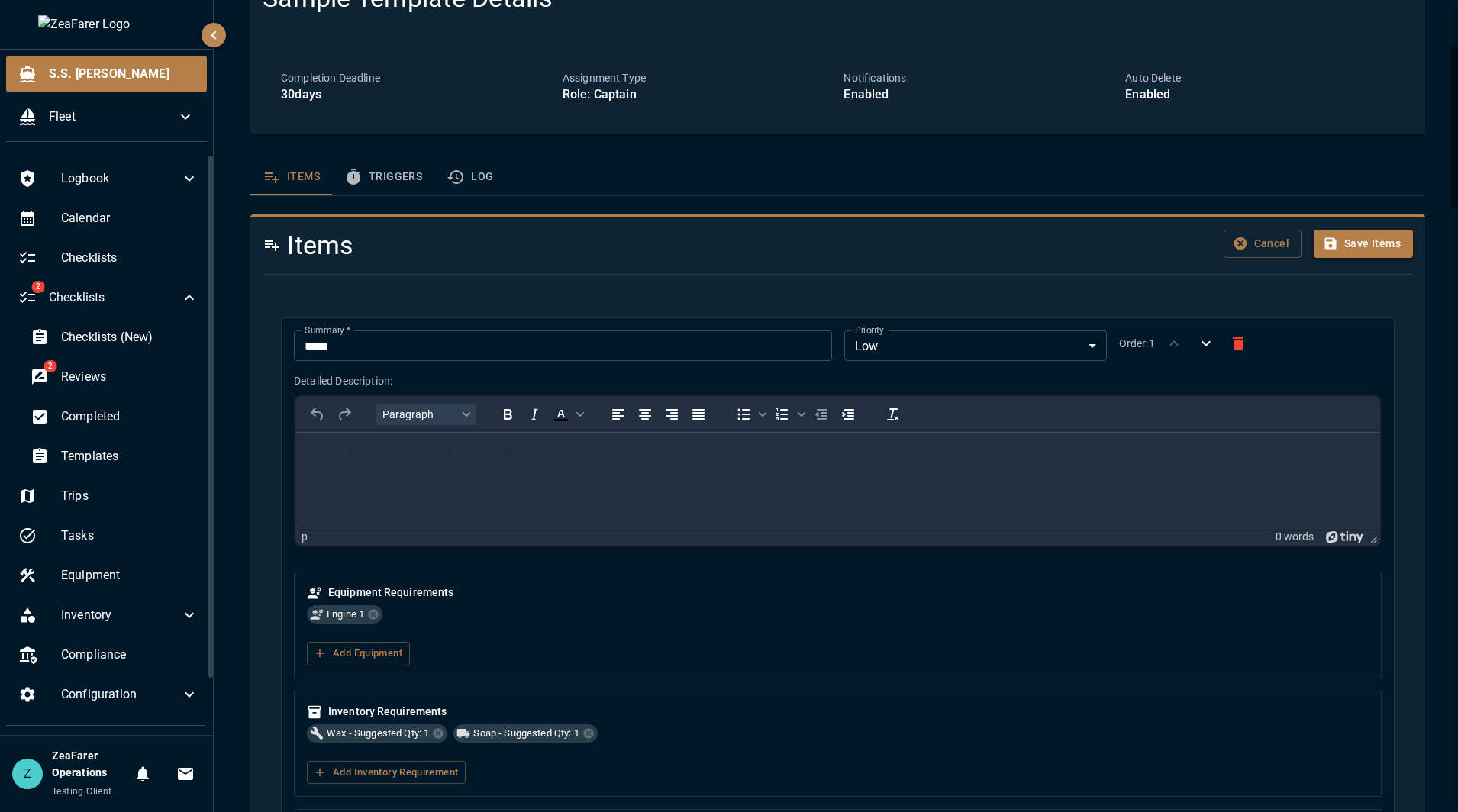
click at [1364, 257] on button "Save Items" at bounding box center [1363, 244] width 99 height 28
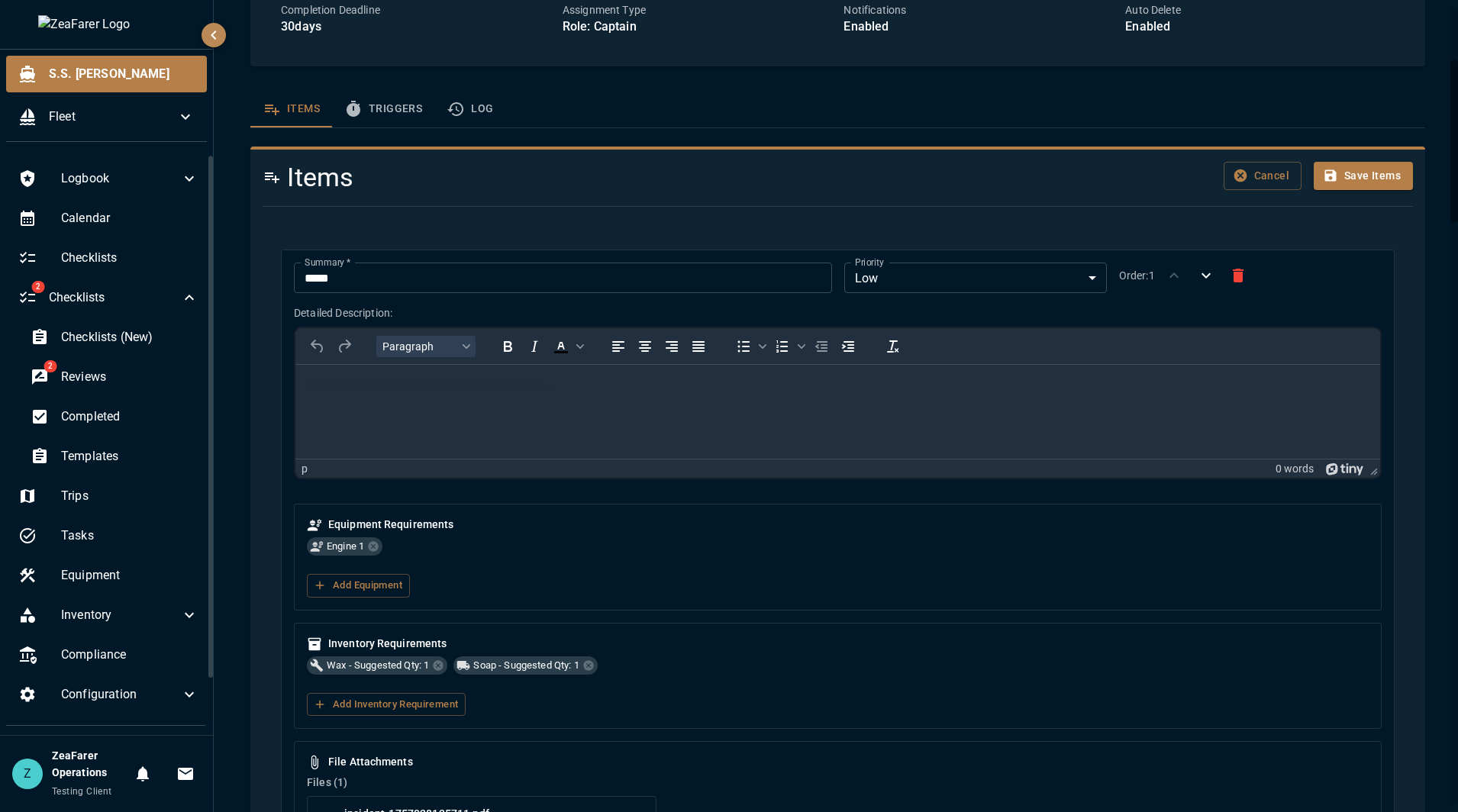
scroll to position [0, 0]
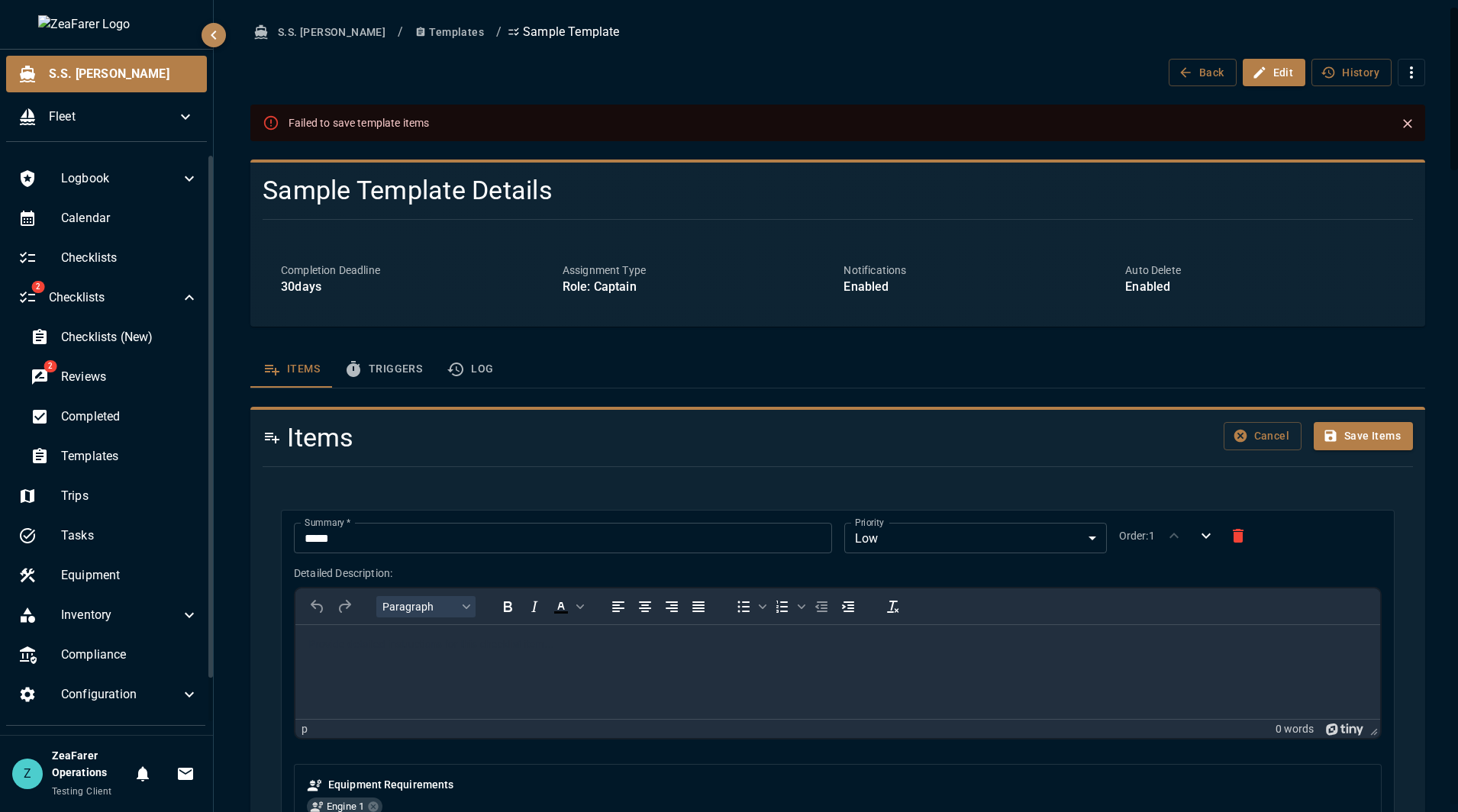
click at [1403, 121] on icon "Close" at bounding box center [1408, 123] width 9 height 9
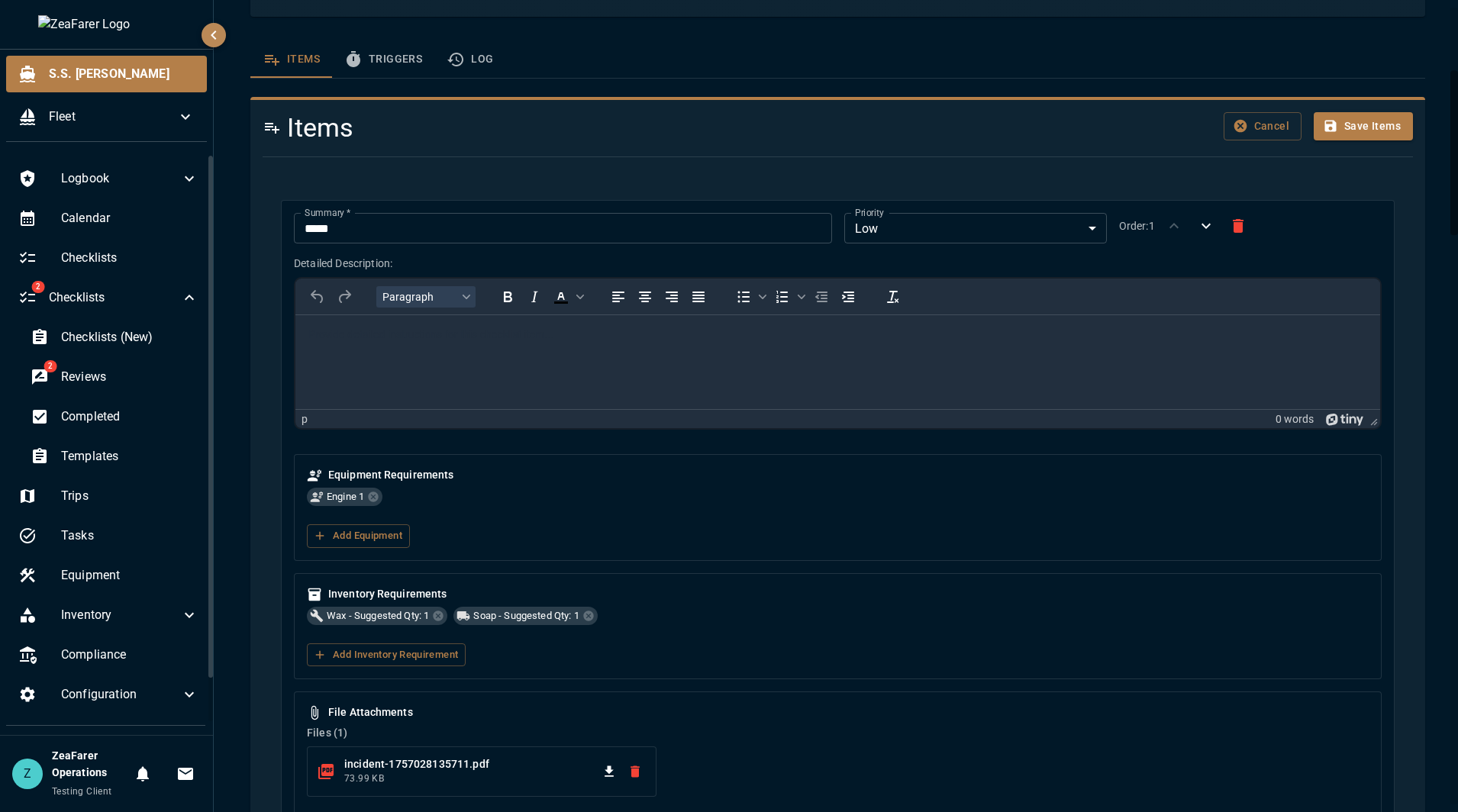
scroll to position [229, 0]
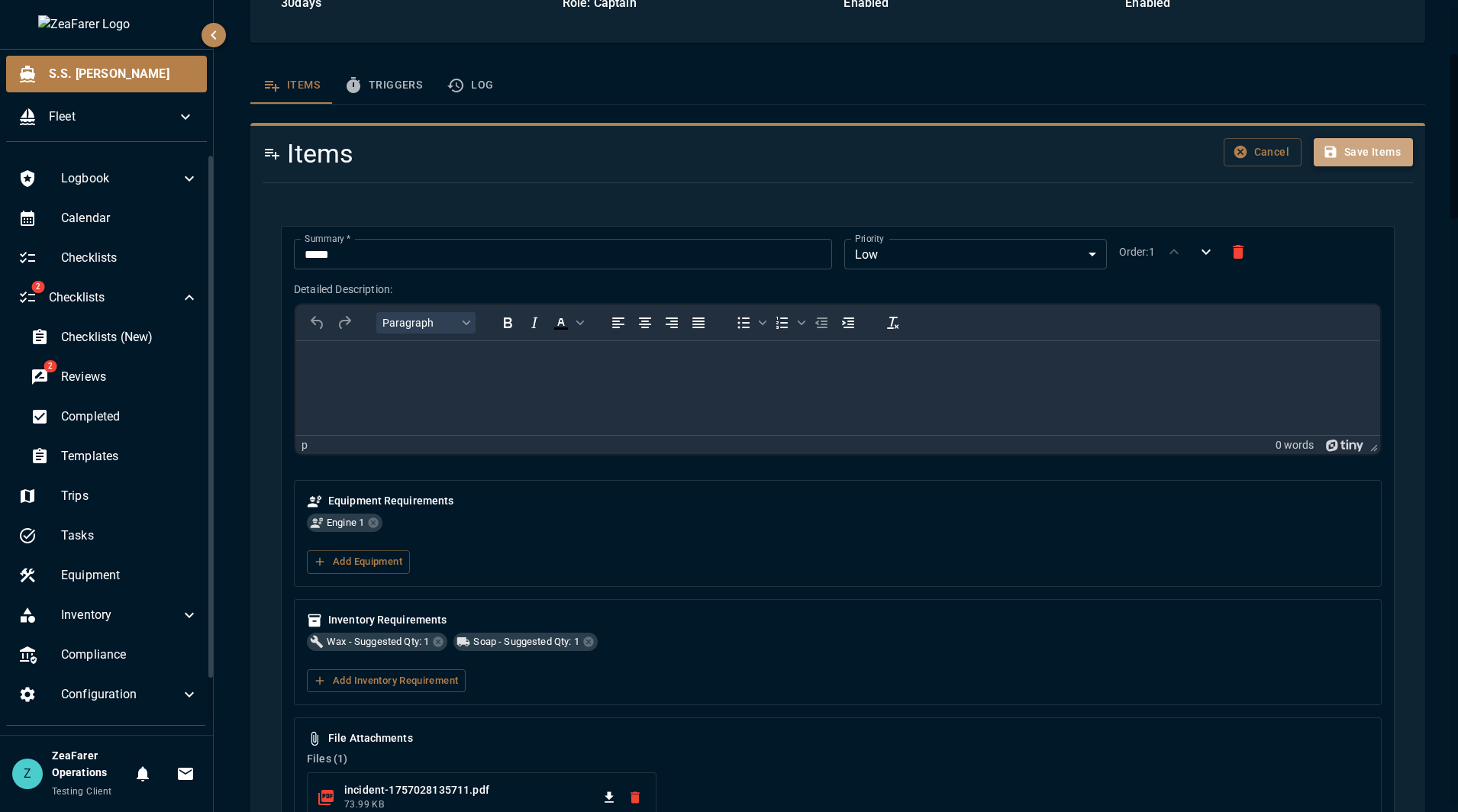
click at [1374, 153] on button "Save Items" at bounding box center [1363, 152] width 99 height 28
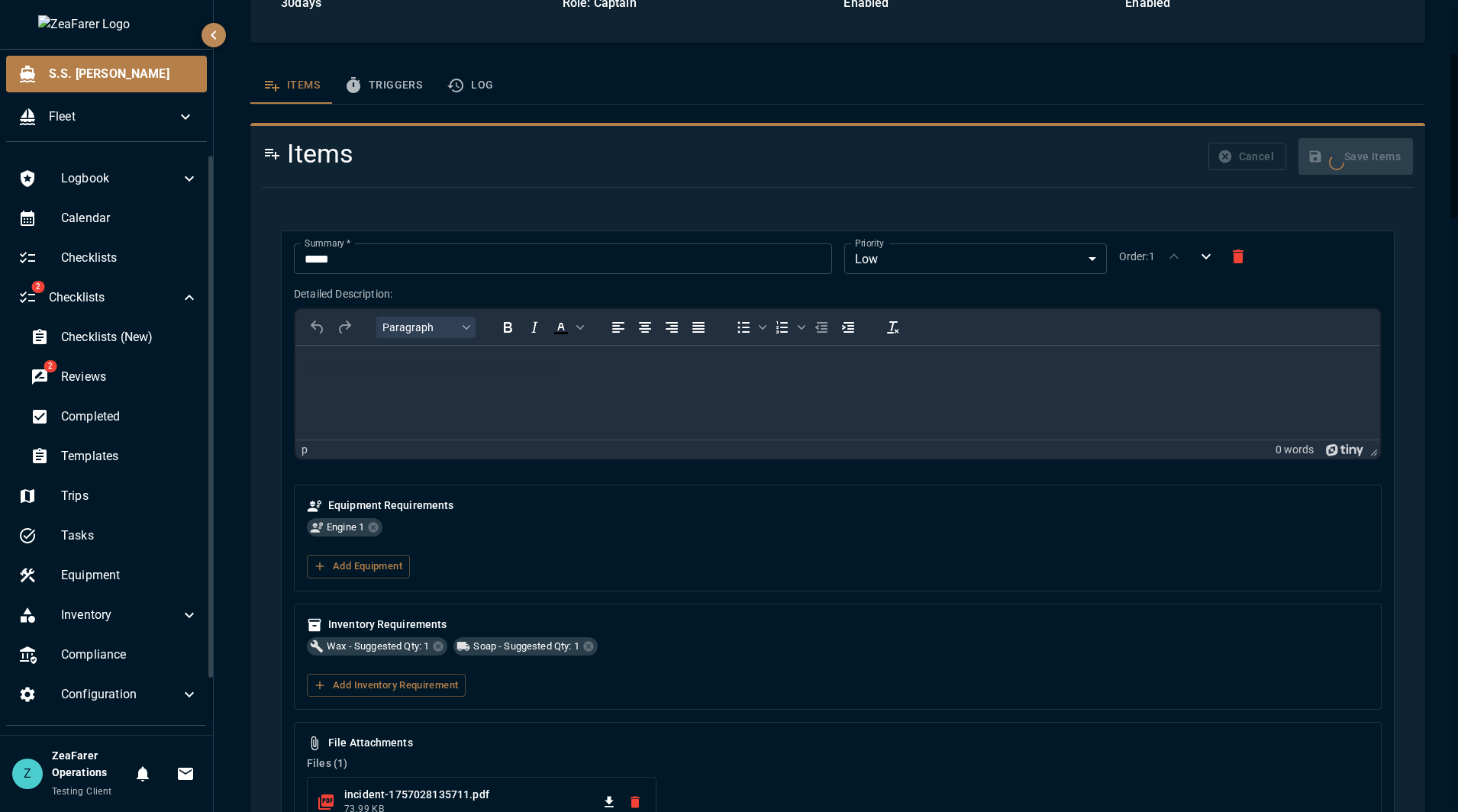
scroll to position [284, 0]
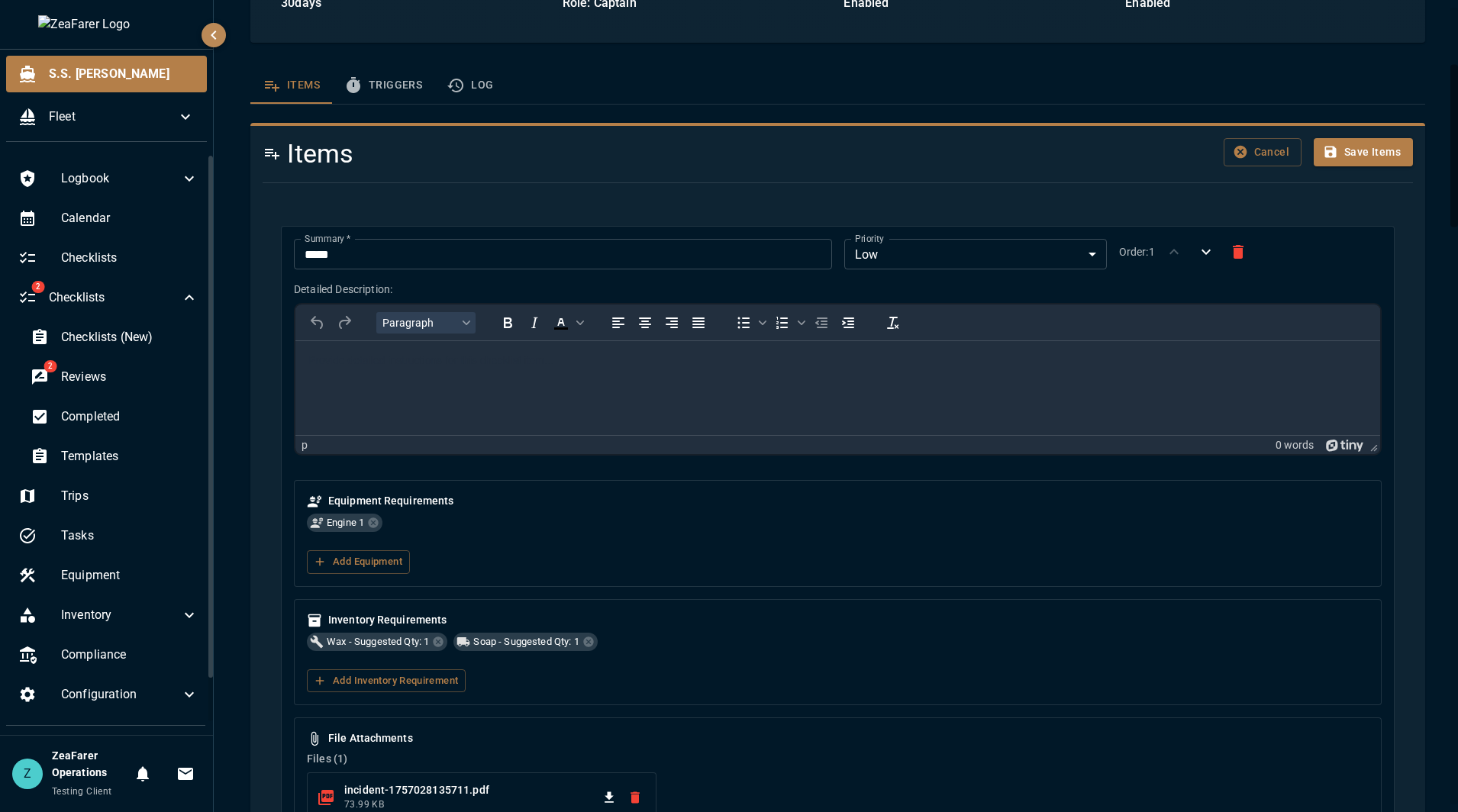
click at [1252, 157] on button "Cancel" at bounding box center [1262, 152] width 78 height 28
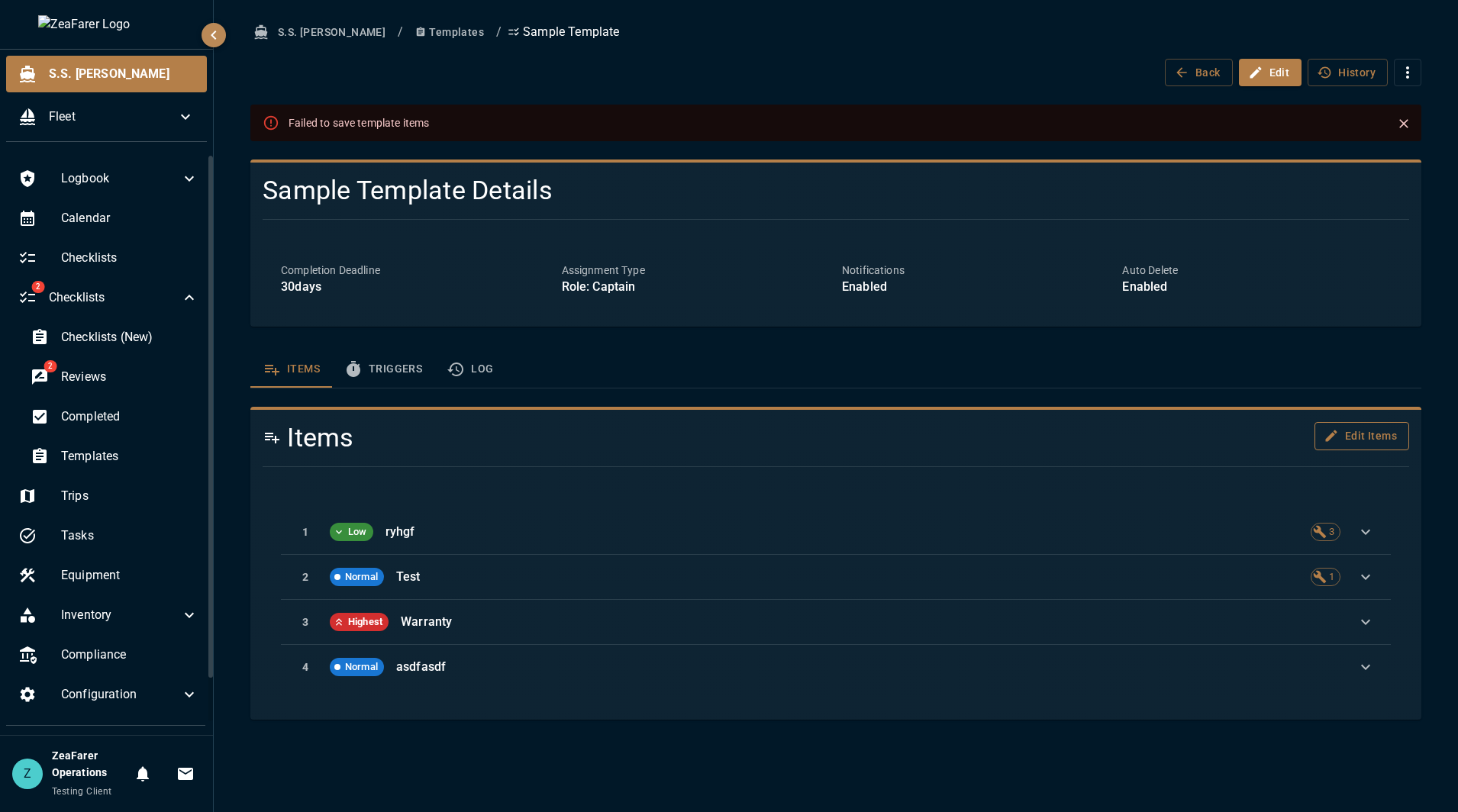
click button "Edit Items"
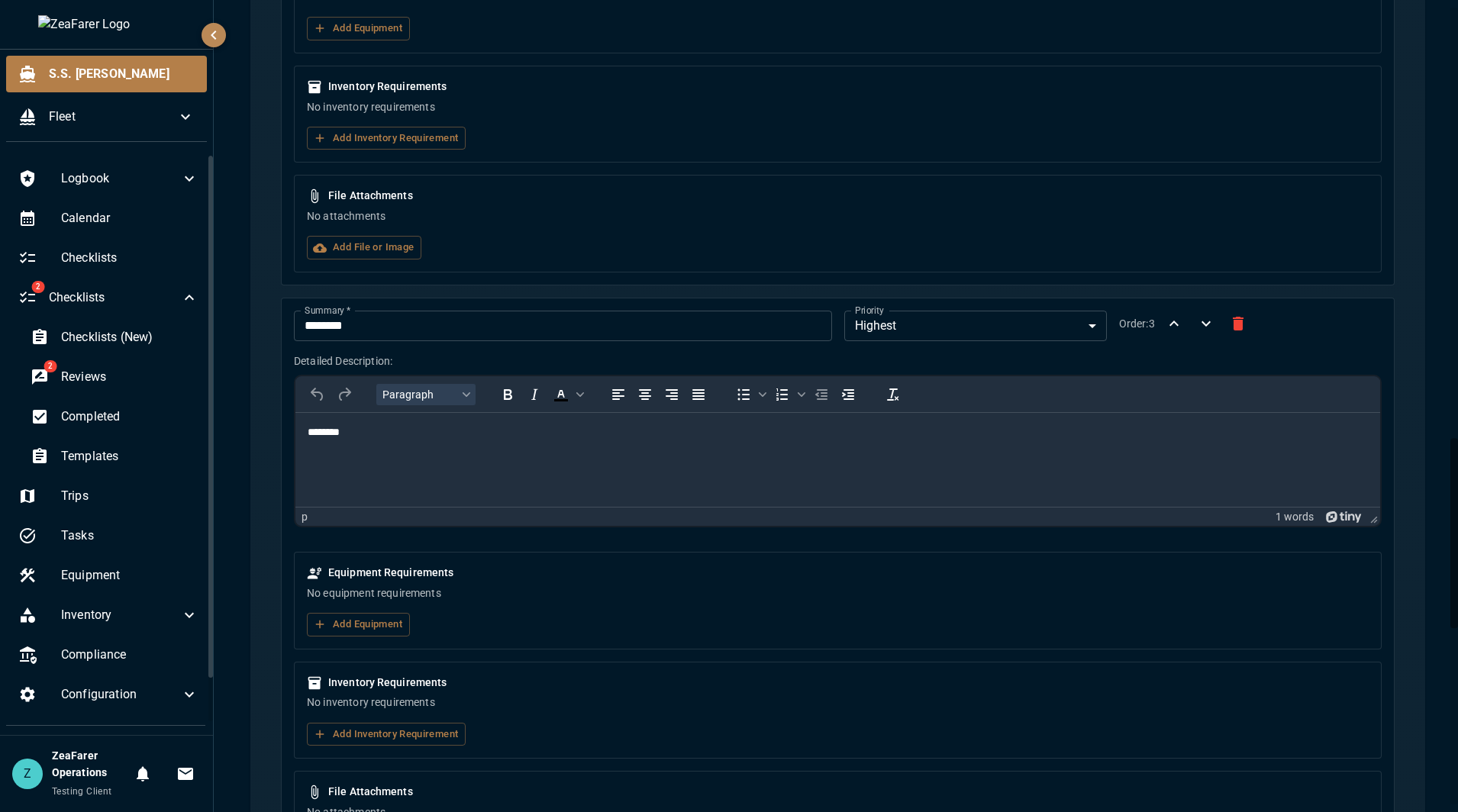
scroll to position [2590, 0]
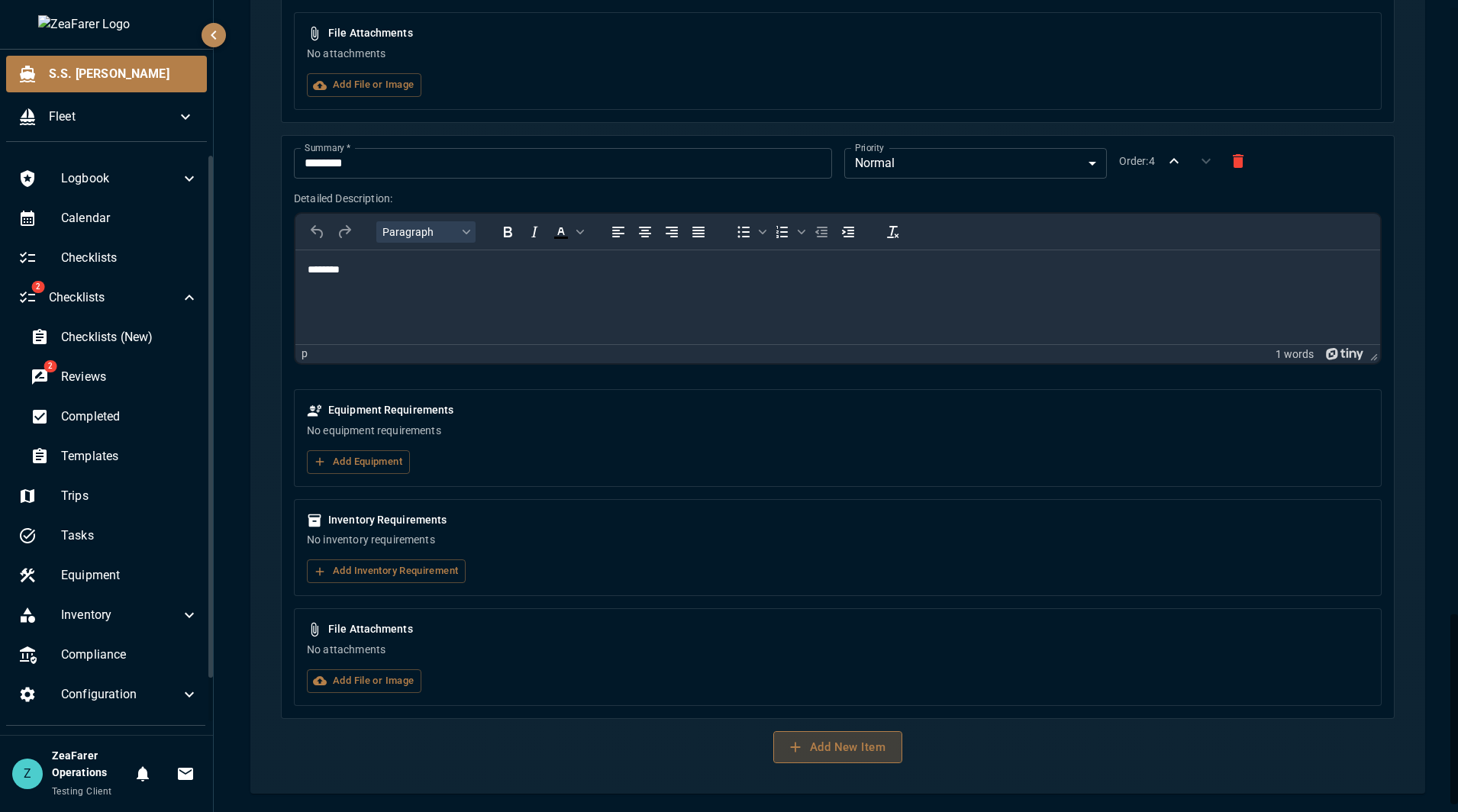
click button "Add New Item"
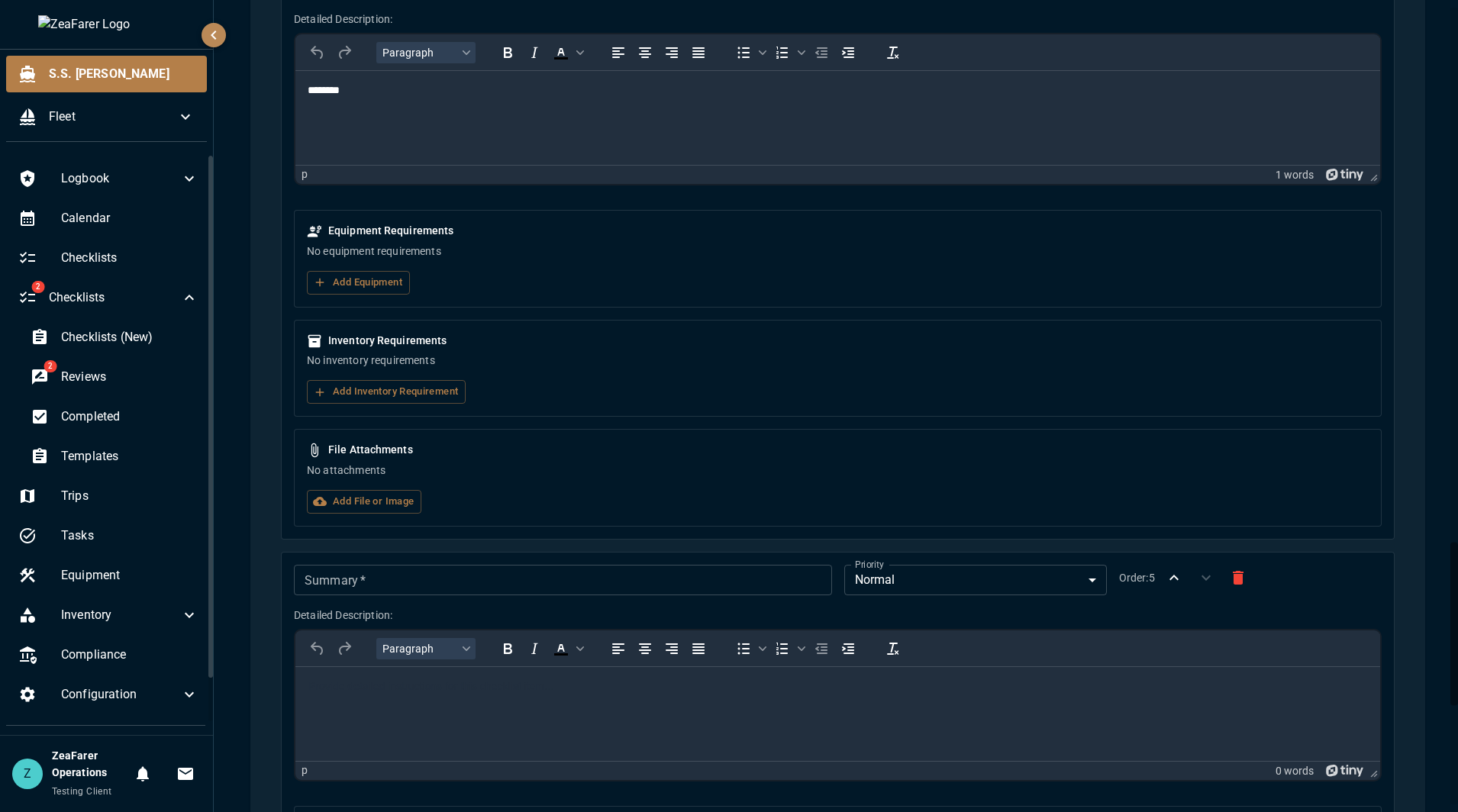
scroll to position [2894, 0]
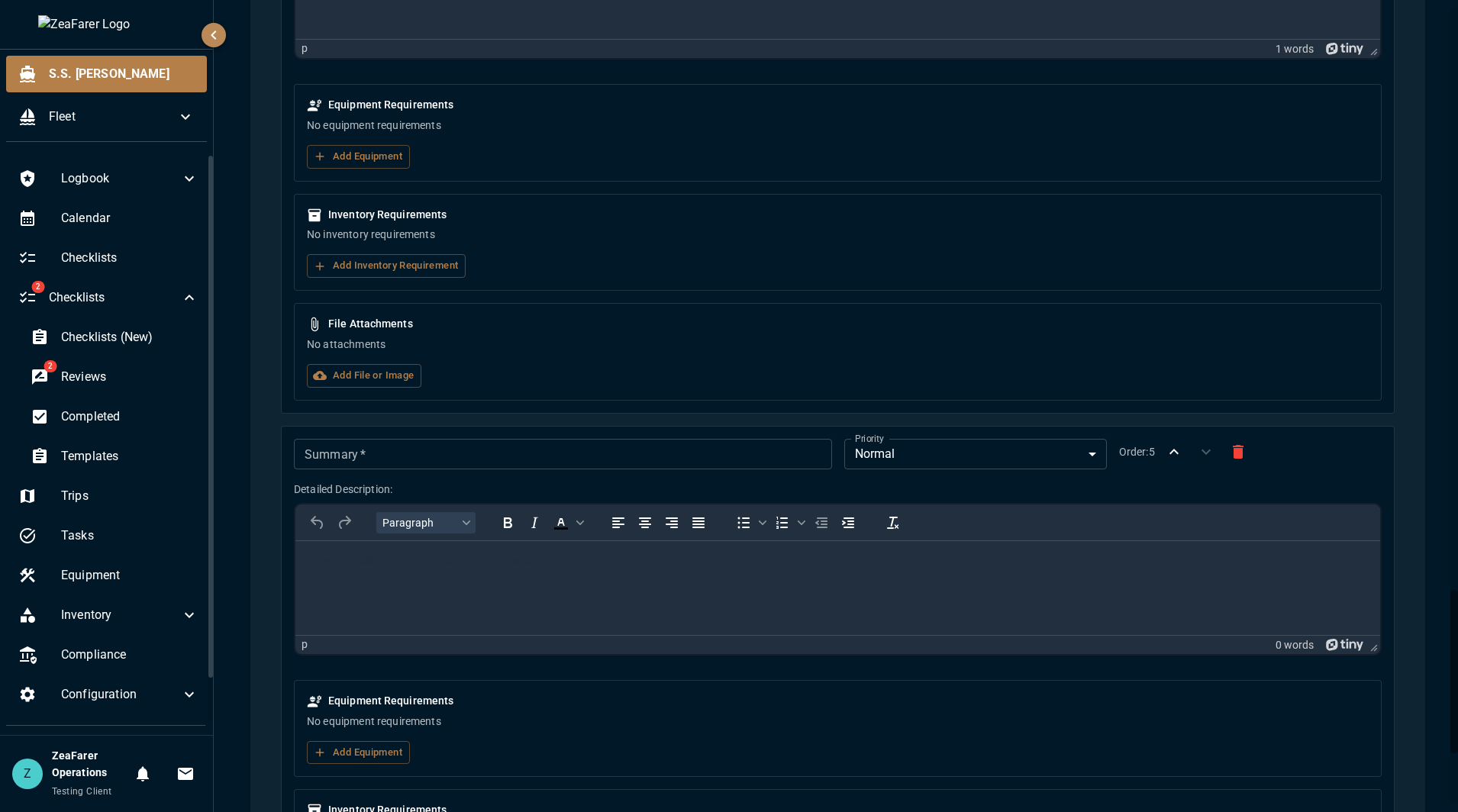
click div "Summary   * Summary   *"
click input "Summary   *"
type input "********"
click html
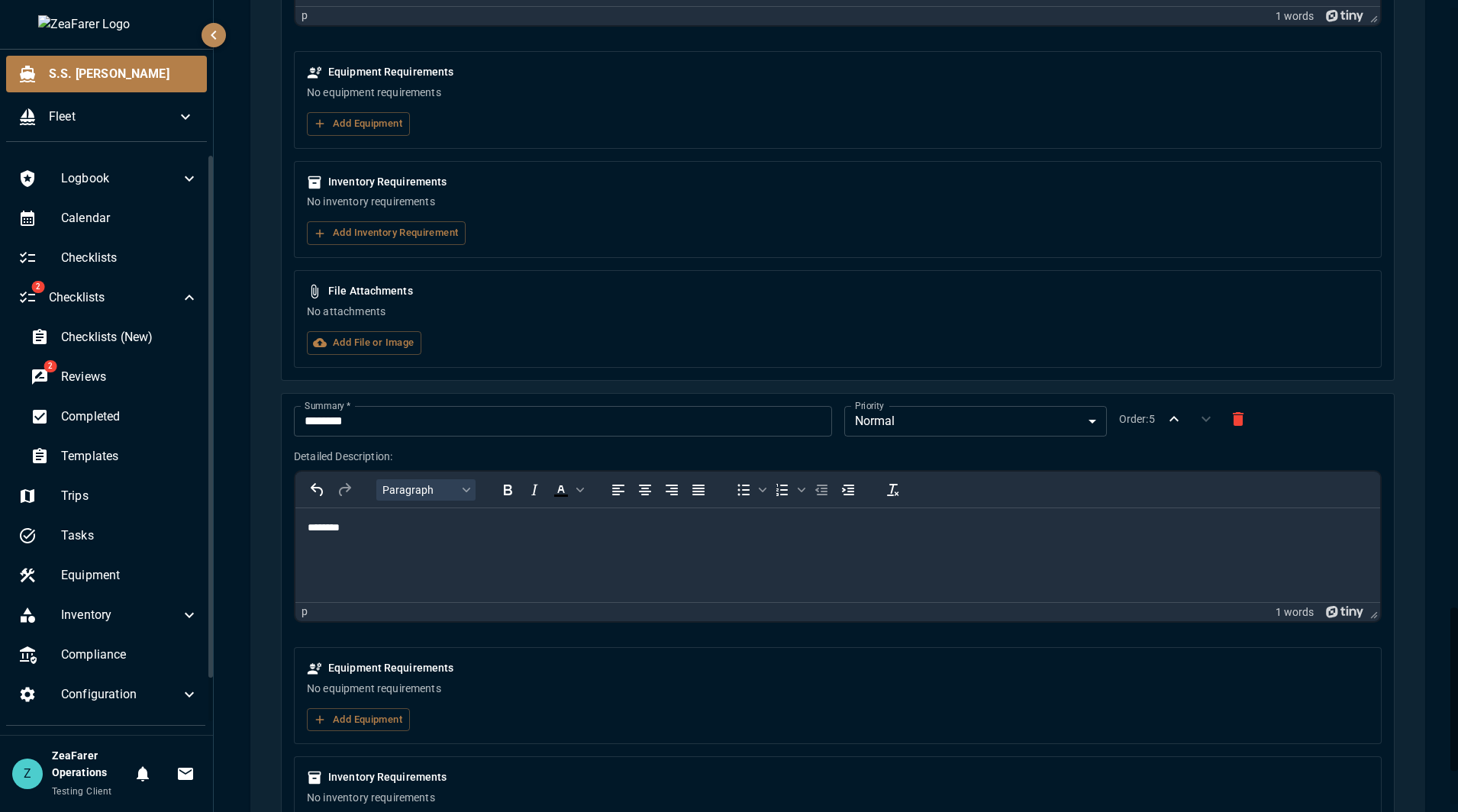
scroll to position [3047, 0]
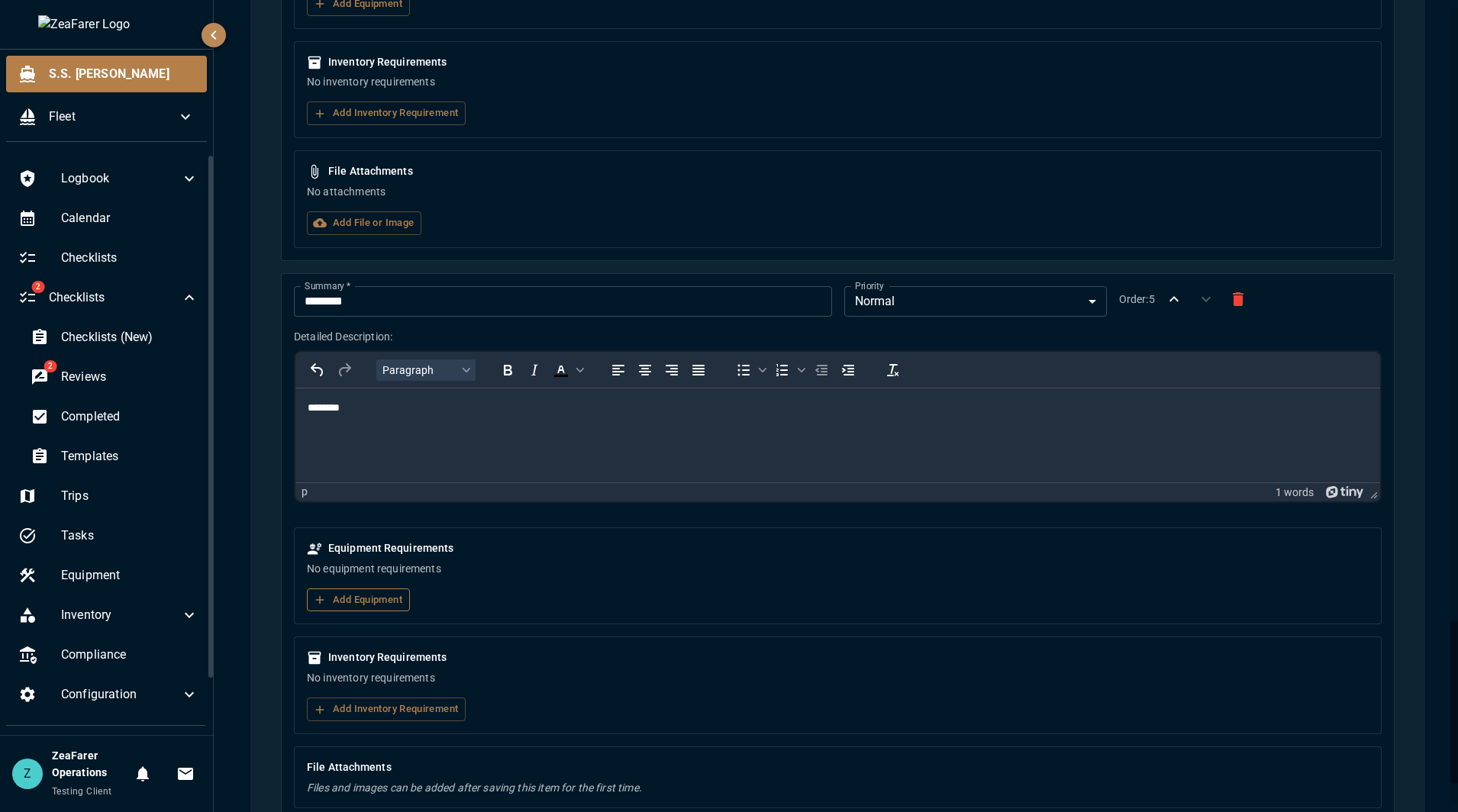
click button "Add Equipment"
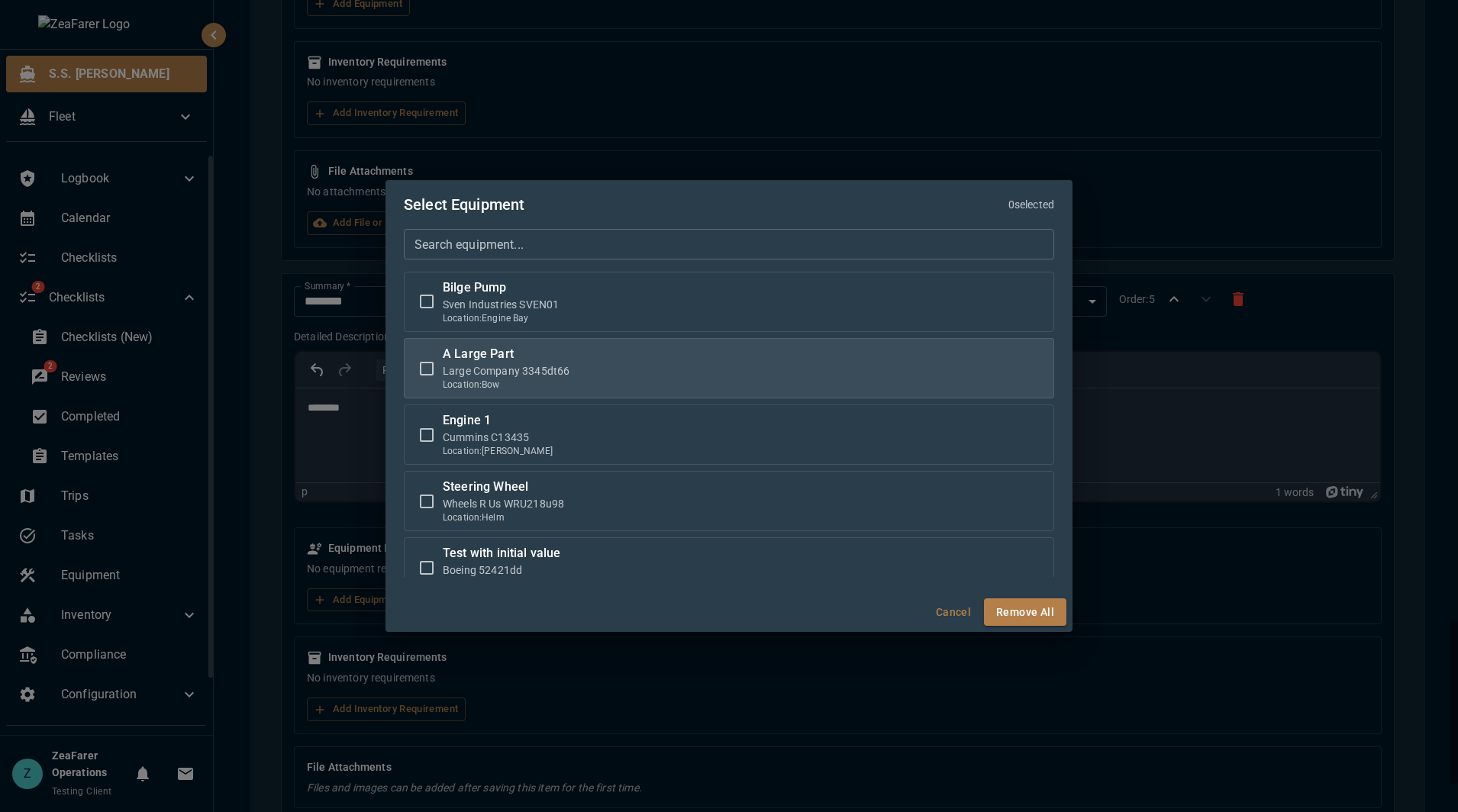
click p "Location: [GEOGRAPHIC_DATA]"
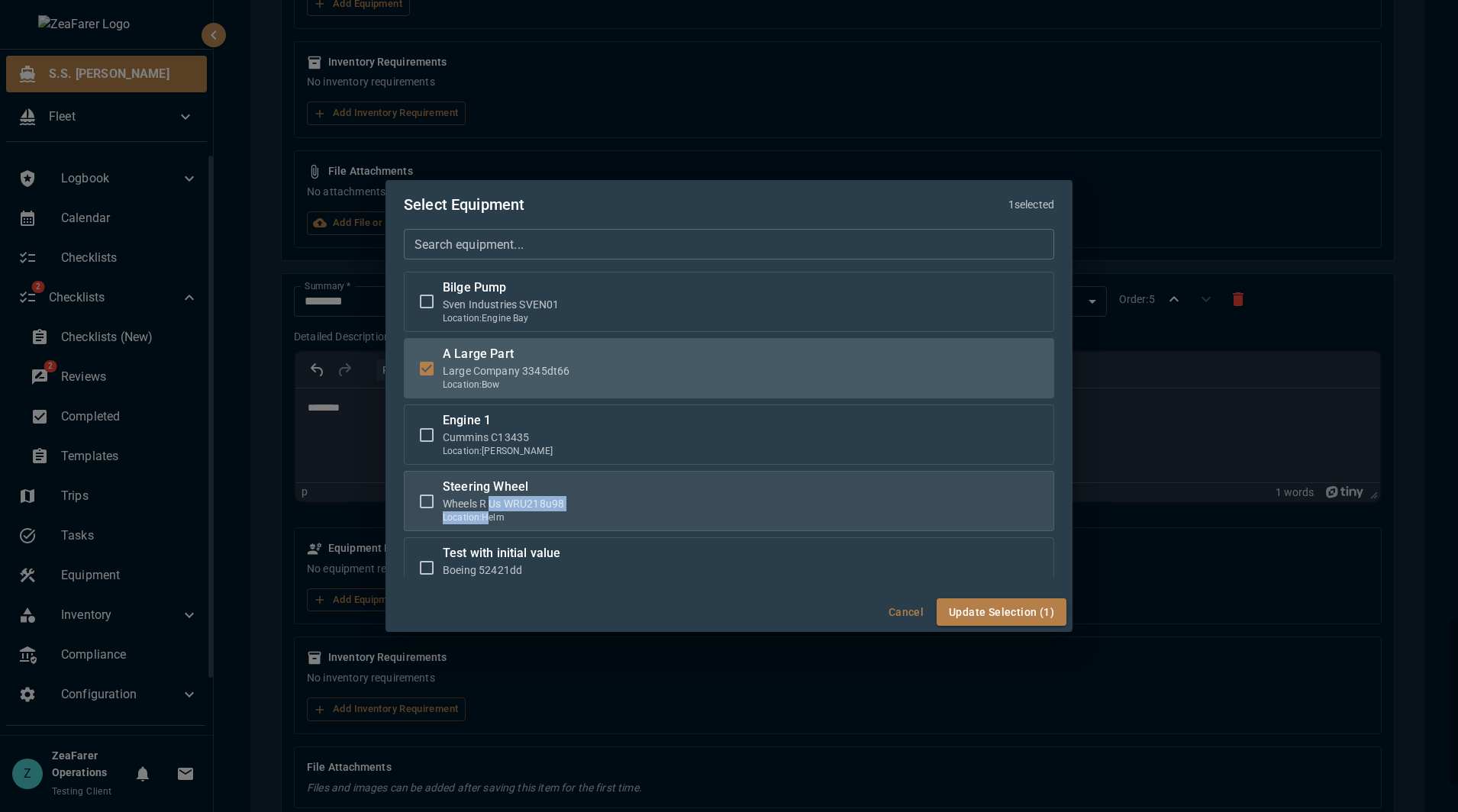
click div "Steering Wheel Wheels R Us WRU218u98 Location: Helm"
click label "Steering Wheel Wheels R Us WRU218u98 Location: Helm"
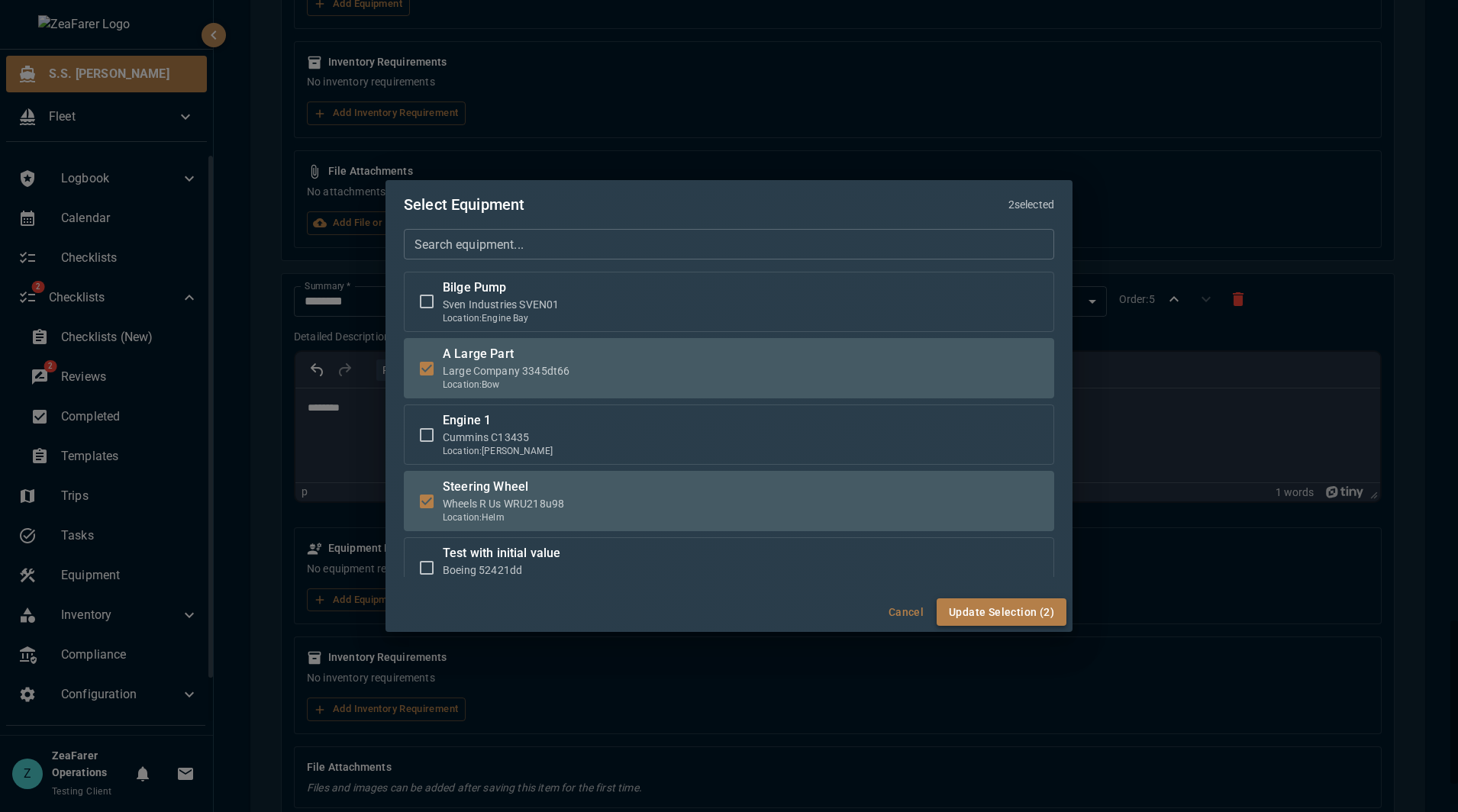
click button "Update Selection (2)"
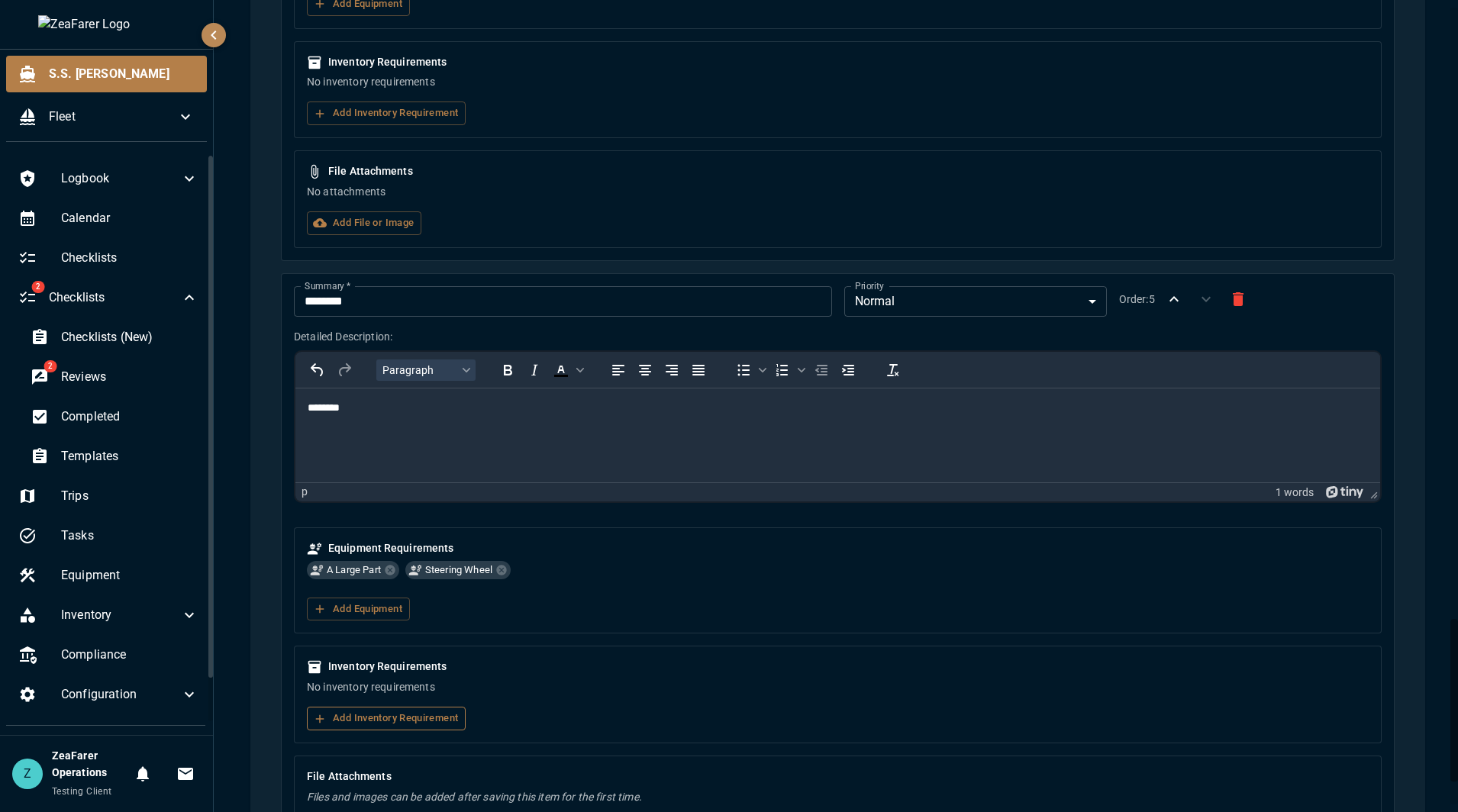
click button "Add Inventory Requirement"
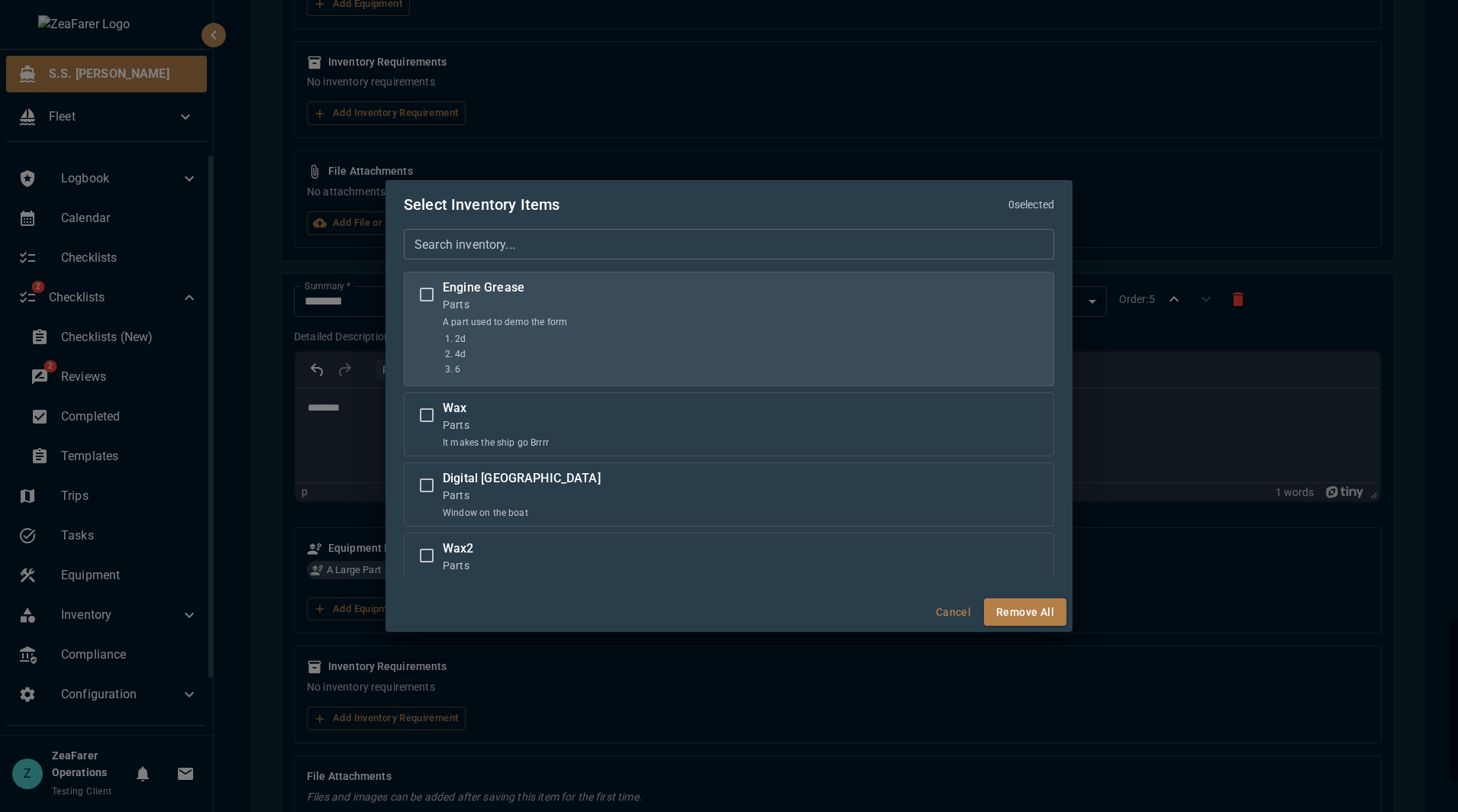
click label "Engine Grease Parts A part used to demo the form 2d 4d 6"
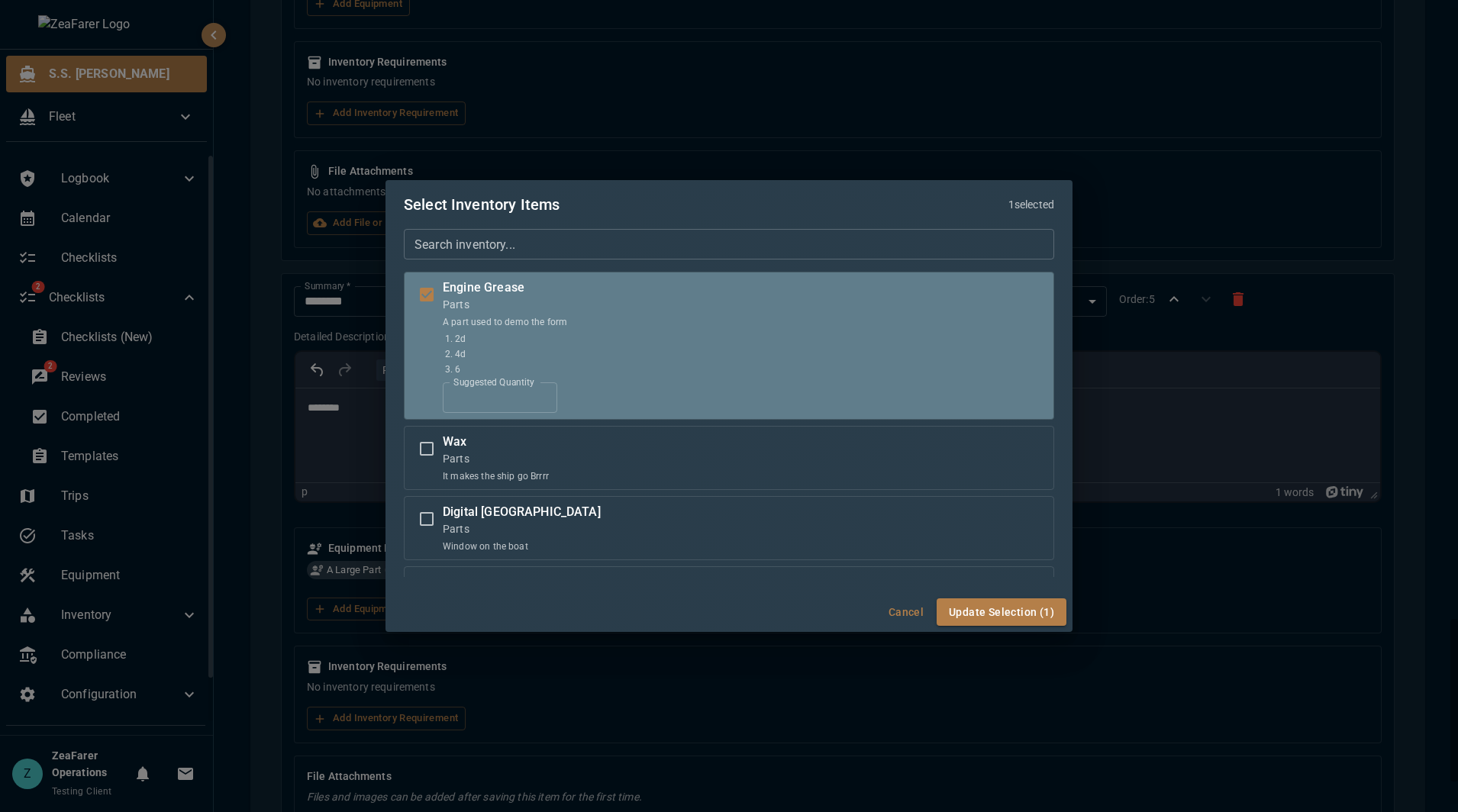
click label "Suggested Quantity"
click input "*"
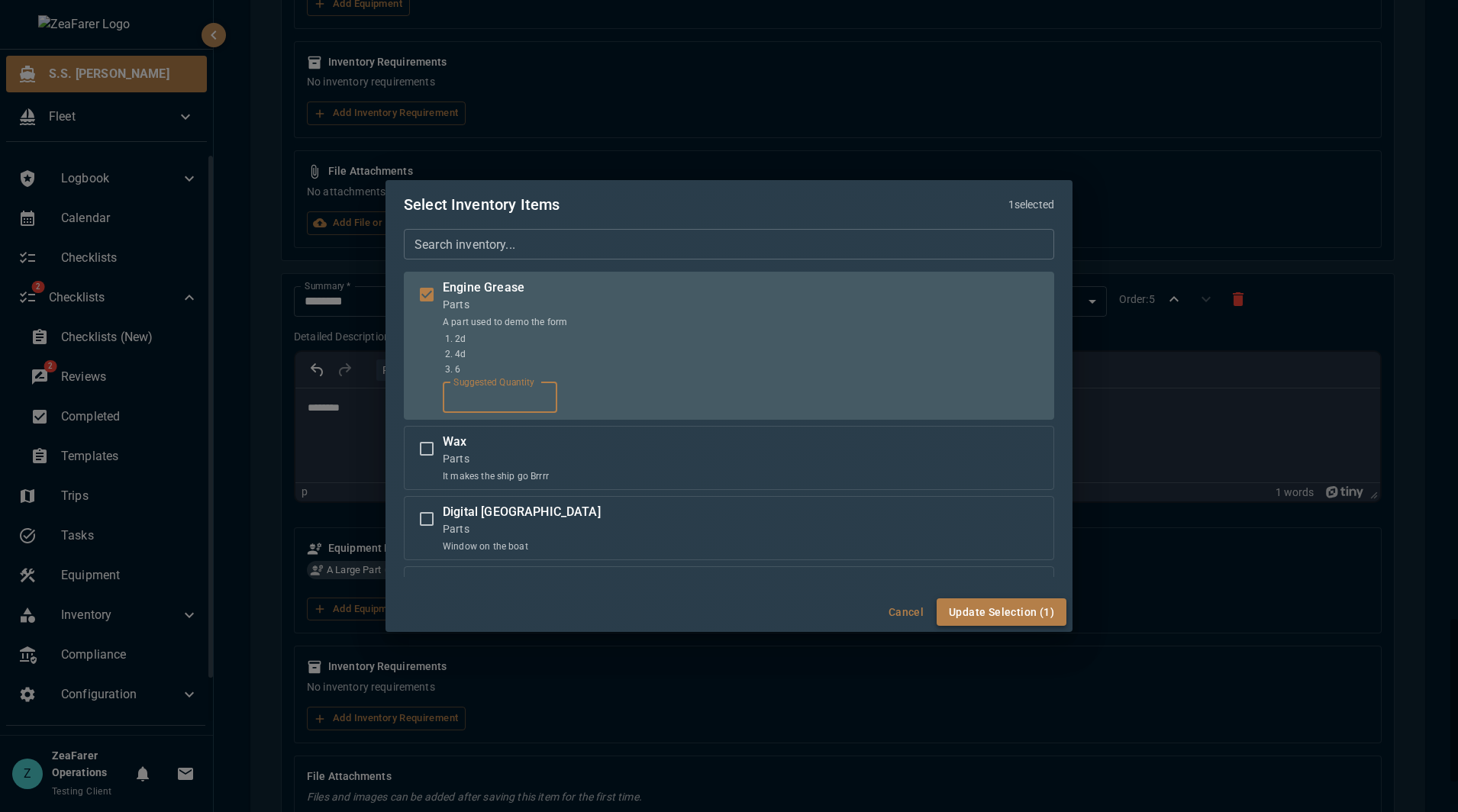
type input "**"
click button "Update Selection (1)"
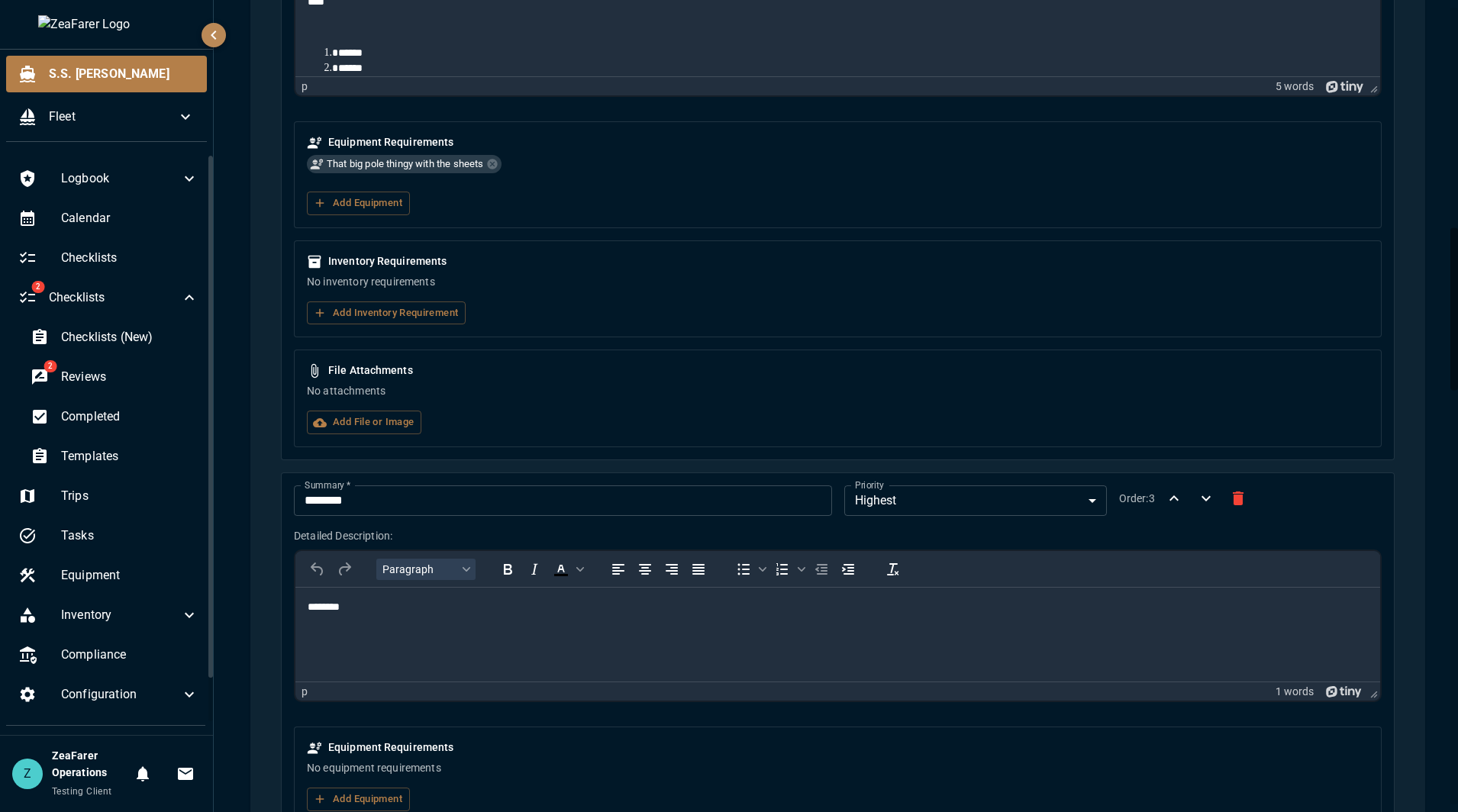
scroll to position [0, 0]
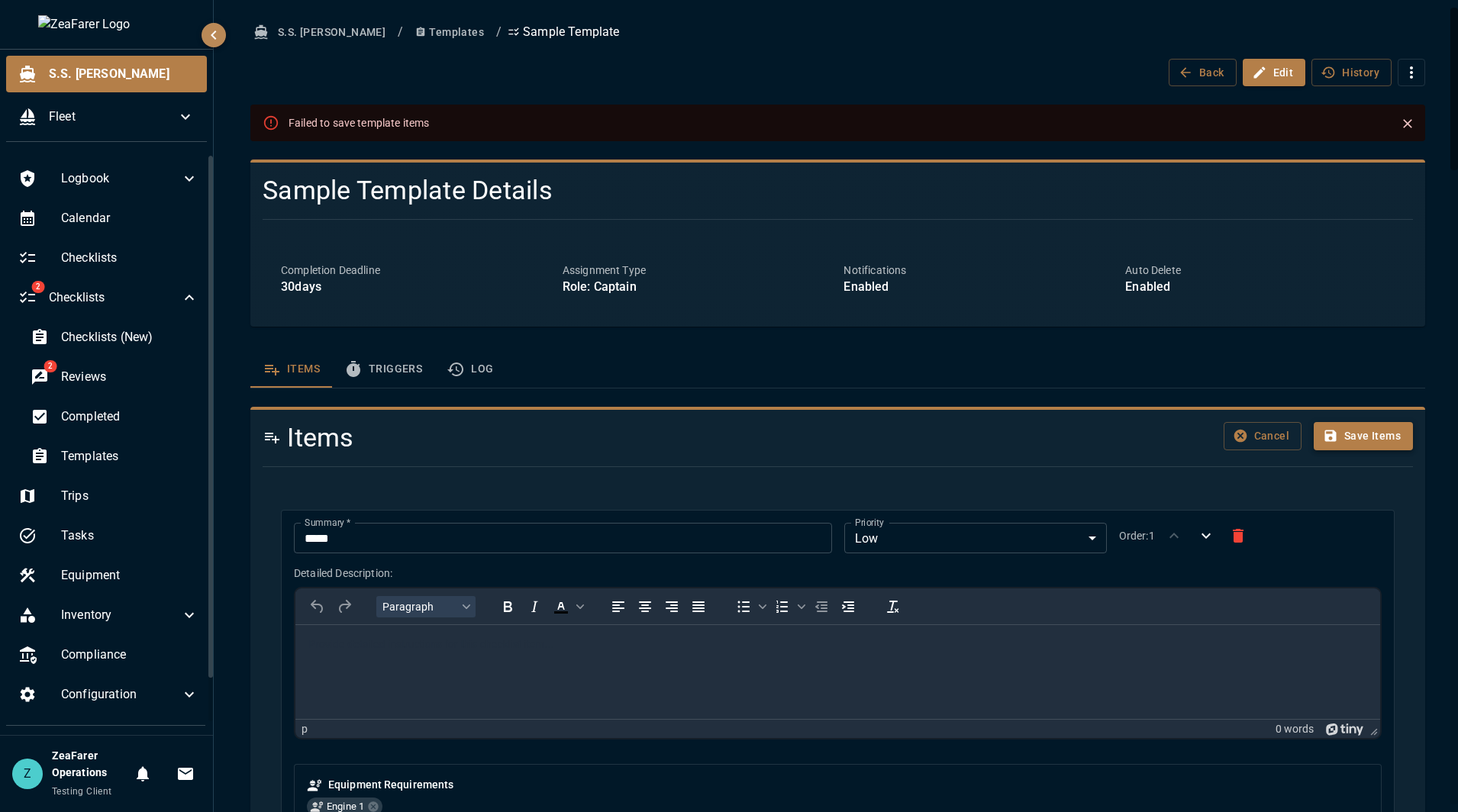
click button "Save Items"
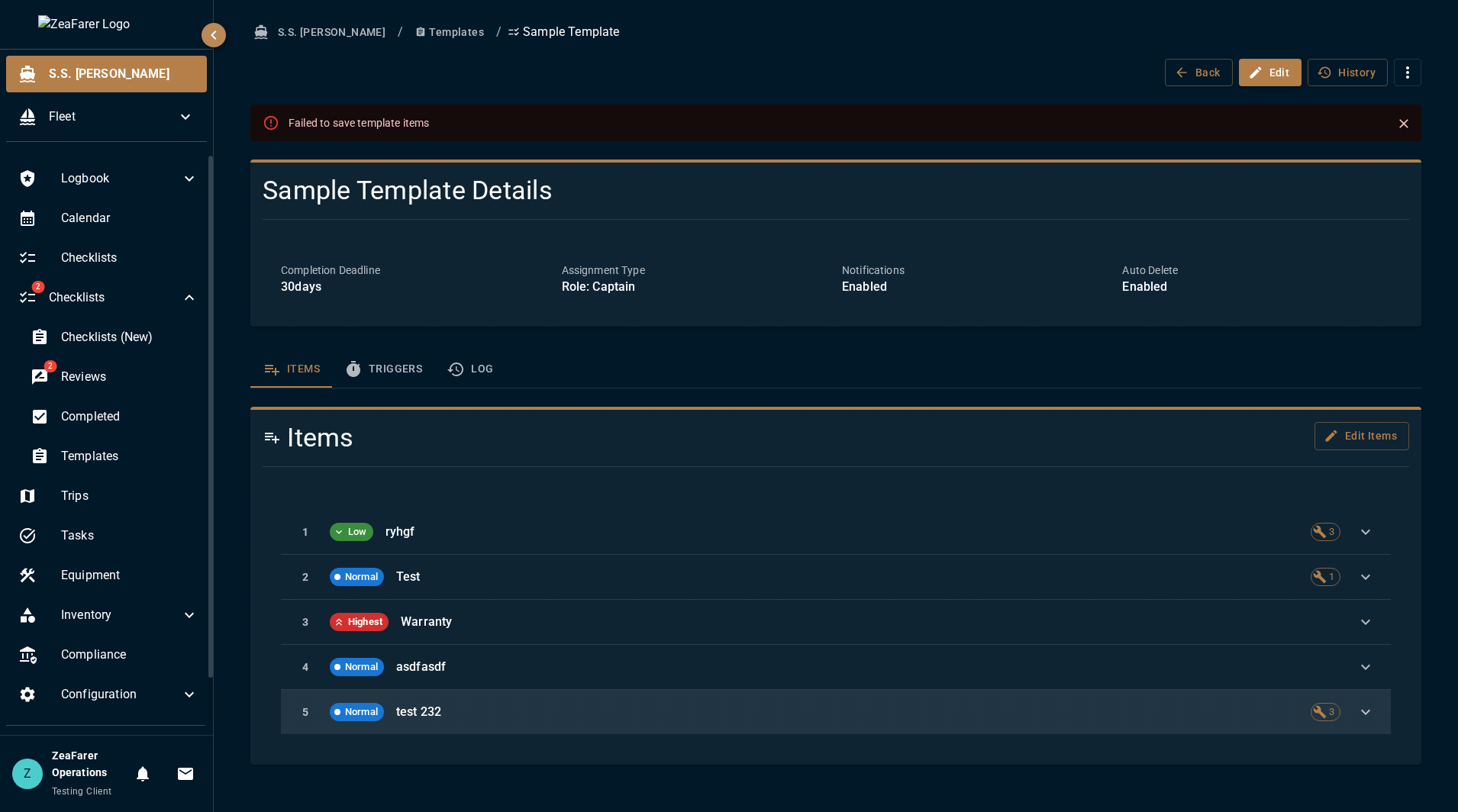
click div "5 Normal test 232 3"
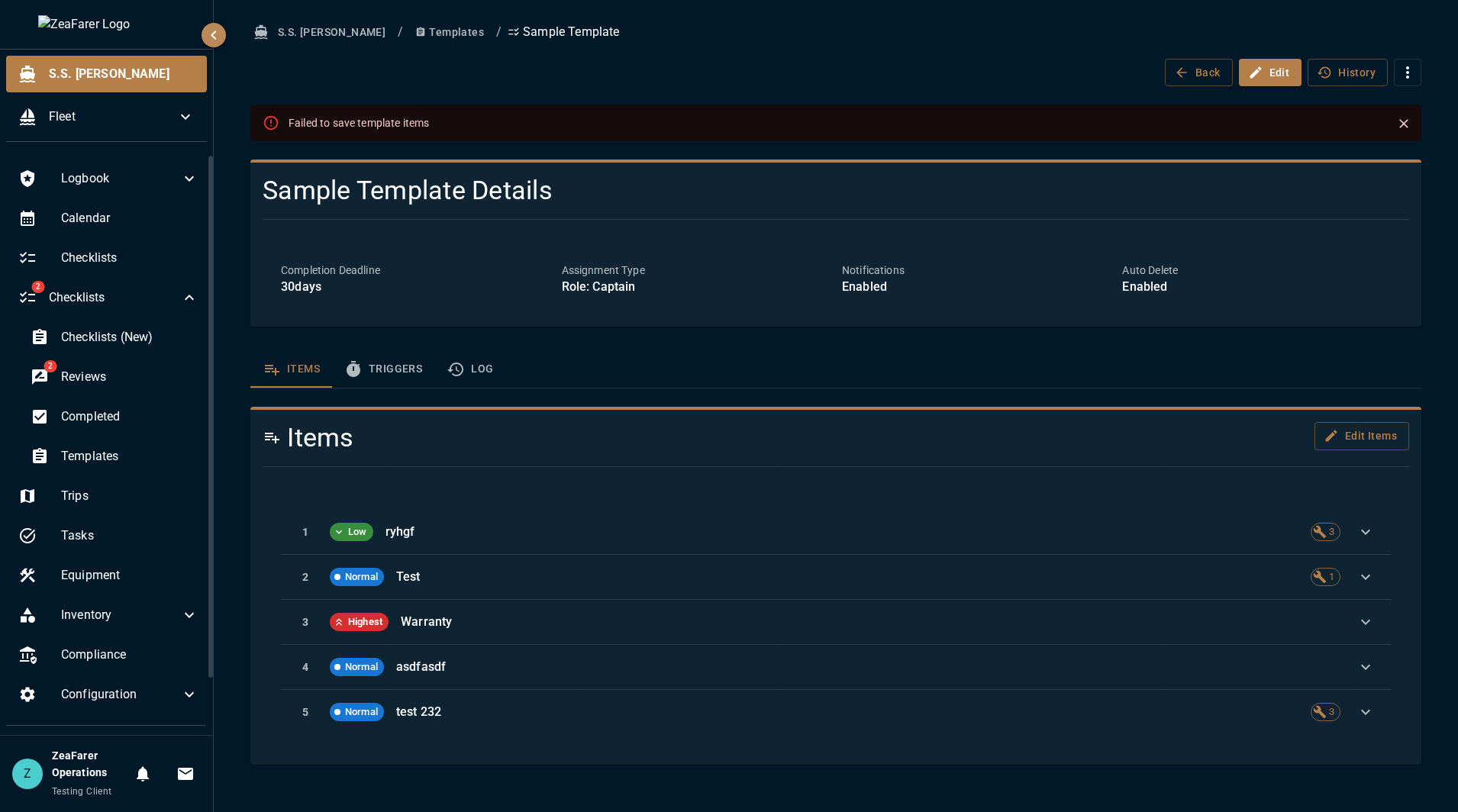
click icon "Close"
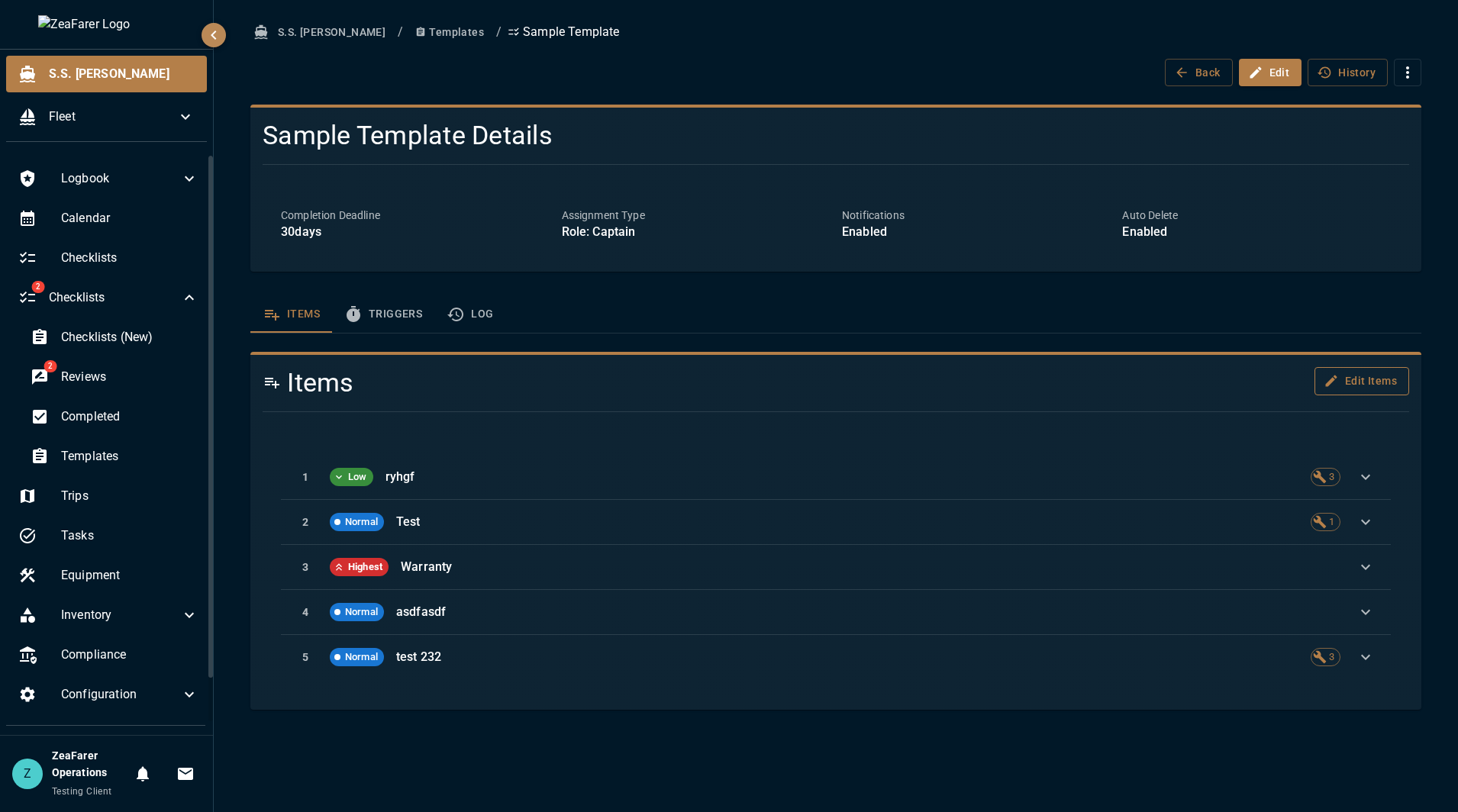
click button "Edit Items"
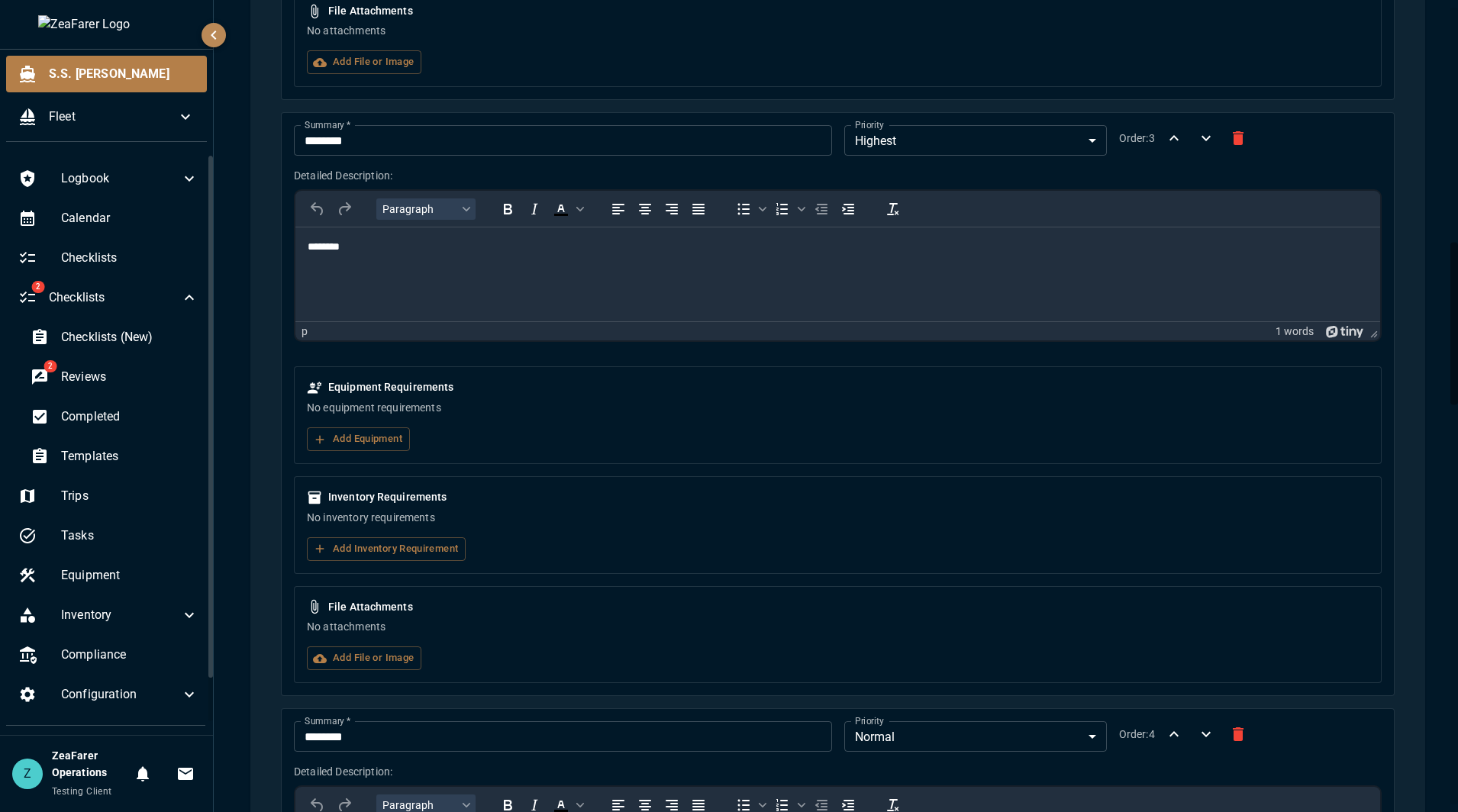
scroll to position [3164, 0]
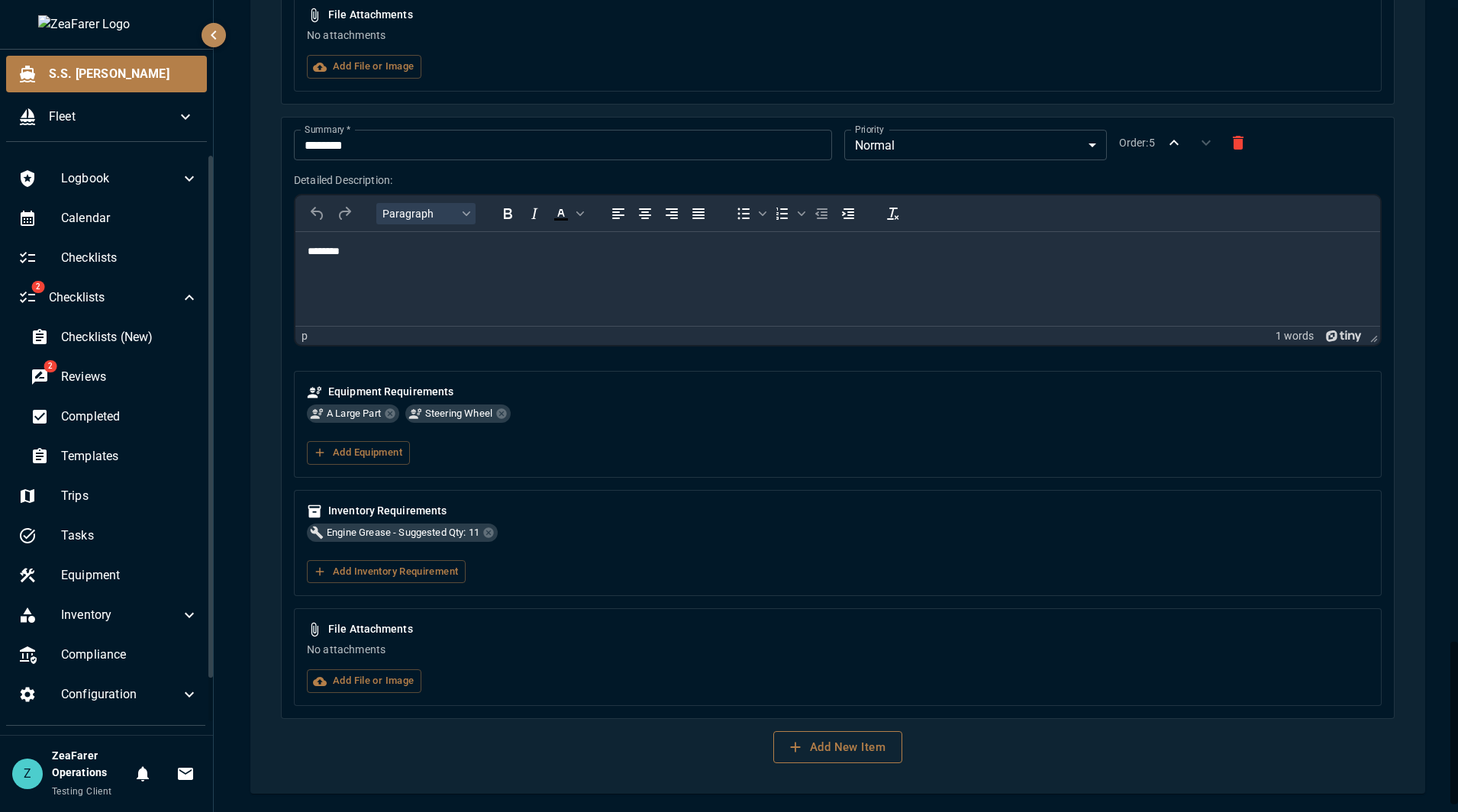
click button "Add New Item"
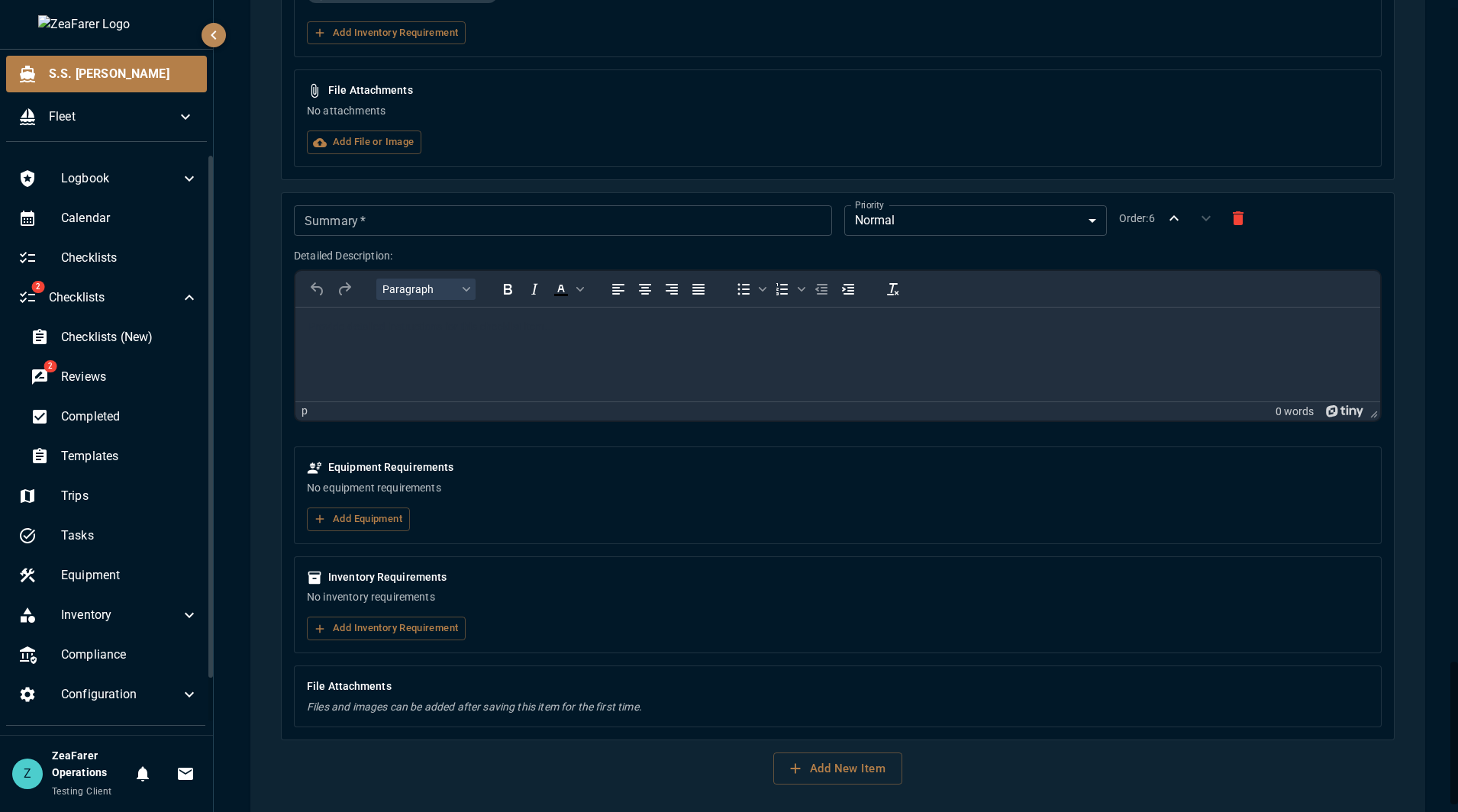
scroll to position [3724, 0]
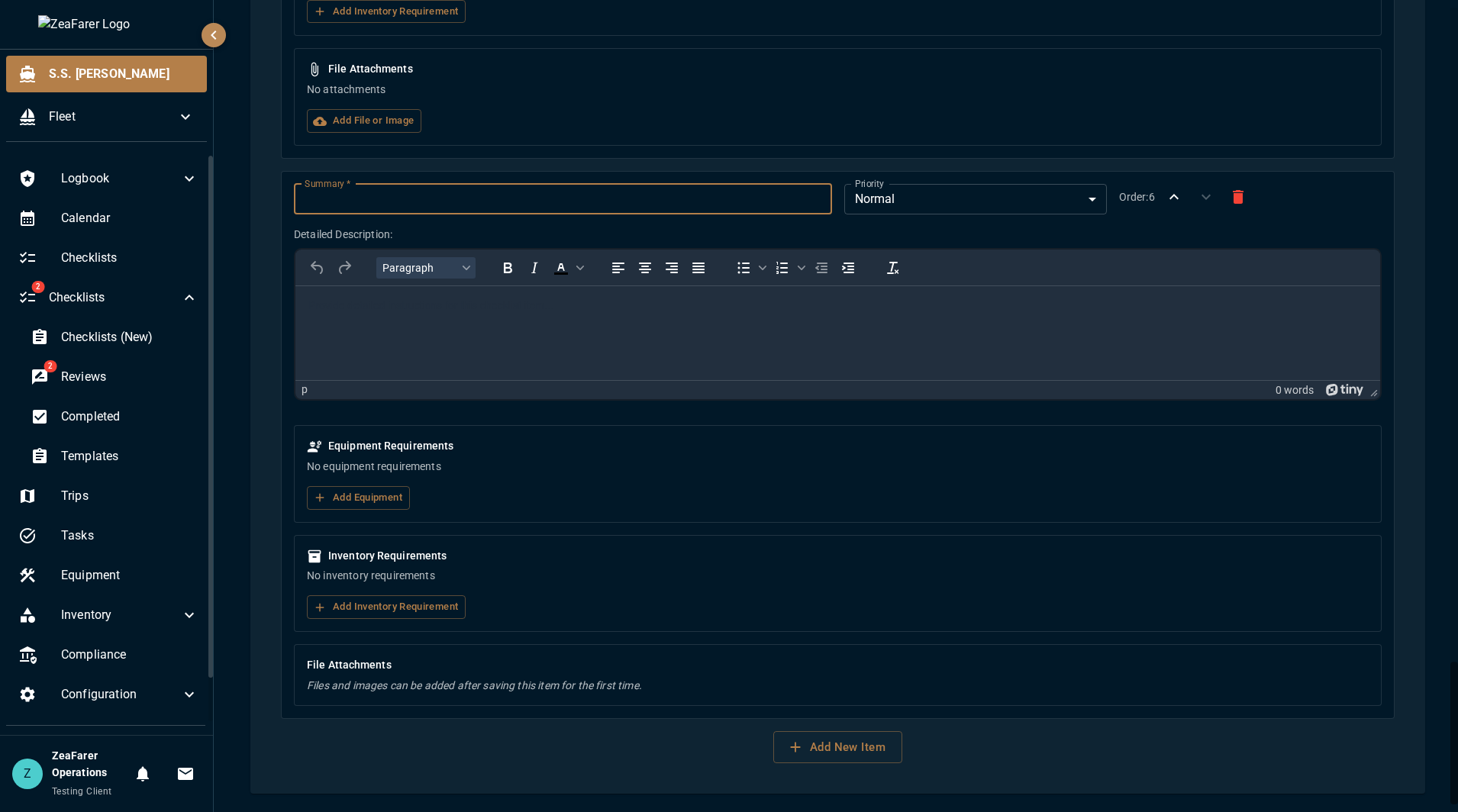
click input "Summary   *"
type input "*"
type input "**********"
click html
click body "S.S. [PERSON_NAME] Fleet Logbook Calendar Checklists 2 Checklists Checklists (N…"
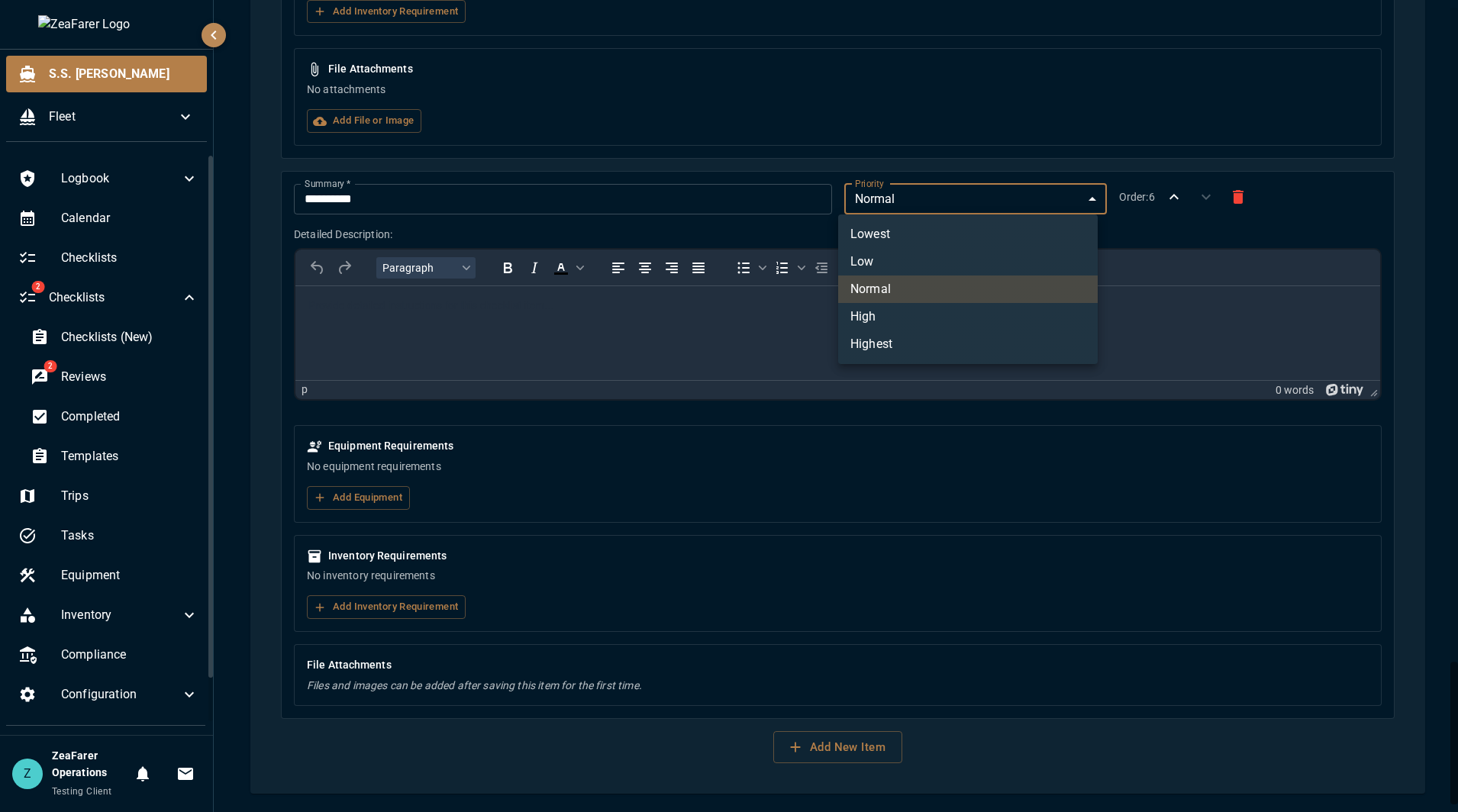
click li "High"
type input "*"
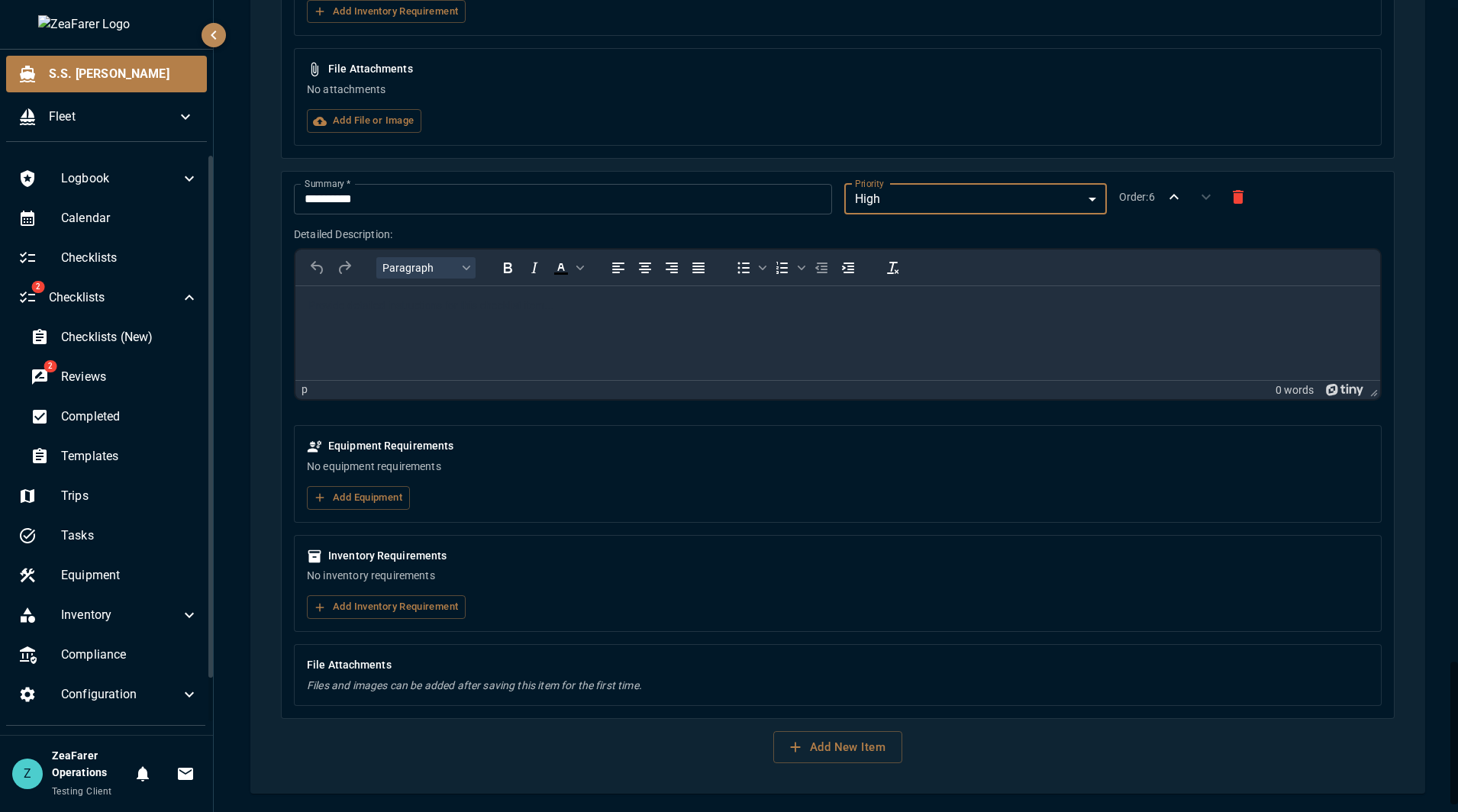
click html
click button "Add Equipment"
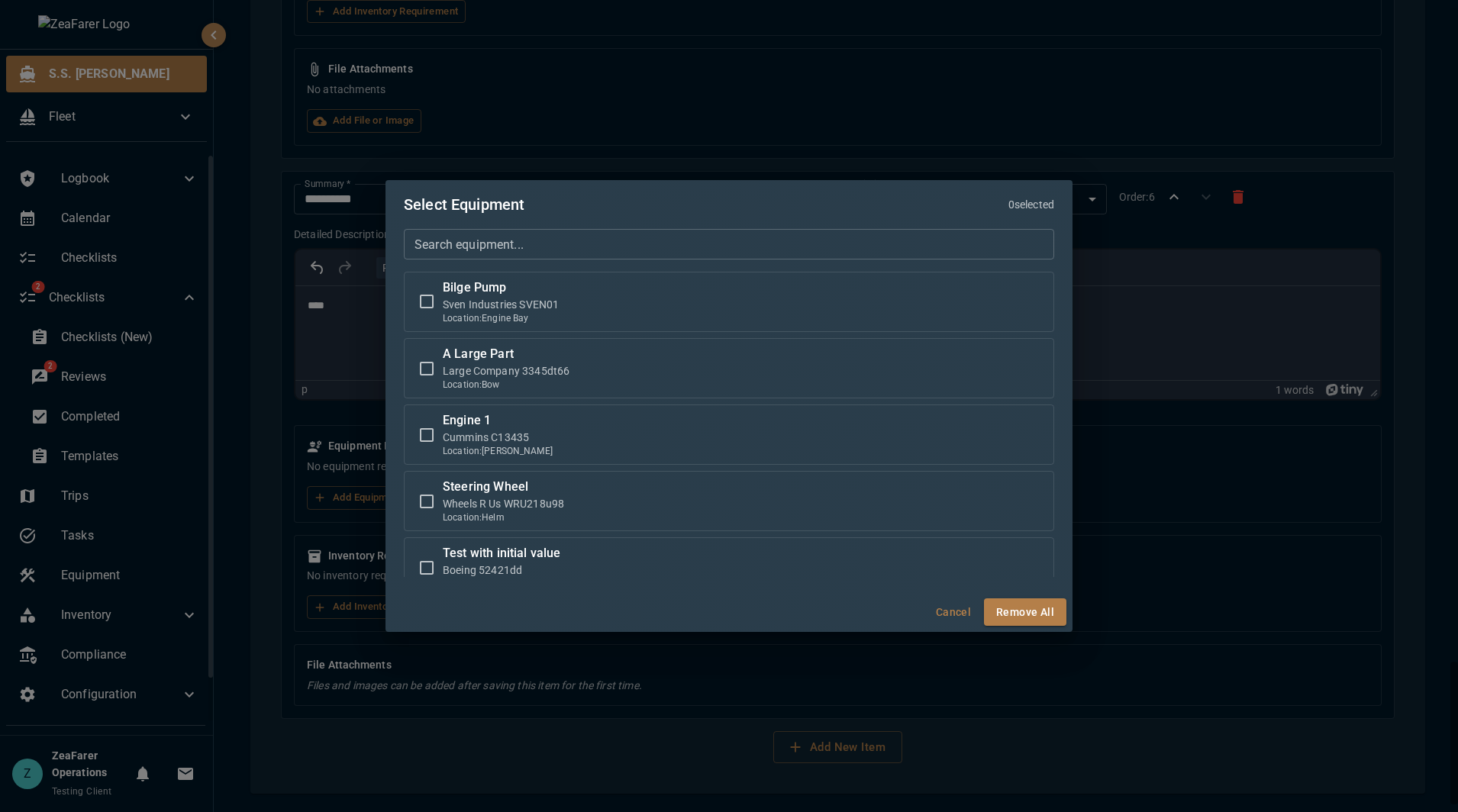
click div "Bilge Pump Sven Industries SVEN01 Location: Engine Bay A Large Part Large Compa…"
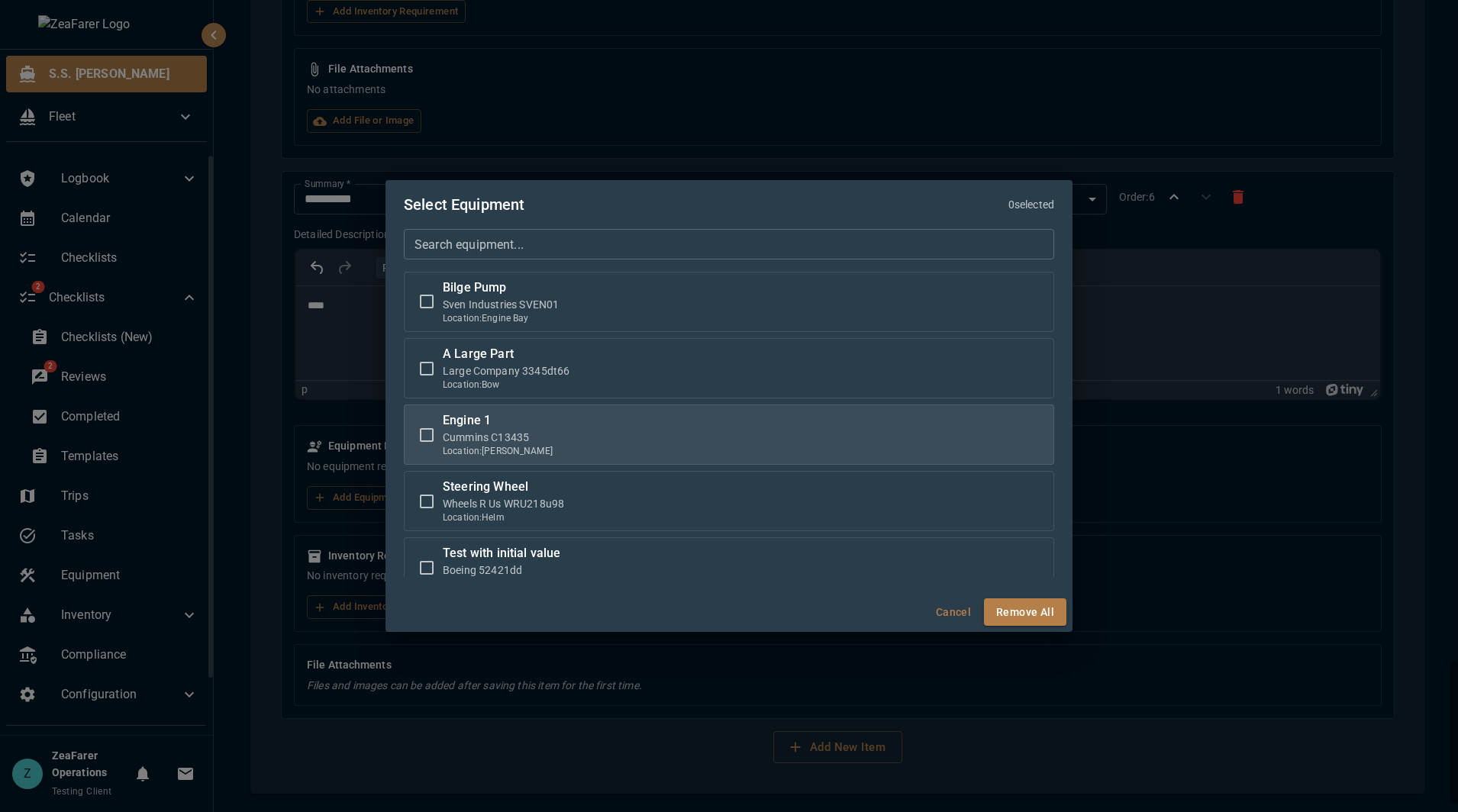
click p "Cummins C13435"
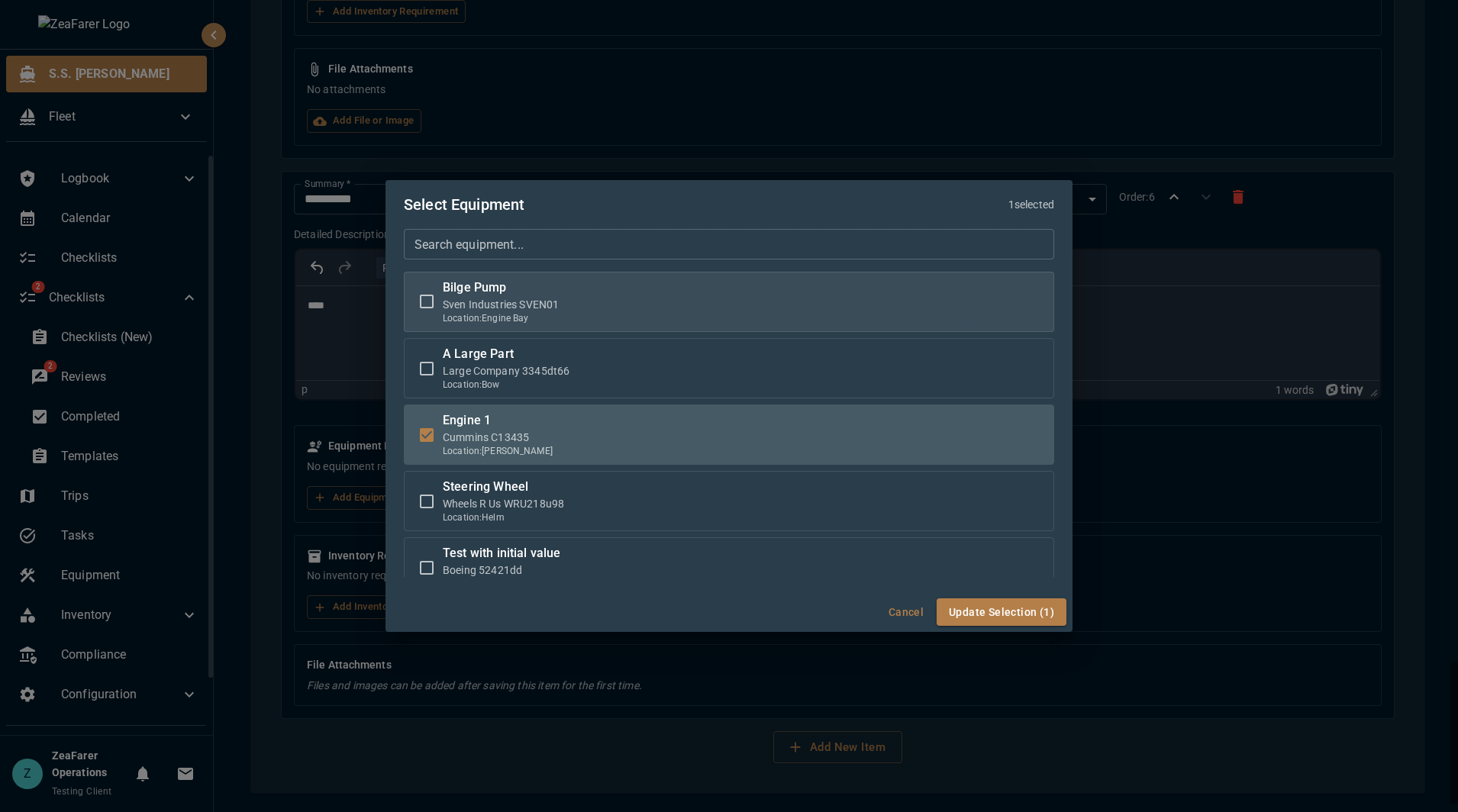
click div "Bilge Pump Sven Industries SVEN01 Location: [GEOGRAPHIC_DATA]"
click p "Sven Industries SVEN01"
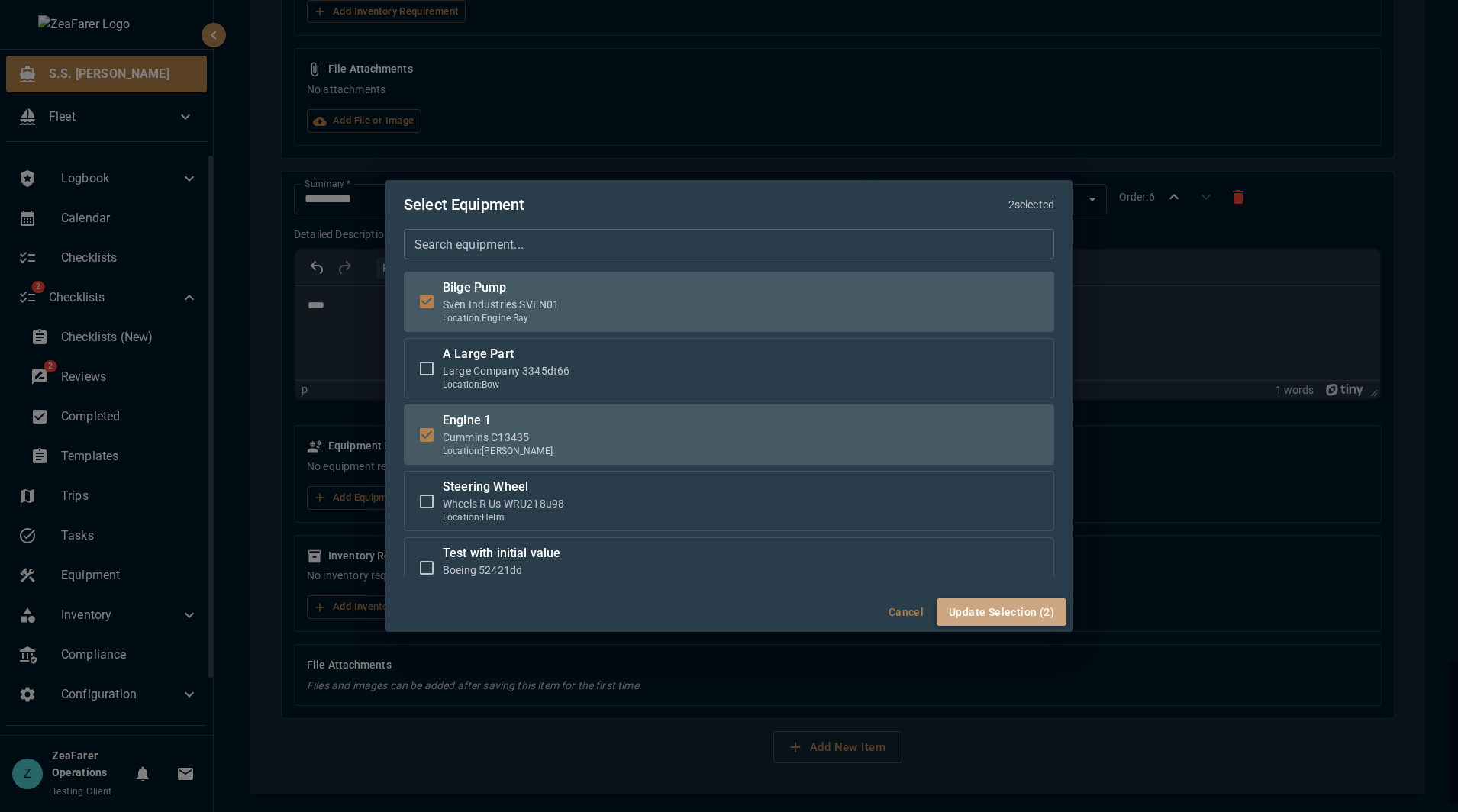
click button "Update Selection (2)"
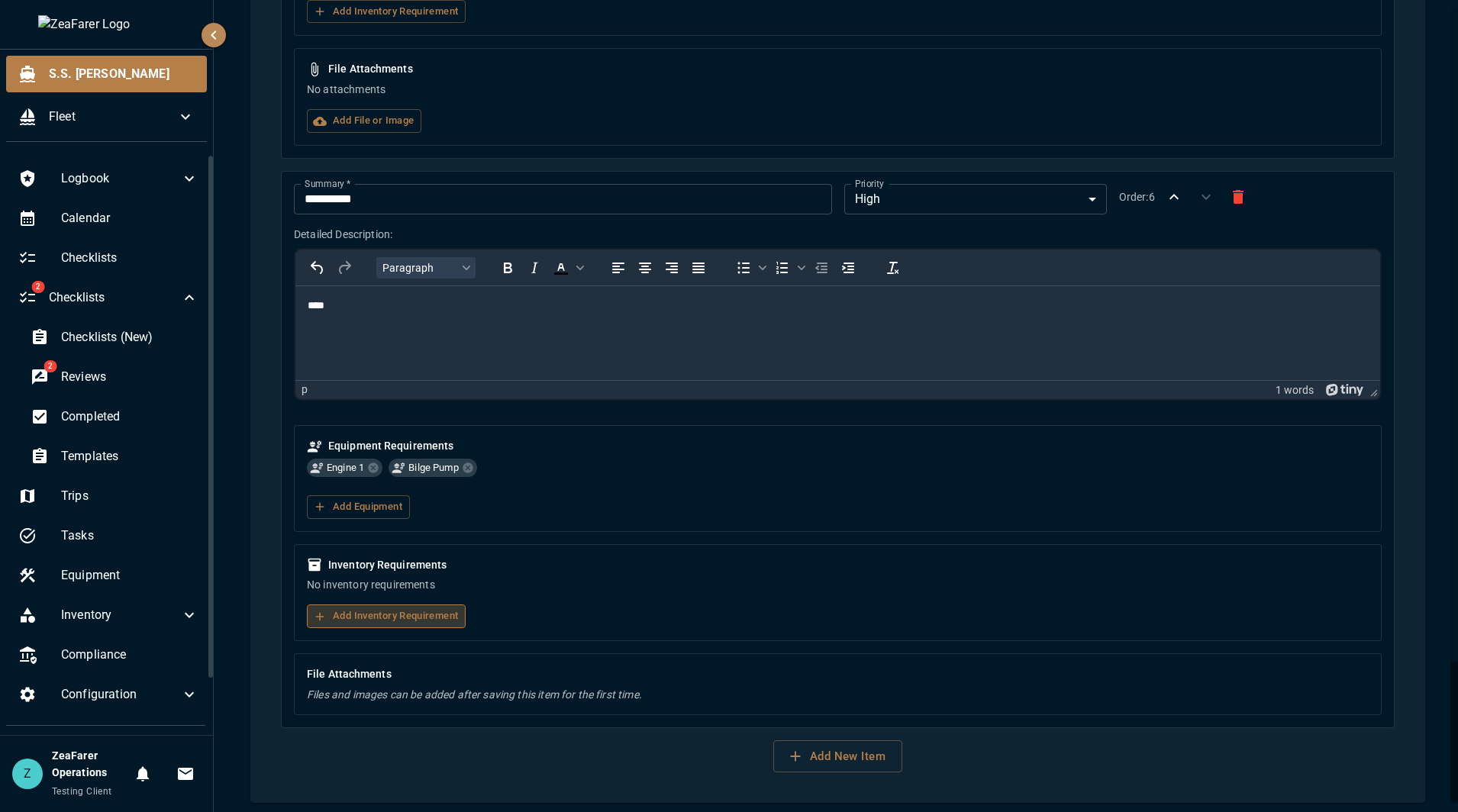
click button "Add Inventory Requirement"
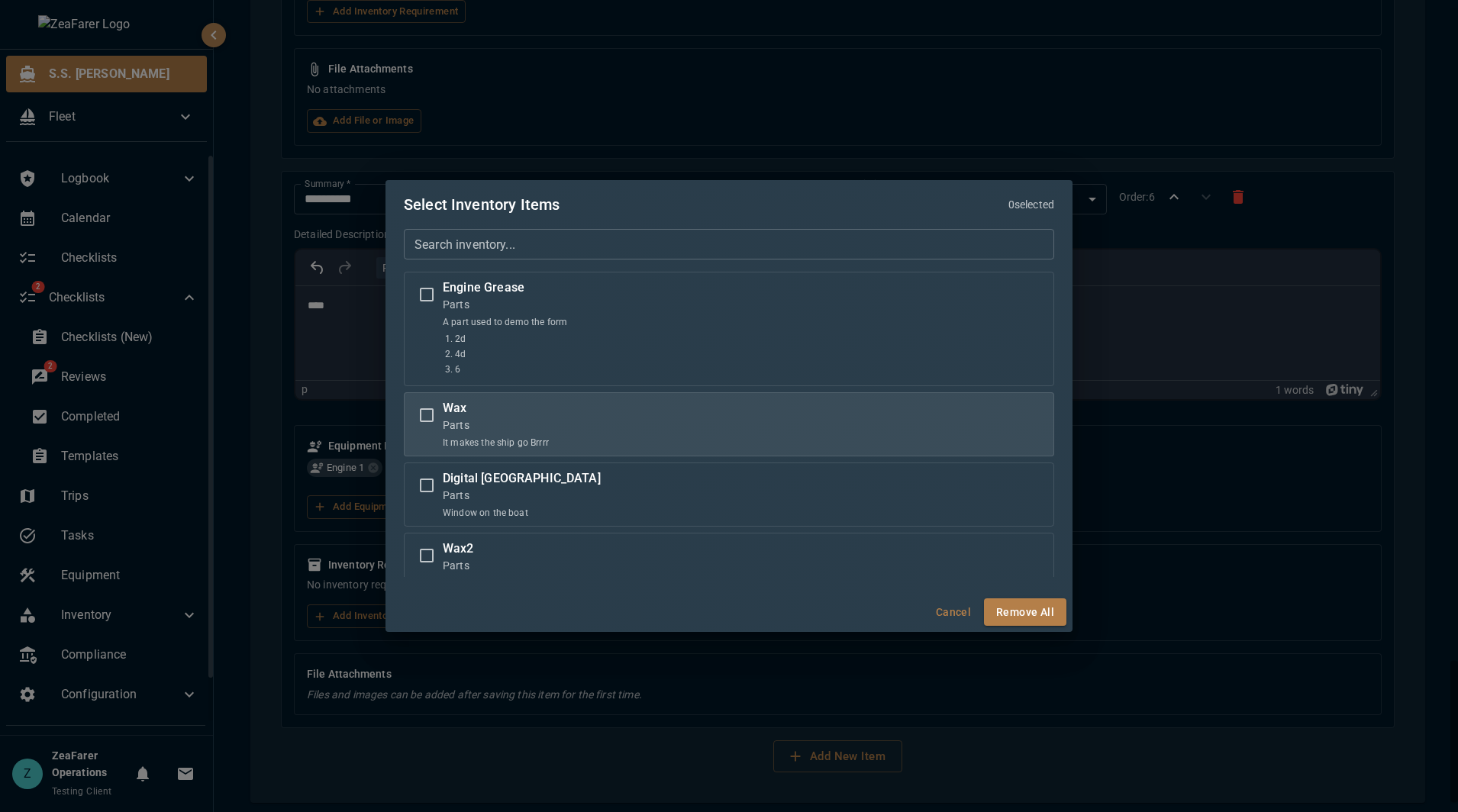
drag, startPoint x: 542, startPoint y: 363, endPoint x: 532, endPoint y: 455, distance: 92.5
click li "6"
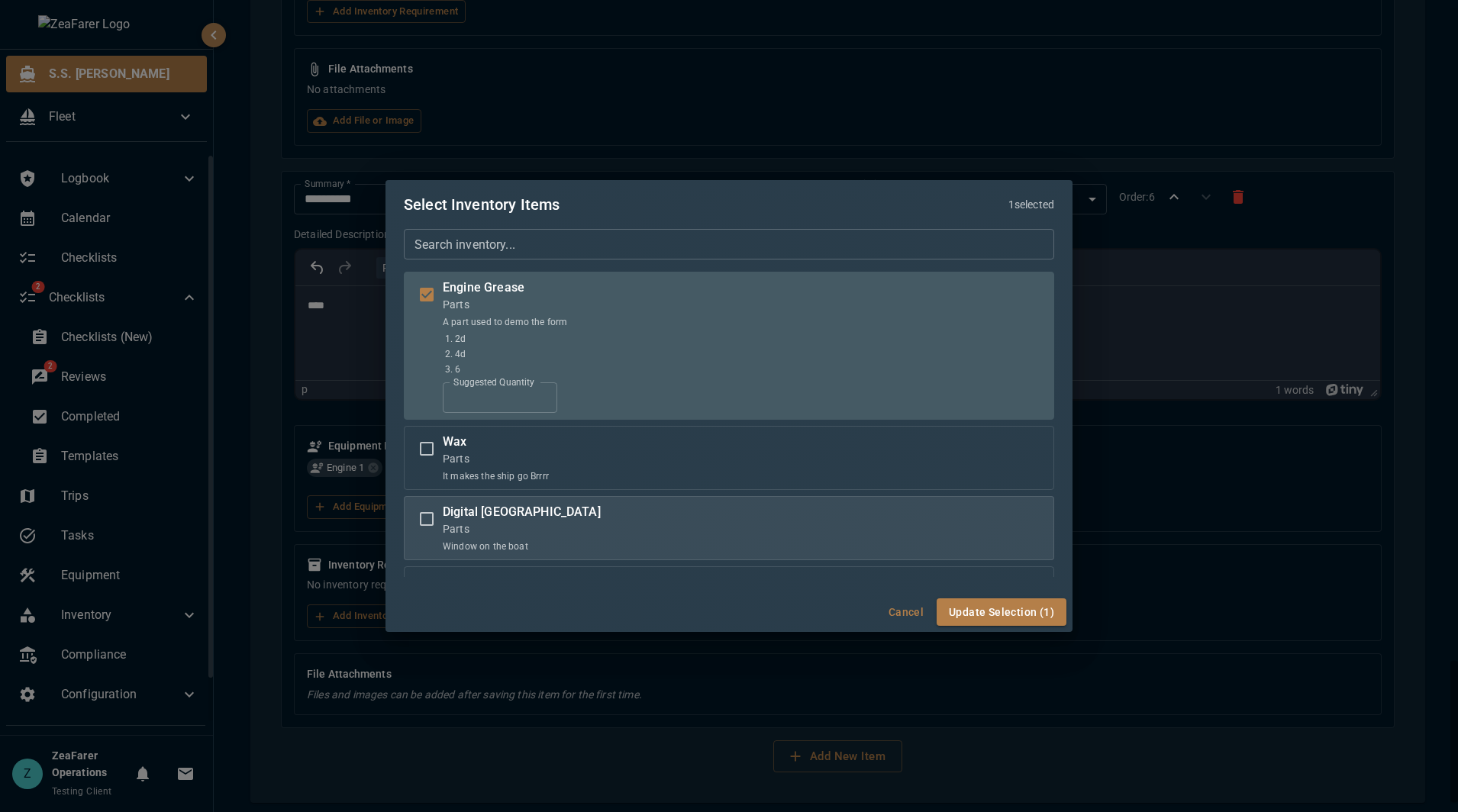
click div "Window on the boat"
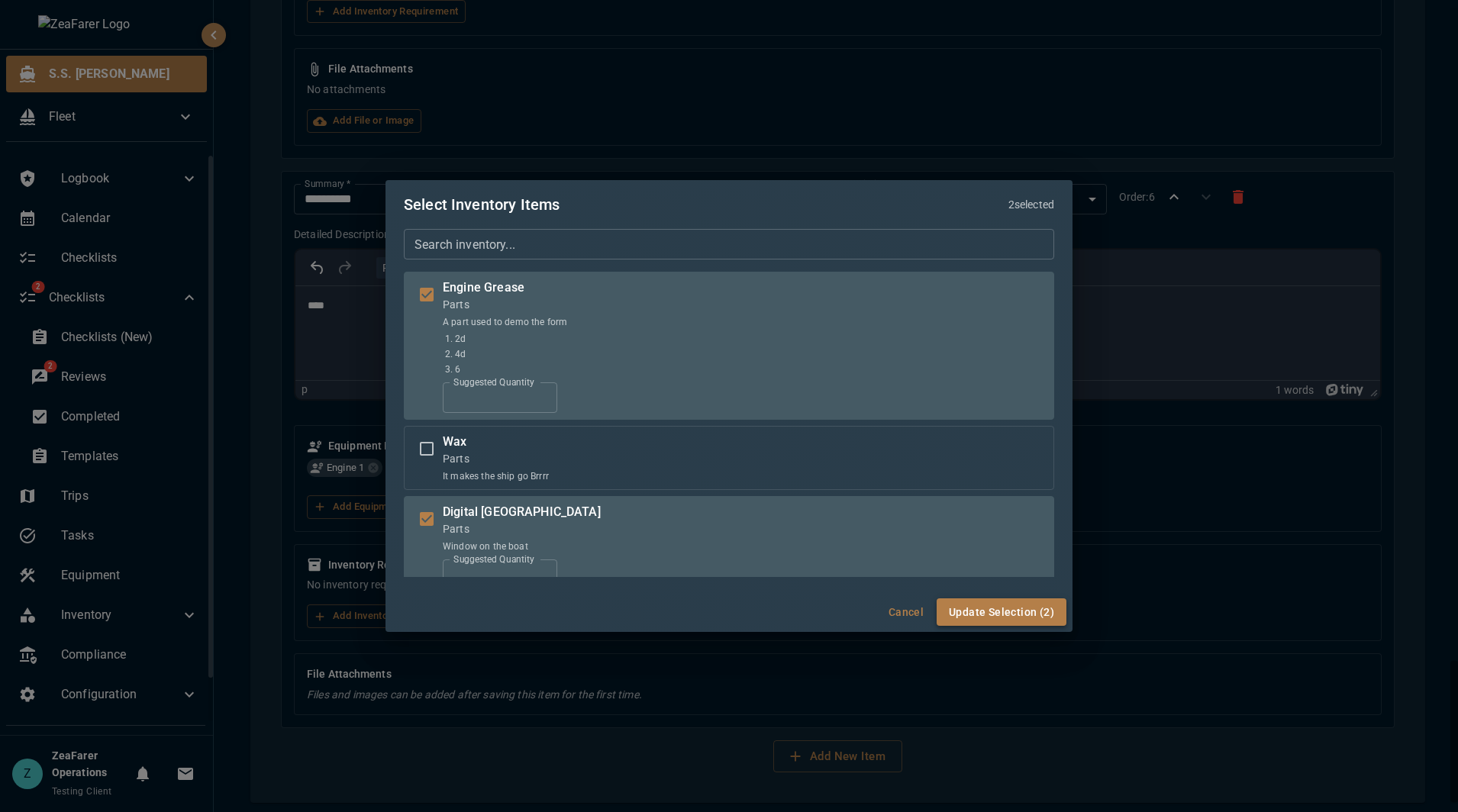
click button "Update Selection (2)"
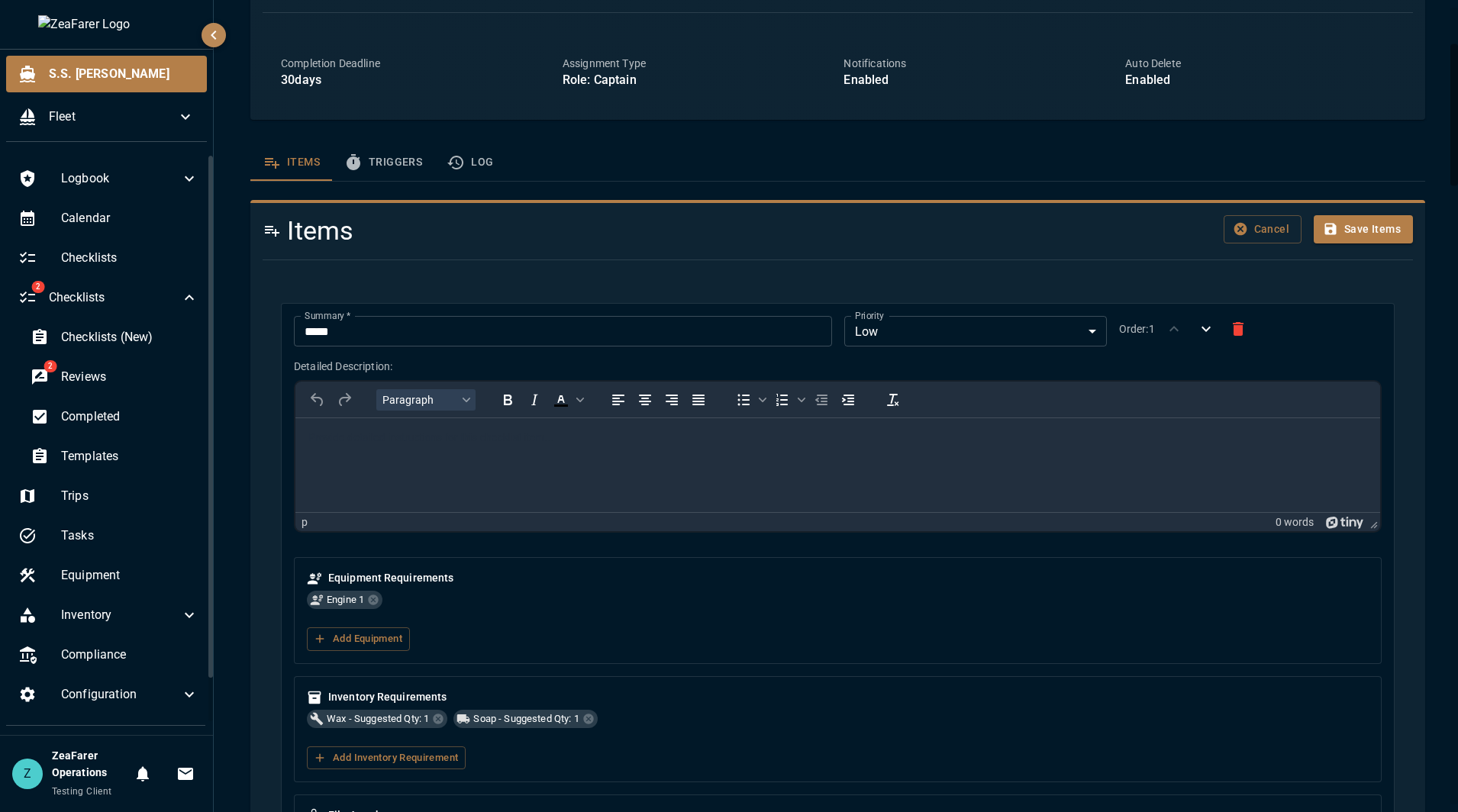
scroll to position [139, 0]
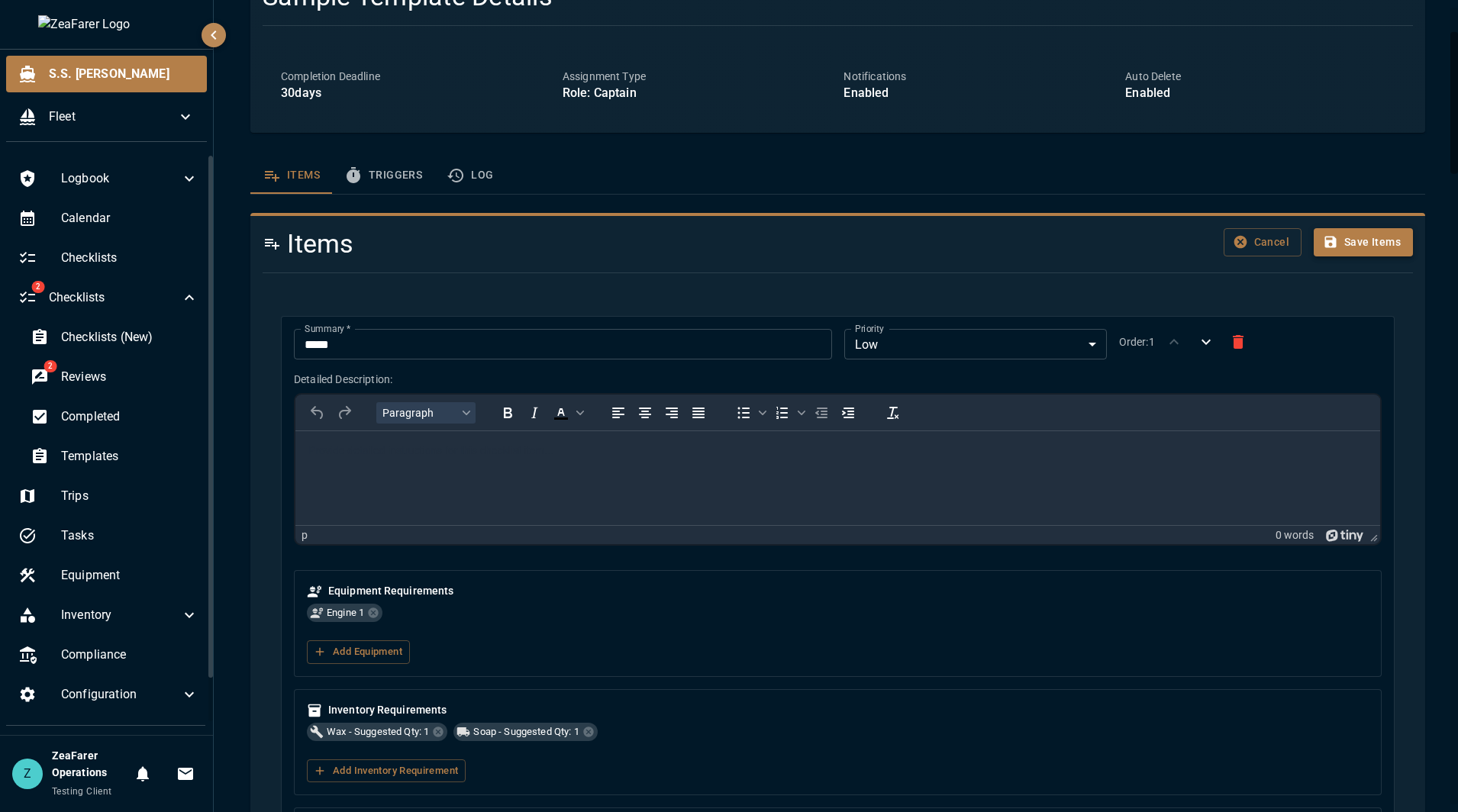
click button "Save Items"
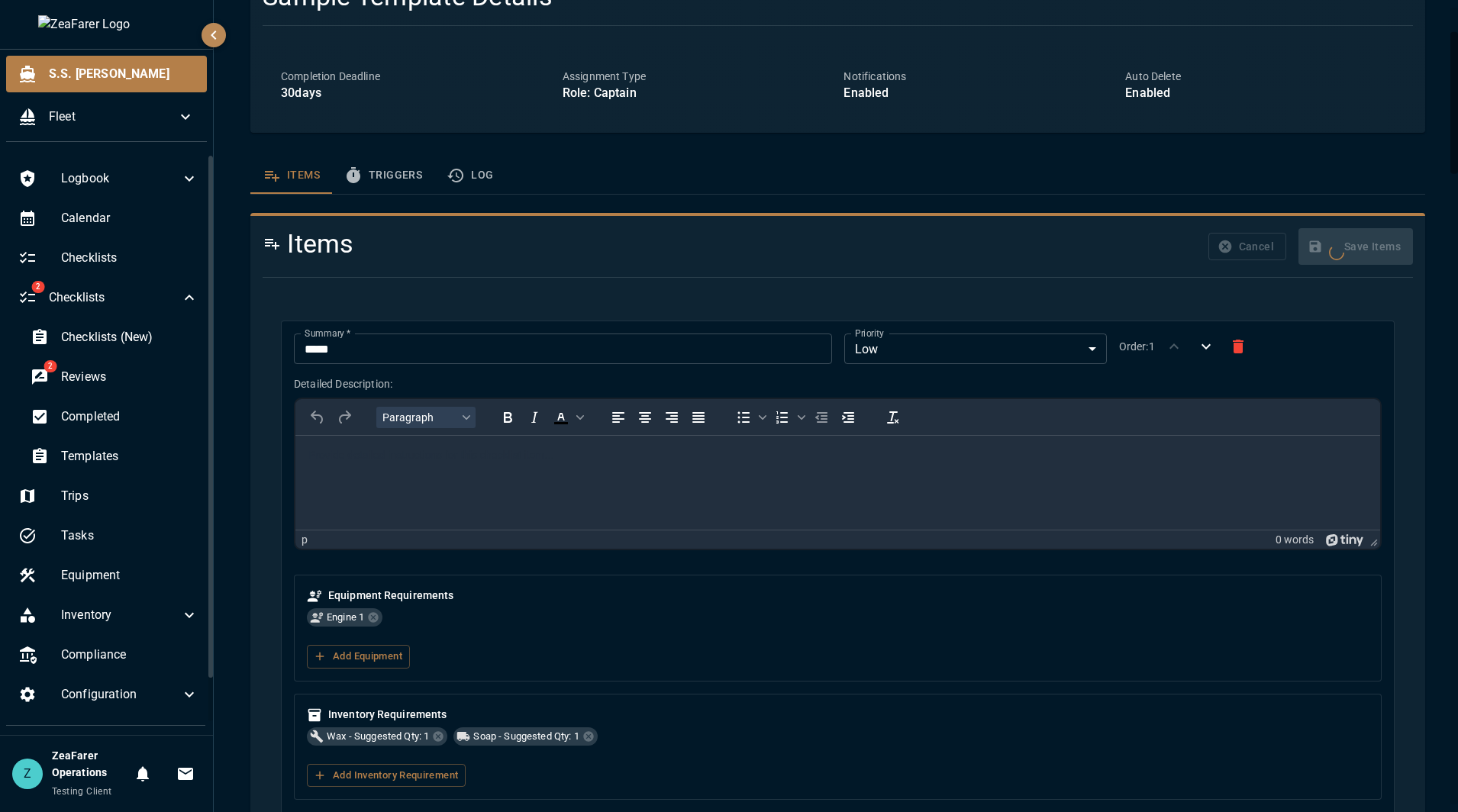
scroll to position [0, 0]
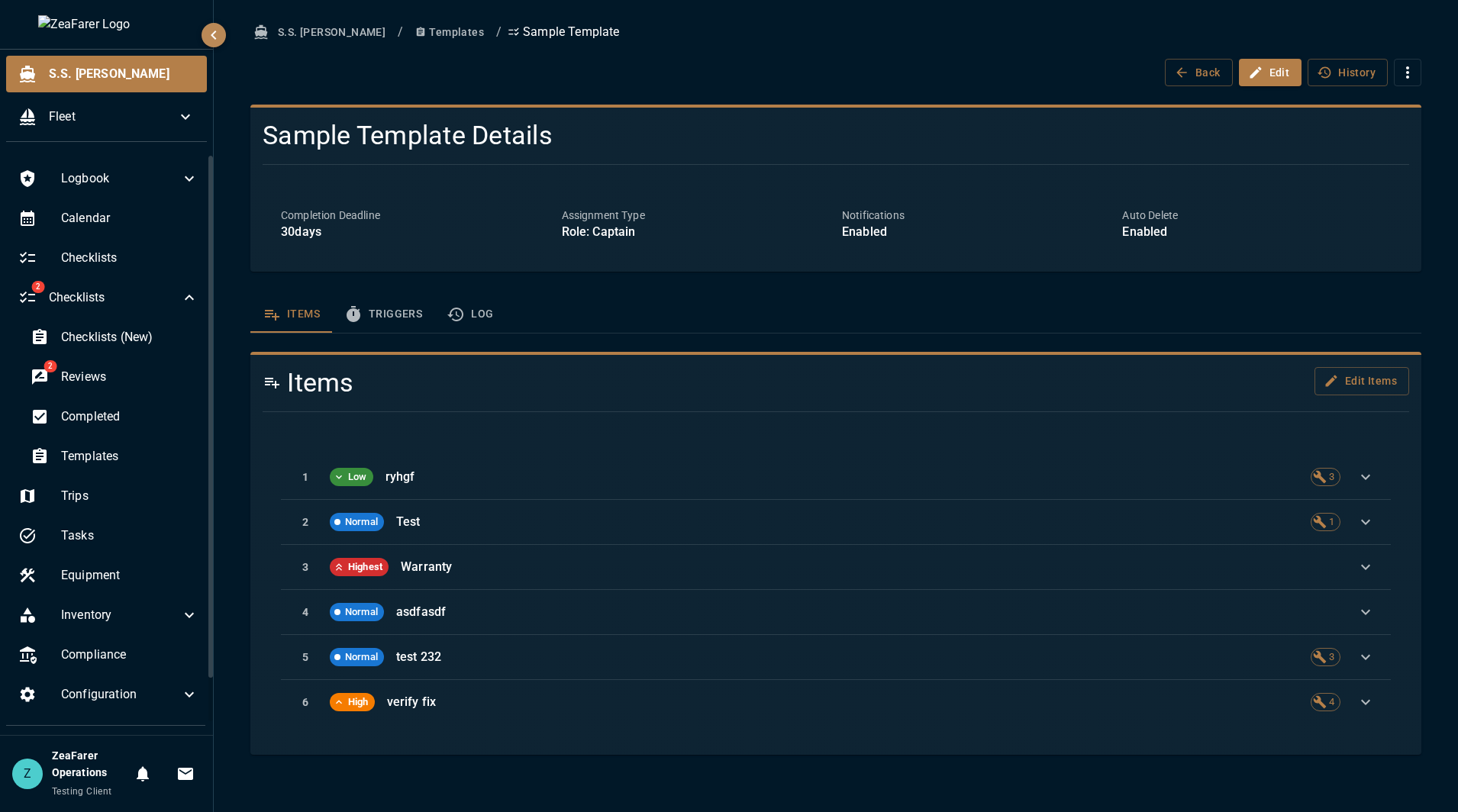
drag, startPoint x: 945, startPoint y: 45, endPoint x: 941, endPoint y: 57, distance: 12.6
click div "S.S. [PERSON_NAME] / Templates / Sample Template Back Edit History"
click div "Items Triggers Log"
click button "Triggers"
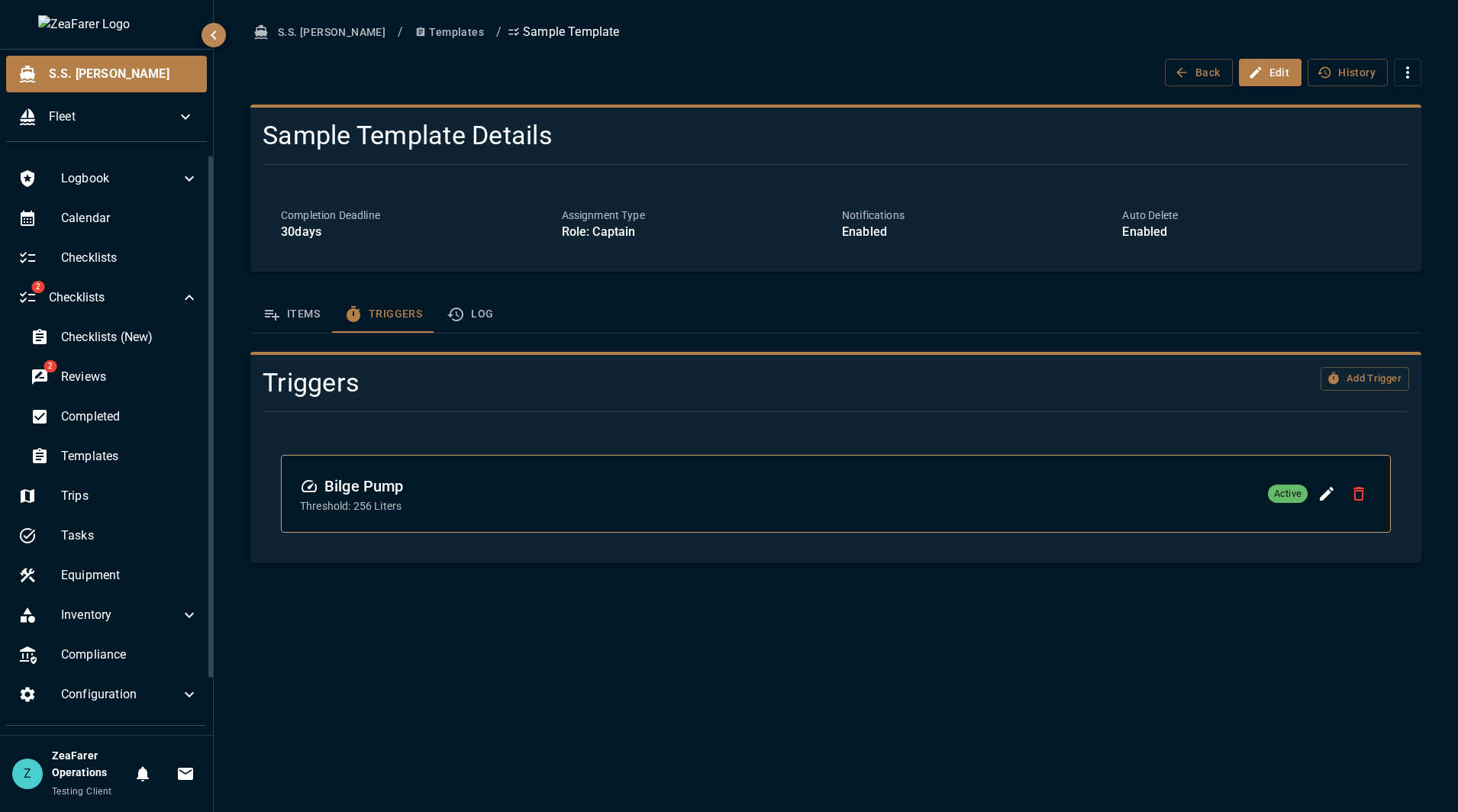
click icon "template sections"
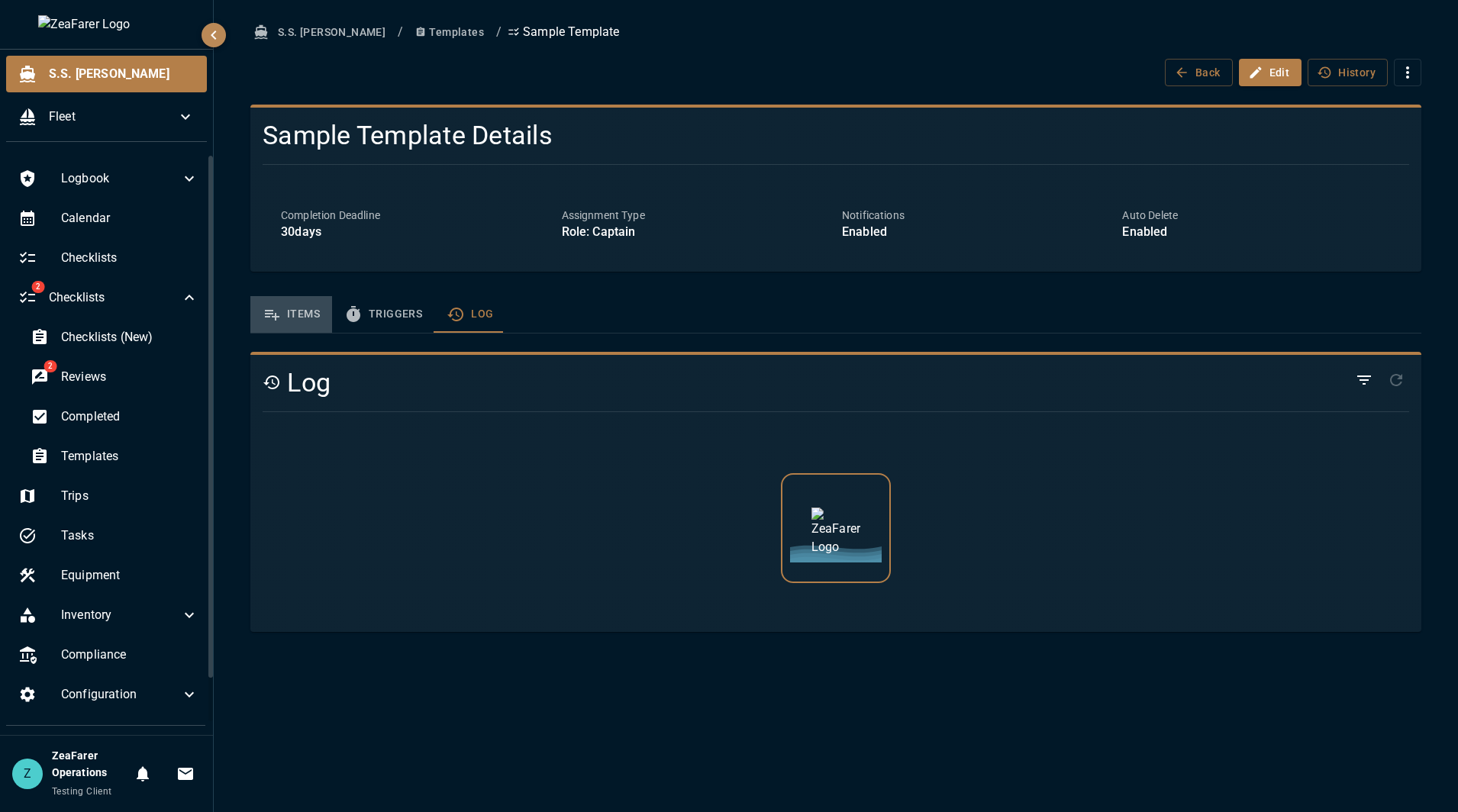
click button "Items"
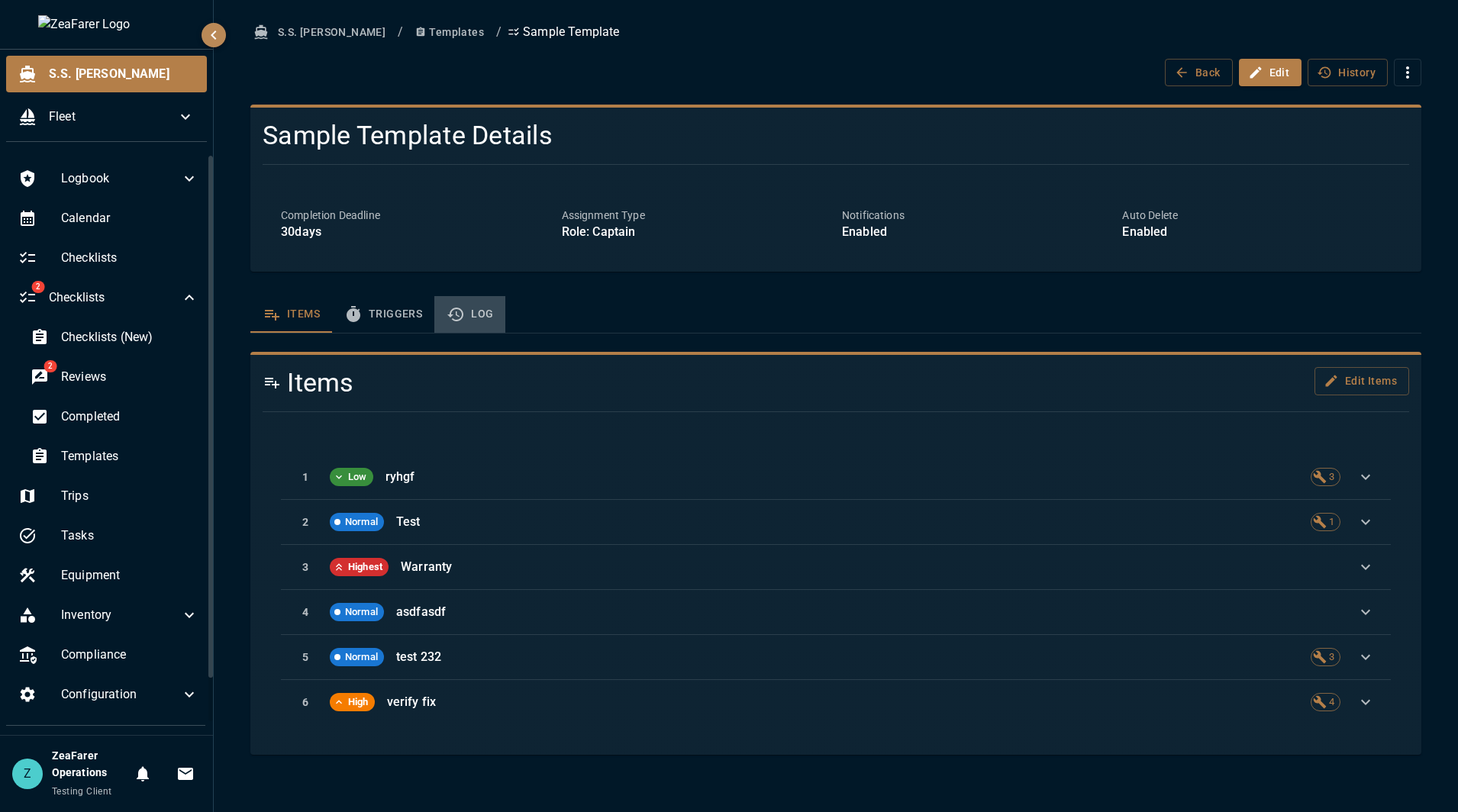
click button "Log"
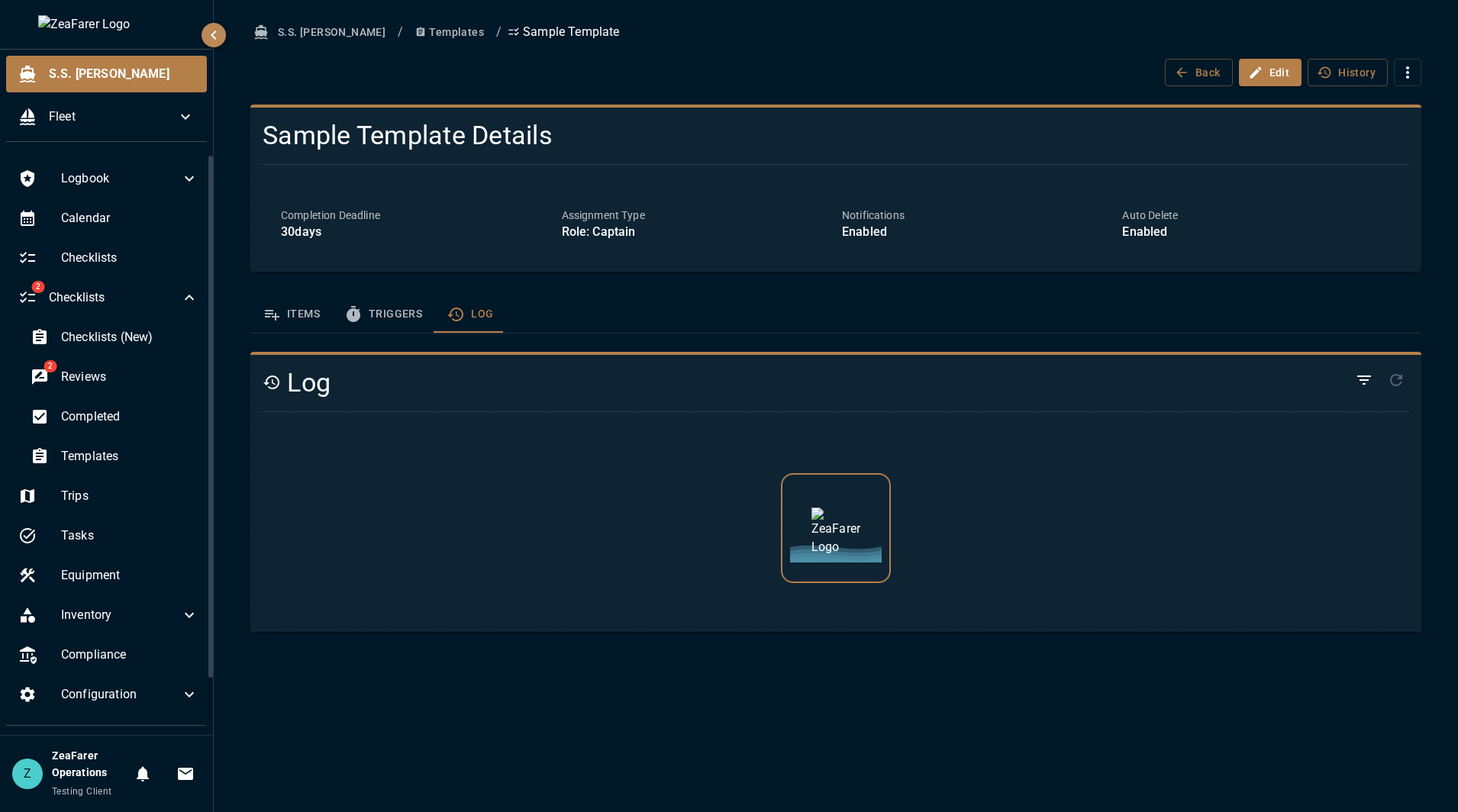
click button "Triggers"
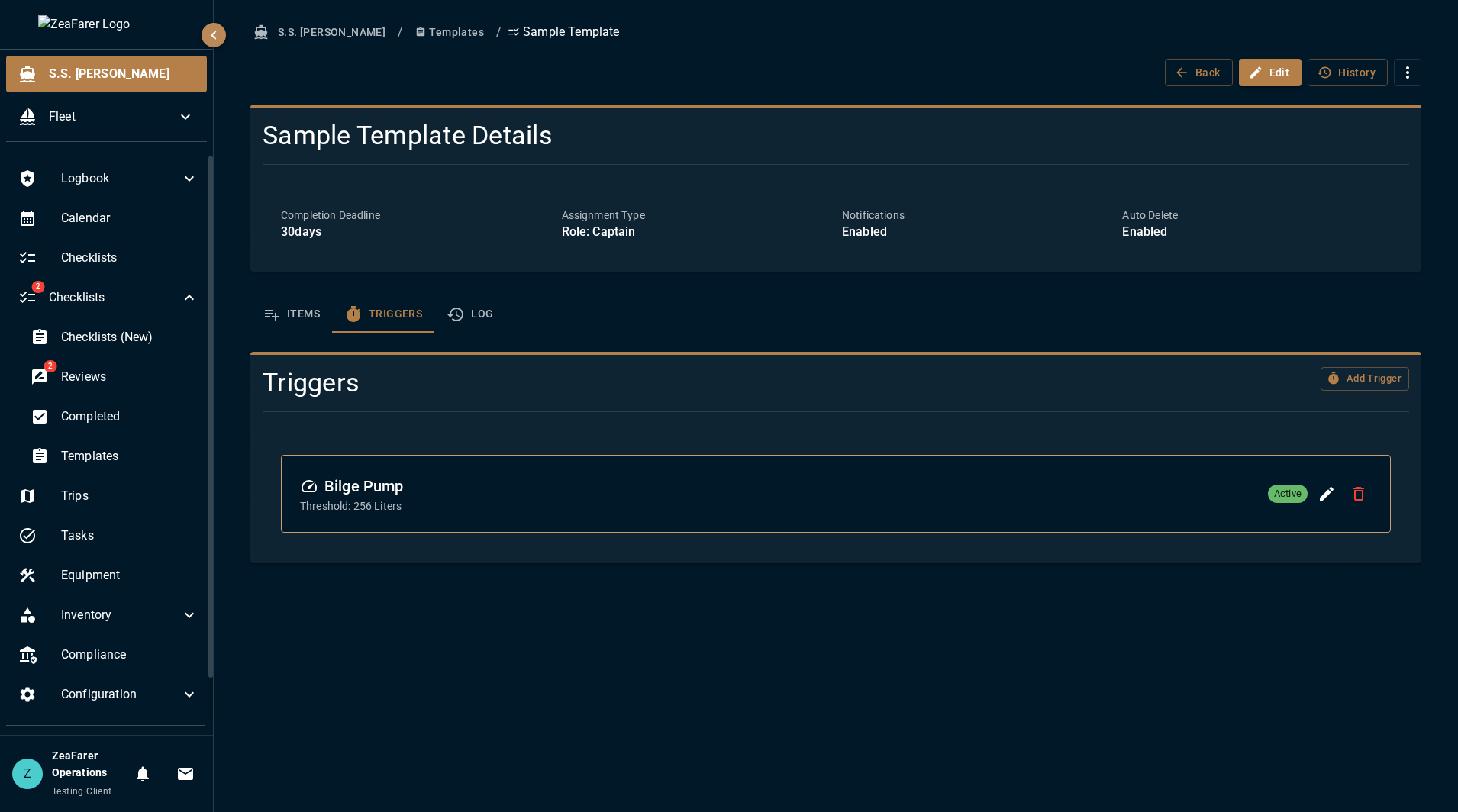
click button "Log"
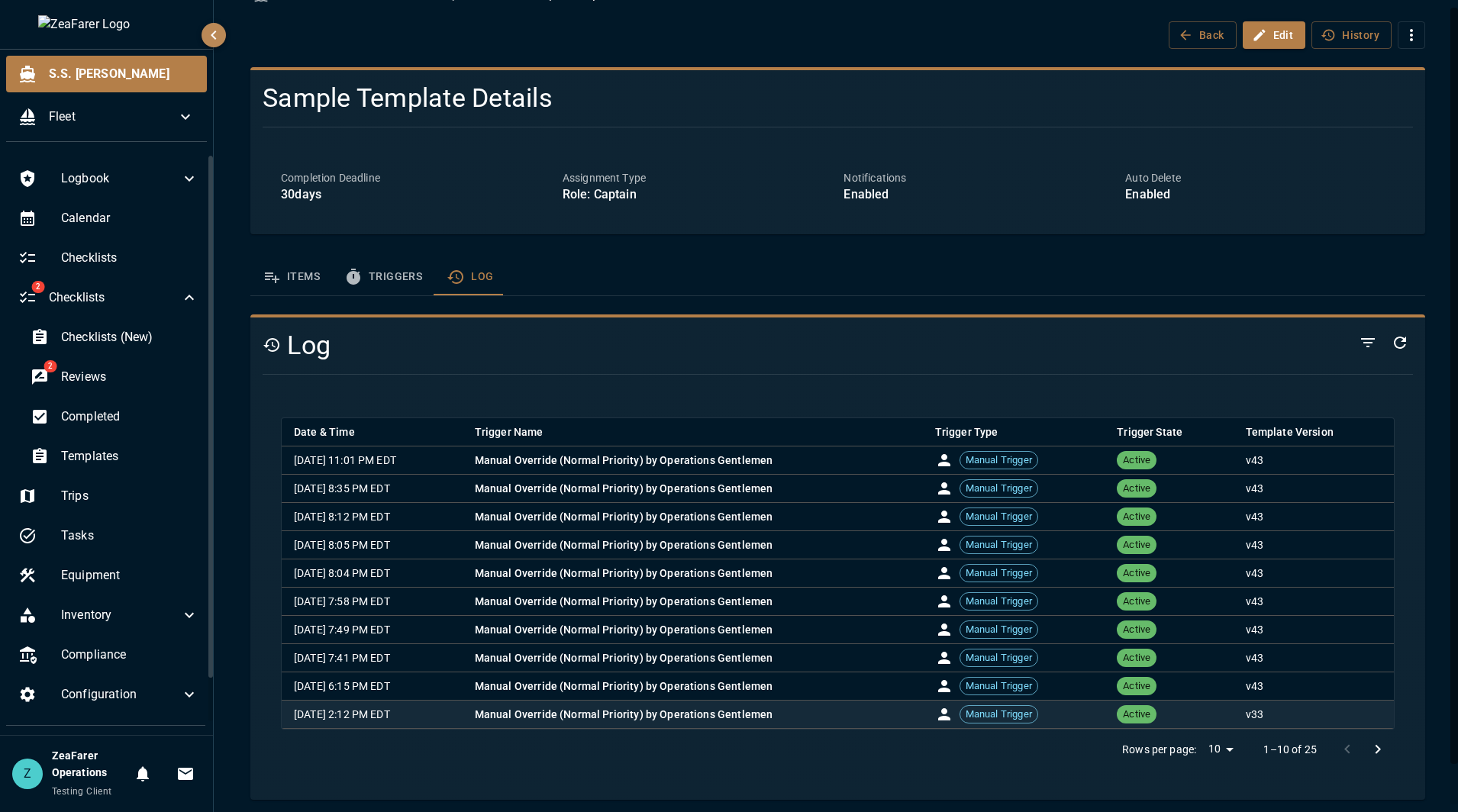
scroll to position [43, 0]
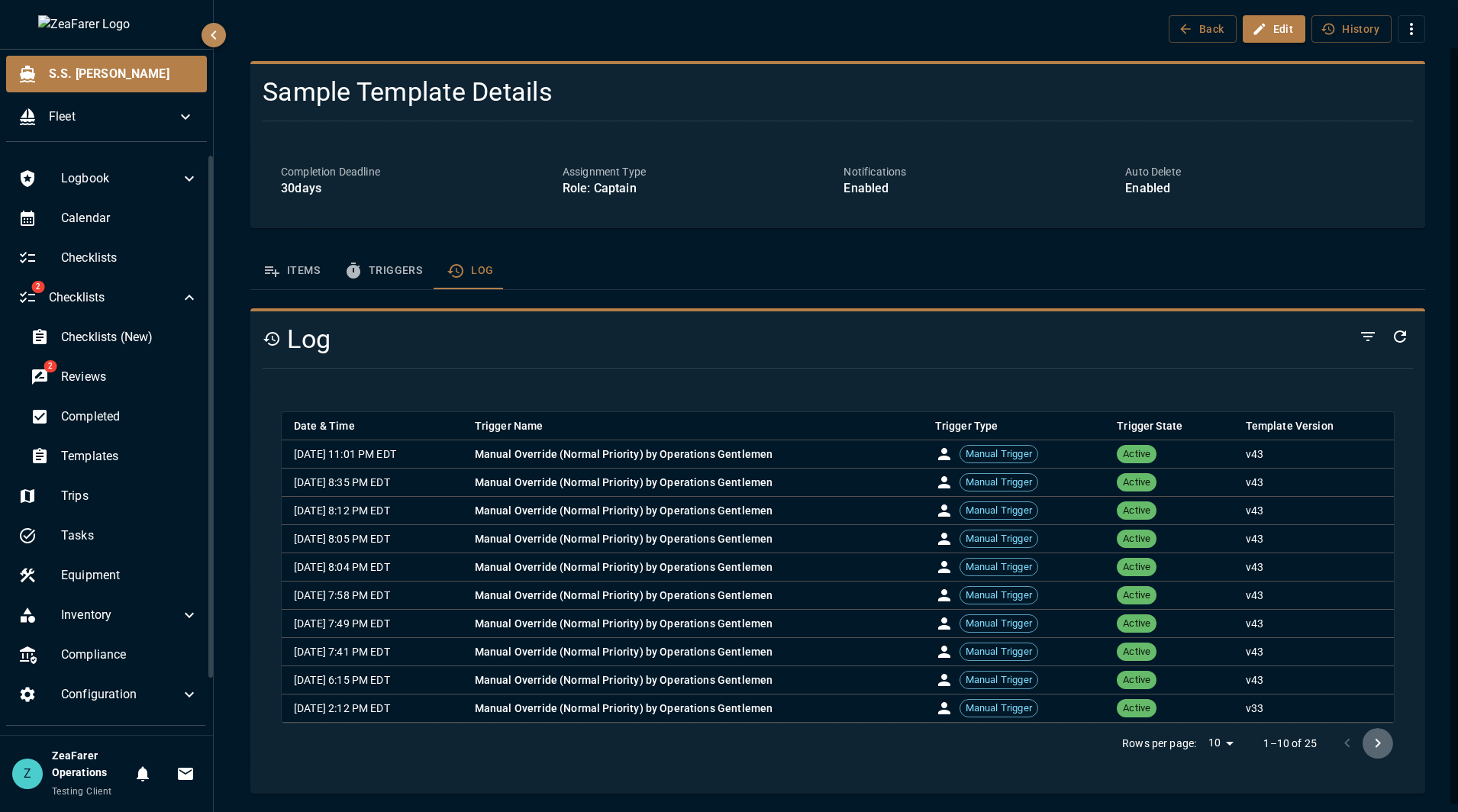
click icon "Go to next page"
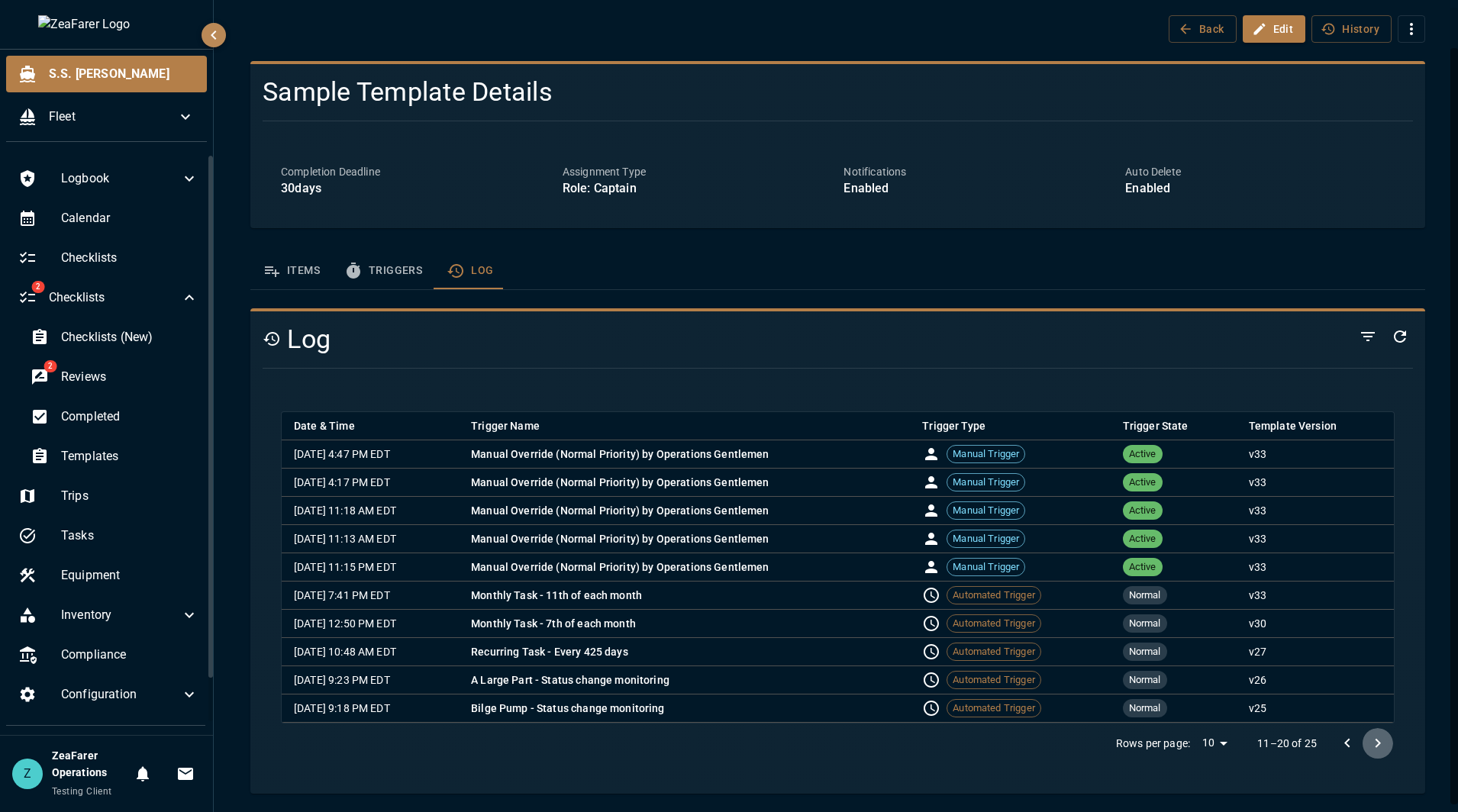
click icon "Go to next page"
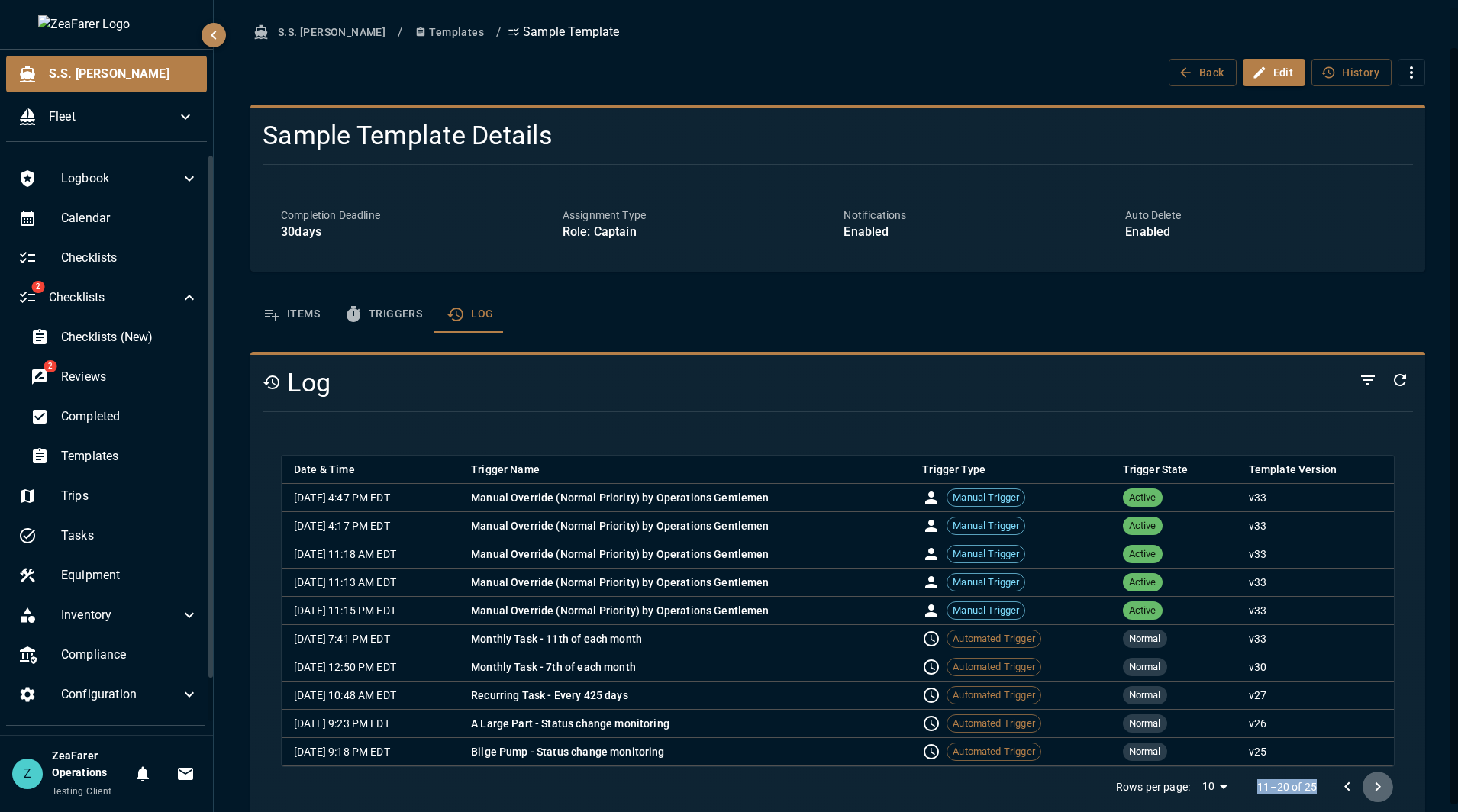
click div "S.S. [PERSON_NAME] / Templates / Sample Template Back Edit History Sample Templ…"
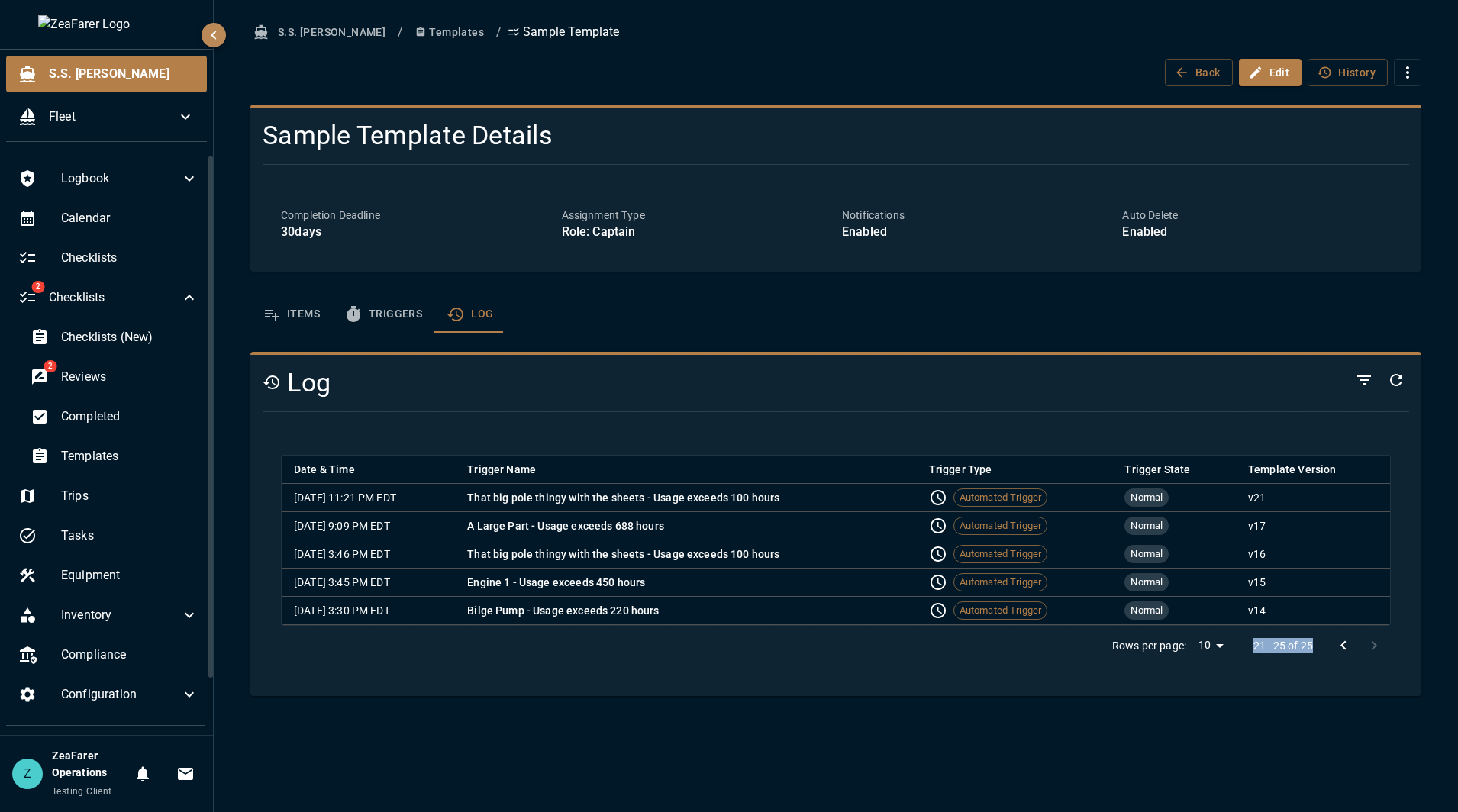
click icon "Go to previous page"
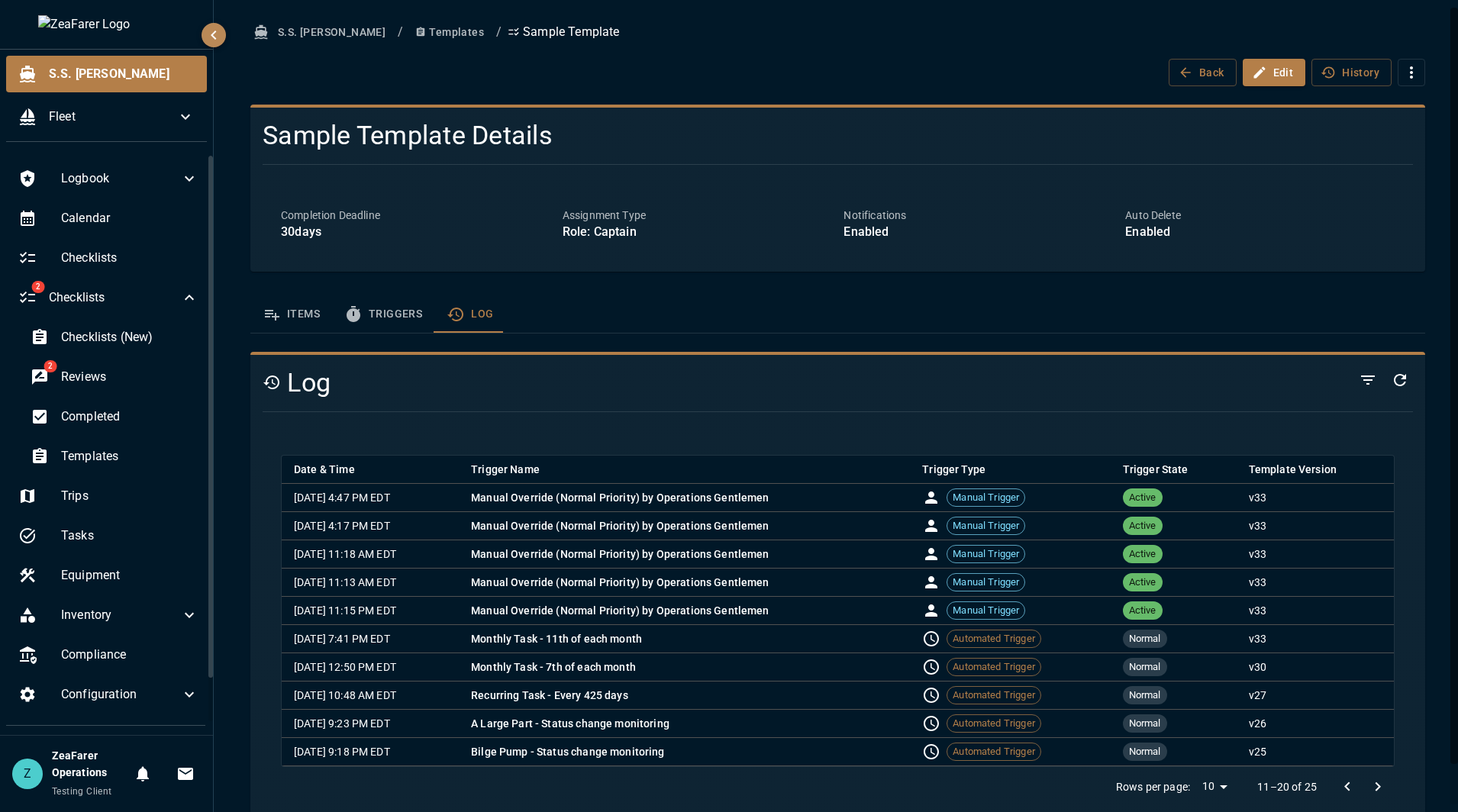
click p "v 33"
click button "Go to previous page"
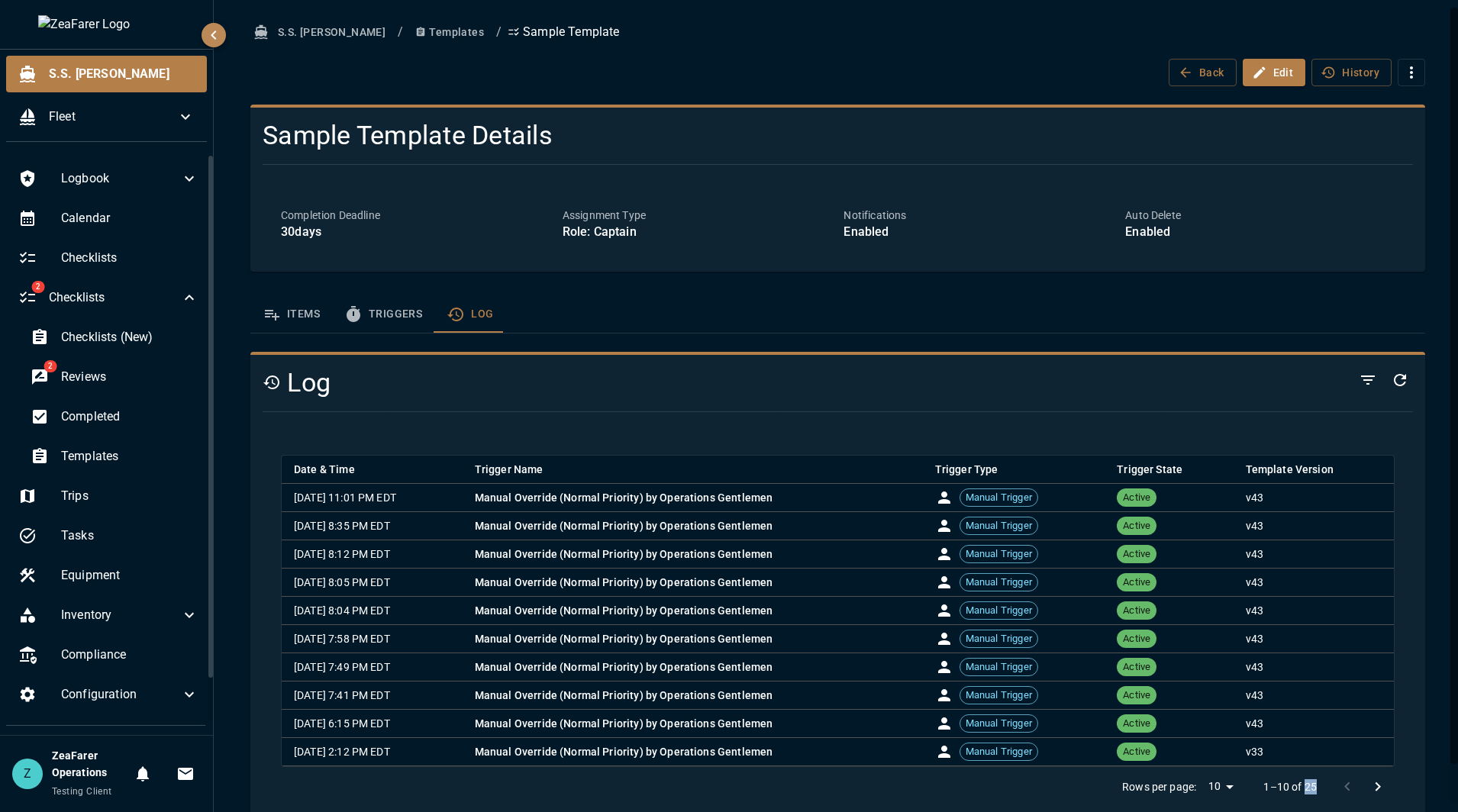
click div
click h4 "Log"
click icon "Refresh"
click icon "Toggle Filters"
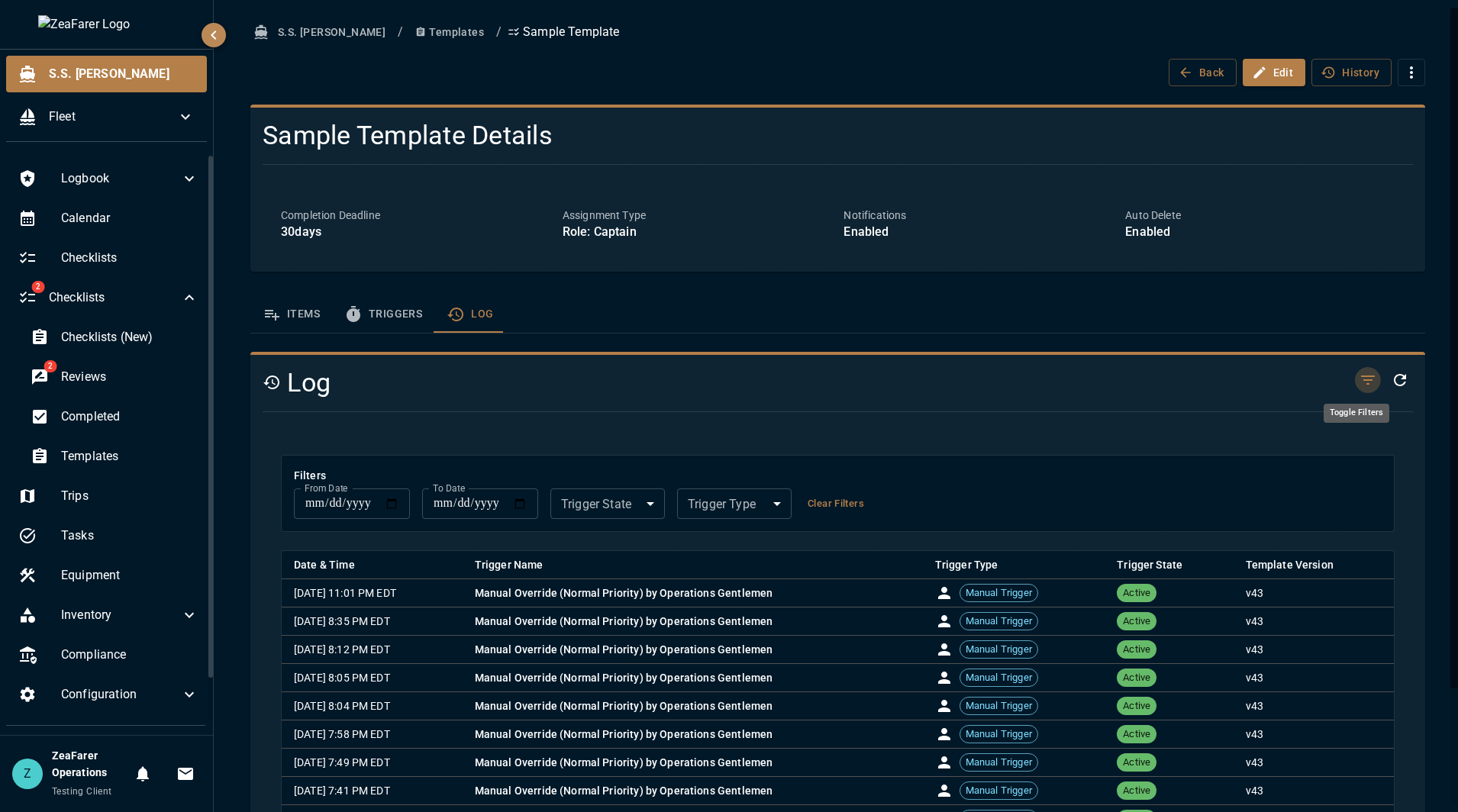
click icon "Toggle Filters"
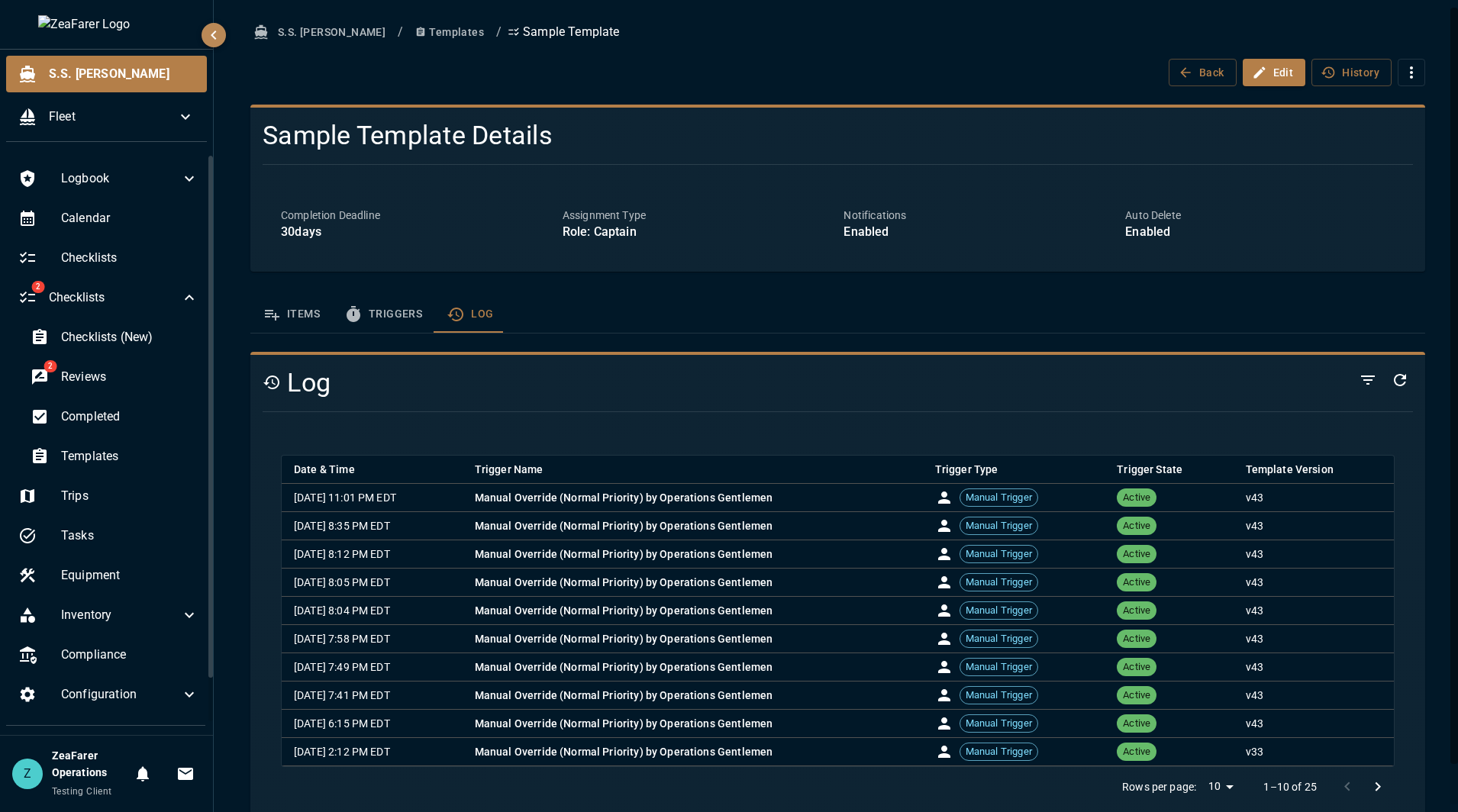
click button "Triggers"
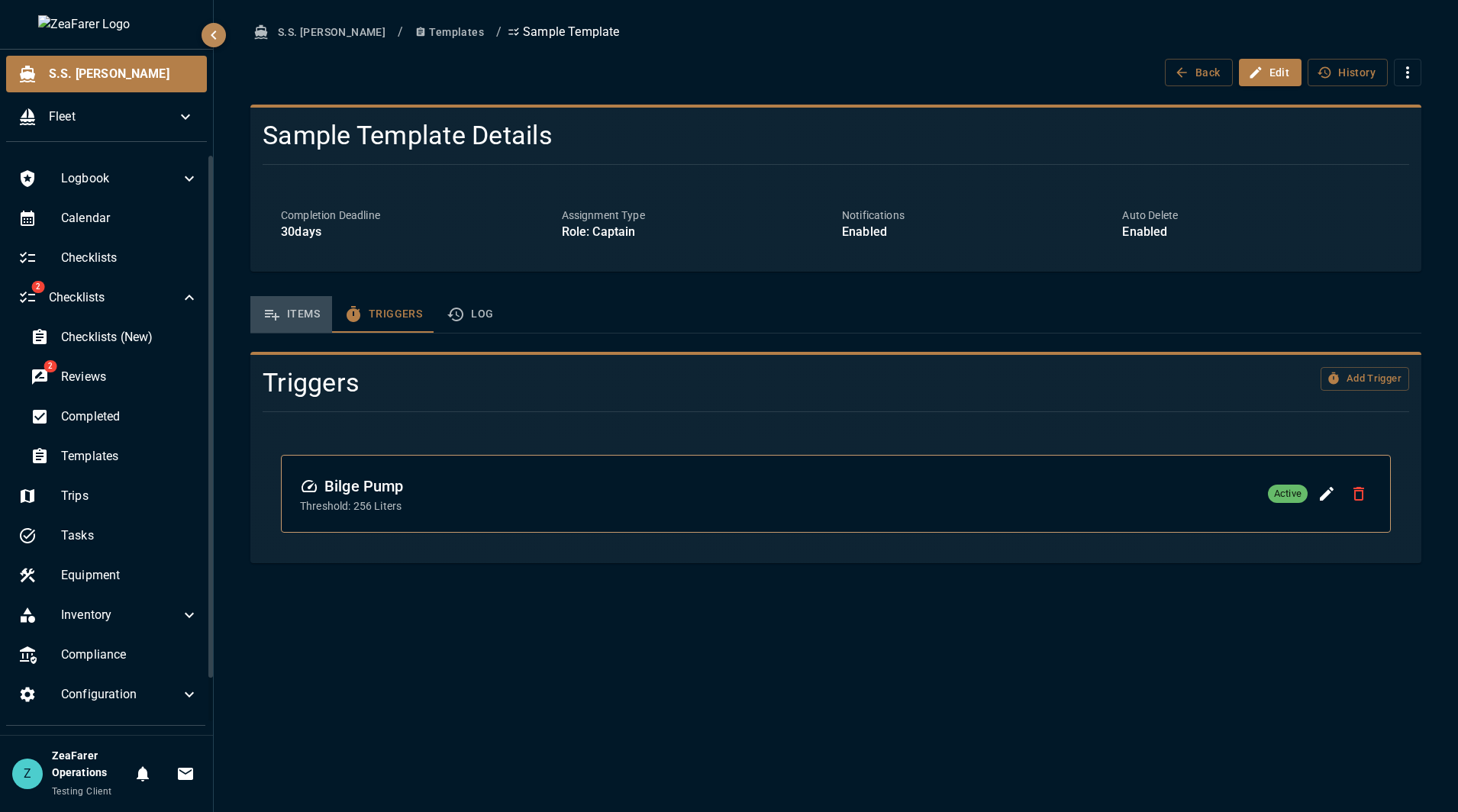
click button "Items"
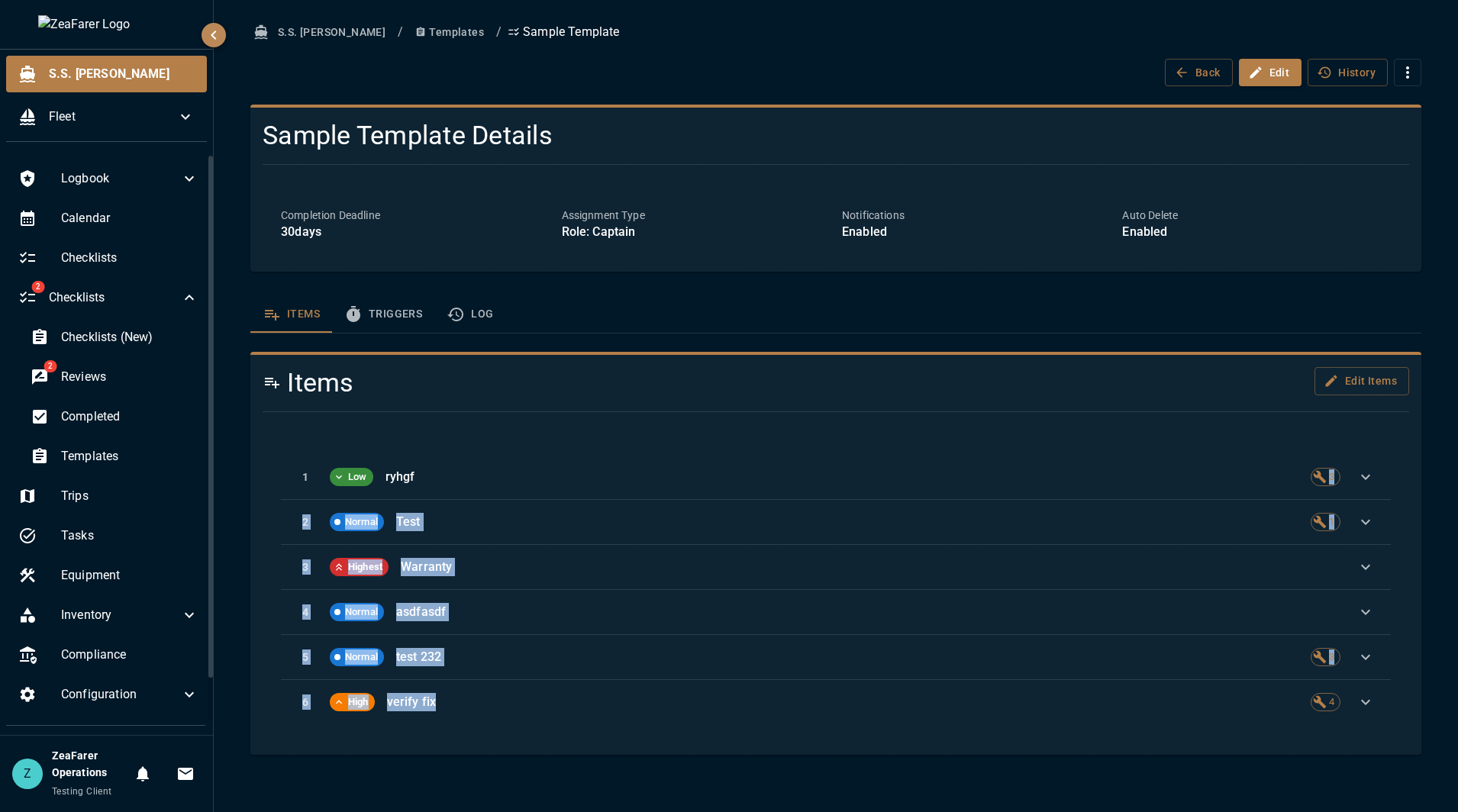
drag, startPoint x: 584, startPoint y: 710, endPoint x: 595, endPoint y: 413, distance: 297.2
click div "Items Edit Items 1 Low ryhgf 3 2 Normal Test 1 3 Highest Warranty 4 Normal asdf…"
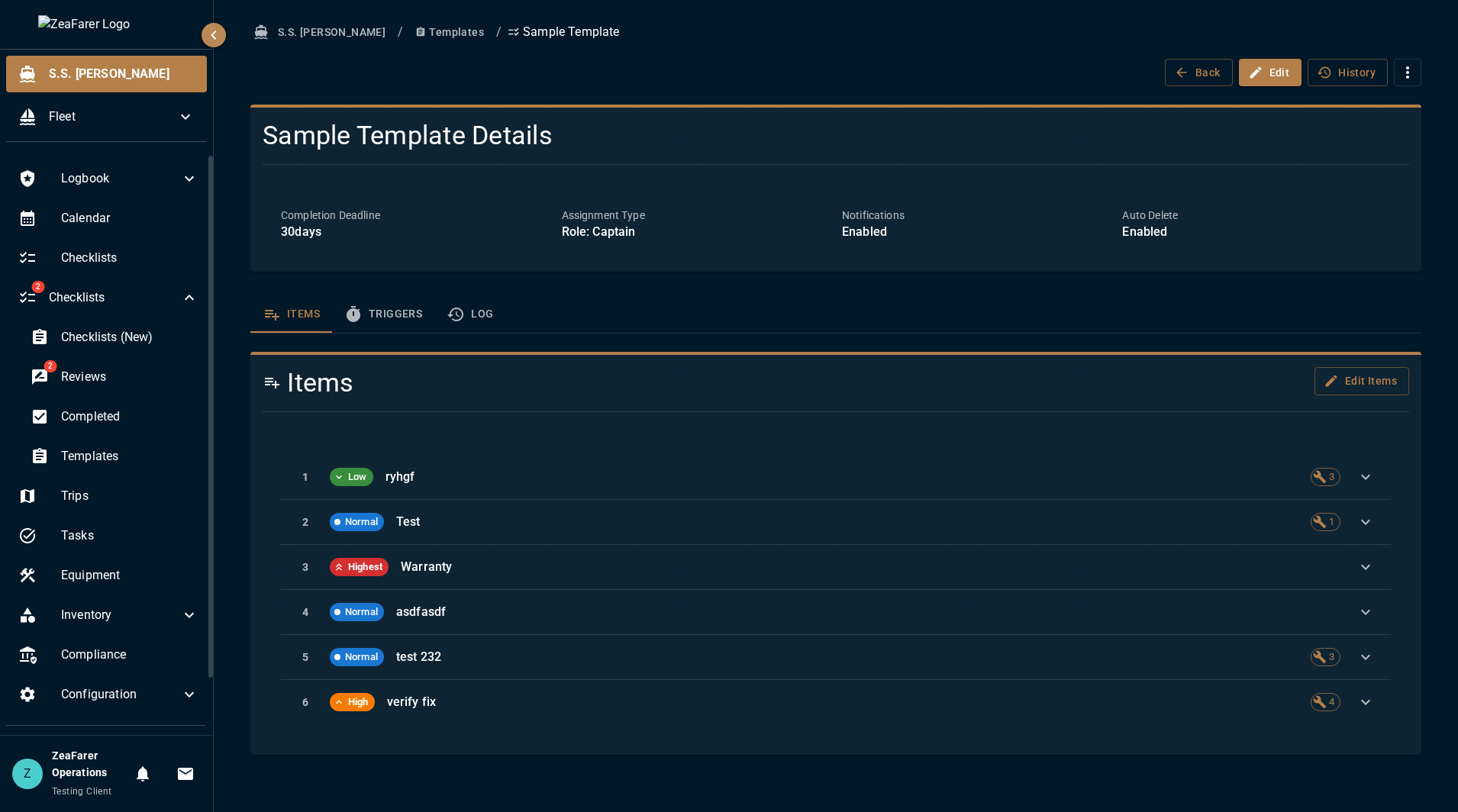
click h4 "Items"
click div
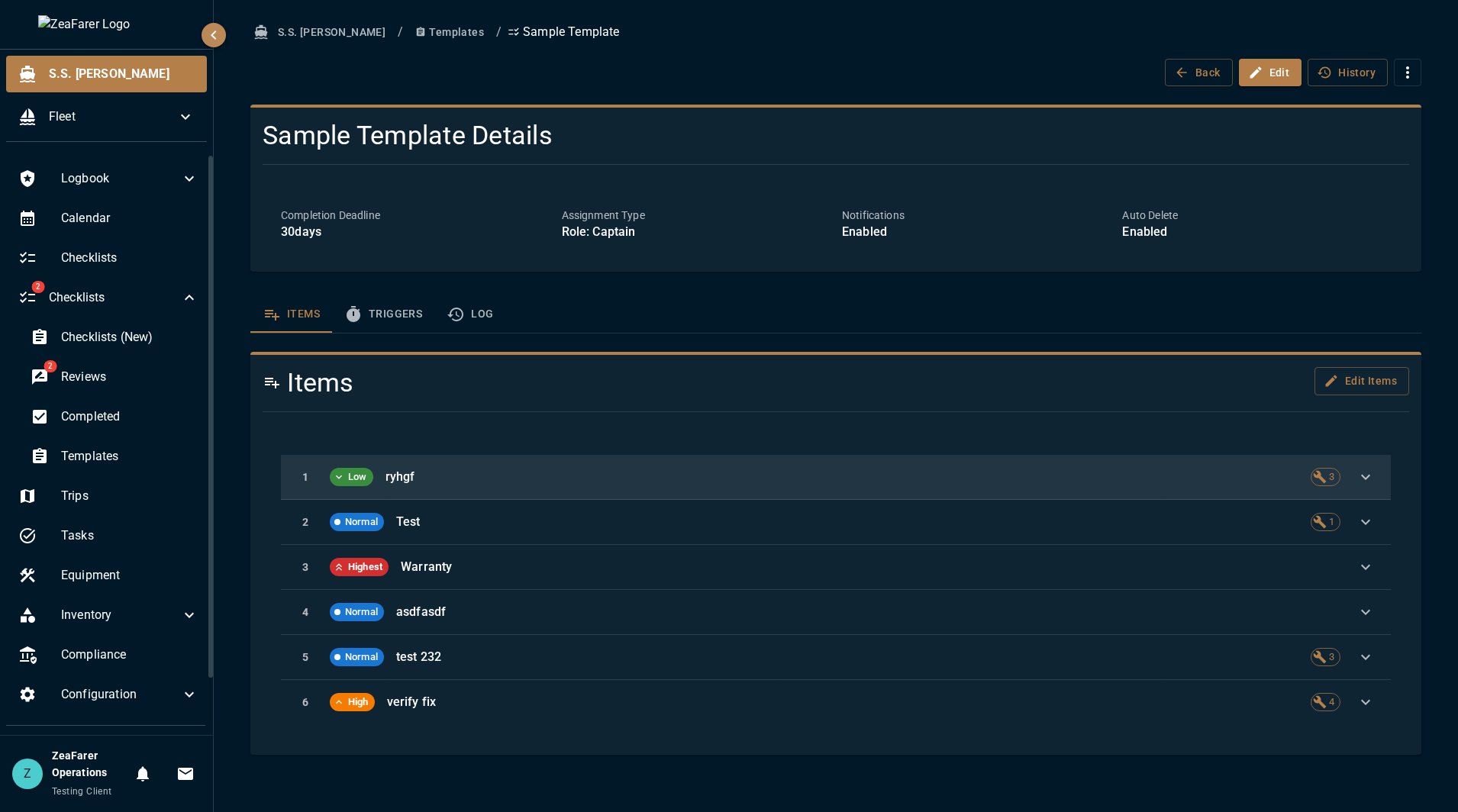
click div "1 Low ryhgf 3"
click p "ryhgf"
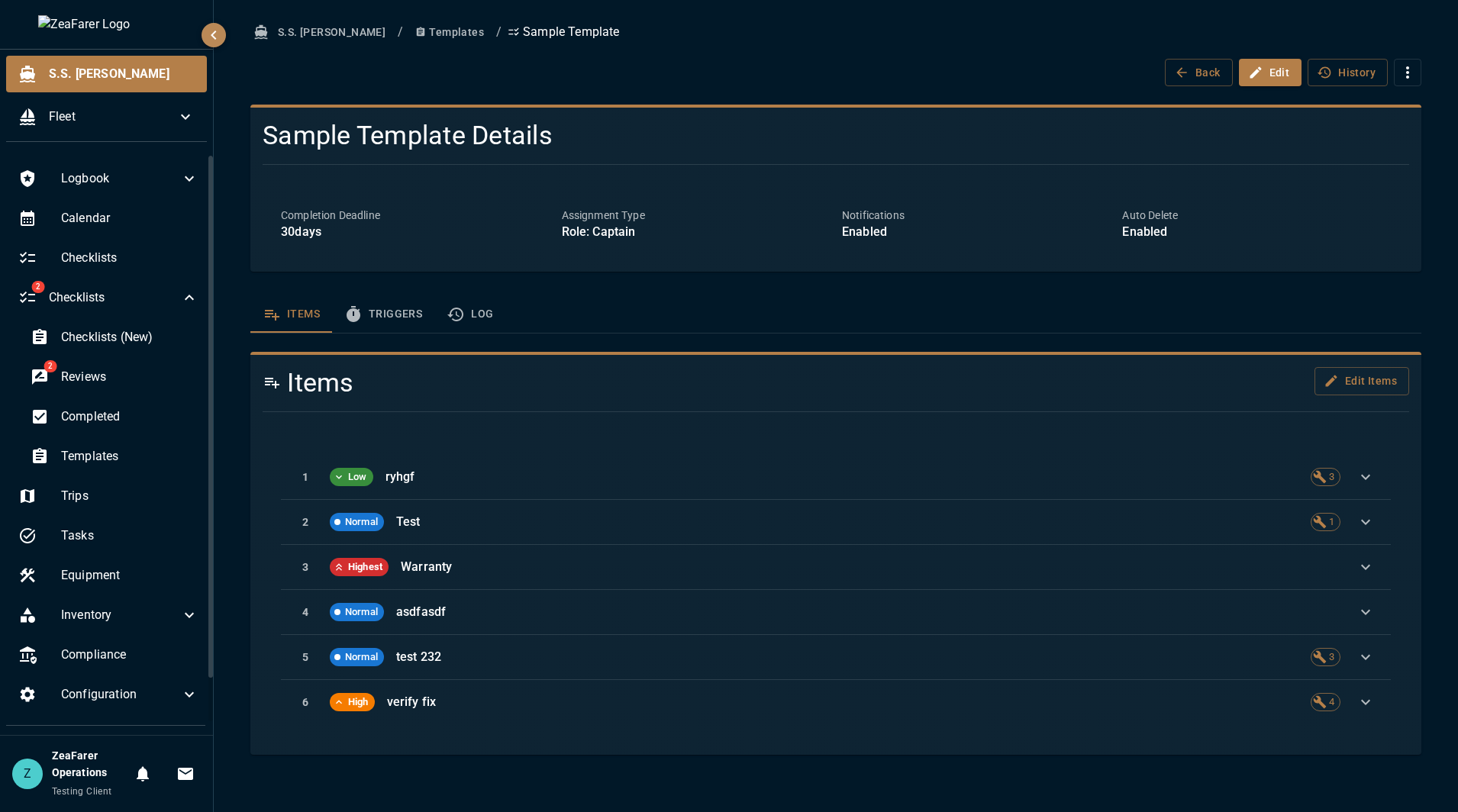
click div "Items Edit Items 1 Low ryhgf 3 2 Normal Test 1 3 Highest Warranty 4 Normal asdf…"
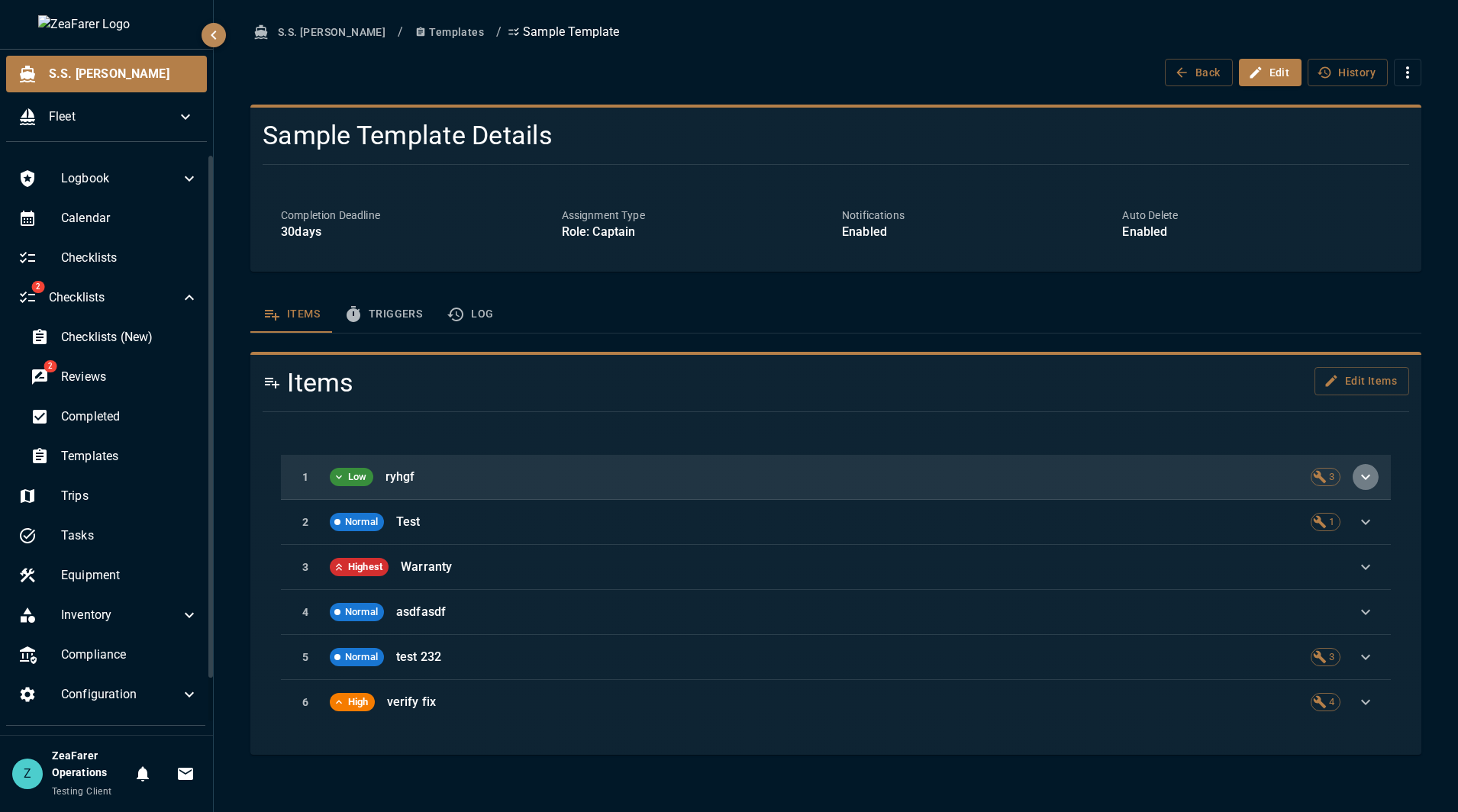
click button "button"
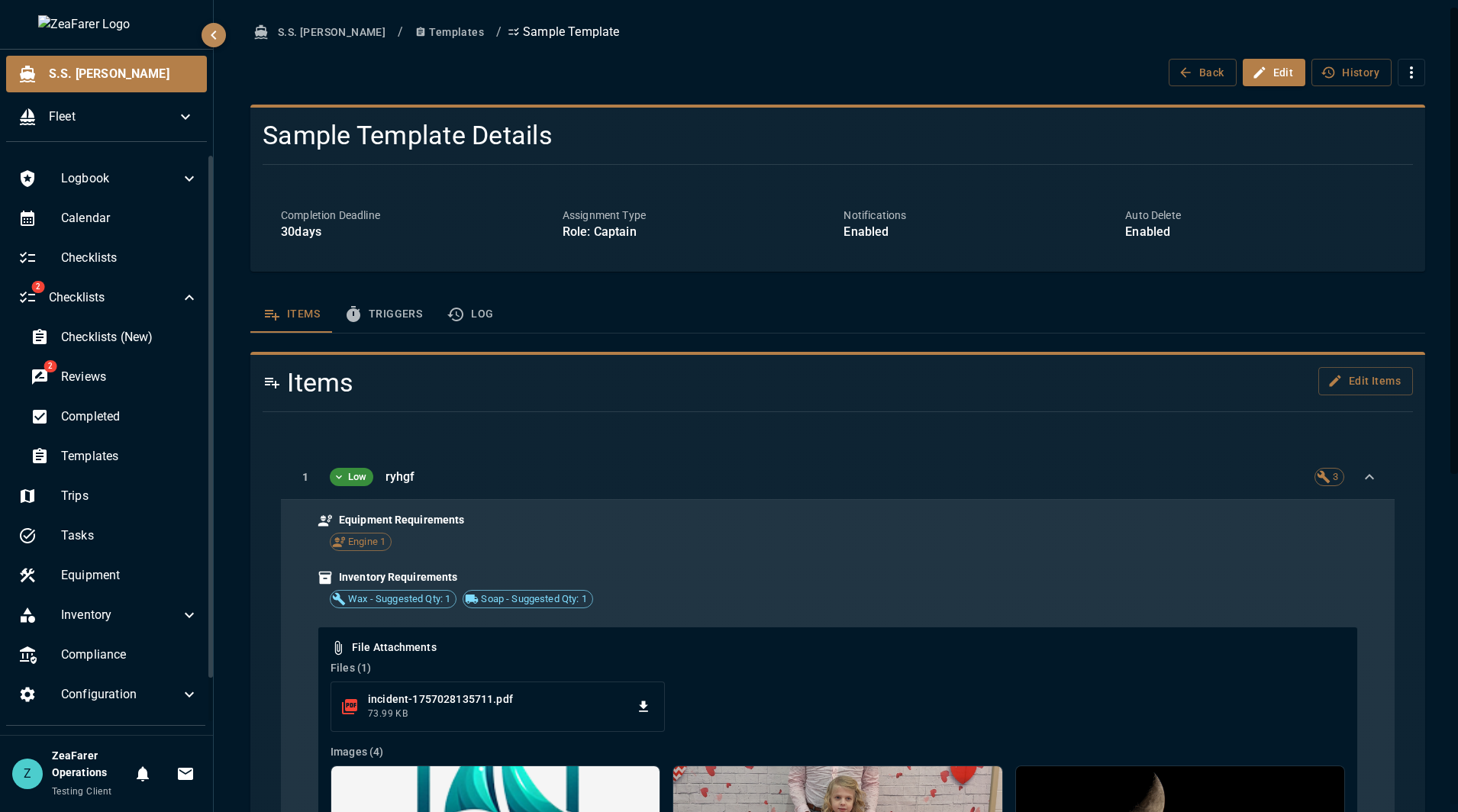
click div
click button "Edit Items"
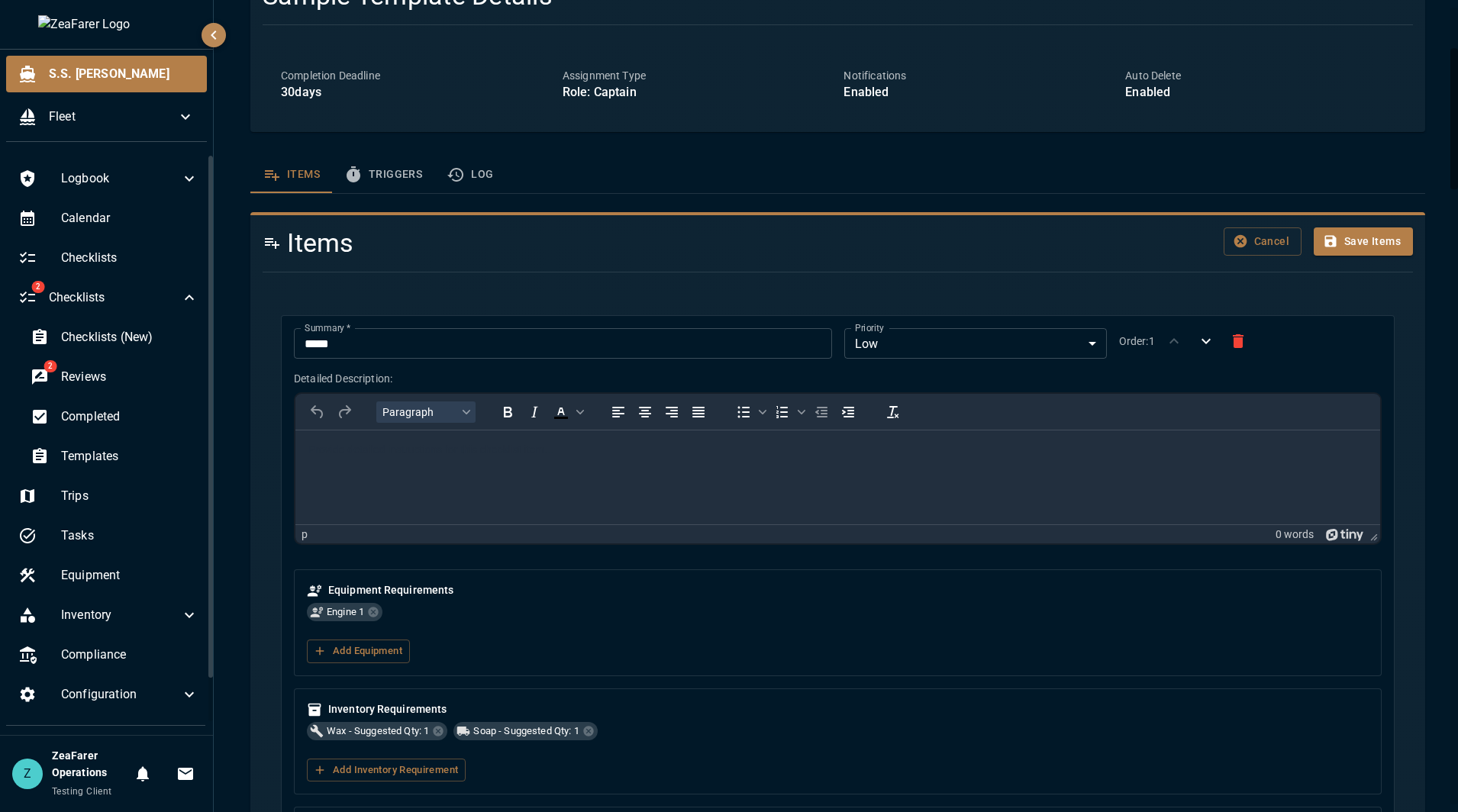
scroll to position [305, 0]
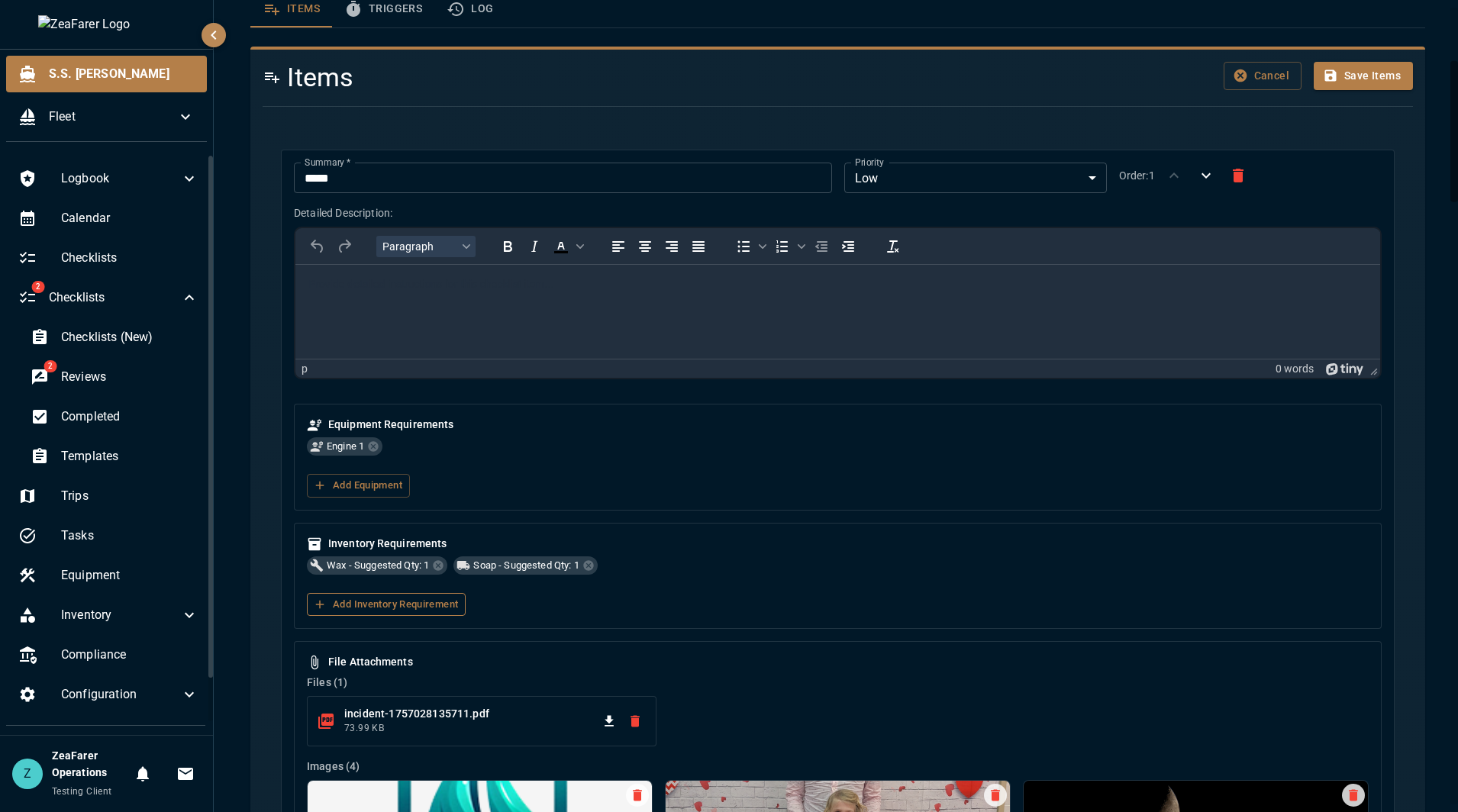
click button "Add Inventory Requirement"
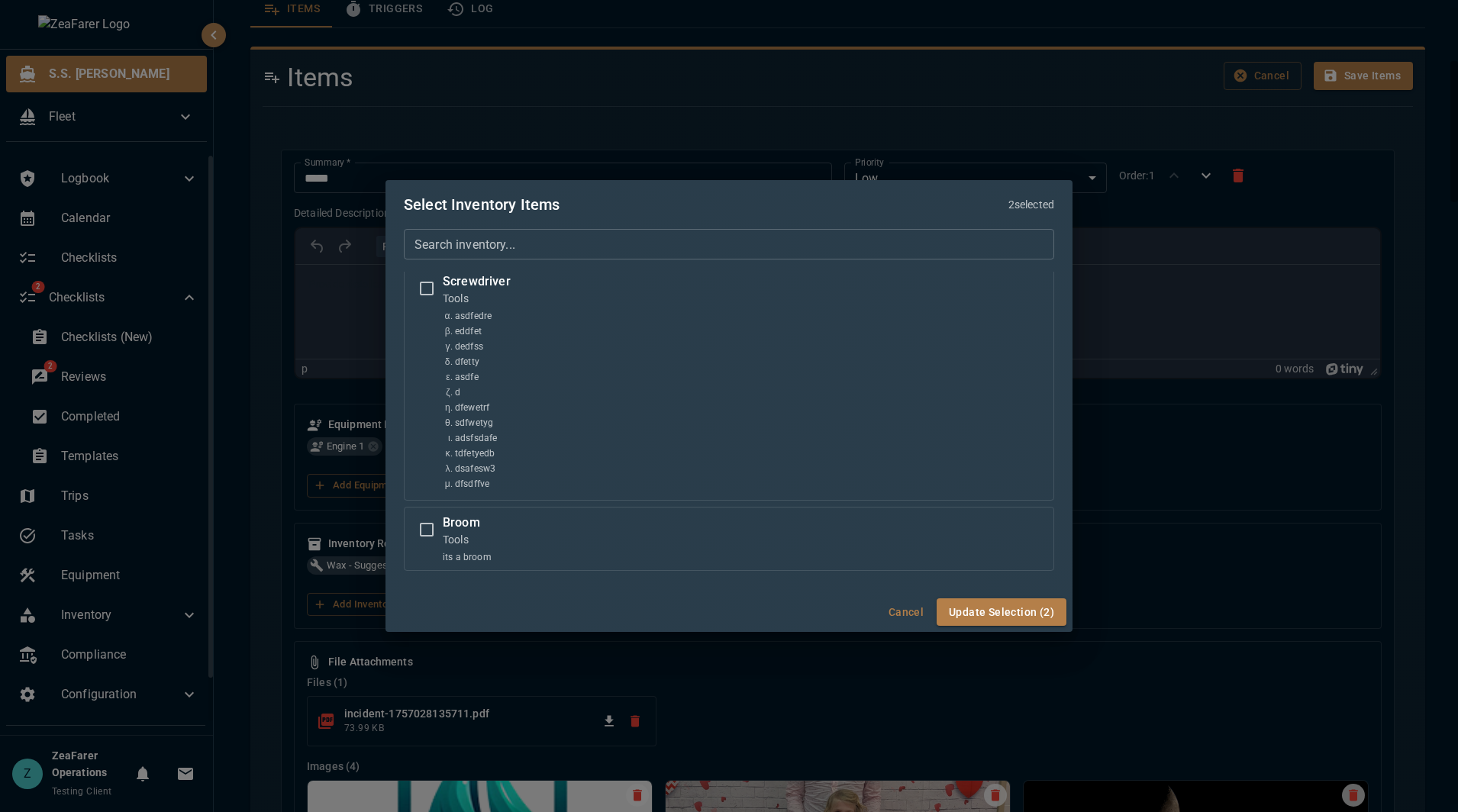
scroll to position [1126, 0]
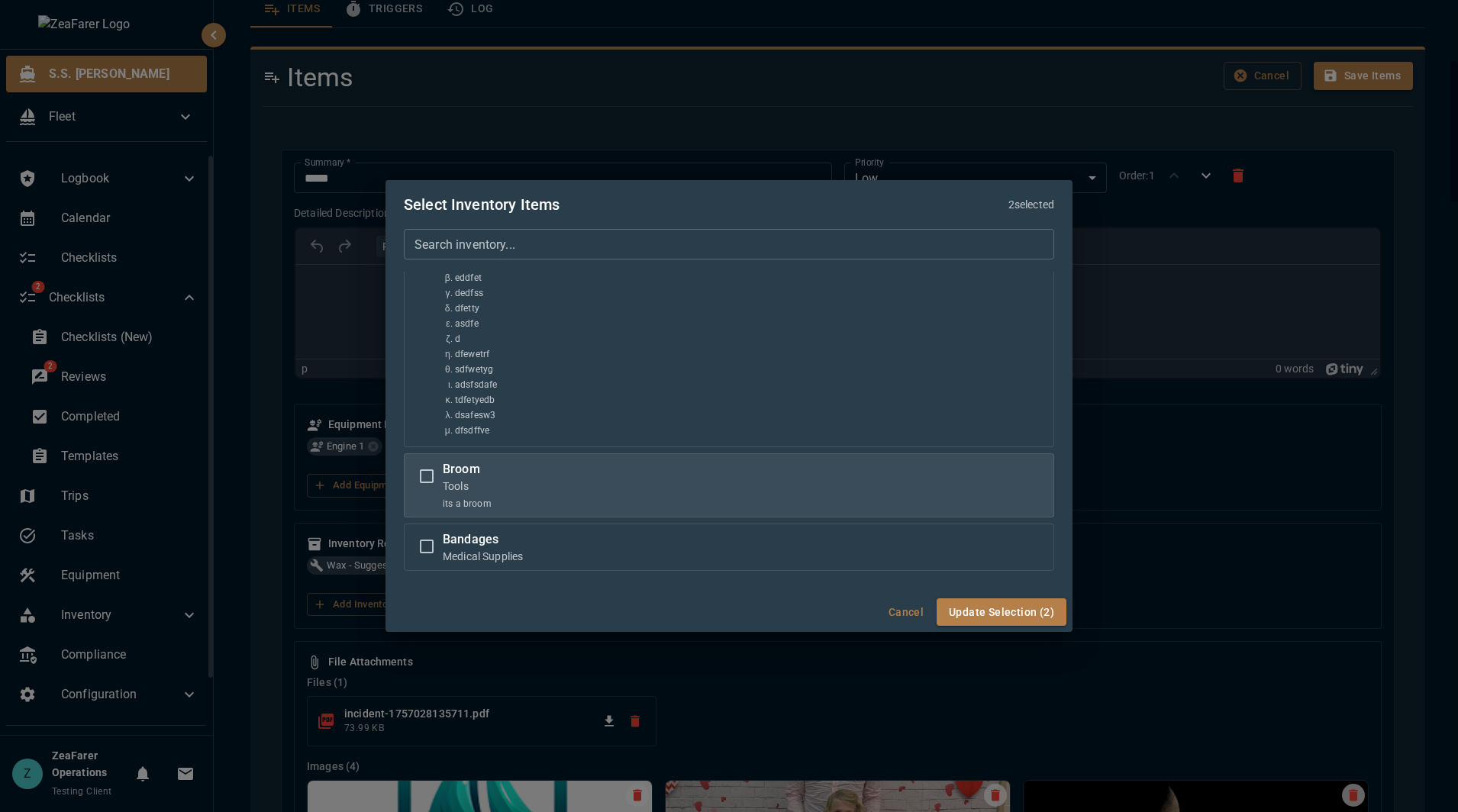
click p "Broom"
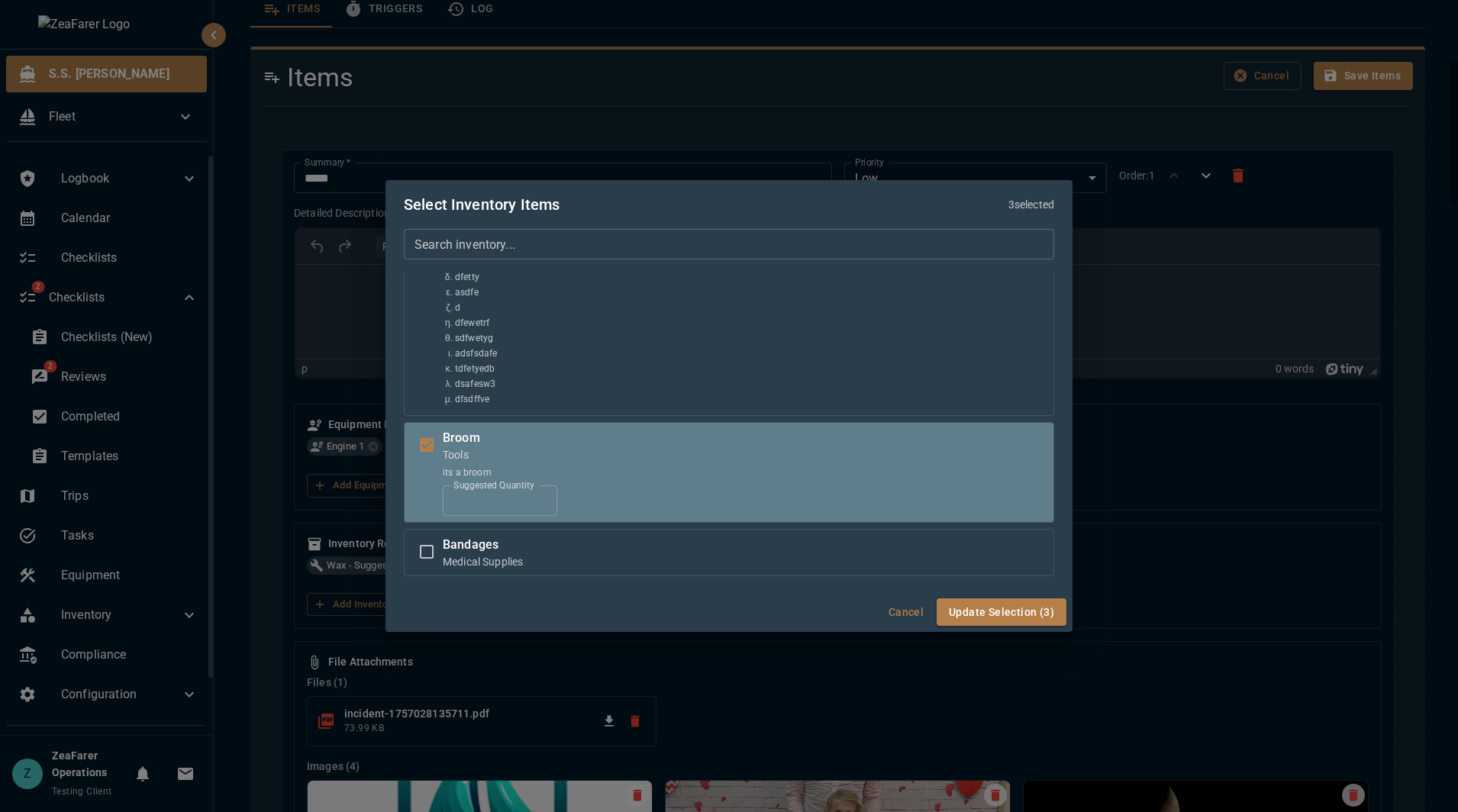
scroll to position [1163, 0]
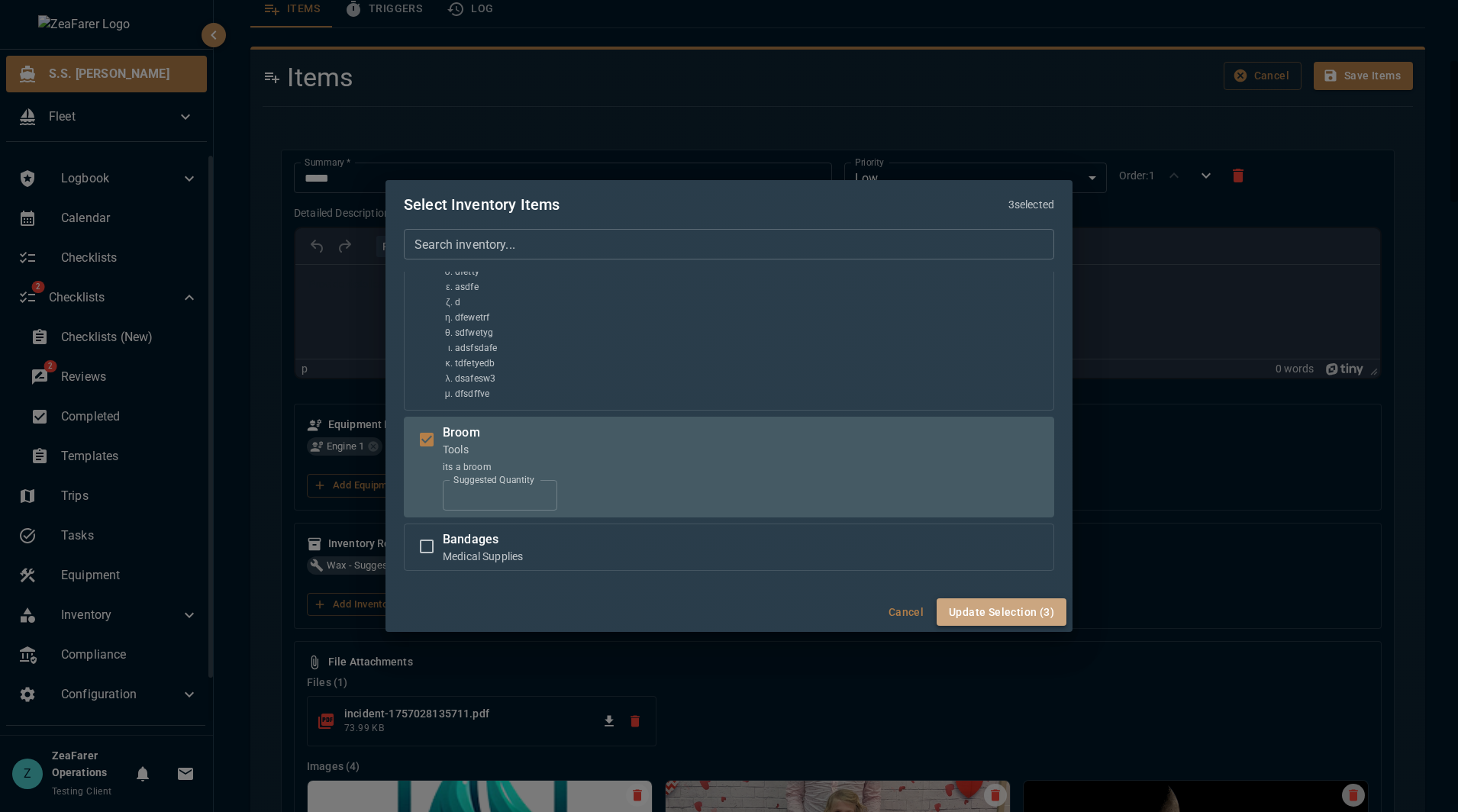
click button "Update Selection (3)"
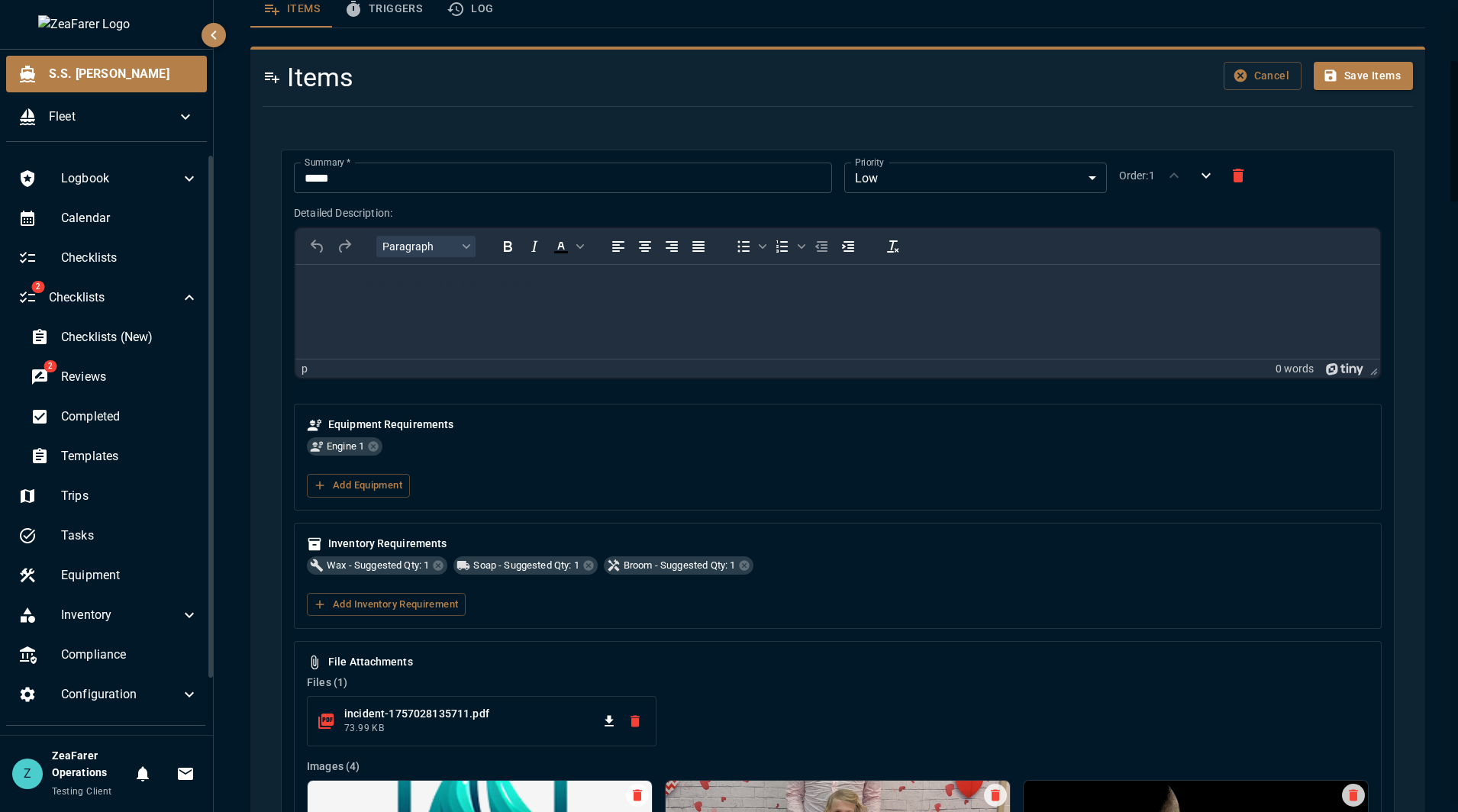
scroll to position [1052, 0]
click button "Save Items"
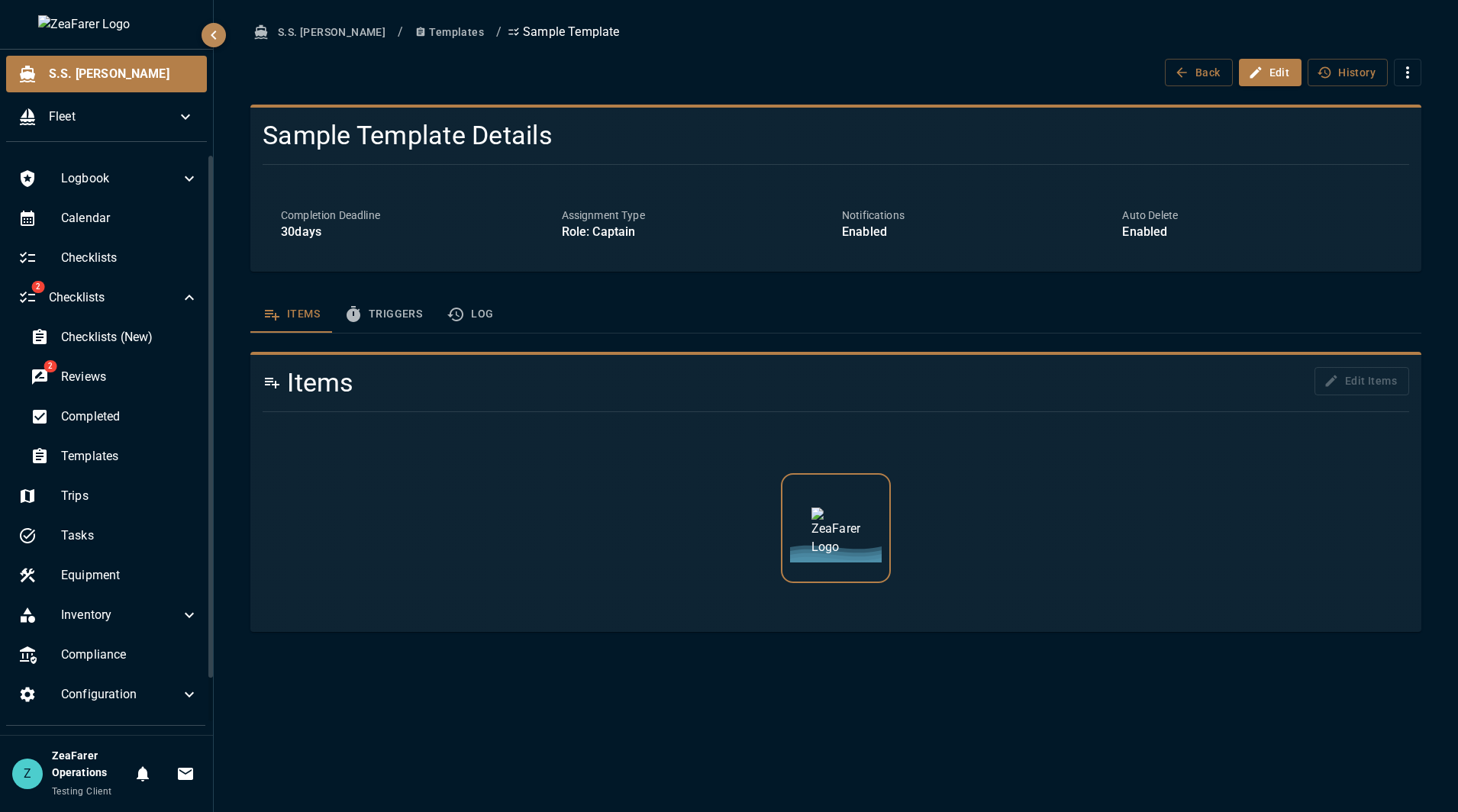
scroll to position [0, 0]
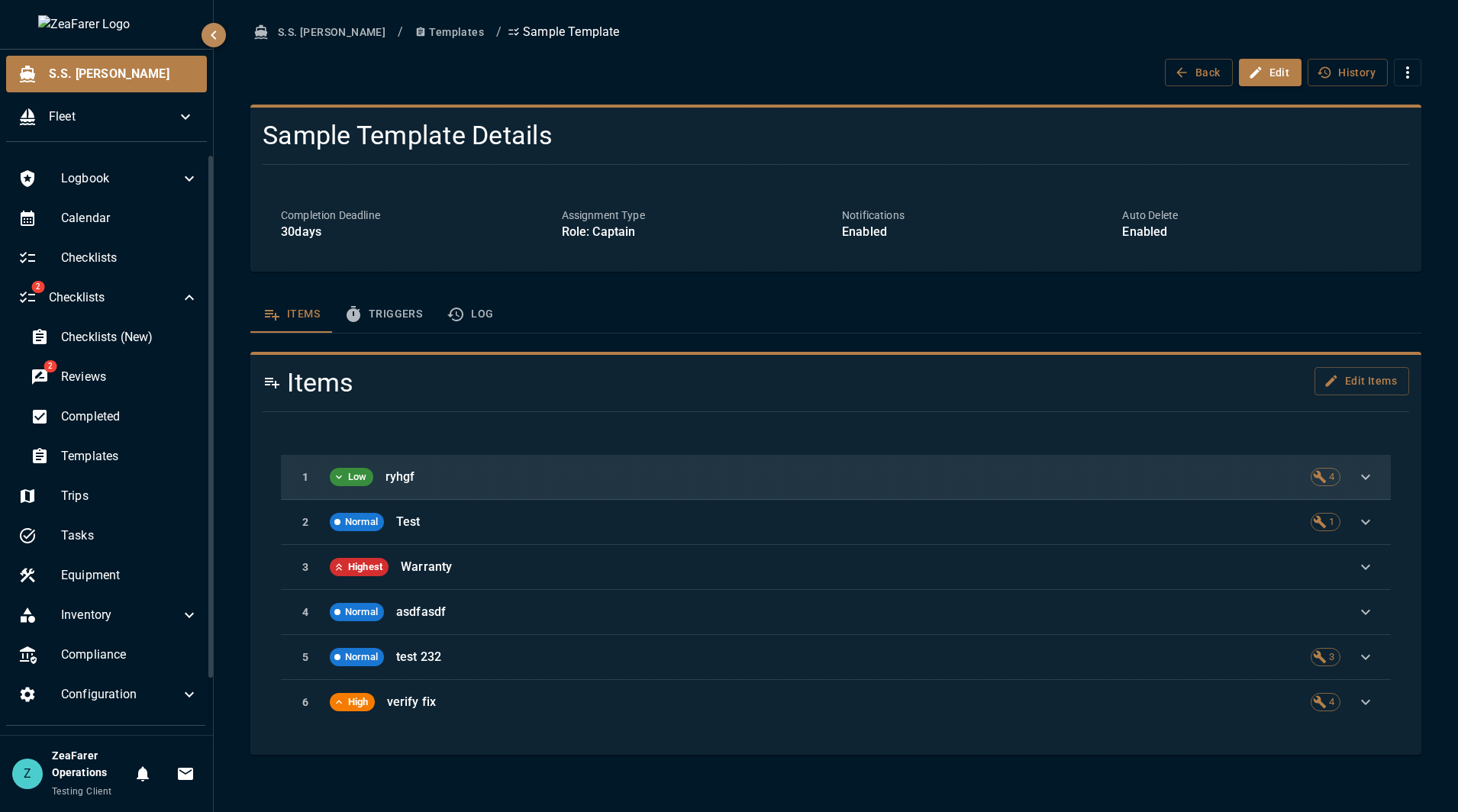
click div "1 Low ryhgf 4"
click icon "button"
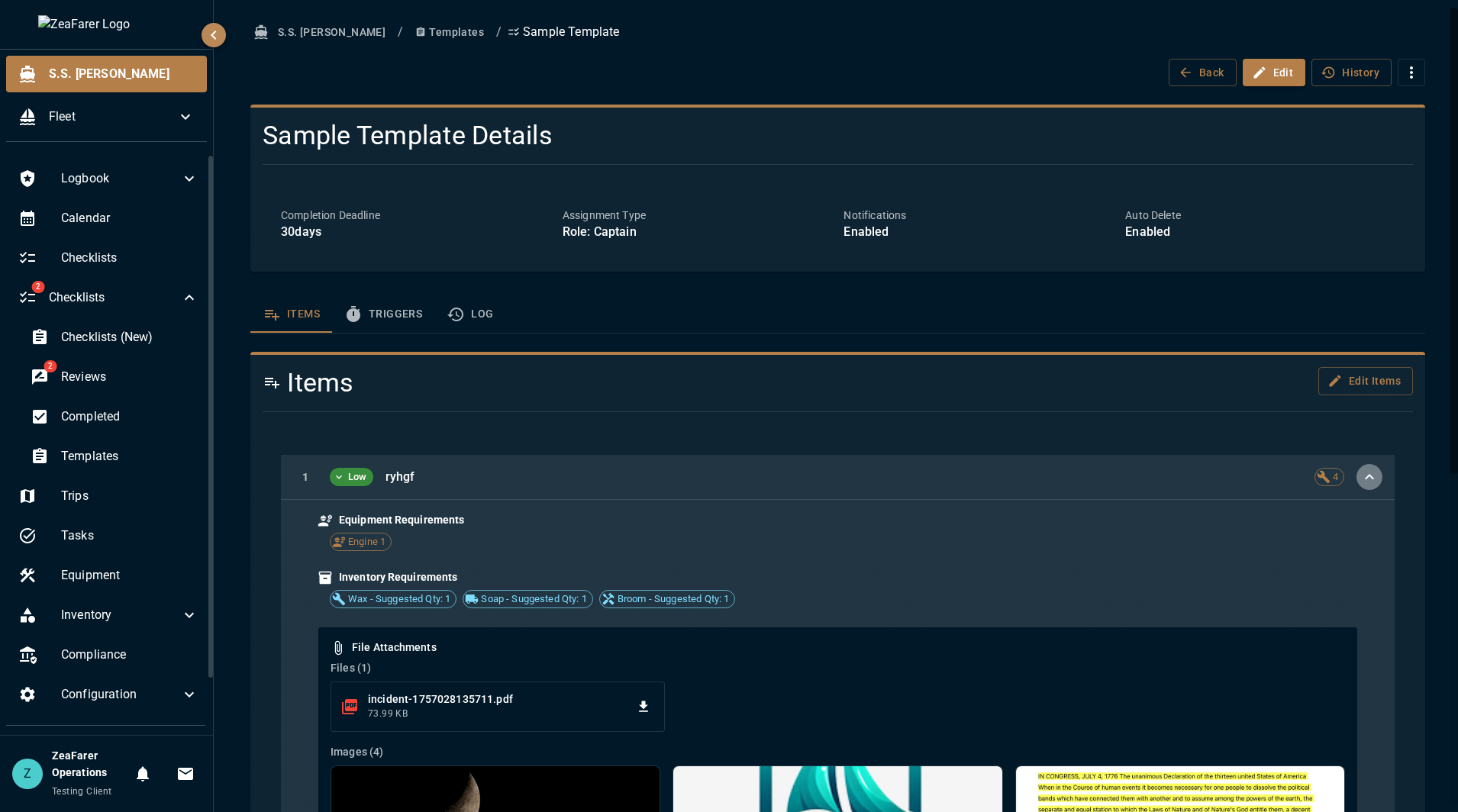
click icon "button"
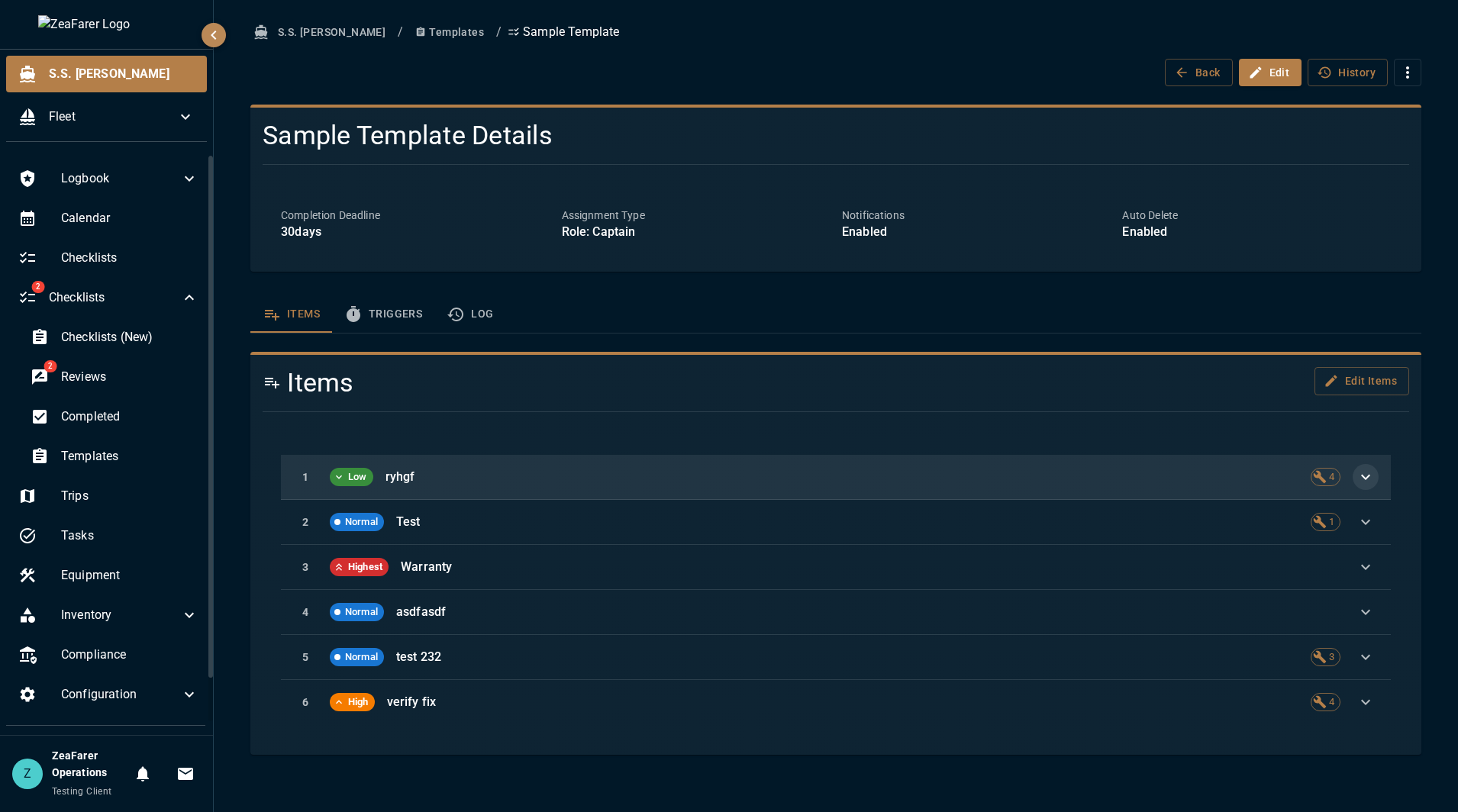
click button "S.S. [PERSON_NAME]"
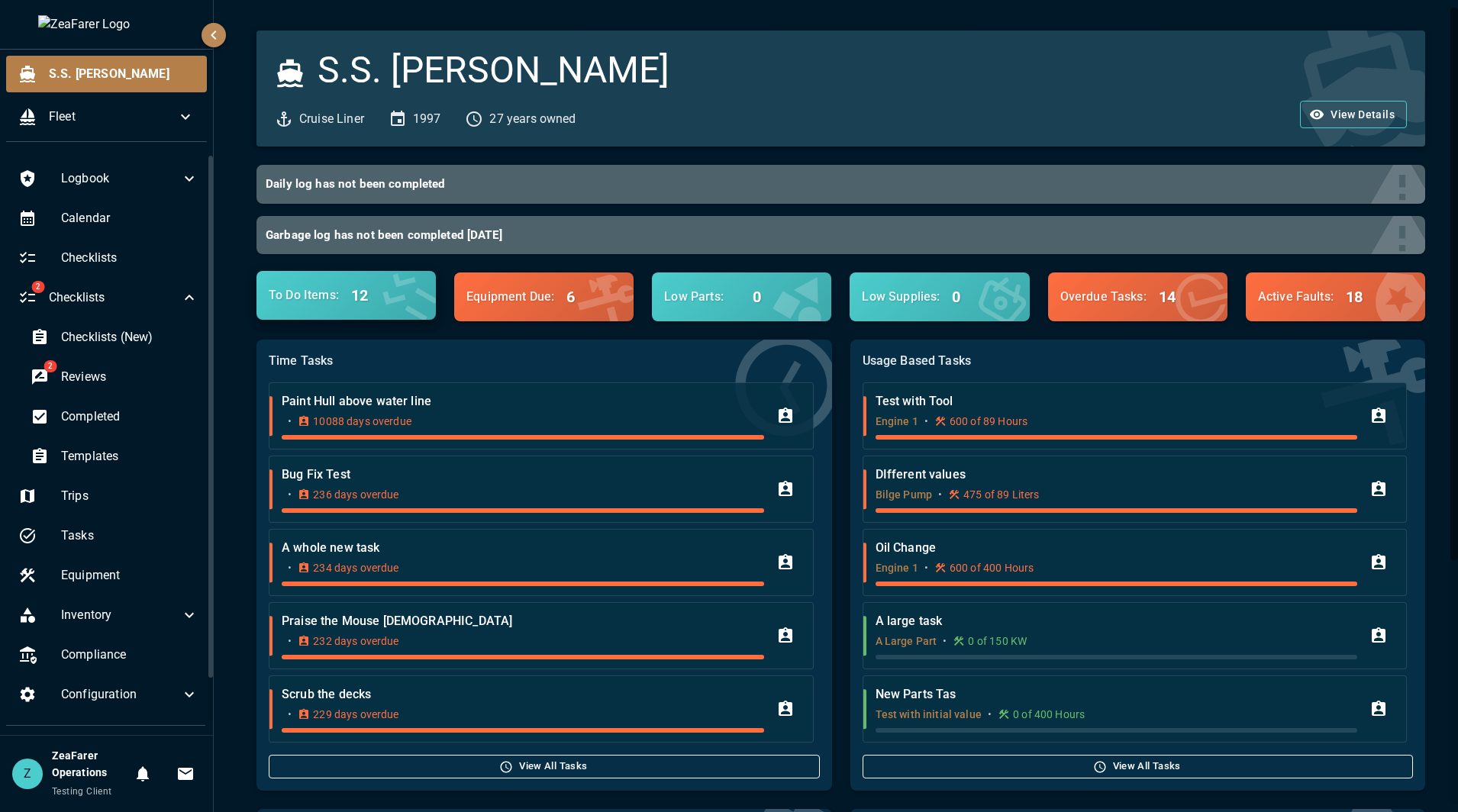
click p "To Do Items :"
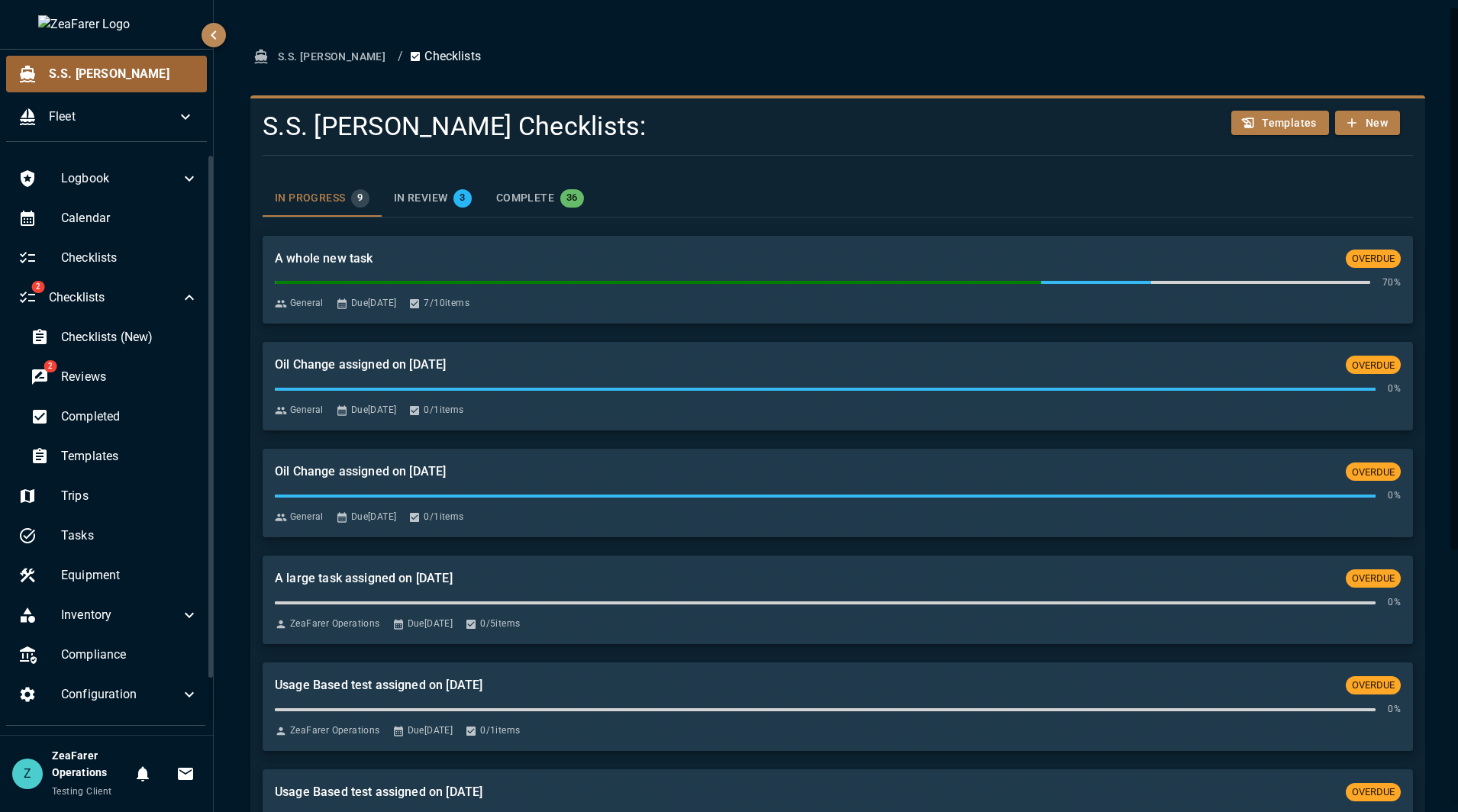
click span "S.S. [PERSON_NAME]"
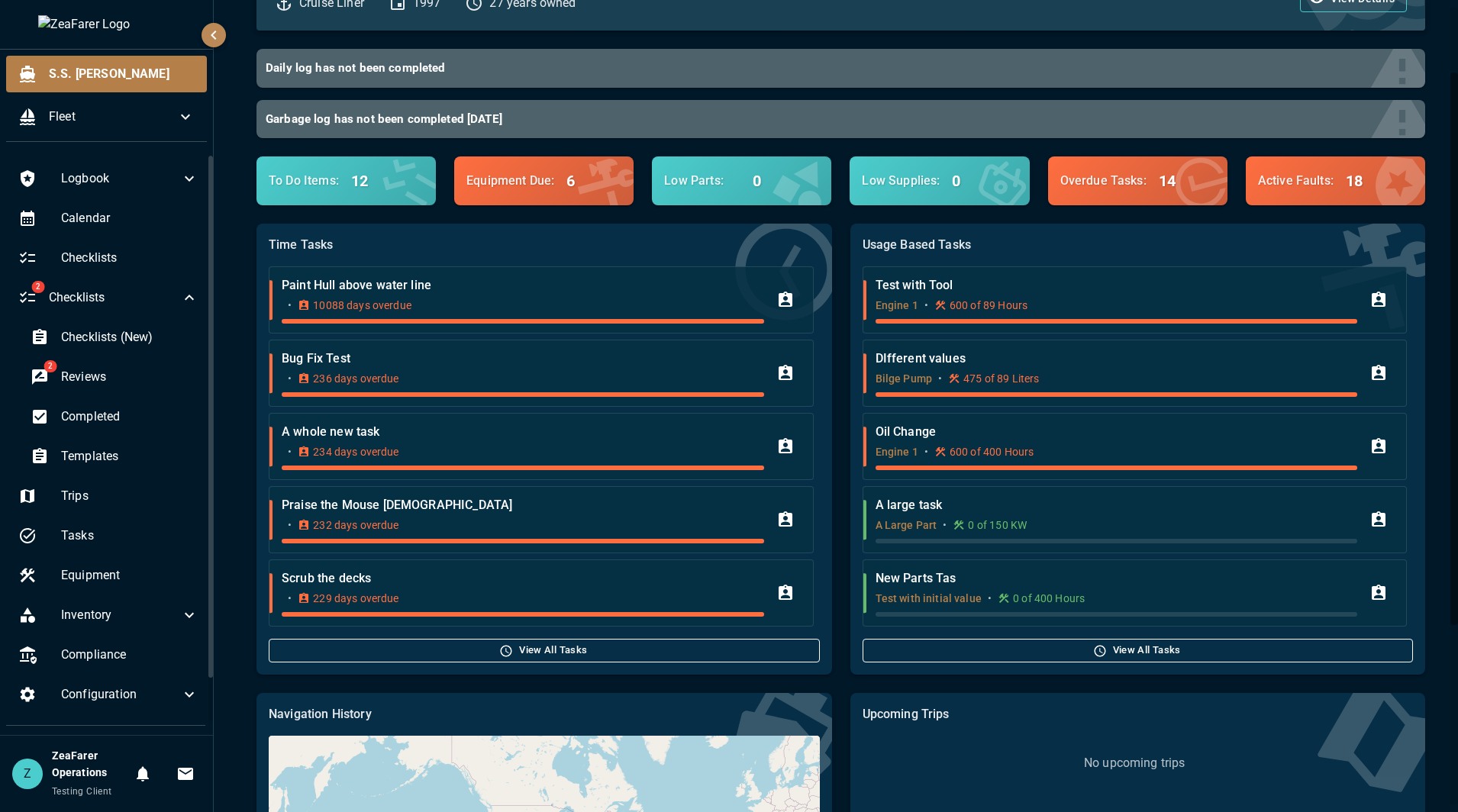
scroll to position [76, 0]
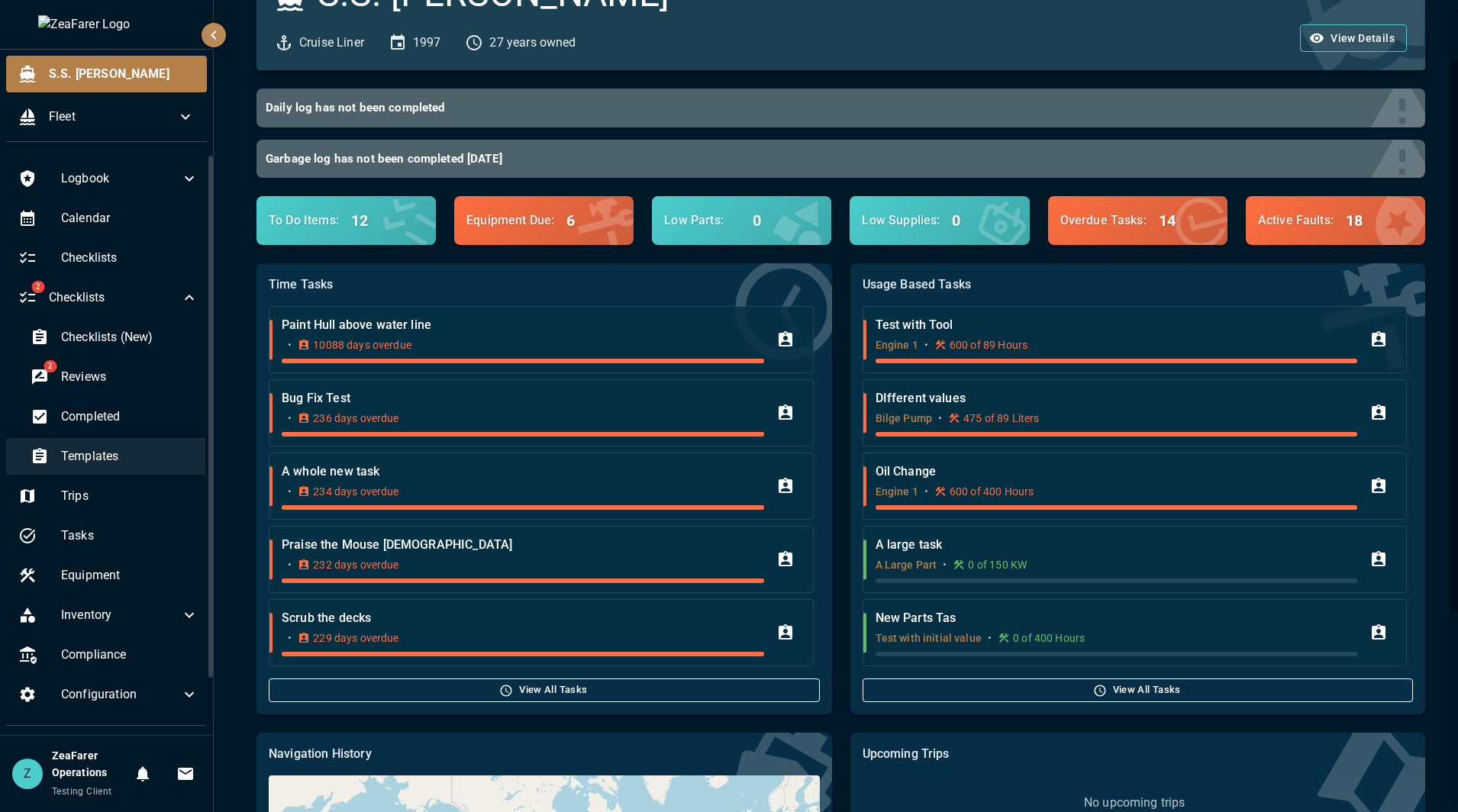
click span "Templates"
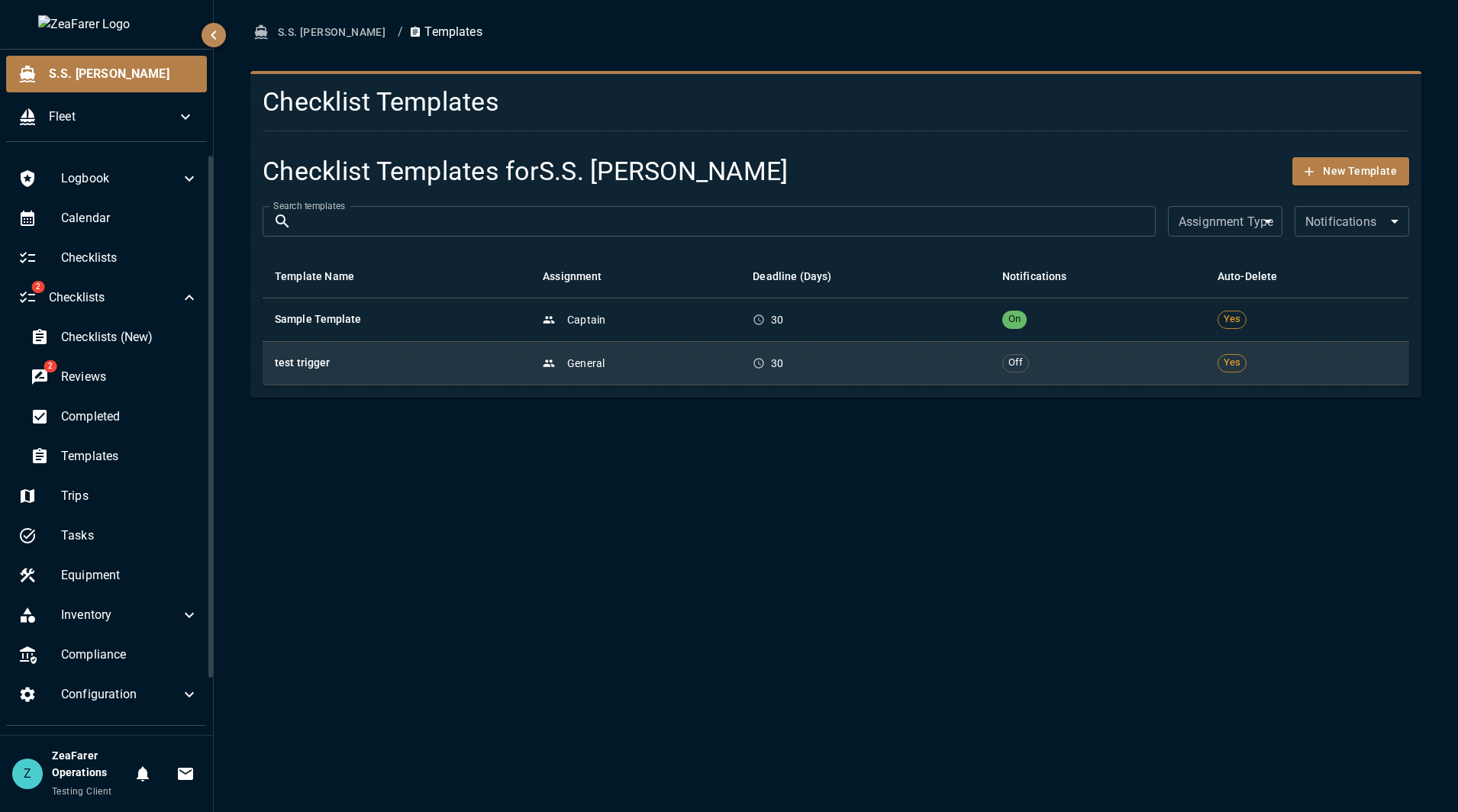
click h6 "test trigger"
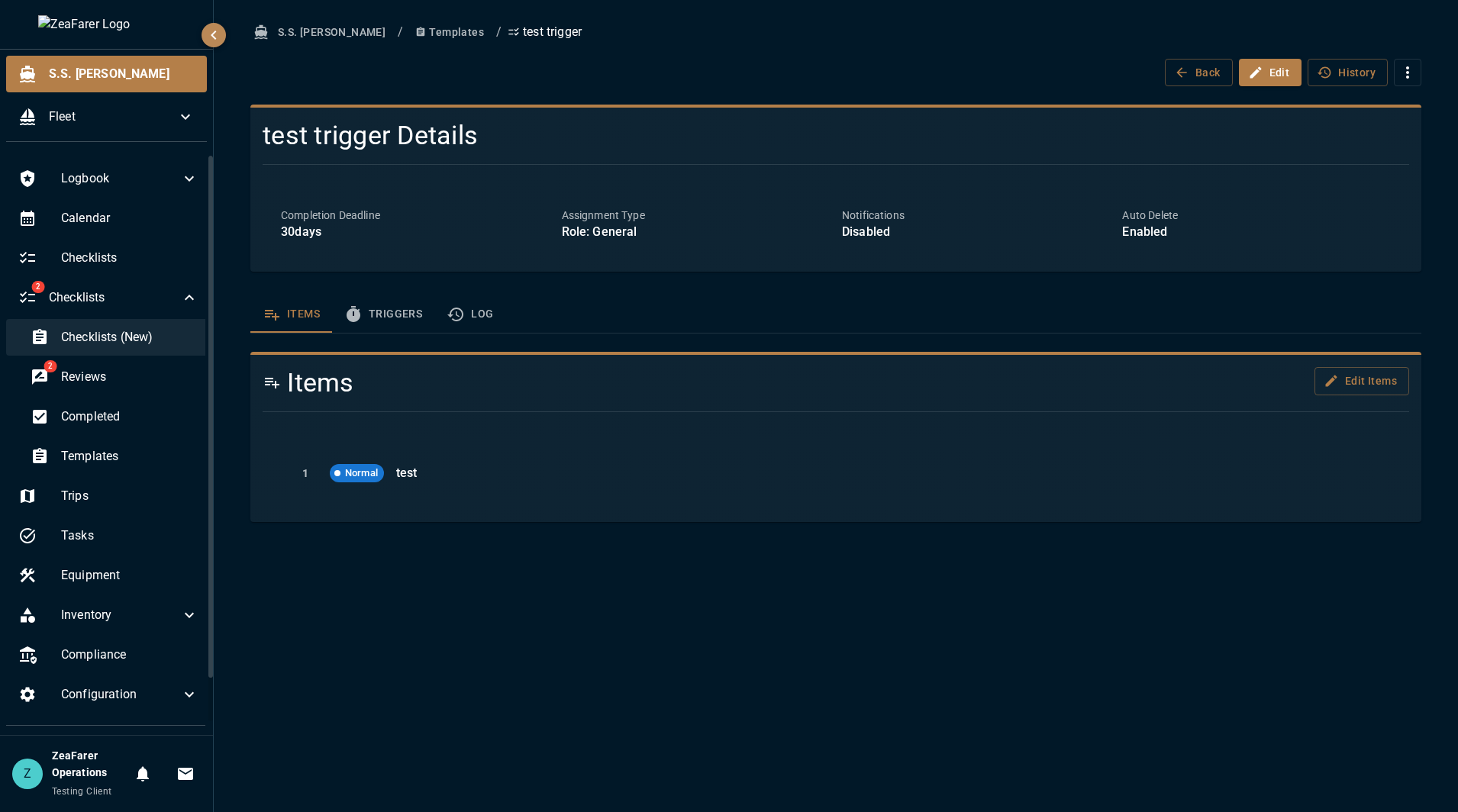
click span "Checklists (New)"
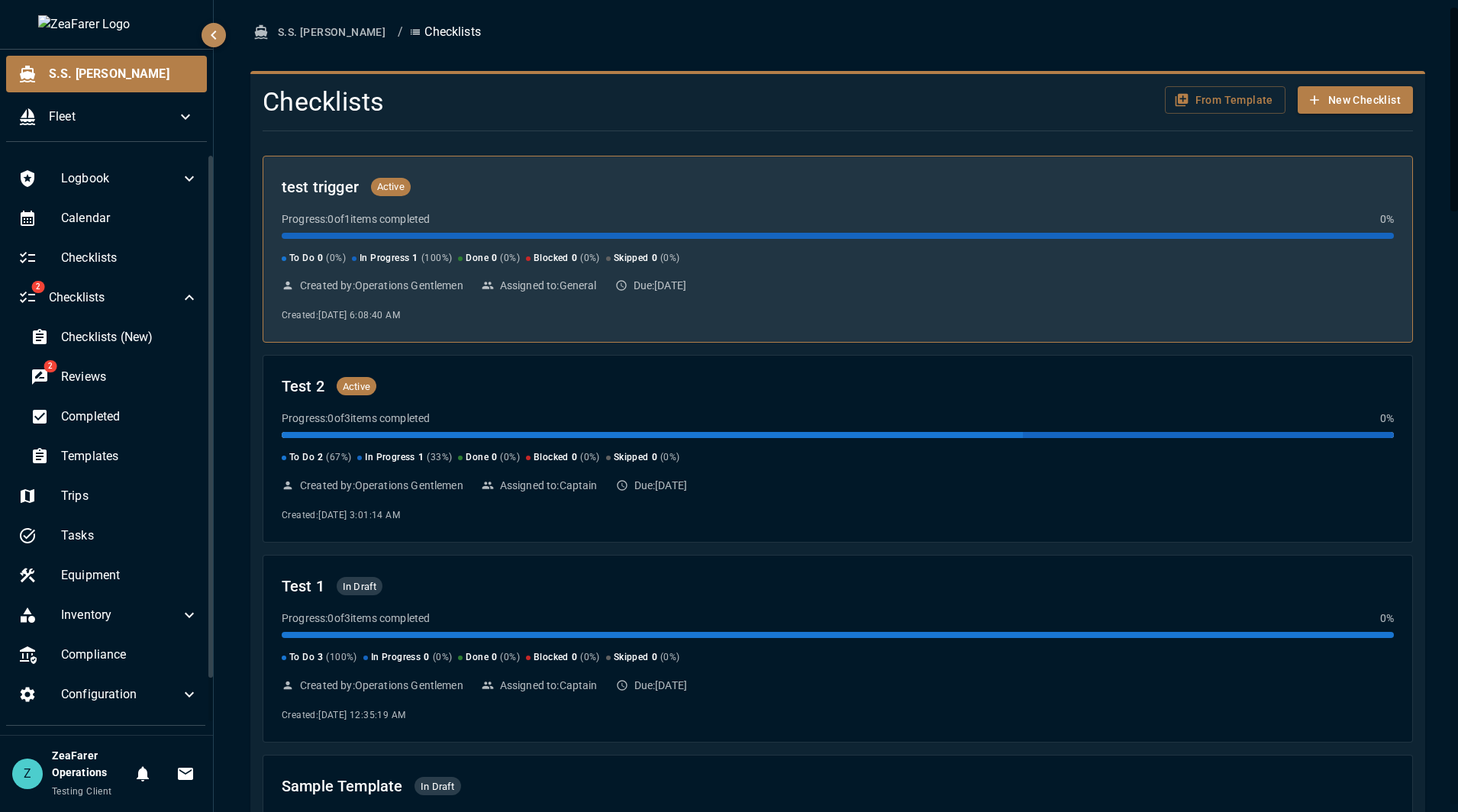
click div "Progress: 0 of 1 items completed 0 % To Do 0 ( 0 %) In Progress 1 ( 100 %) Done…"
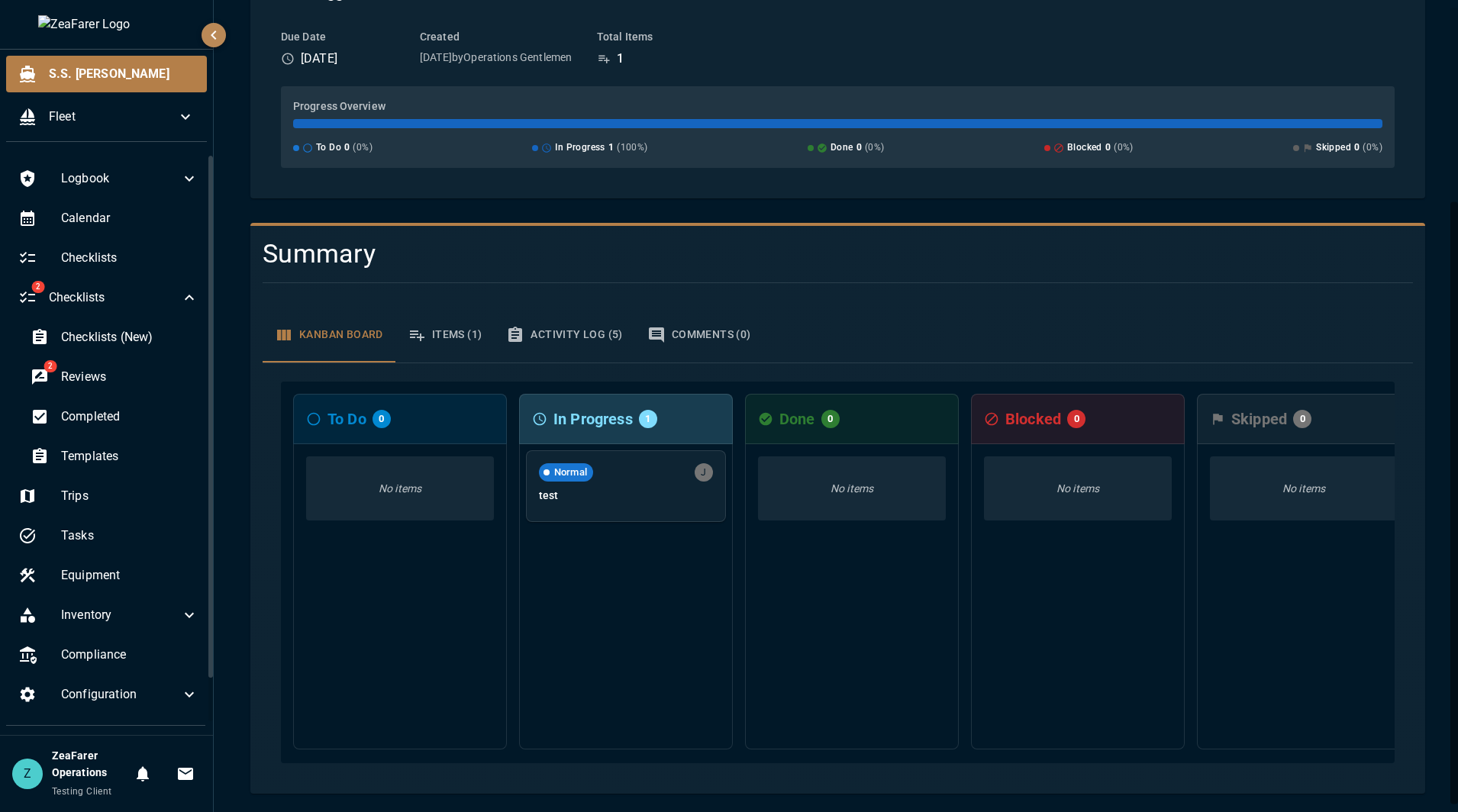
scroll to position [261, 0]
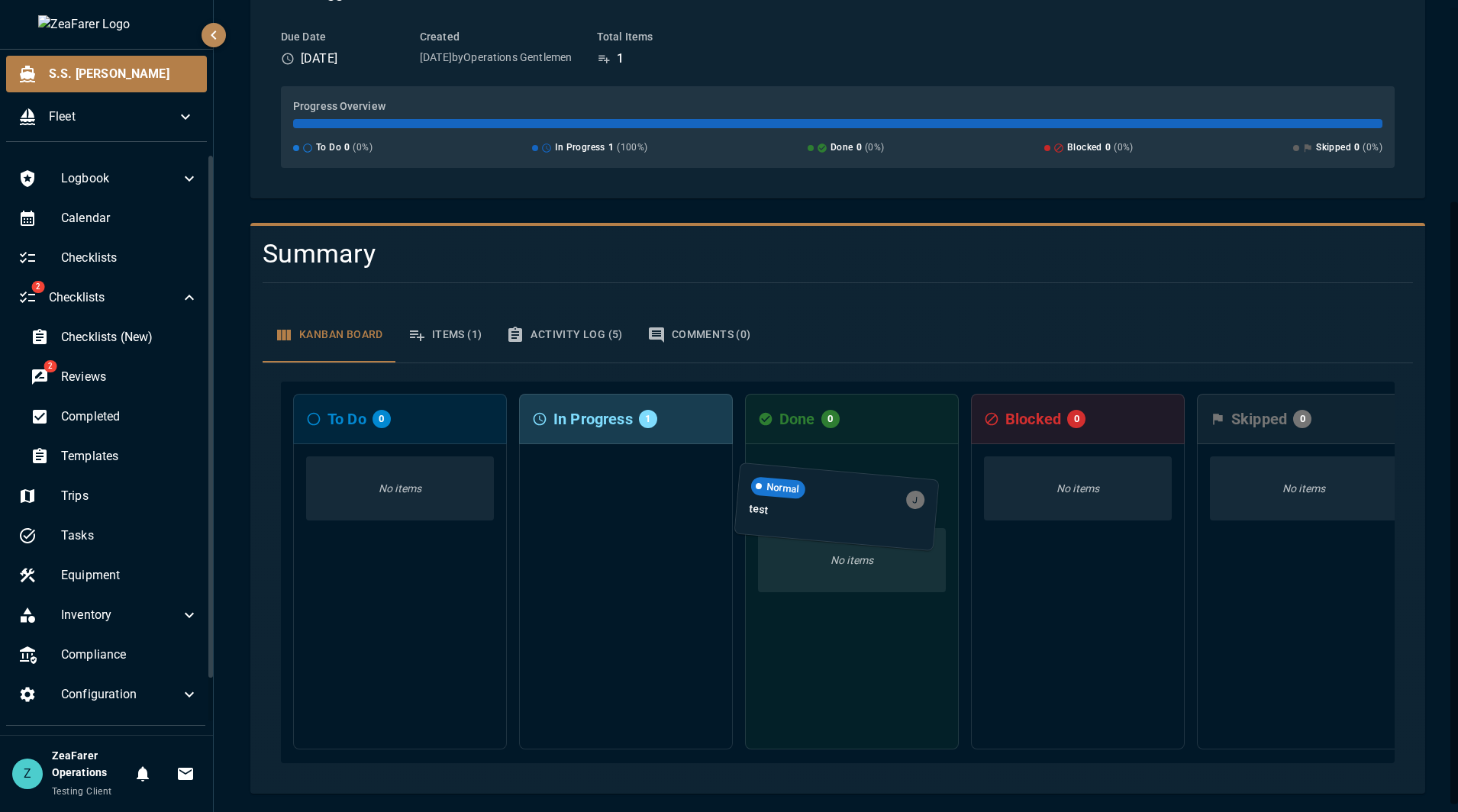
drag, startPoint x: 614, startPoint y: 473, endPoint x: 835, endPoint y: 498, distance: 222.4
click div "To Do 0 No items In Progress 1 Normal J test Done 0 No items Blocked 0 No items…"
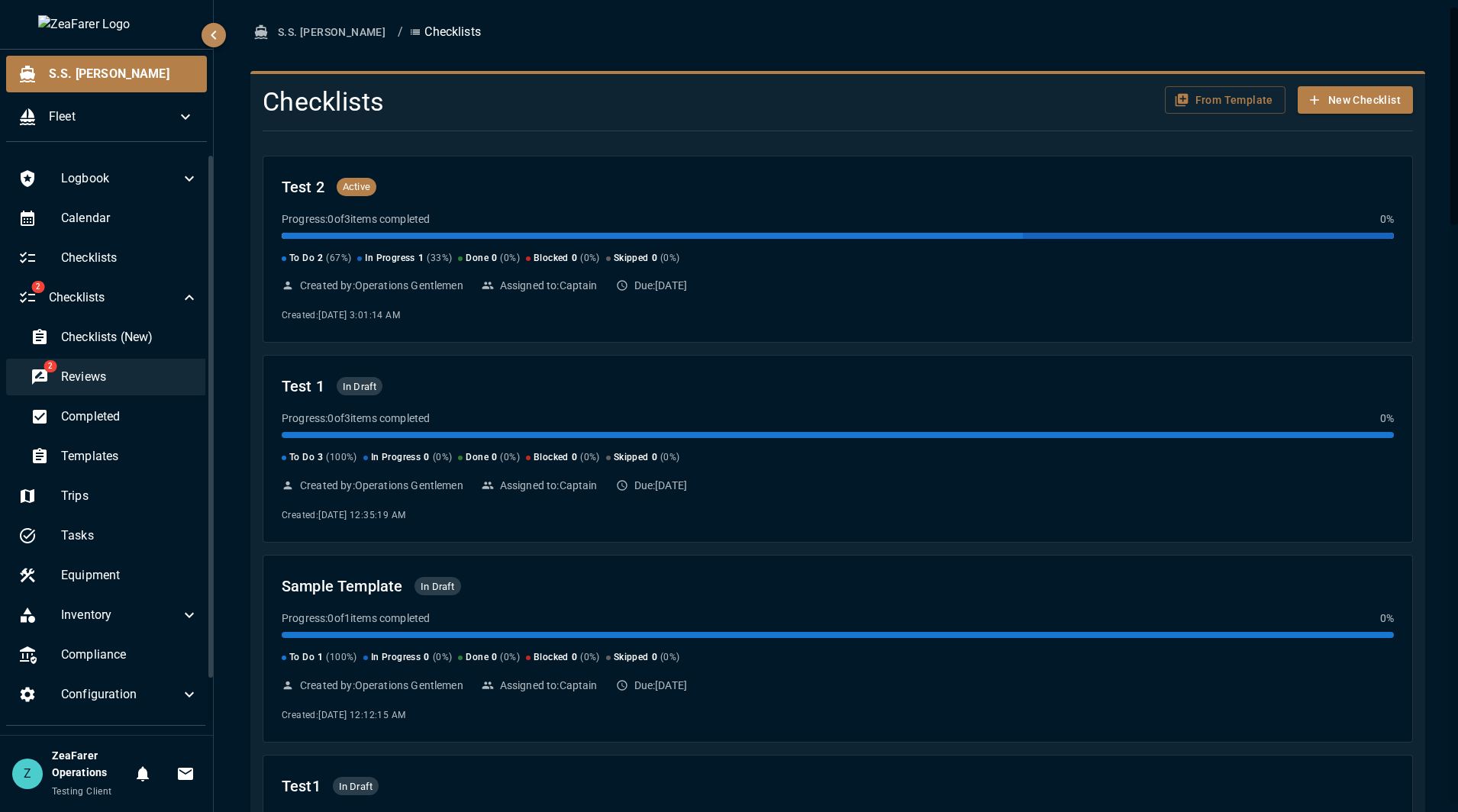
click span "Reviews"
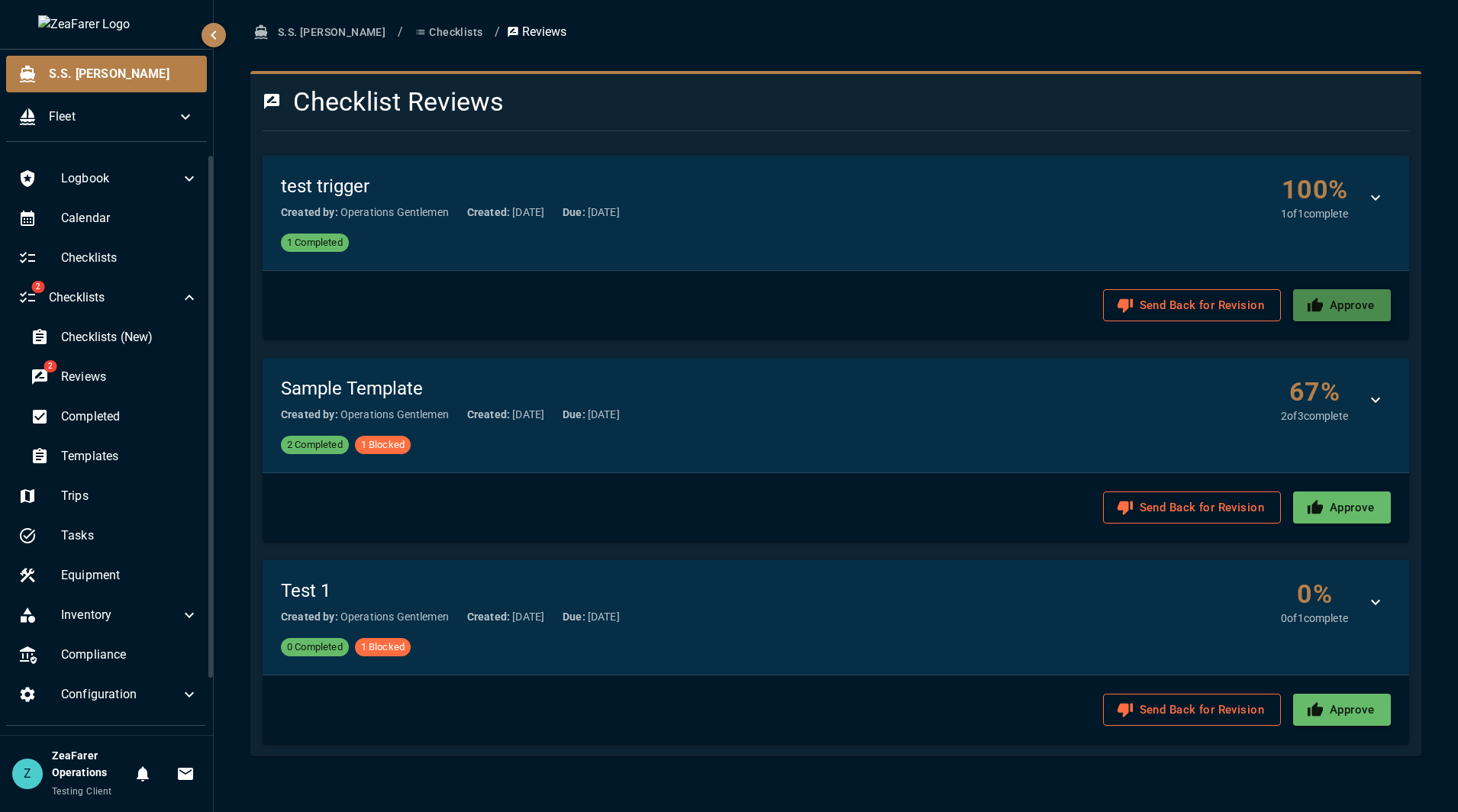
click button "Approve"
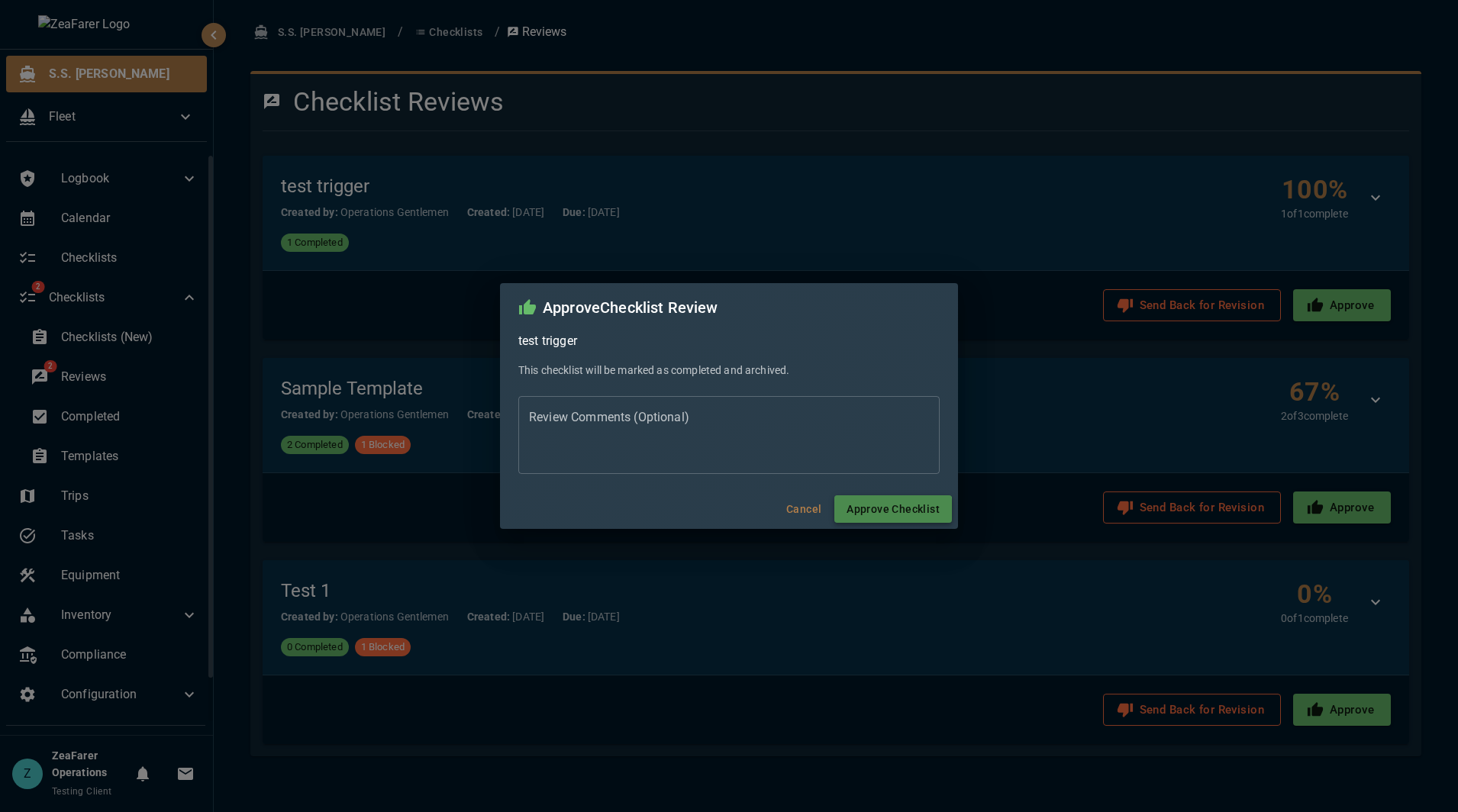
click button "Approve Checklist"
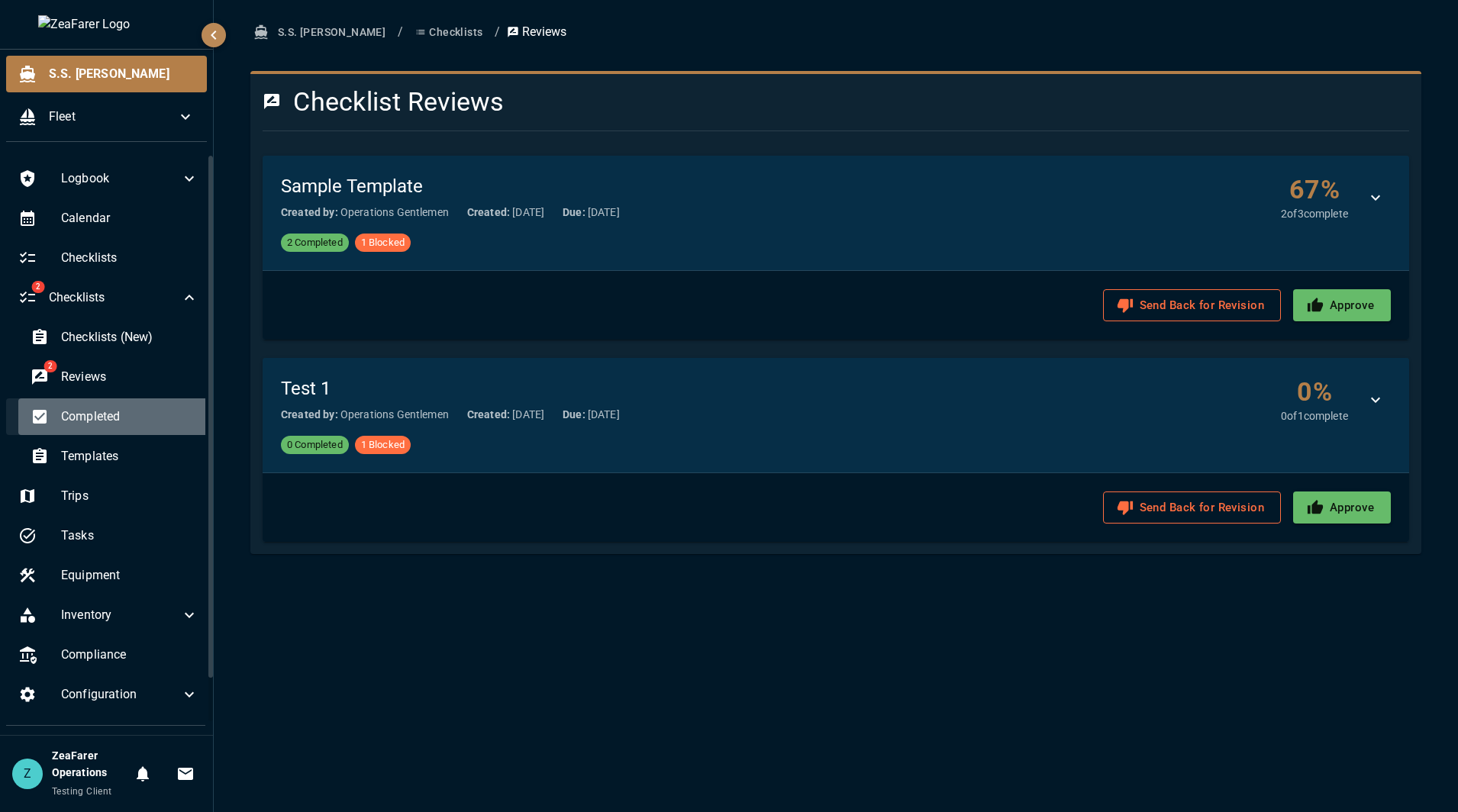
click span "Completed"
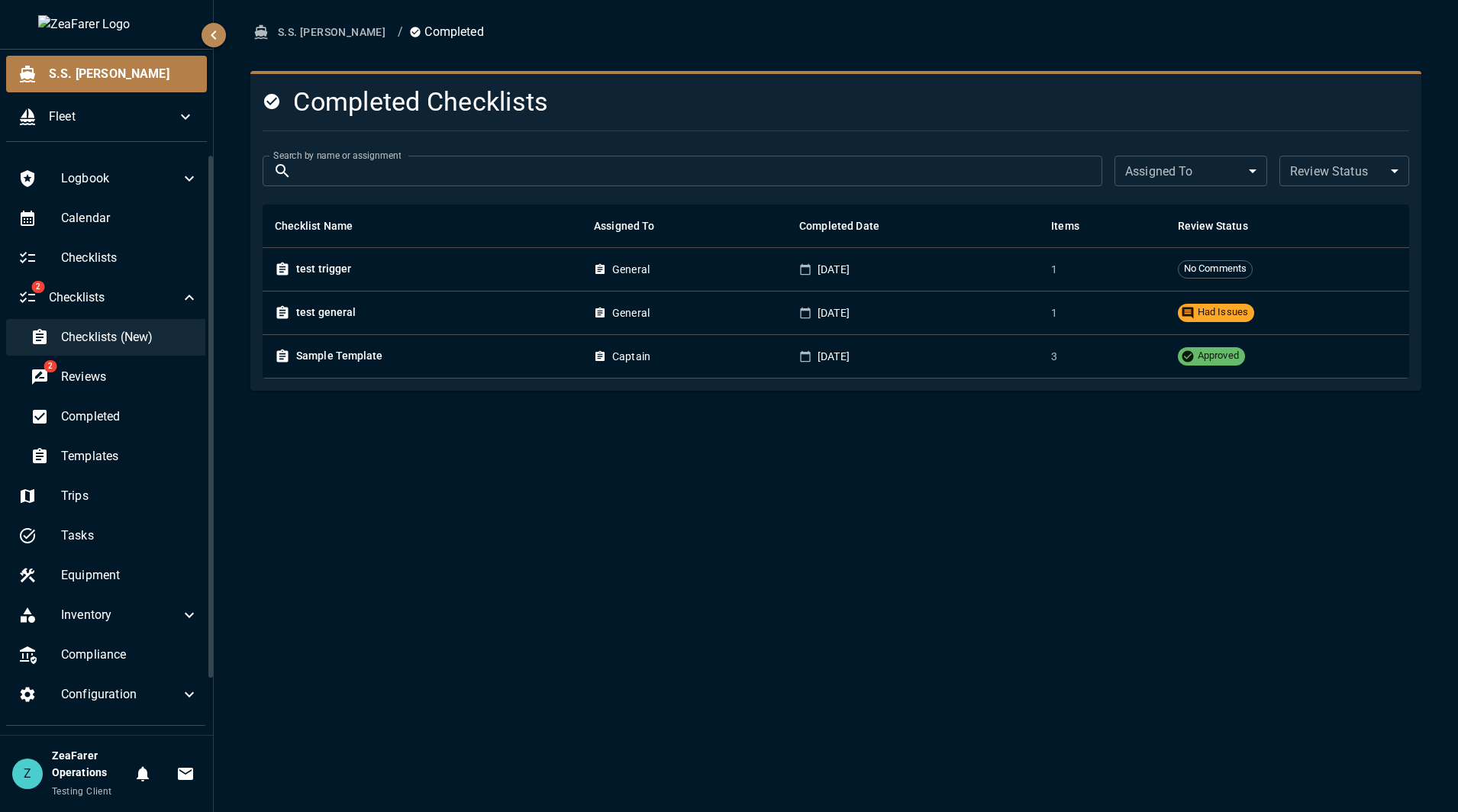
click span "Checklists (New)"
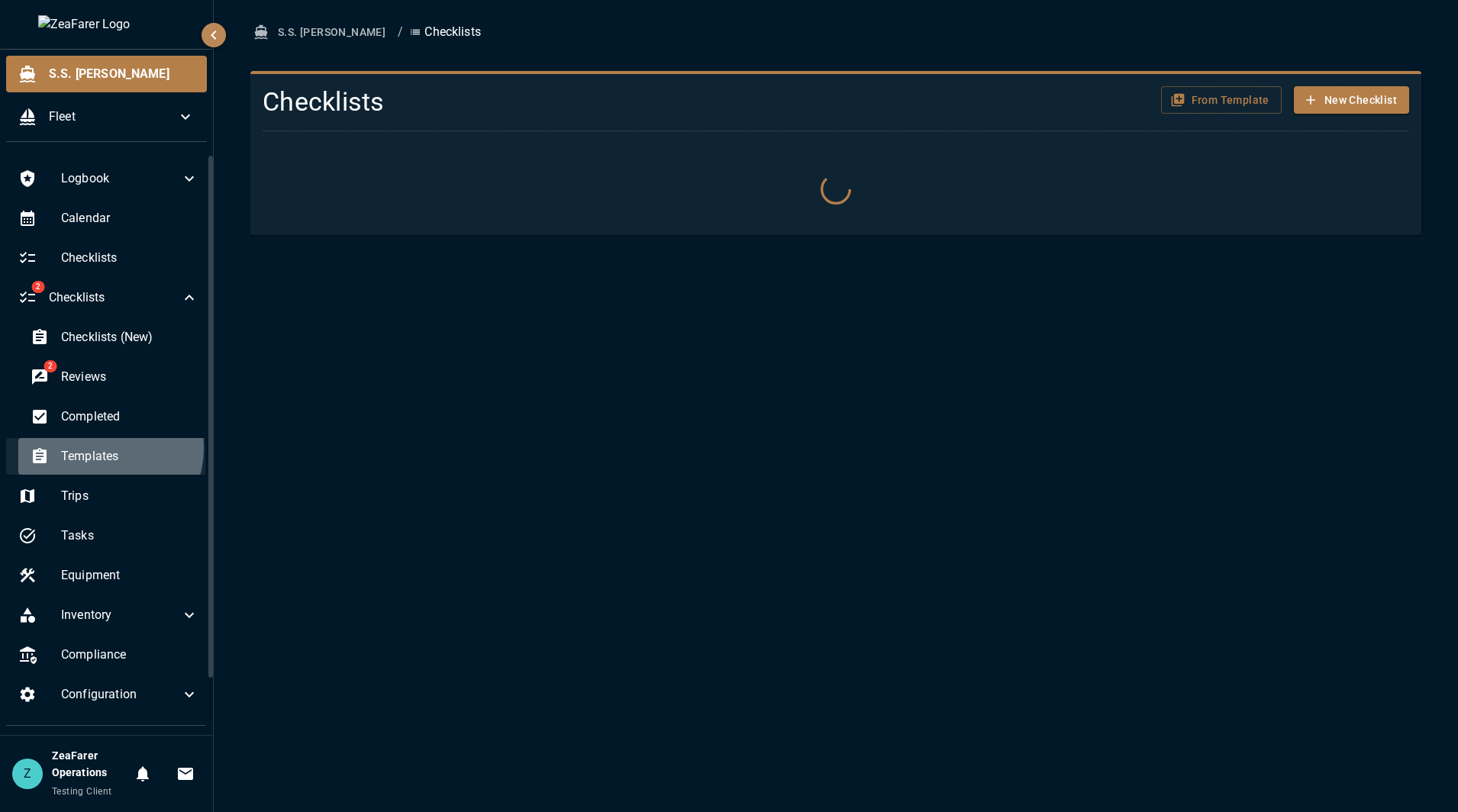
click span "Templates"
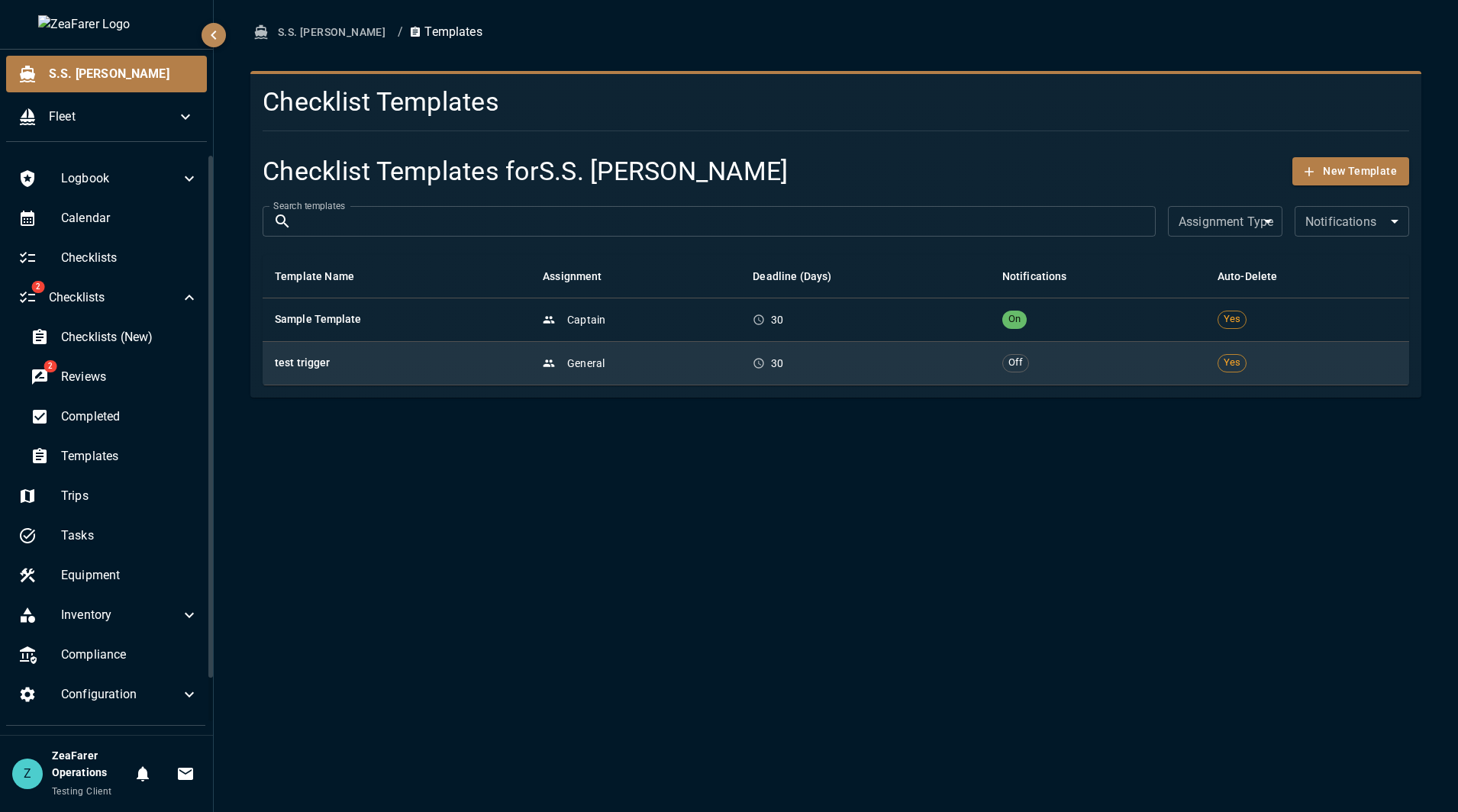
click td "30"
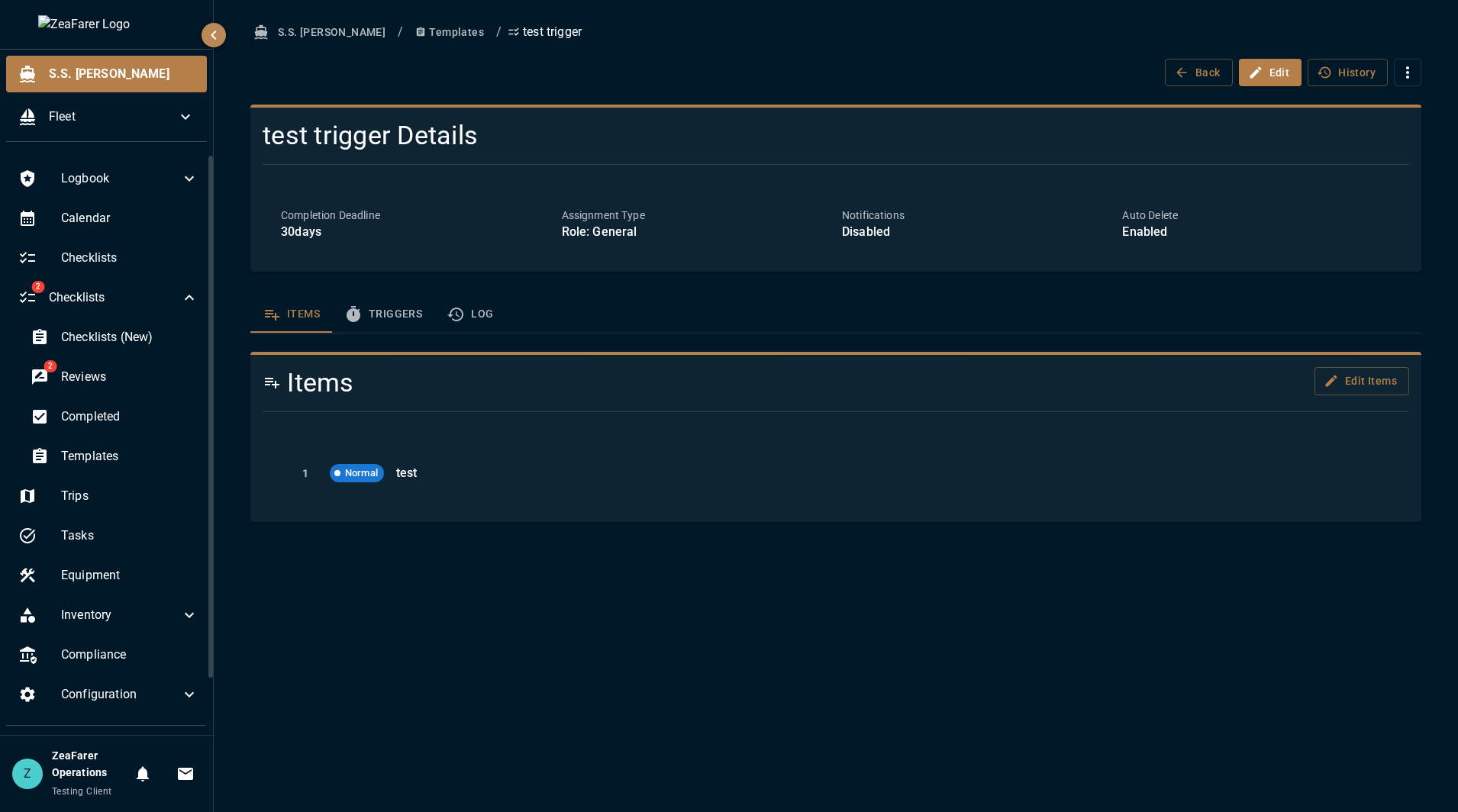
click button "Log"
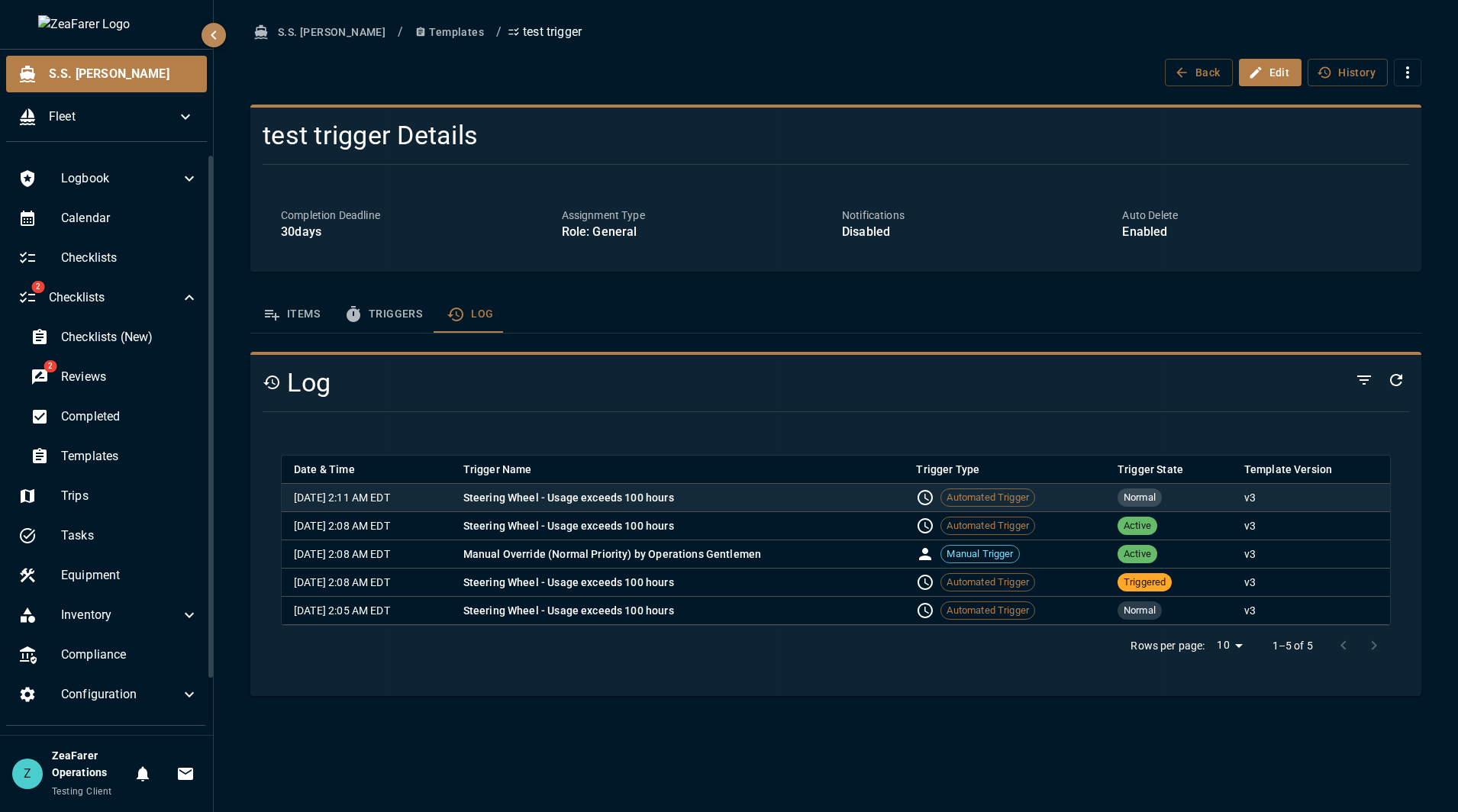
click td "Automated Trigger"
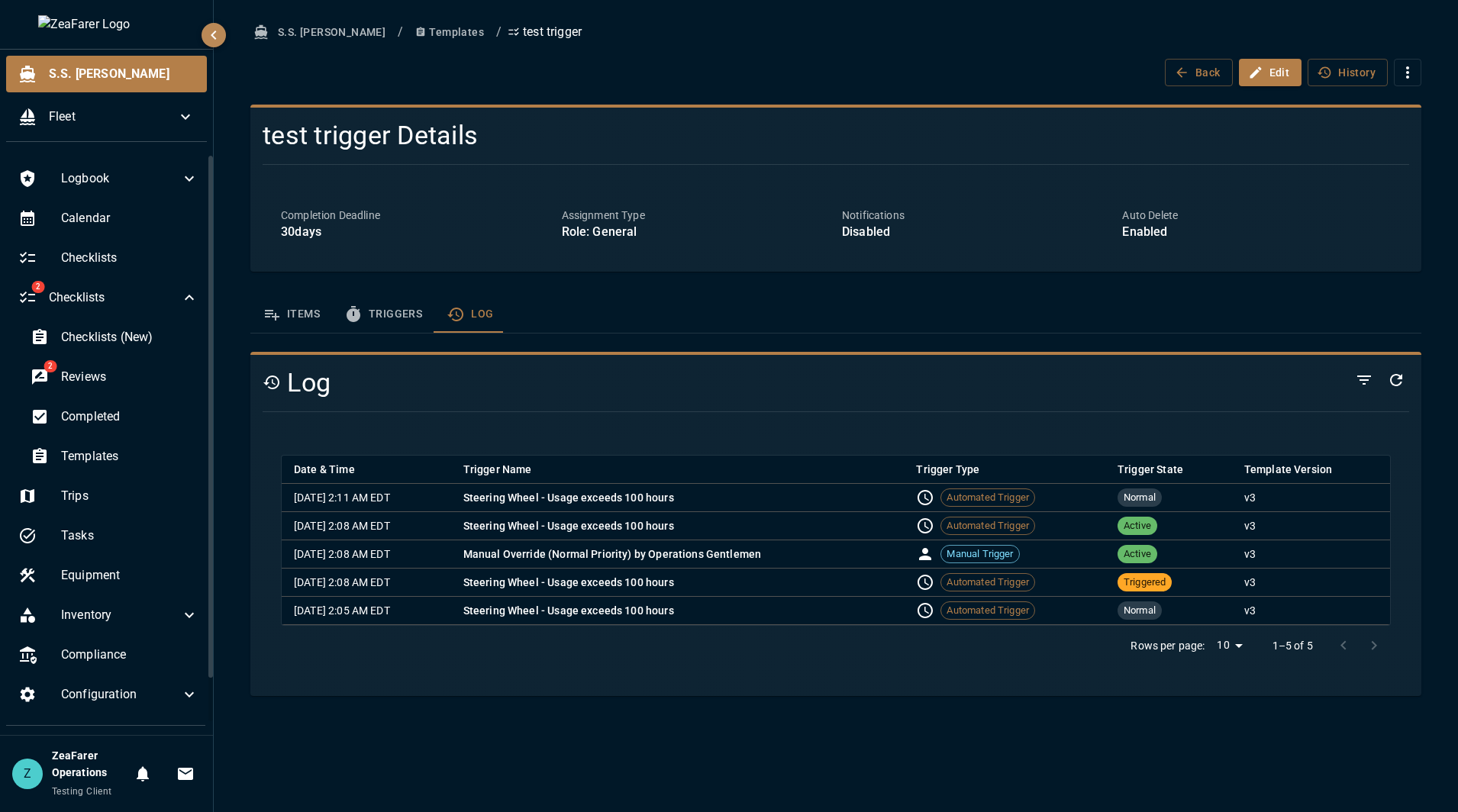
click button "Refresh"
click button "Triggers"
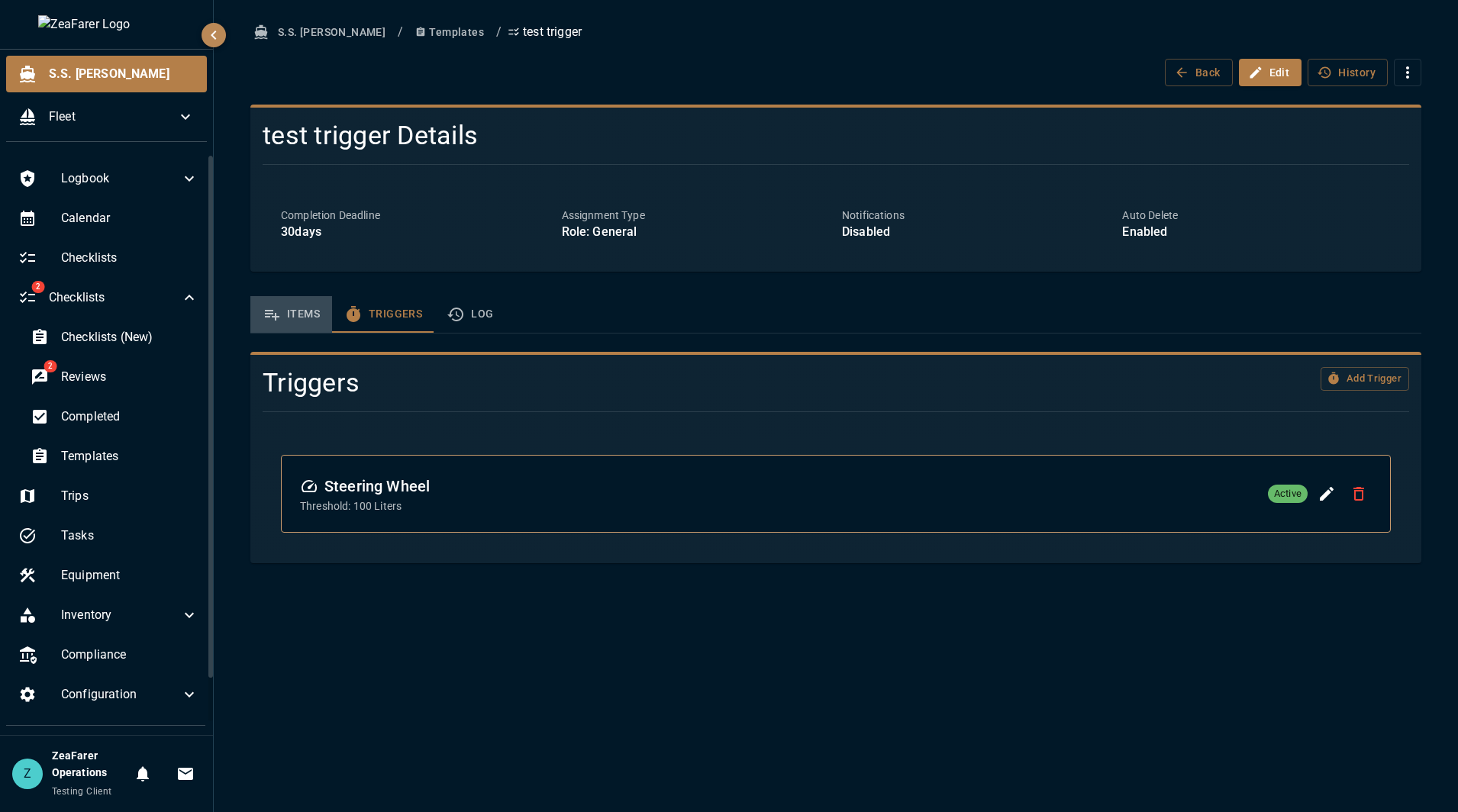
click icon "template sections"
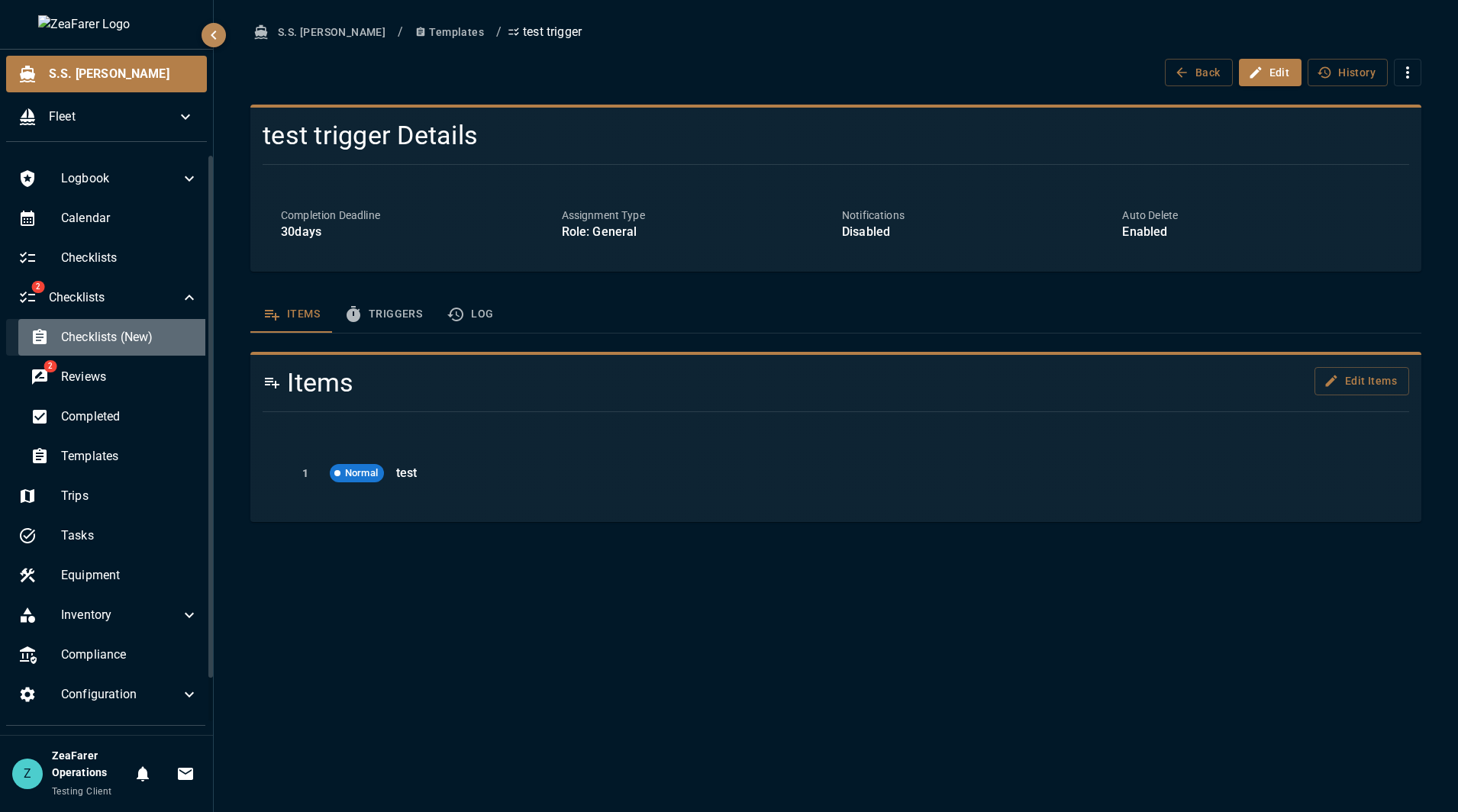
click span "Checklists (New)"
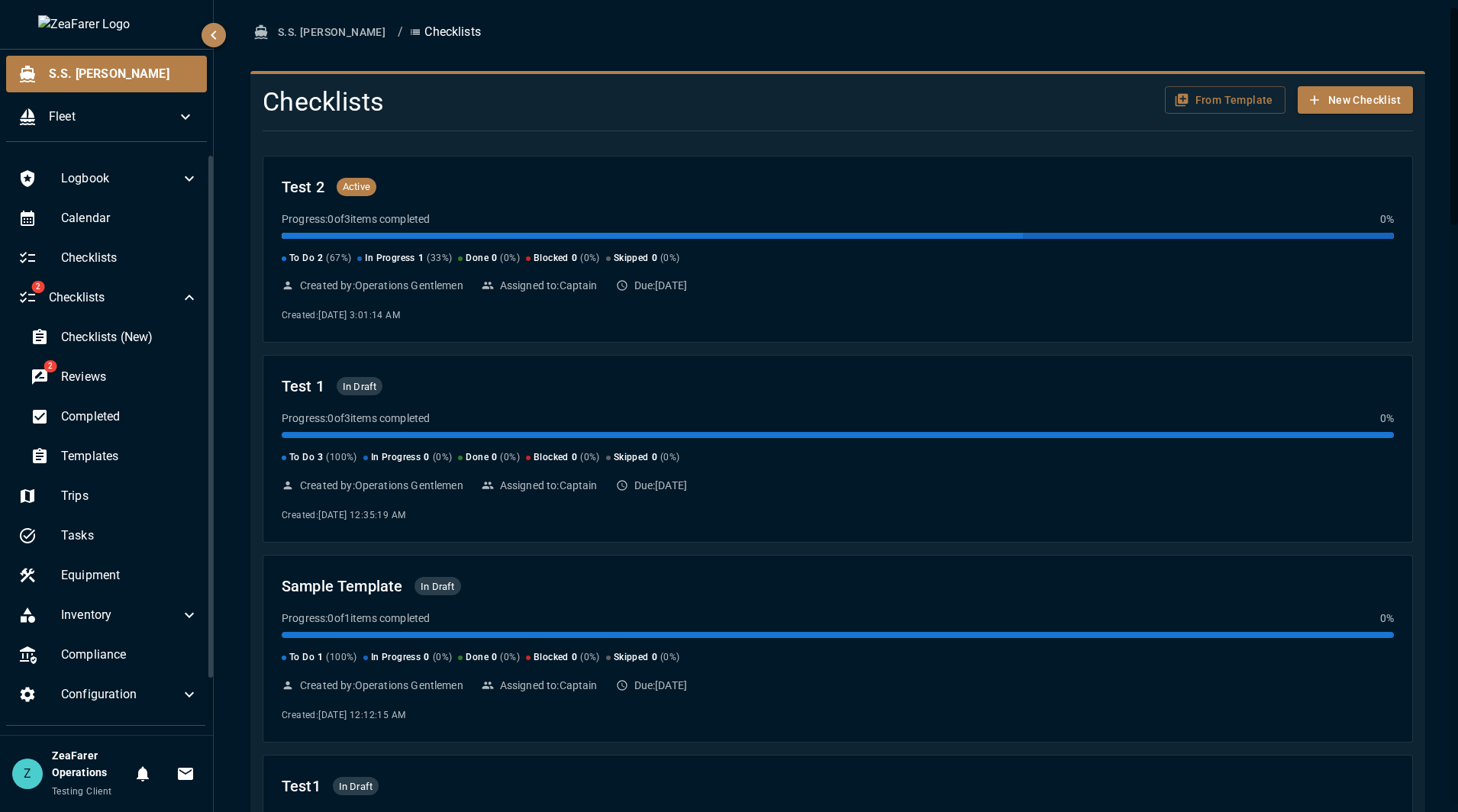
click div
